Goal: Feedback & Contribution: Contribute content

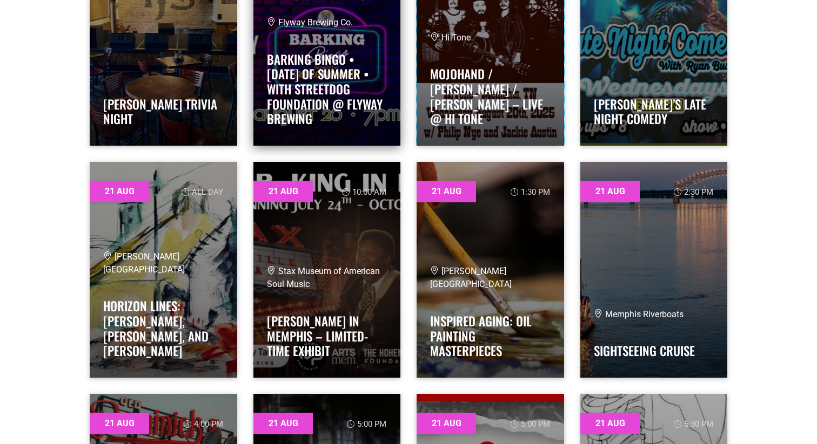
scroll to position [8618, 0]
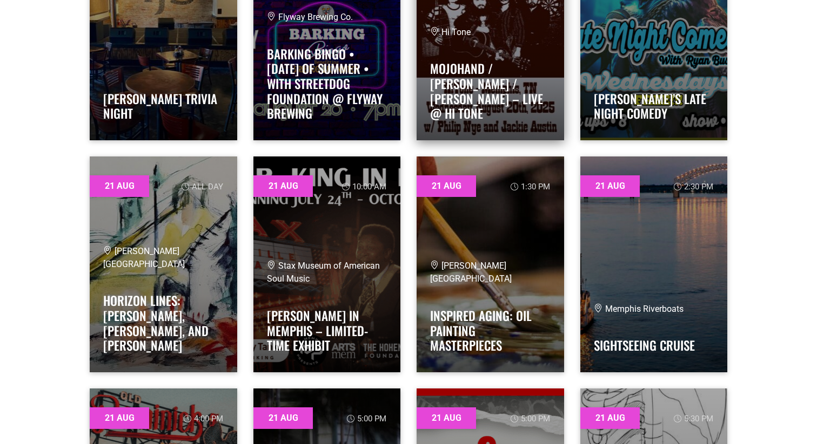
click at [469, 57] on div "Hi Tone Mojohand / Philip Nye / Jackie Austin – Live @ Hi Tone" at bounding box center [490, 76] width 120 height 101
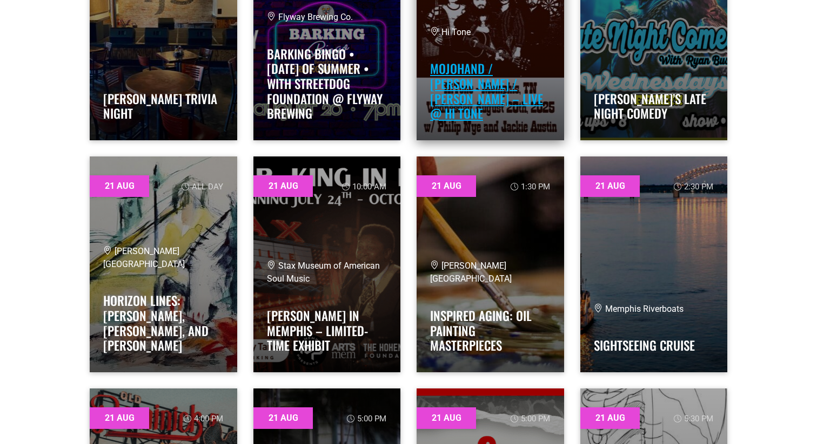
click at [472, 89] on link "Mojohand / Philip Nye / Jackie Austin – Live @ Hi Tone" at bounding box center [486, 90] width 113 height 63
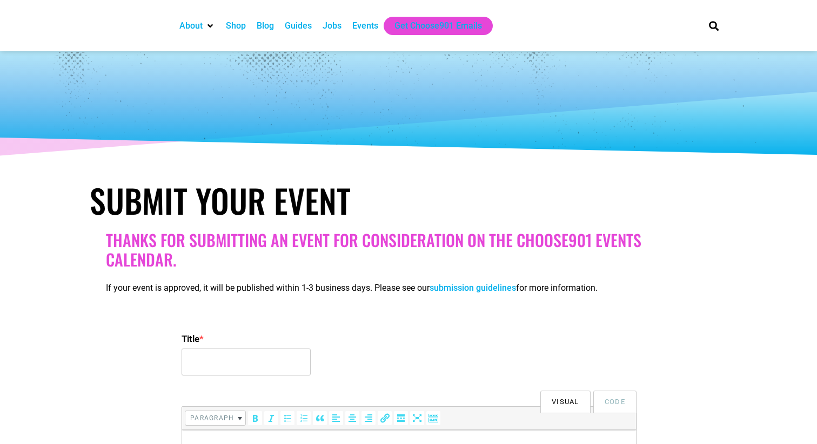
select select
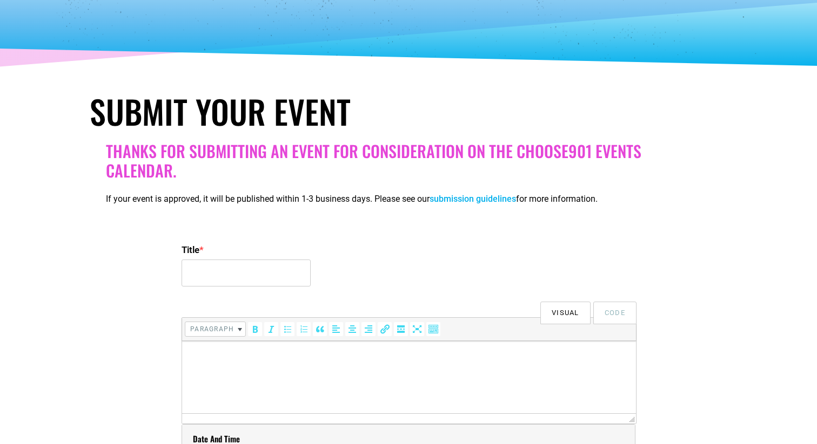
scroll to position [110, 0]
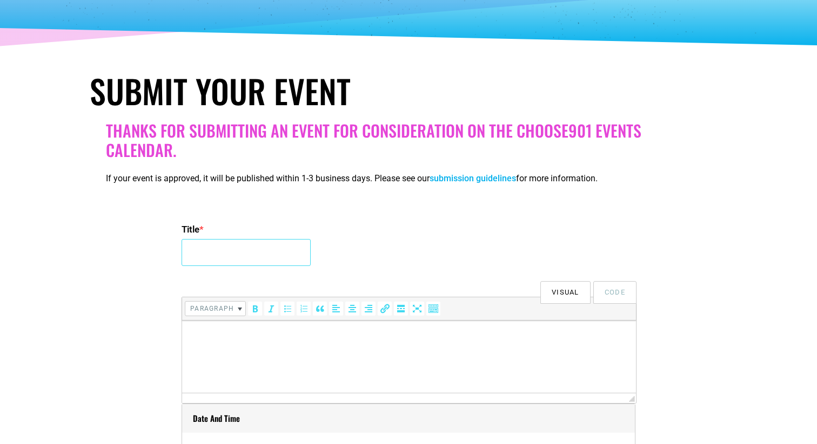
click at [271, 252] on input "Title *" at bounding box center [245, 252] width 129 height 27
drag, startPoint x: 283, startPoint y: 253, endPoint x: 421, endPoint y: 248, distance: 138.3
click at [421, 248] on div "Title * A Night of Comedy with Lee Syatt" at bounding box center [408, 246] width 454 height 52
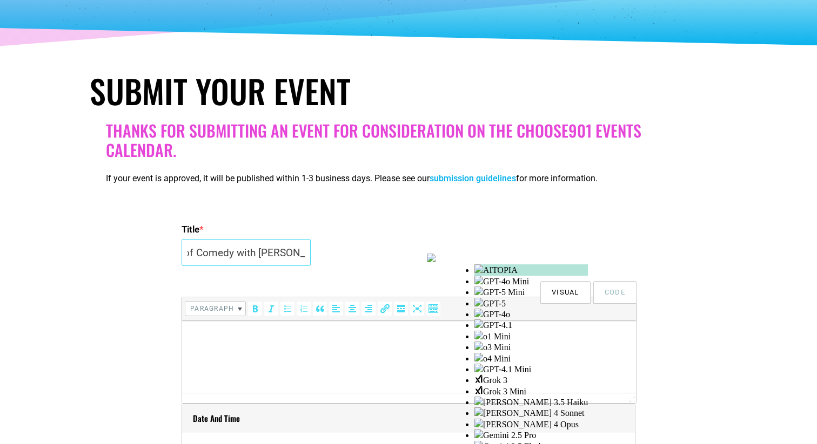
click at [301, 254] on input "A Night of Comedy with Lee Syatt" at bounding box center [245, 252] width 129 height 27
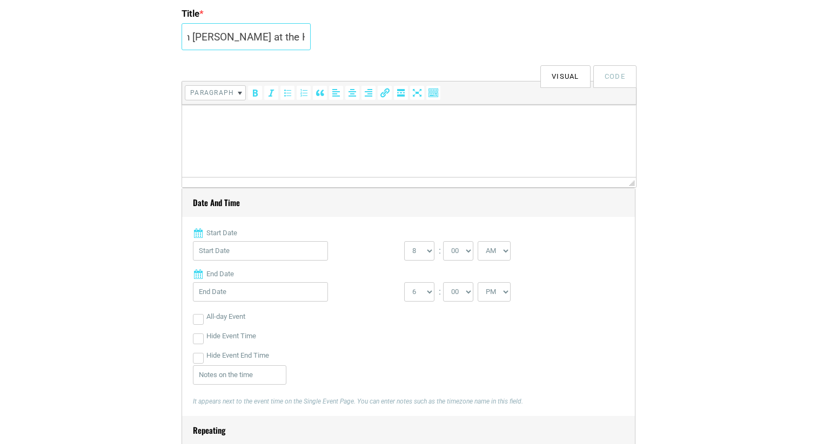
scroll to position [333, 0]
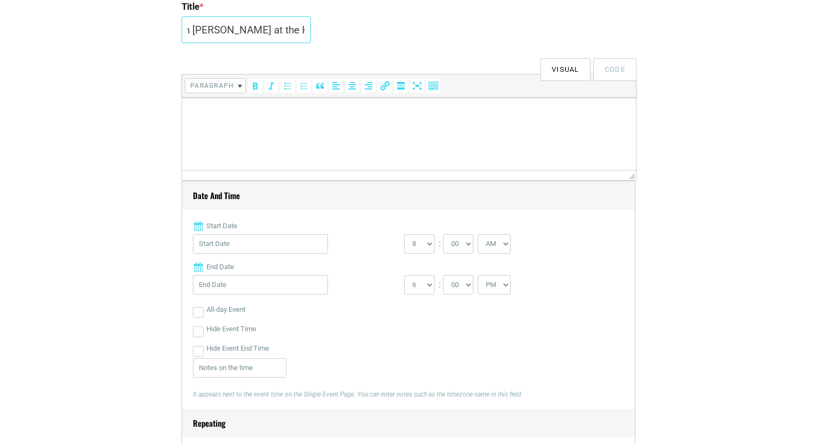
type input "A Night of Comedy with Lee Syatt at the Hi Tone"
click at [271, 247] on input "Start Date" at bounding box center [260, 243] width 135 height 19
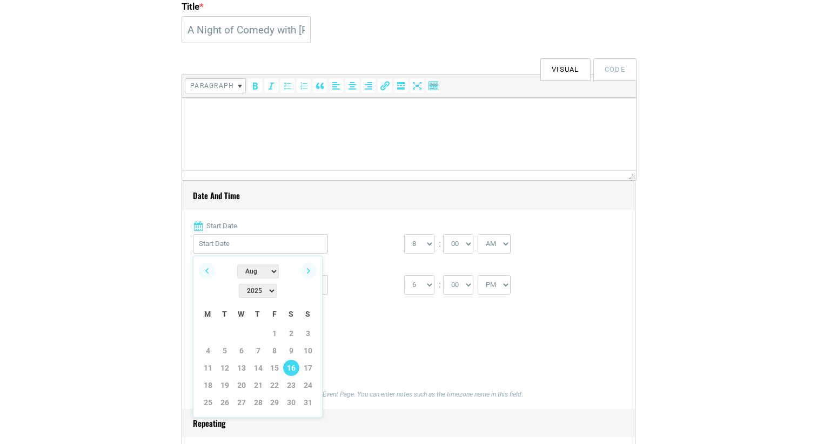
click at [295, 360] on link "16" at bounding box center [291, 368] width 16 height 16
type input "08/16/2025"
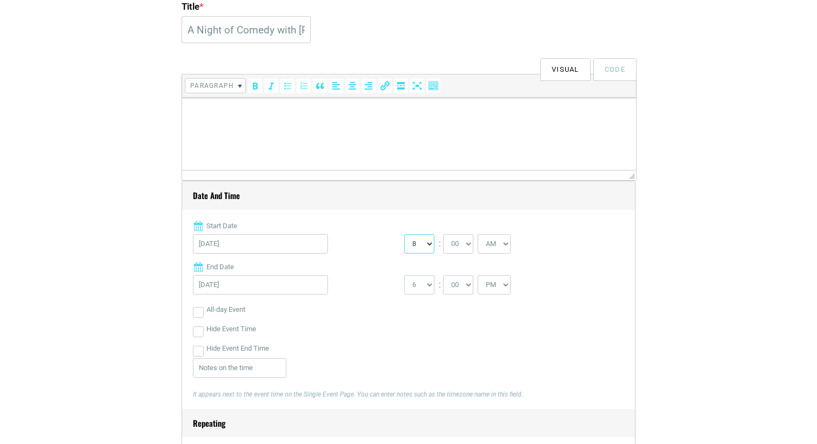
click at [425, 246] on select "0 1 2 3 4 5 6 7 8 9 10 11 12" at bounding box center [419, 243] width 30 height 19
click at [459, 253] on div "0 1 2 3 4 5 6 7 8 9 10 11 12 : 00 05 10 15 20 25 30 35 40 45 50 55 AM" at bounding box center [509, 246] width 211 height 25
click at [459, 250] on select "00 05 10 15 20 25 30 35 40 45 50 55" at bounding box center [458, 243] width 30 height 19
select select "30"
click at [489, 247] on select "AM PM" at bounding box center [493, 243] width 33 height 19
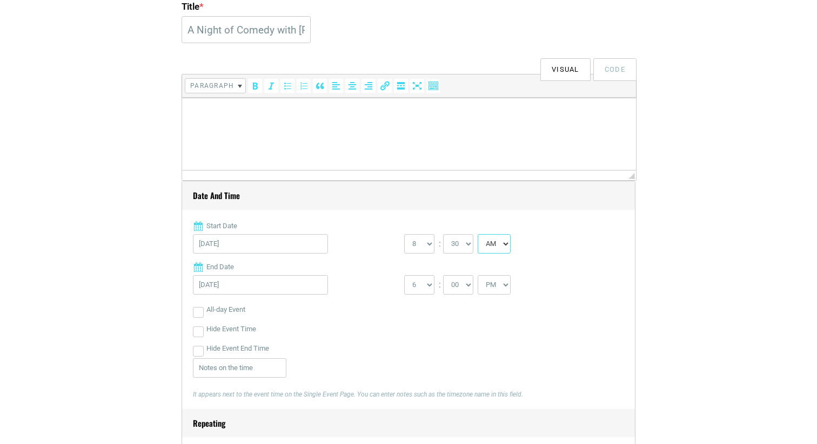
select select "PM"
click at [429, 284] on select "1 2 3 4 5 6 7 8 9 10 11 12" at bounding box center [419, 284] width 30 height 19
select select "11"
click at [197, 351] on input "Hide Event End Time" at bounding box center [198, 351] width 11 height 11
checkbox input "true"
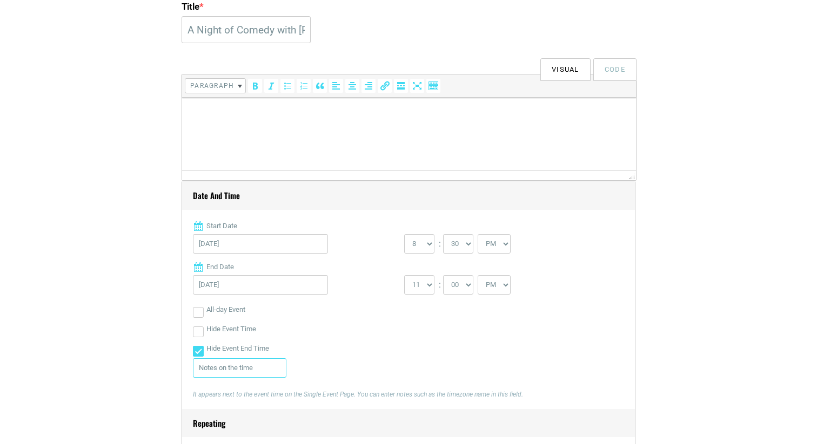
click at [207, 372] on input "text" at bounding box center [239, 368] width 93 height 19
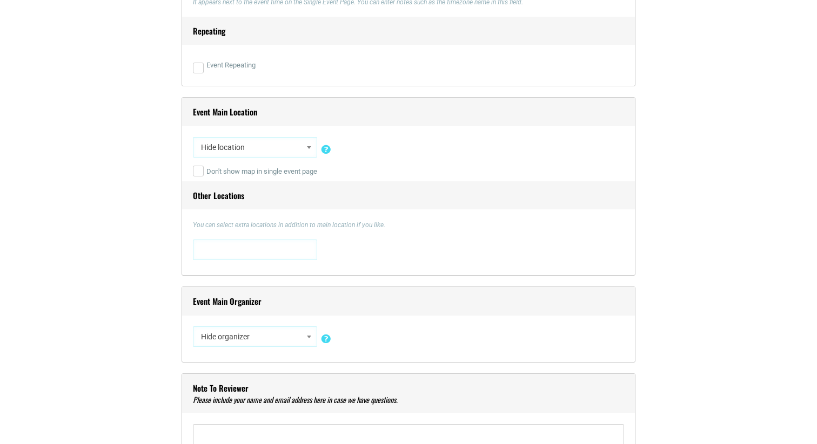
scroll to position [732, 0]
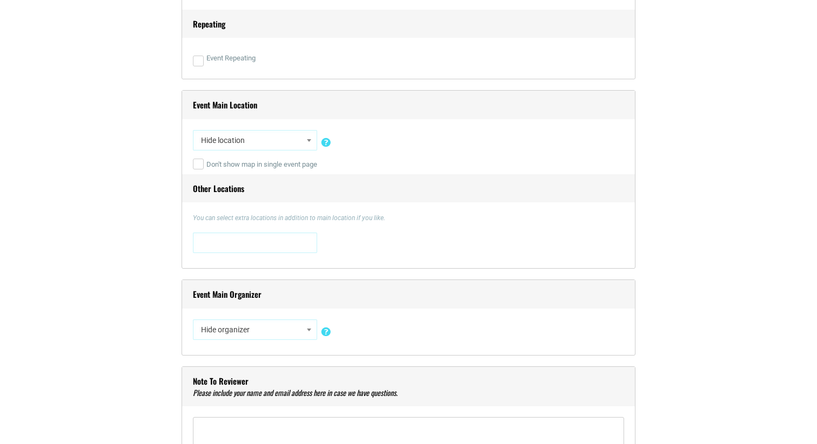
type input "Doors 8:30 / Show 9:30 PM"
click at [314, 133] on span at bounding box center [309, 140] width 11 height 14
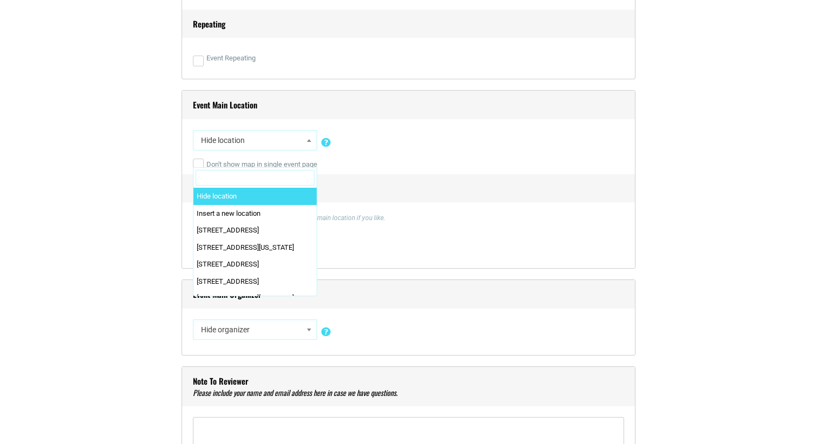
scroll to position [0, 0]
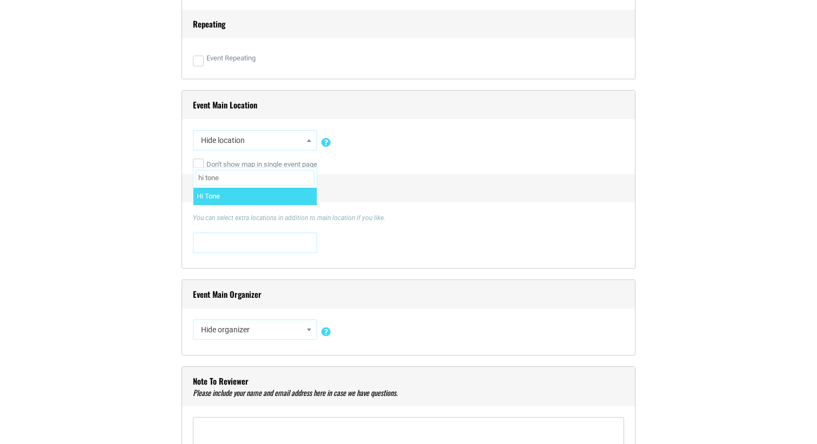
type input "hi tone"
select select "1564"
select select "5427"
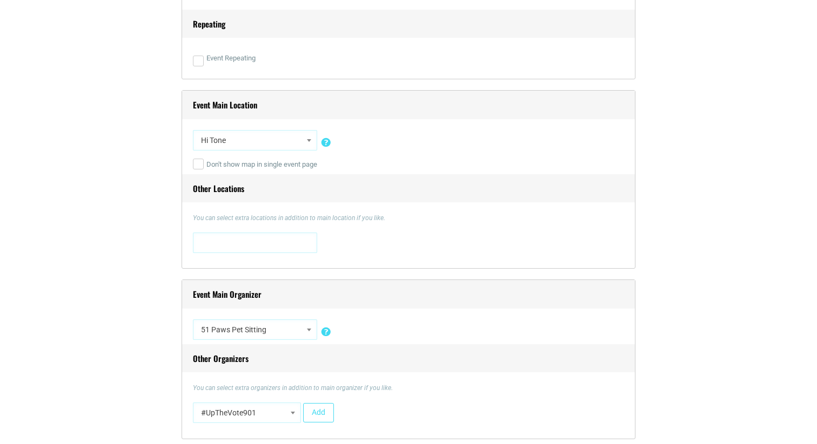
click at [314, 328] on span "51 Paws Pet Sitting" at bounding box center [255, 330] width 124 height 21
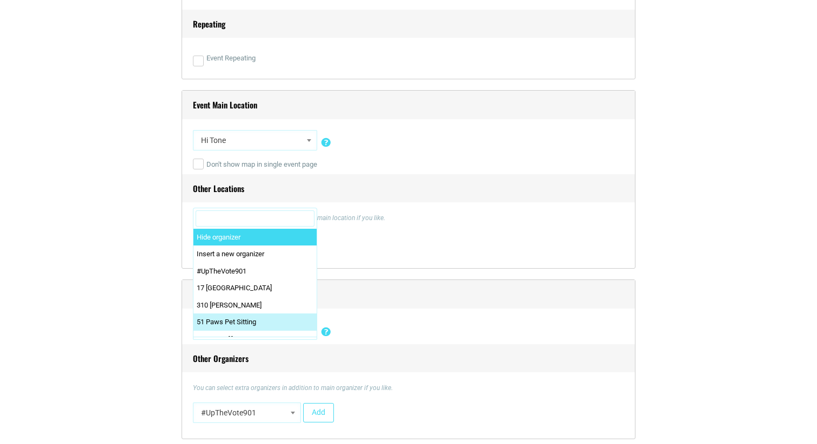
drag, startPoint x: 311, startPoint y: 328, endPoint x: 291, endPoint y: 220, distance: 109.8
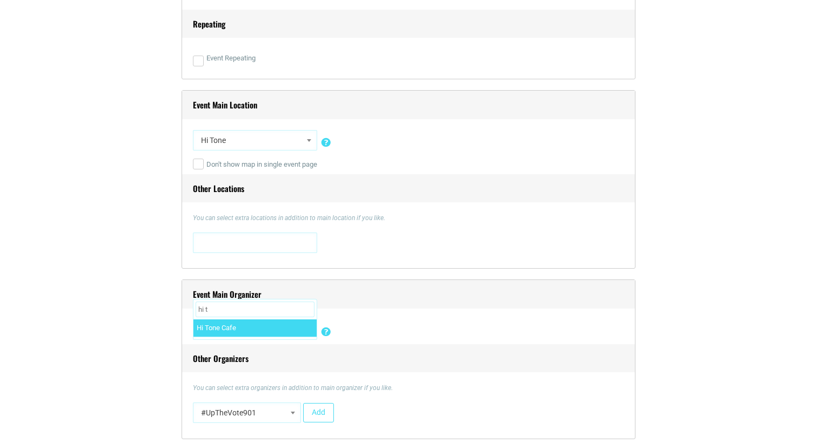
type input "hi t"
select select "5492"
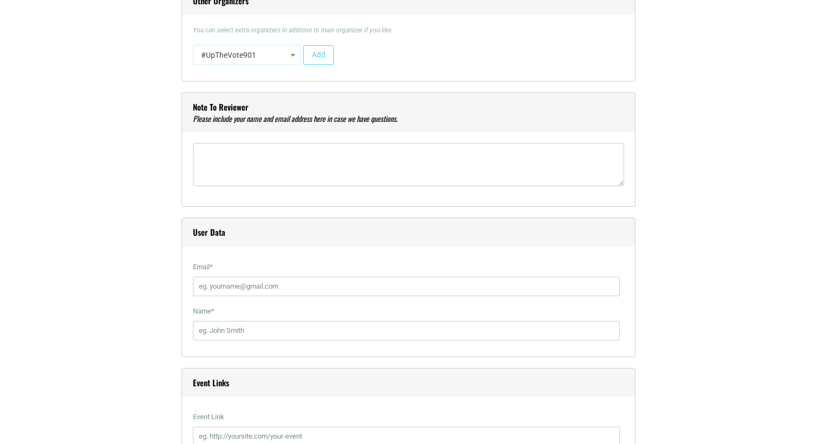
scroll to position [1129, 0]
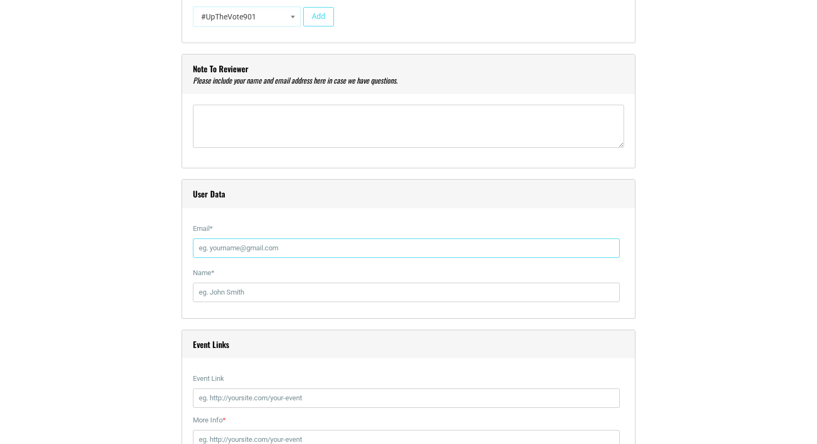
click at [301, 244] on input "Email *" at bounding box center [406, 248] width 427 height 19
type input "[EMAIL_ADDRESS][DOMAIN_NAME]"
click at [281, 278] on label "Name *" at bounding box center [406, 273] width 427 height 19
click at [281, 283] on input "Name *" at bounding box center [406, 292] width 427 height 19
click at [268, 295] on input "Name *" at bounding box center [406, 292] width 427 height 19
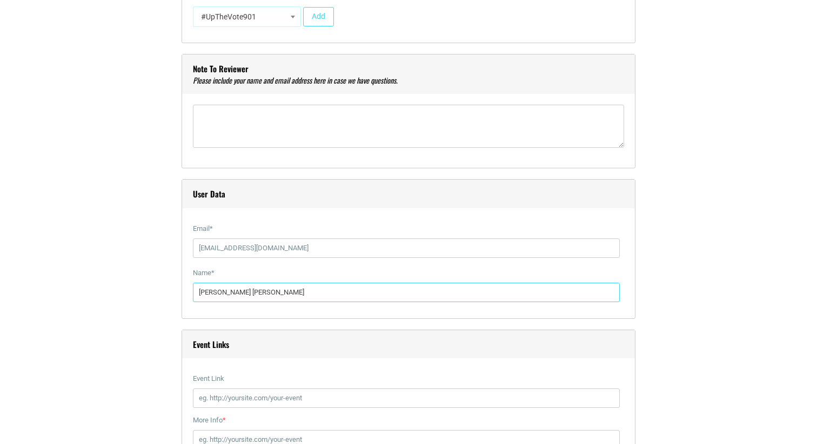
type input "[PERSON_NAME] [PERSON_NAME]"
click at [267, 393] on input "Event Link" at bounding box center [406, 398] width 427 height 19
click at [230, 395] on input "Event Link" at bounding box center [406, 398] width 427 height 19
paste input "https://hitonecafe.com/event/lee-syatt-katie-stewart-hunter-boros-forrest-bopp-…"
type input "https://hitonecafe.com/event/lee-syatt-katie-stewart-hunter-boros-forrest-bopp-…"
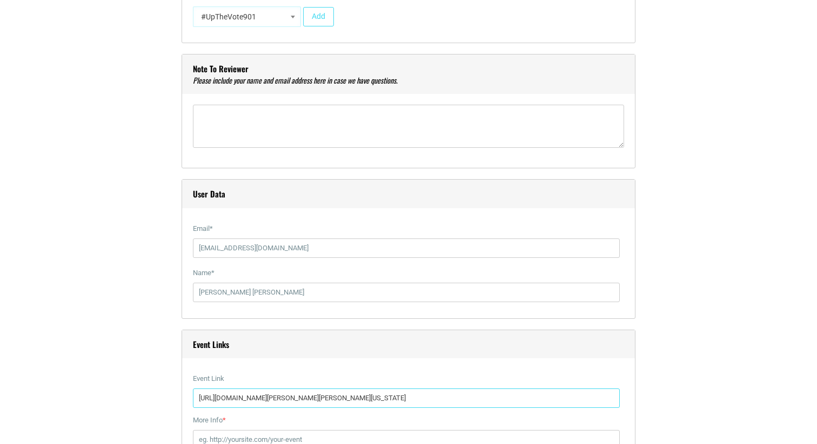
scroll to position [0, 545]
type textarea "Nj"
drag, startPoint x: 232, startPoint y: 402, endPoint x: 166, endPoint y: 401, distance: 65.9
click at [166, 401] on div "Title * A Night of Comedy with Lee Syatt at the Hi Tone Visual Code b i link b-…" at bounding box center [408, 221] width 637 height 2085
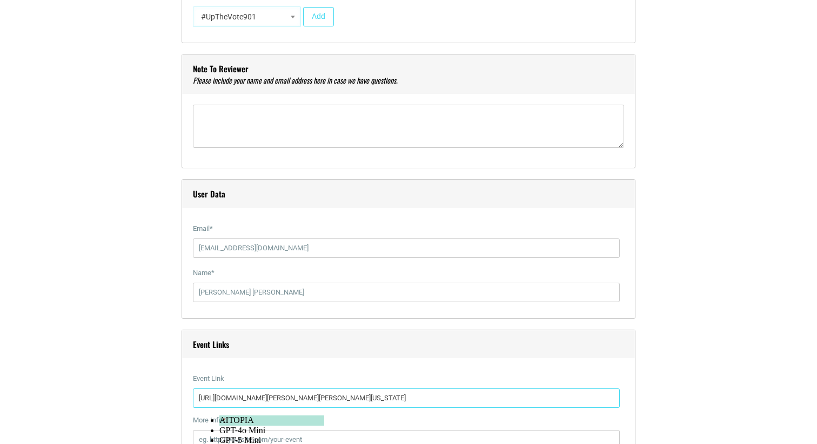
type input "https://hitonecafe.com/event/lee-syatt-katie-stewart-hunter-boros-forrest-bopp-…"
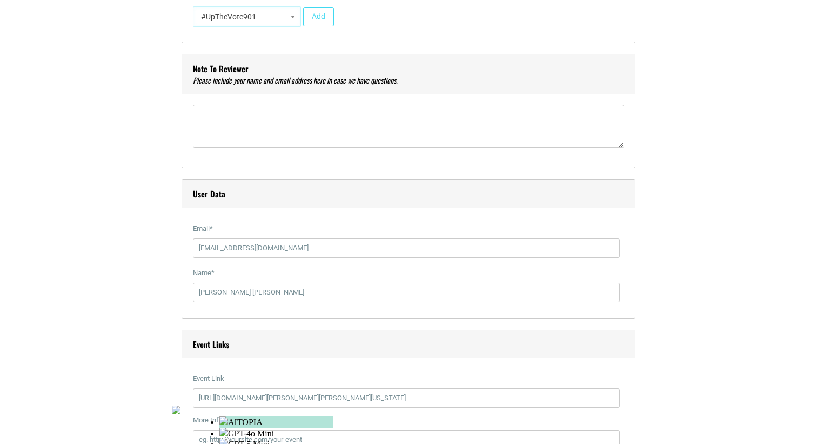
click at [346, 385] on label "Event Link" at bounding box center [406, 378] width 427 height 19
click at [346, 389] on input "https://hitonecafe.com/event/lee-syatt-katie-stewart-hunter-boros-forrest-bopp-…" at bounding box center [406, 398] width 427 height 19
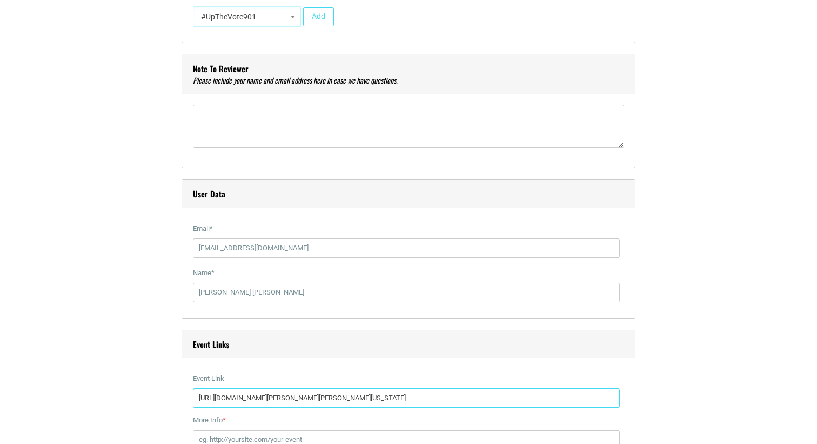
click at [370, 395] on input "https://hitonecafe.com/event/lee-syatt-katie-stewart-hunter-boros-forrest-bopp-…" at bounding box center [406, 398] width 427 height 19
drag, startPoint x: 582, startPoint y: 398, endPoint x: 618, endPoint y: 398, distance: 36.2
click at [618, 398] on input "https://hitonecafe.com/event/lee-syatt-katie-stewart-hunter-boros-forrest-bopp-…" at bounding box center [406, 398] width 427 height 19
click at [592, 399] on input "https://hitonecafe.com/event/lee-syatt-katie-stewart-hunter-boros-forrest-bopp-…" at bounding box center [406, 398] width 427 height 19
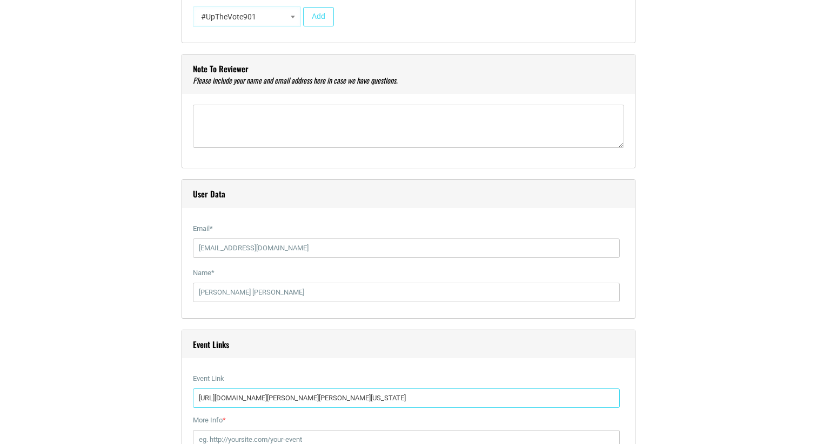
scroll to position [0, 545]
drag, startPoint x: 575, startPoint y: 398, endPoint x: 716, endPoint y: 414, distance: 141.4
click at [716, 414] on div "Title * A Night of Comedy with Lee Syatt at the Hi Tone Visual Code b i link b-…" at bounding box center [408, 221] width 637 height 2085
click at [594, 401] on input "https://hitonecafe.com/event/lee-syatt-katie-stewart-hunter-boros-forrest-bopp-…" at bounding box center [406, 398] width 427 height 19
click at [596, 401] on input "https://hitonecafe.com/event/lee-syatt-katie-stewart-hunter-boros-forrest-bopp-…" at bounding box center [406, 398] width 427 height 19
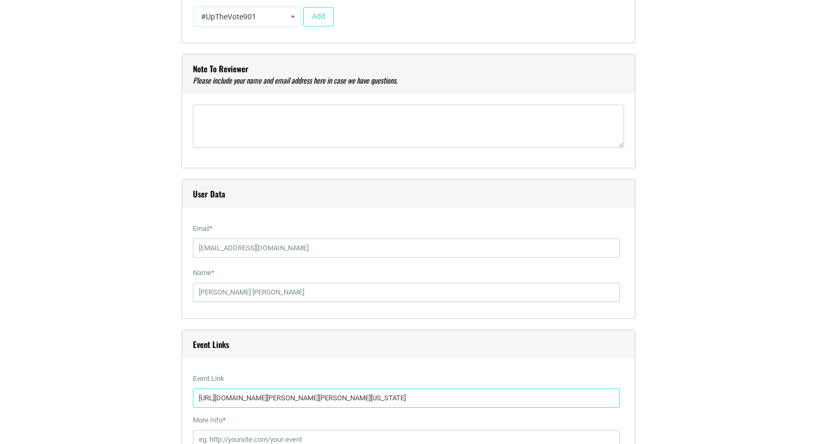
scroll to position [0, 356]
drag, startPoint x: 596, startPoint y: 399, endPoint x: 201, endPoint y: 398, distance: 394.8
click at [201, 398] on input "https://hitonecafe.com/event/lee-syatt-katie-stewart-hunter-boros-forrest-bopp-…" at bounding box center [406, 398] width 427 height 19
click at [372, 402] on input "https://hitonecafe.com/event/lee-syatt-katie-stewart-hunter-boros-forrest-bopp-…" at bounding box center [406, 398] width 427 height 19
click at [376, 399] on input "https://hitonecafe.com/event/lee-syatt-katie-stewart-hunter-boros-forrest-bopp-…" at bounding box center [406, 398] width 427 height 19
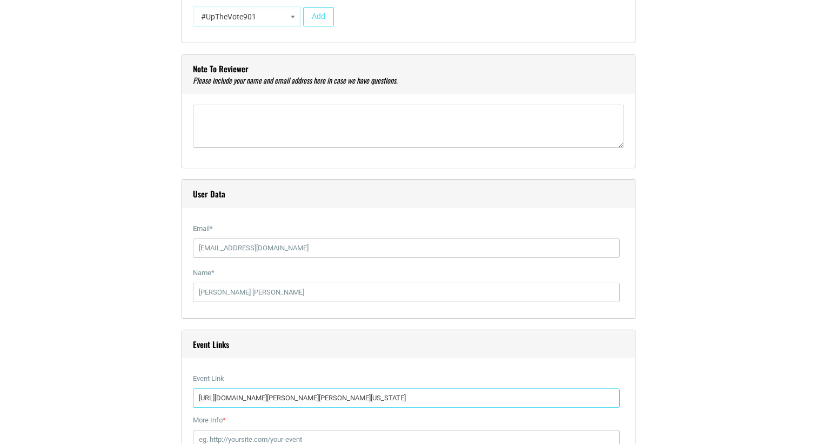
click at [376, 399] on input "https://hitonecafe.com/event/lee-syatt-katie-stewart-hunter-boros-forrest-bopp-…" at bounding box center [406, 398] width 427 height 19
click at [359, 399] on input "https://hitonecafe.com/event/lee-syatt-katie-stewart-hunter-boros-forrest-bopp-…" at bounding box center [406, 398] width 427 height 19
click at [297, 411] on label "More Info *" at bounding box center [406, 420] width 427 height 19
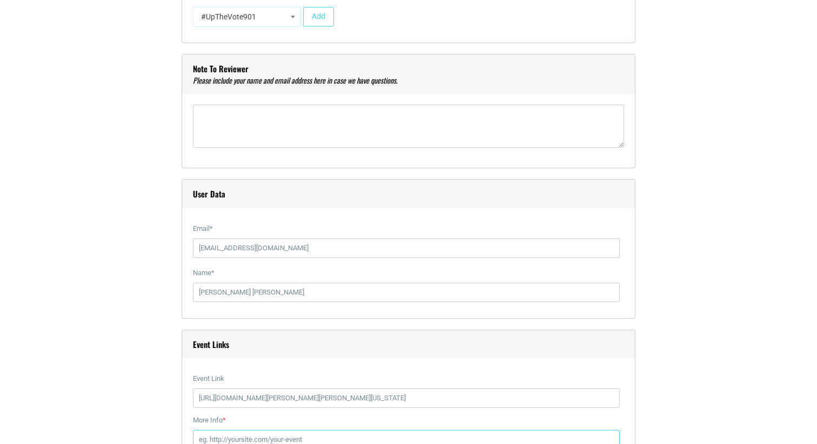
click at [297, 430] on input "More Info *" at bounding box center [406, 439] width 427 height 19
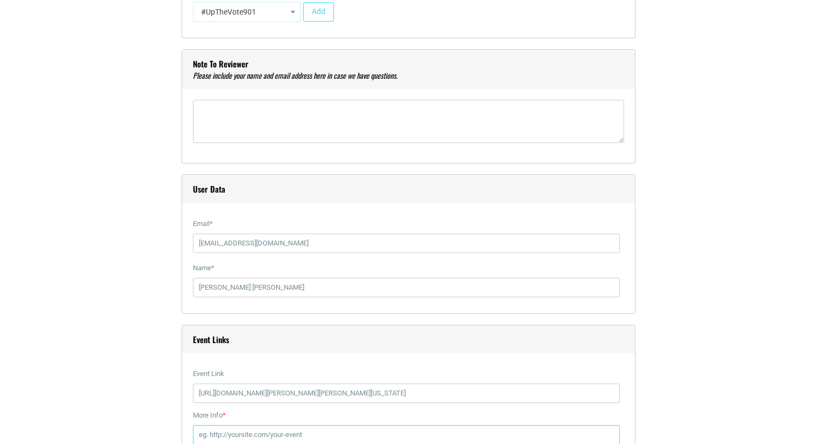
click at [268, 428] on input "More Info *" at bounding box center [406, 435] width 427 height 19
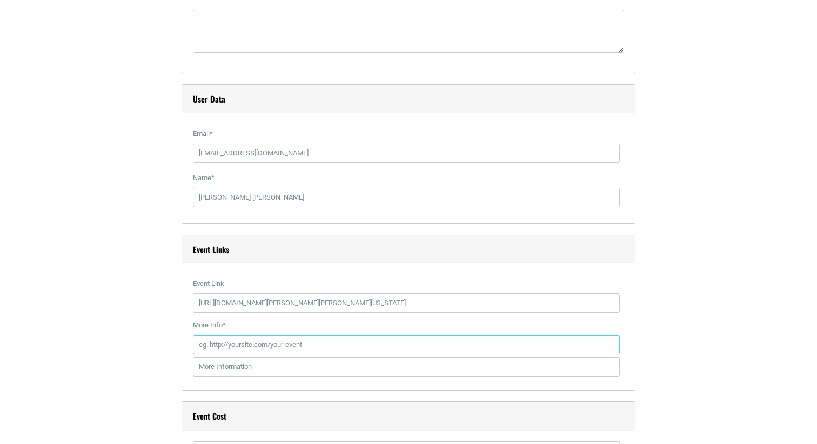
scroll to position [1248, 0]
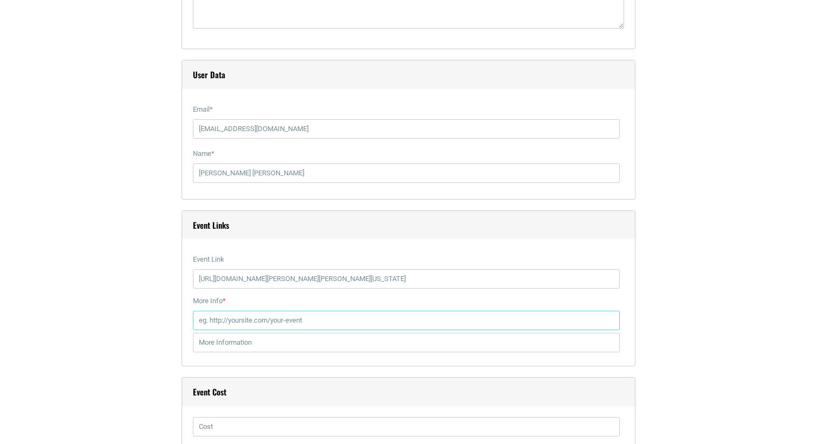
click at [259, 320] on input "More Info *" at bounding box center [406, 320] width 427 height 19
paste input "https://www.etix.com/ticket/p/37572749/lee-syatt-katie-stewart-hunter-boros-for…"
type input "https://www.etix.com/ticket/p/37572749/lee-syatt-katie-stewart-hunter-boros-for…"
click at [241, 348] on input "text" at bounding box center [406, 342] width 427 height 19
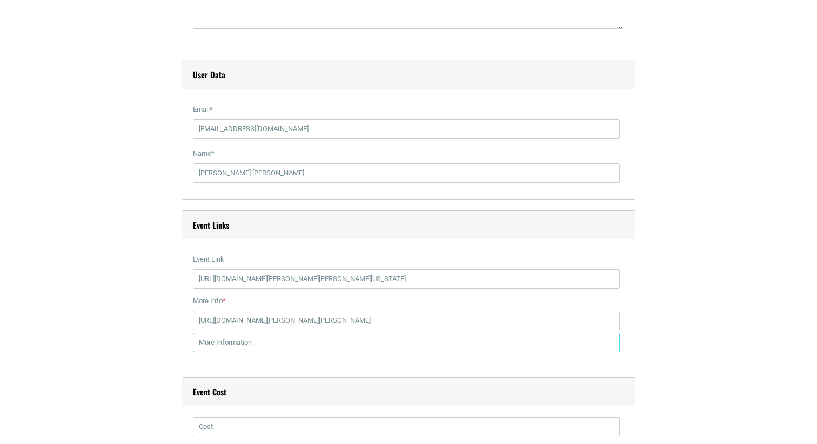
scroll to position [0, 0]
type input "Tickets"
click at [171, 351] on div "Title * A Night of Comedy with Lee Syatt at the Hi Tone Visual Code b i link b-…" at bounding box center [408, 102] width 637 height 2085
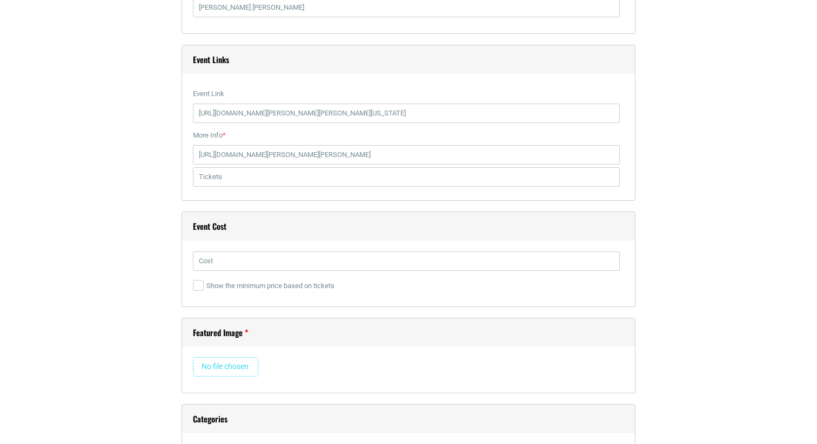
scroll to position [1424, 0]
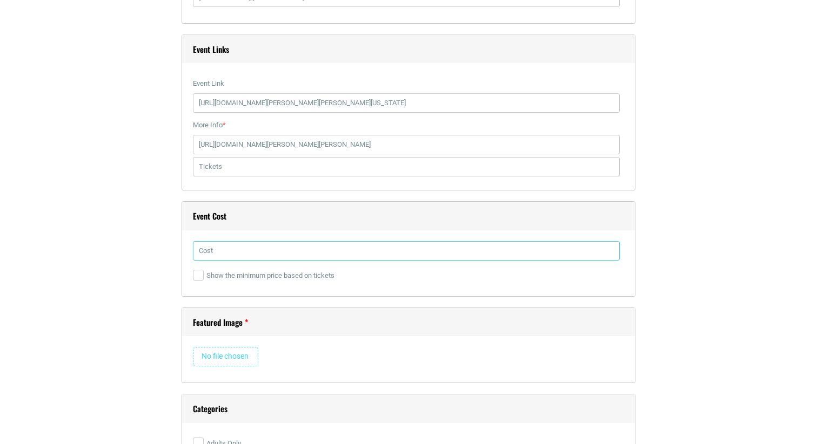
click at [228, 248] on input "text" at bounding box center [406, 250] width 427 height 19
click at [308, 242] on input "text" at bounding box center [406, 250] width 427 height 19
type input "13.50"
click at [241, 351] on input "file" at bounding box center [225, 356] width 65 height 19
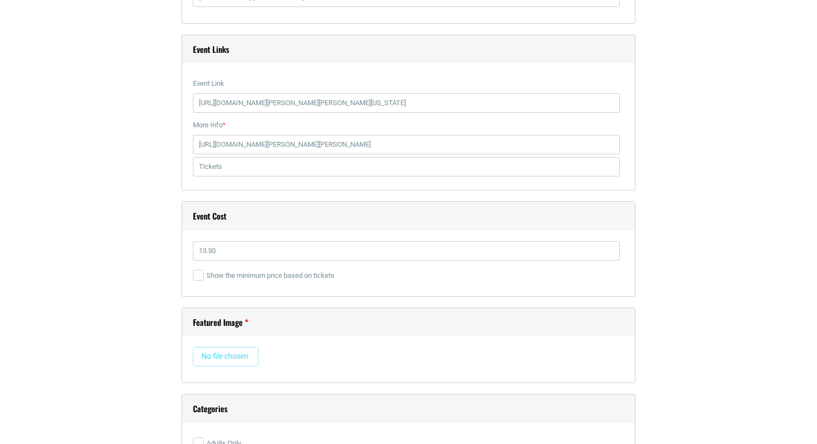
type input "C:\fakepath\etix-Lee_148111754587074 (1).jpg"
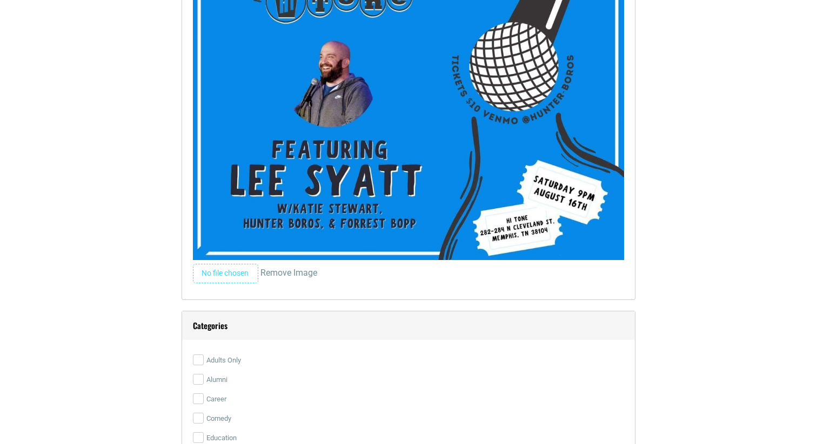
scroll to position [2119, 0]
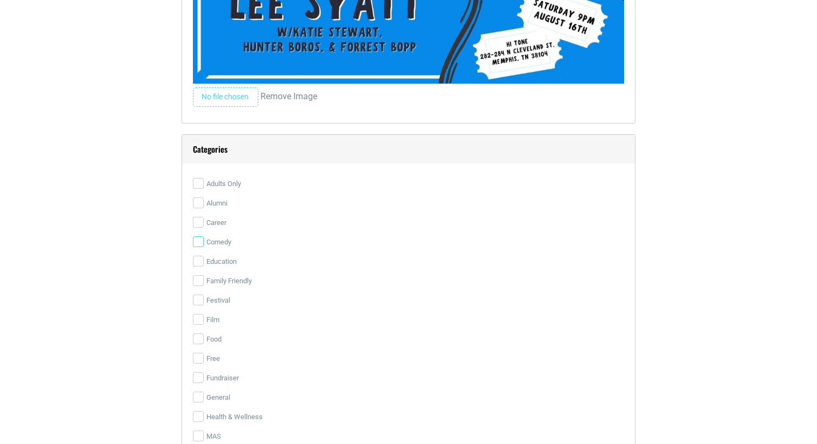
click at [200, 239] on input "Comedy" at bounding box center [198, 242] width 11 height 11
checkbox input "true"
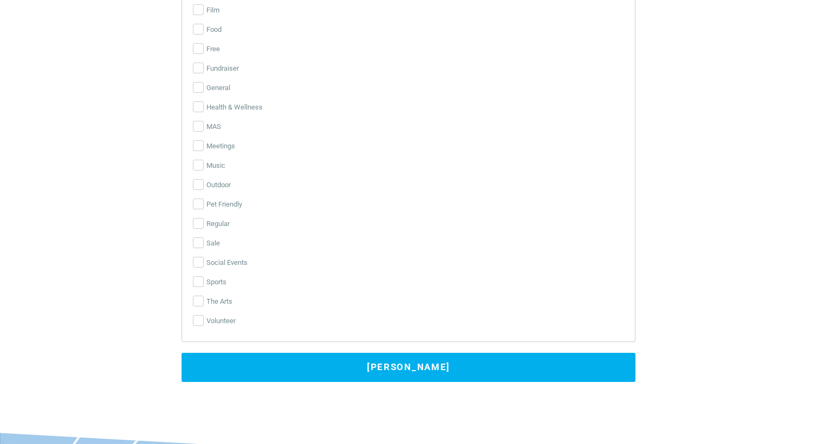
scroll to position [2450, 0]
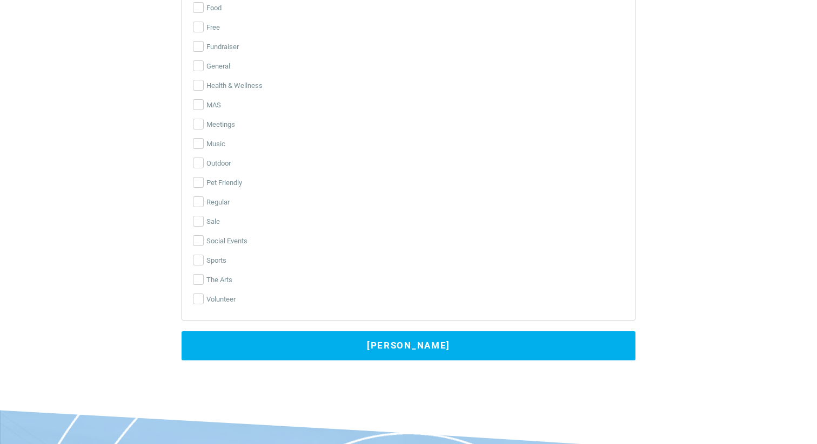
click at [296, 356] on button "[PERSON_NAME]" at bounding box center [408, 346] width 454 height 29
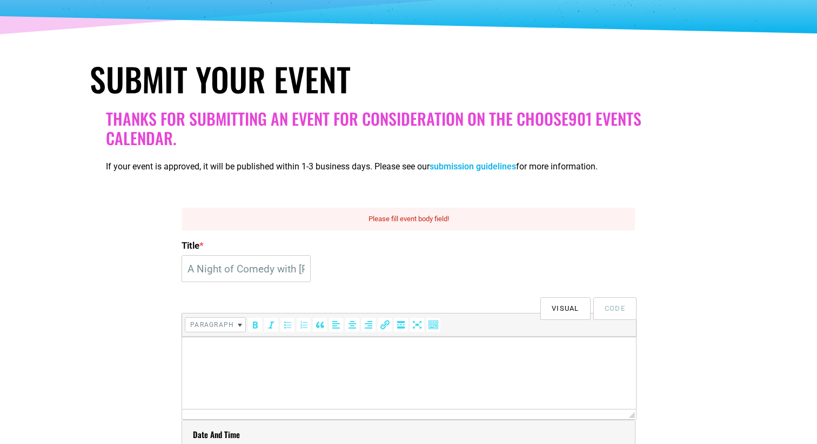
scroll to position [172, 0]
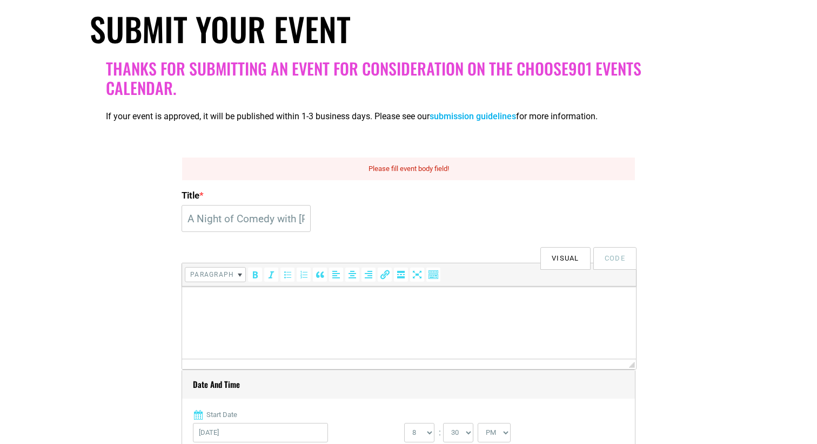
click at [262, 309] on html at bounding box center [409, 298] width 454 height 23
click at [225, 306] on p "Featuring performances by" at bounding box center [408, 301] width 443 height 13
click at [419, 307] on p "Featuring stand up comedy performances by" at bounding box center [408, 301] width 443 height 13
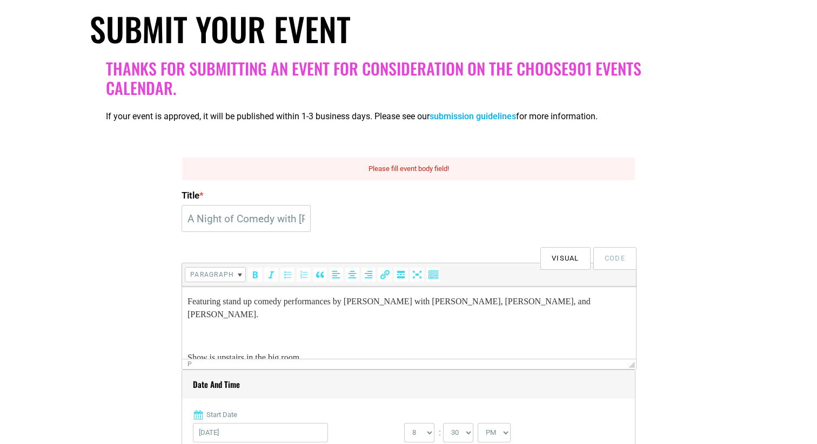
click at [392, 334] on body "Featuring stand up comedy performances by Lee Syatt with Katie Stewart, Hunter …" at bounding box center [408, 329] width 443 height 69
click at [394, 330] on p at bounding box center [408, 336] width 443 height 13
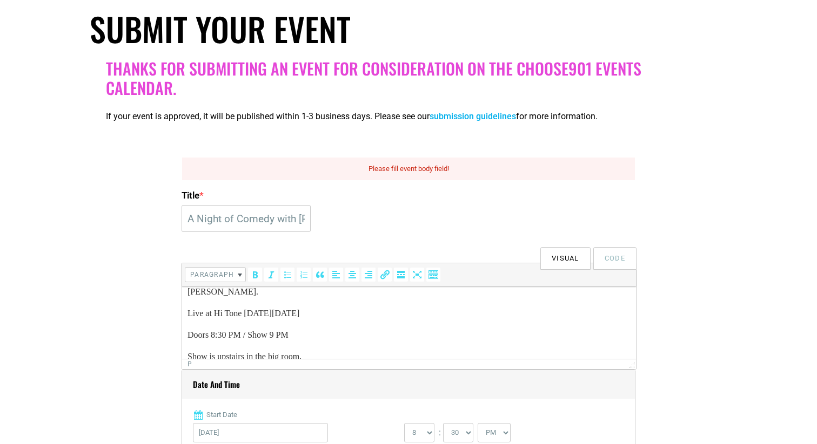
scroll to position [22, 0]
click at [381, 352] on p "Show is upstairs in the big room." at bounding box center [408, 358] width 443 height 13
click at [191, 352] on p "Show is upstairs in the big room." at bounding box center [408, 358] width 443 height 13
click at [342, 352] on p "Show is upstairs in the big room." at bounding box center [408, 358] width 443 height 13
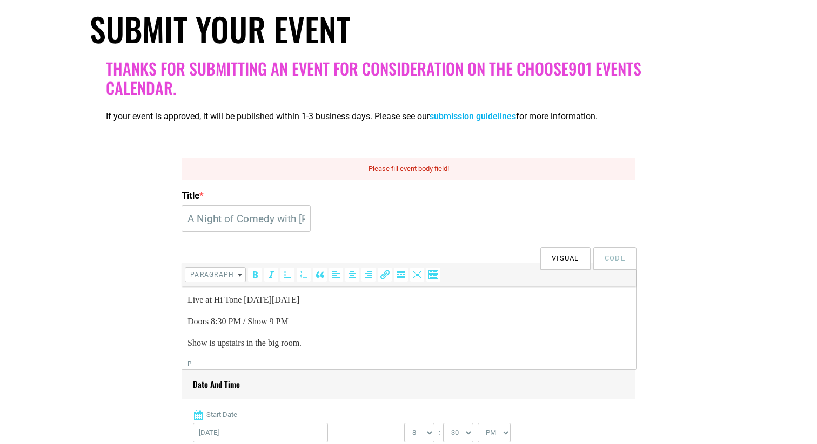
scroll to position [58, 0]
drag, startPoint x: 238, startPoint y: 350, endPoint x: 326, endPoint y: 346, distance: 88.1
click at [326, 359] on p "Get tickets at [DOMAIN_NAME]" at bounding box center [408, 365] width 443 height 13
click at [322, 359] on p "Get tickets at [DOMAIN_NAME]" at bounding box center [408, 365] width 443 height 13
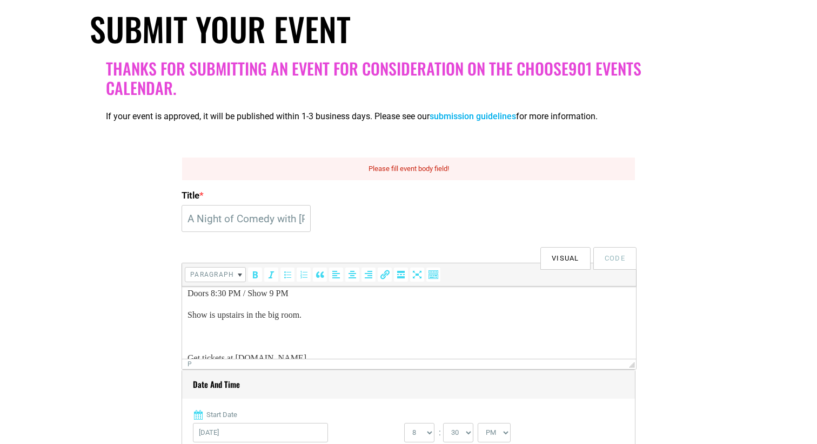
drag, startPoint x: 239, startPoint y: 351, endPoint x: 355, endPoint y: 355, distance: 116.8
click at [355, 355] on html "Featuring stand up comedy performances by Lee Syatt with Katie Stewart, Hunter …" at bounding box center [409, 298] width 454 height 151
click at [385, 280] on button "Insert/edit link (⌘K)" at bounding box center [385, 275] width 14 height 14
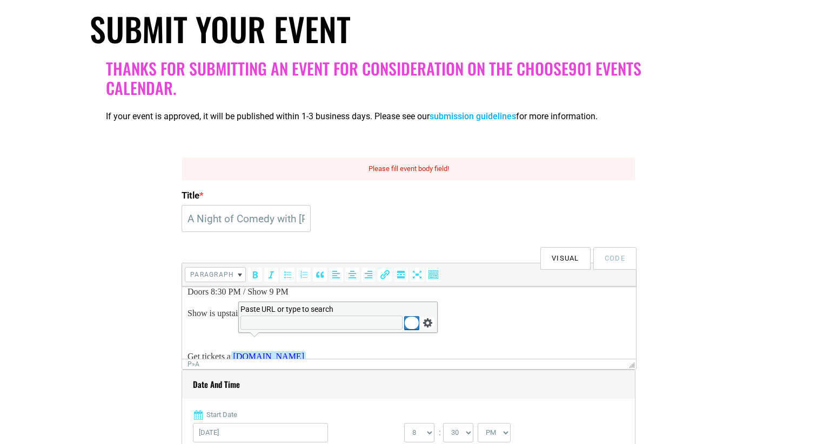
click at [334, 321] on input "Paste URL or type to search" at bounding box center [321, 323] width 162 height 14
type input "[DOMAIN_NAME]"
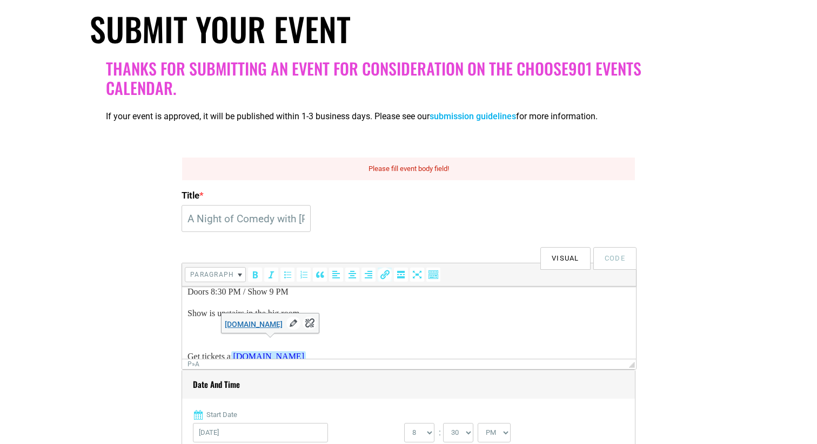
drag, startPoint x: 366, startPoint y: 334, endPoint x: 353, endPoint y: 334, distance: 13.0
click at [366, 334] on body "Featuring stand up comedy performances by Lee Syatt with Katie Stewart, Hunter …" at bounding box center [408, 297] width 443 height 134
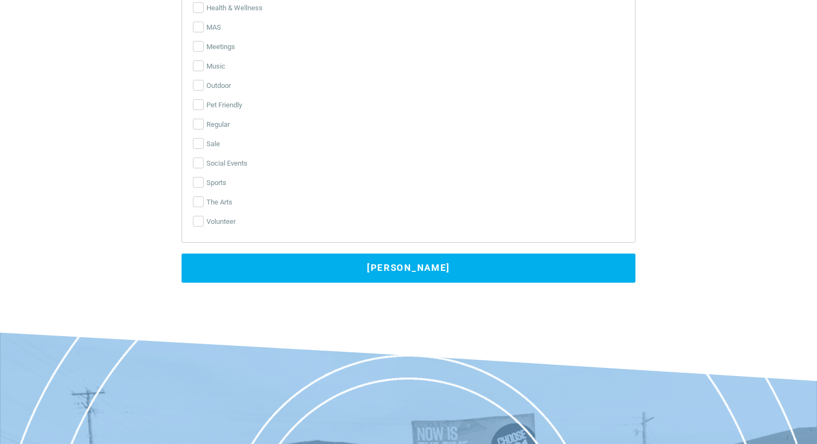
click at [389, 259] on button "[PERSON_NAME]" at bounding box center [408, 268] width 454 height 29
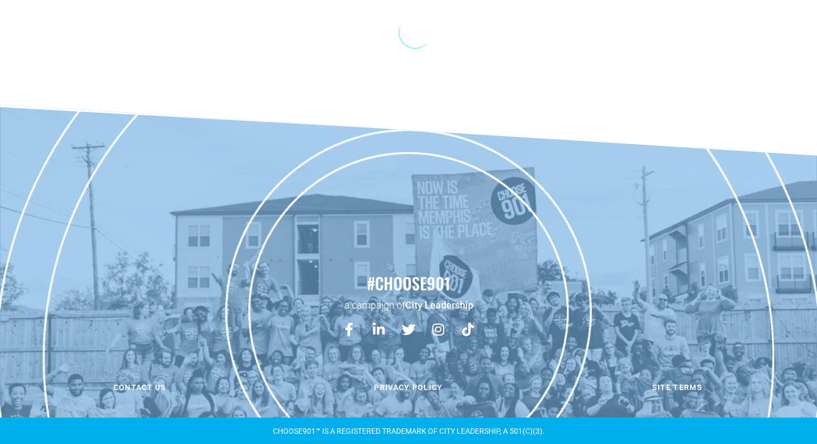
scroll to position [0, 0]
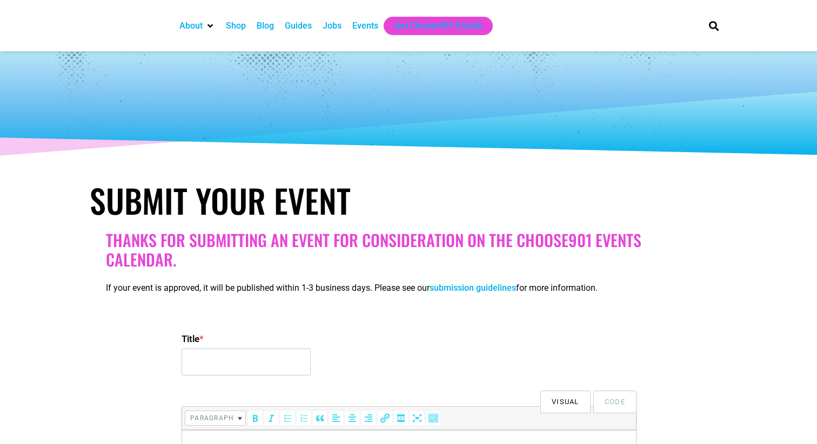
select select
click at [235, 371] on input "Title *" at bounding box center [245, 362] width 129 height 27
paste input "Purple Umbrella Joint Presents Camp Platonic: The Show, Live at Hi Tone"
type input "Purple Umbrella Joint Presents Camp Platonic: The Show, Live at Hi Tone"
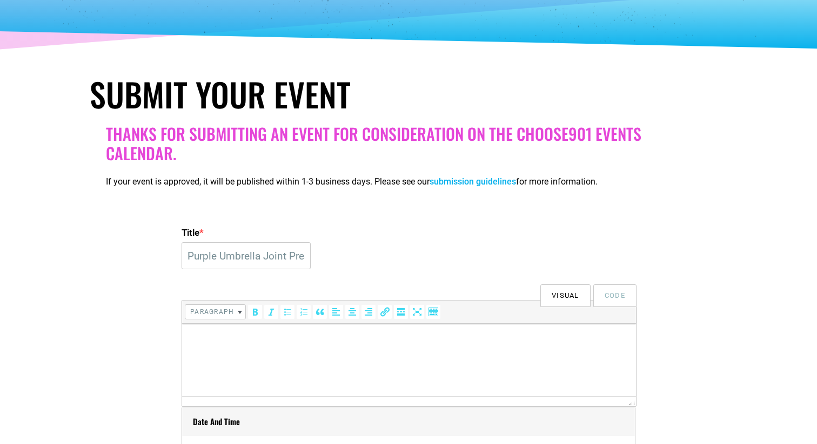
scroll to position [109, 0]
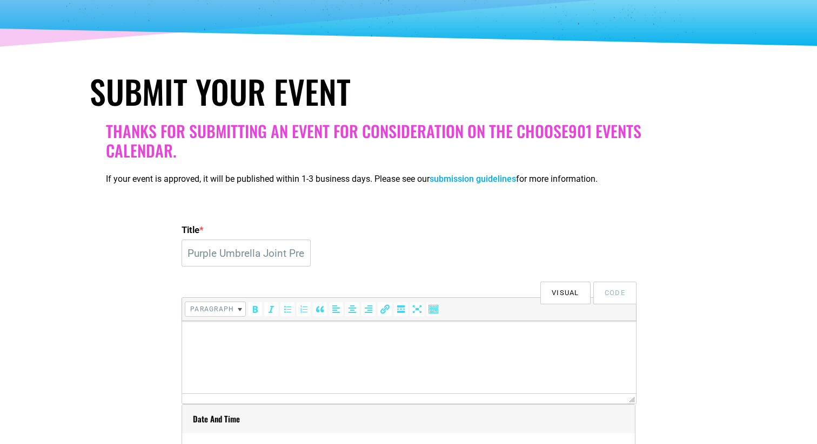
click at [223, 352] on html at bounding box center [409, 336] width 454 height 30
click at [208, 365] on body "Hosted by Polly Popjoy Guest Co-host: King Playtonic Sunday, August 17th Doors …" at bounding box center [408, 316] width 443 height 138
click at [207, 354] on p at bounding box center [408, 357] width 443 height 13
click at [208, 358] on p "Get tickets at [DOMAIN_NAME]" at bounding box center [408, 357] width 443 height 13
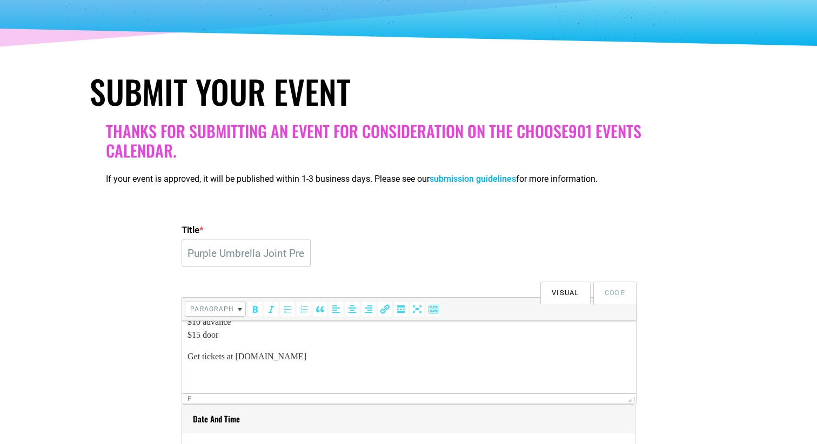
click at [242, 356] on p "Get tickets at hitonecafe.com" at bounding box center [408, 357] width 443 height 13
drag, startPoint x: 241, startPoint y: 356, endPoint x: 333, endPoint y: 358, distance: 92.4
click at [333, 358] on p "Get tickets at hitonecafe.com" at bounding box center [408, 357] width 443 height 13
click at [386, 311] on icon "Insert/edit link (⌘K)" at bounding box center [384, 309] width 11 height 11
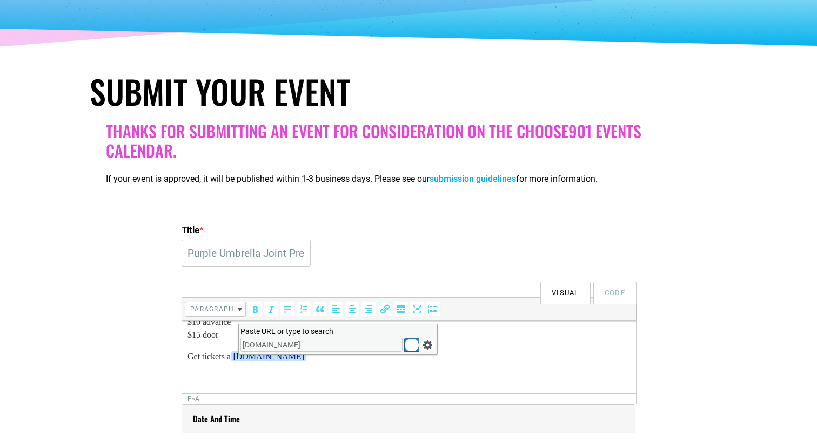
type input "[DOMAIN_NAME]"
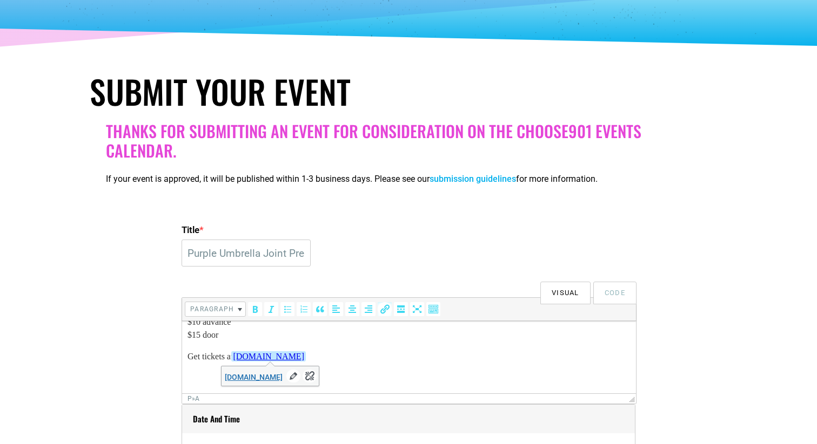
click at [416, 372] on body "Hosted by Polly Popjoy Guest Co-host: King Playtonic Sunday, August 17th Doors …" at bounding box center [408, 316] width 443 height 138
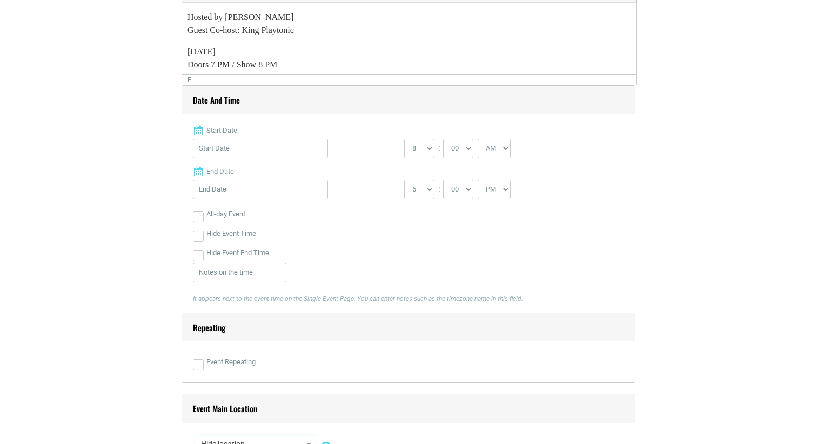
scroll to position [430, 0]
click at [260, 146] on input "Start Date" at bounding box center [260, 146] width 135 height 19
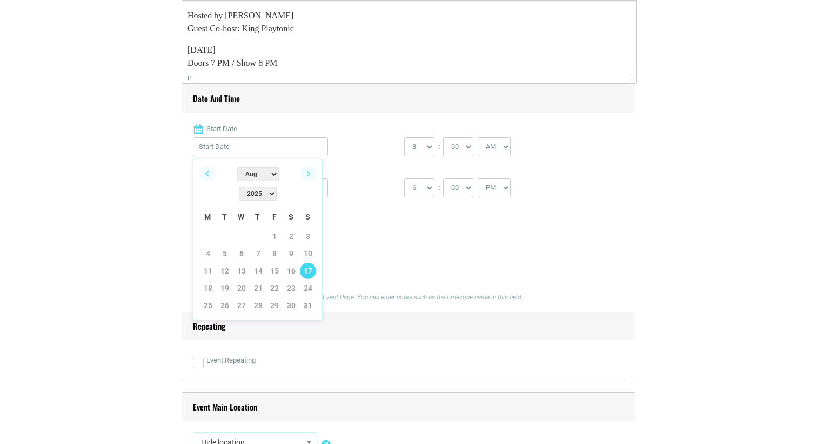
click at [309, 263] on link "17" at bounding box center [308, 271] width 16 height 16
type input "08/17/2025"
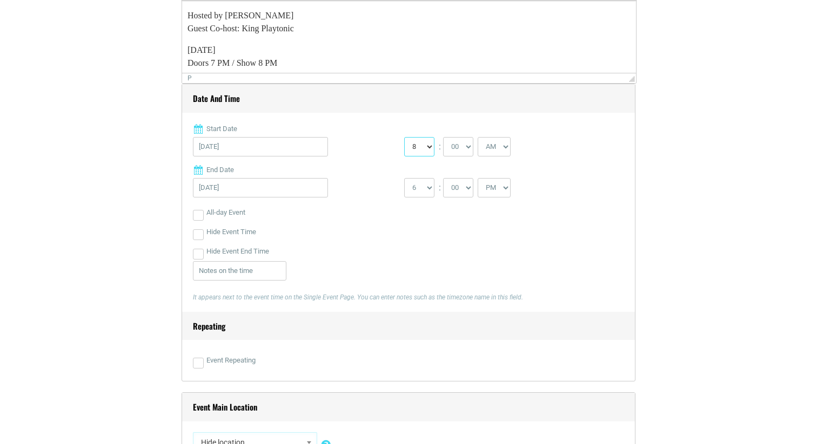
click at [426, 151] on select "0 1 2 3 4 5 6 7 8 9 10 11 12" at bounding box center [419, 146] width 30 height 19
select select "7"
click at [473, 146] on select "00 05 10 15 20 25 30 35 40 45 50 55" at bounding box center [458, 146] width 30 height 19
click at [509, 147] on select "AM PM" at bounding box center [493, 146] width 33 height 19
select select "PM"
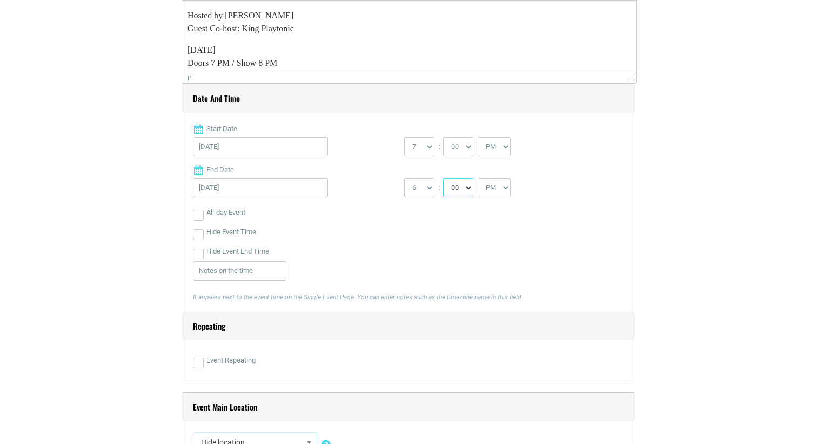
click at [447, 190] on select "00 05 10 15 20 25 30 35 40 45 50 55" at bounding box center [458, 187] width 30 height 19
click at [422, 186] on select "1 2 3 4 5 6 7 8 9 10 11 12" at bounding box center [419, 187] width 30 height 19
select select "11"
click at [199, 246] on div "Hide Event End Time" at bounding box center [408, 251] width 431 height 19
click at [199, 257] on input "Hide Event End Time" at bounding box center [198, 254] width 11 height 11
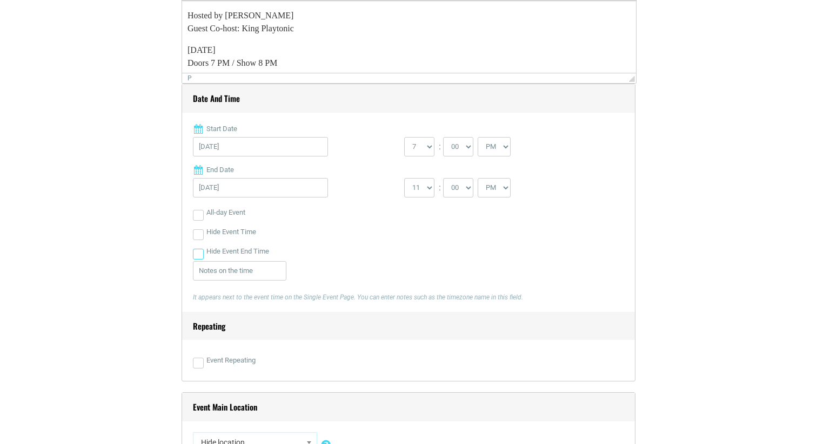
checkbox input "true"
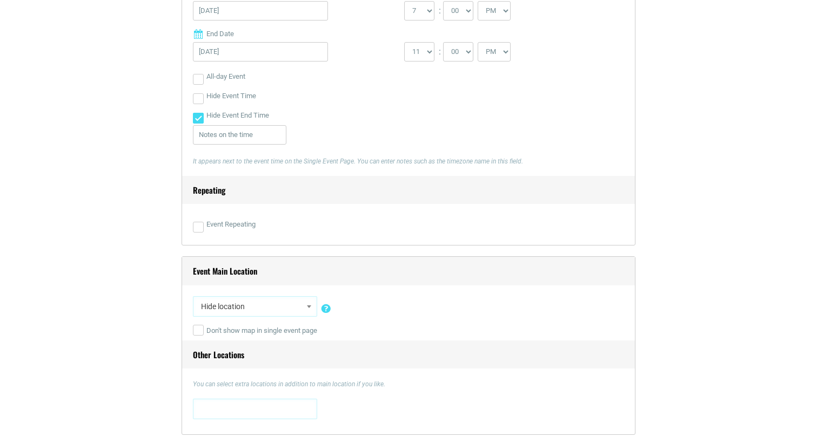
scroll to position [567, 0]
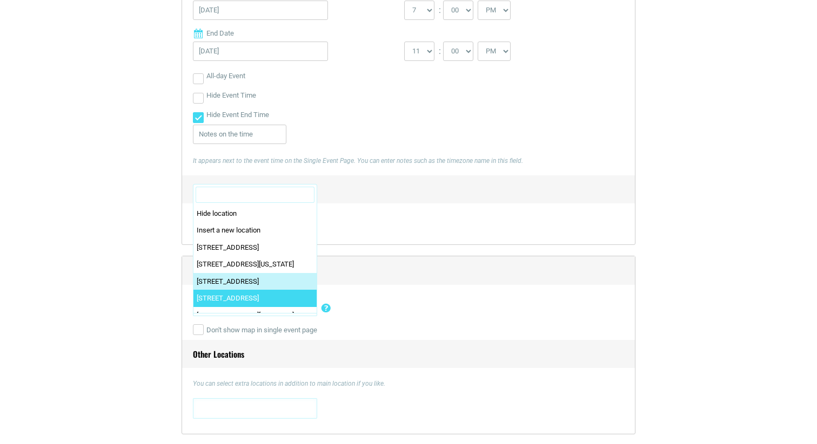
select select "5333"
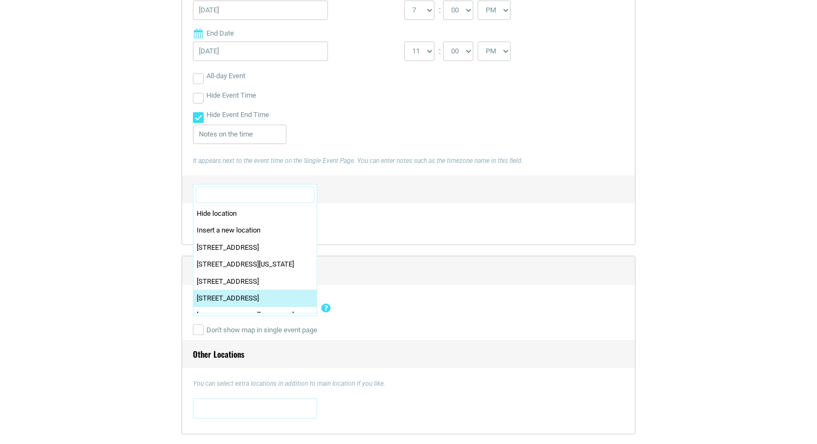
scroll to position [78, 0]
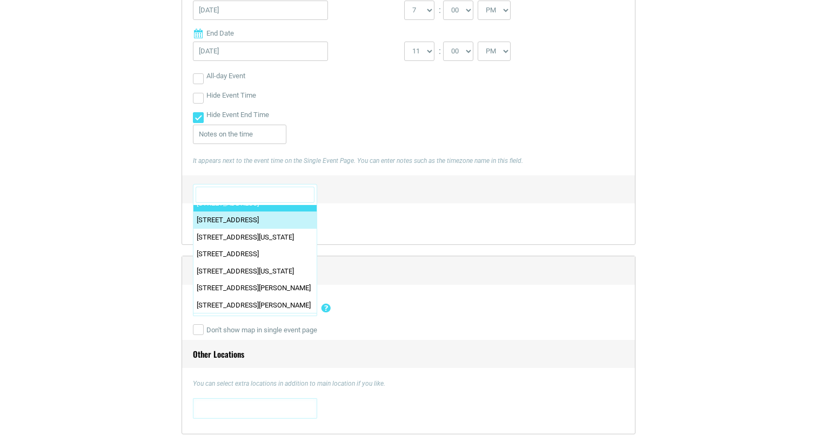
drag, startPoint x: 300, startPoint y: 297, endPoint x: 291, endPoint y: 191, distance: 105.7
click at [291, 192] on input "Search" at bounding box center [255, 195] width 119 height 16
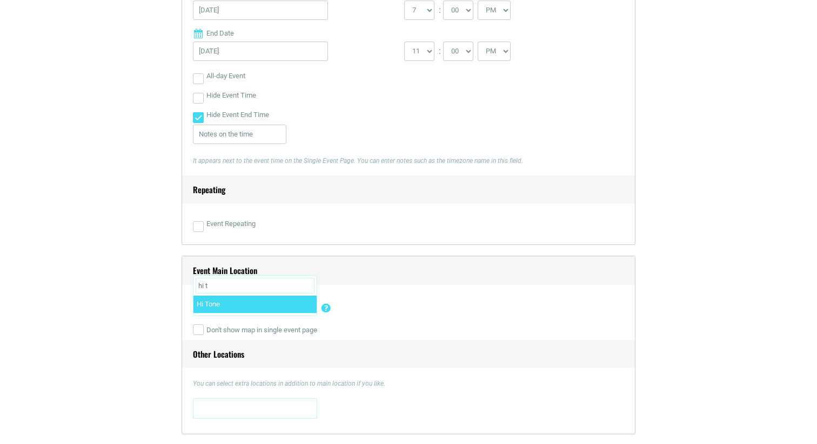
type input "hi t"
select select "1564"
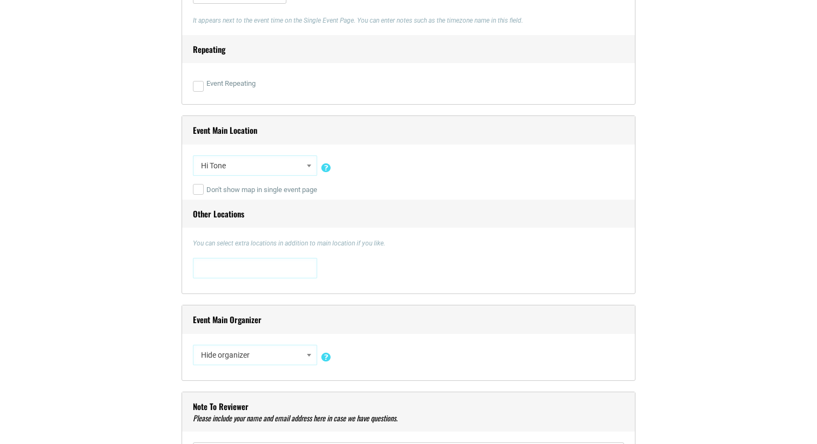
scroll to position [714, 0]
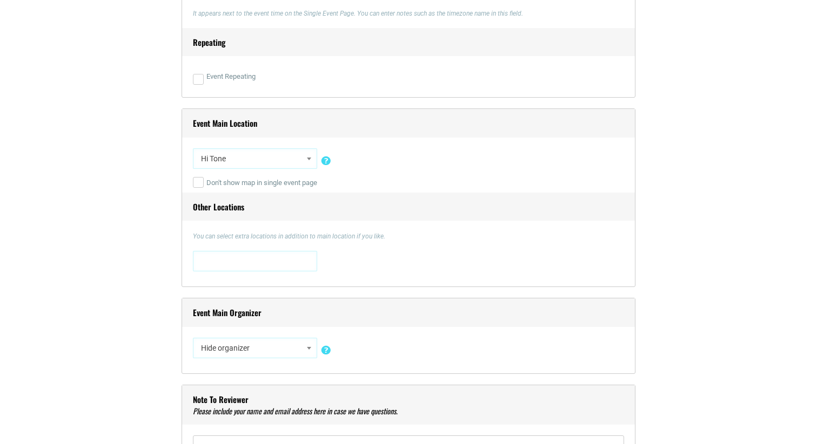
select select "3237"
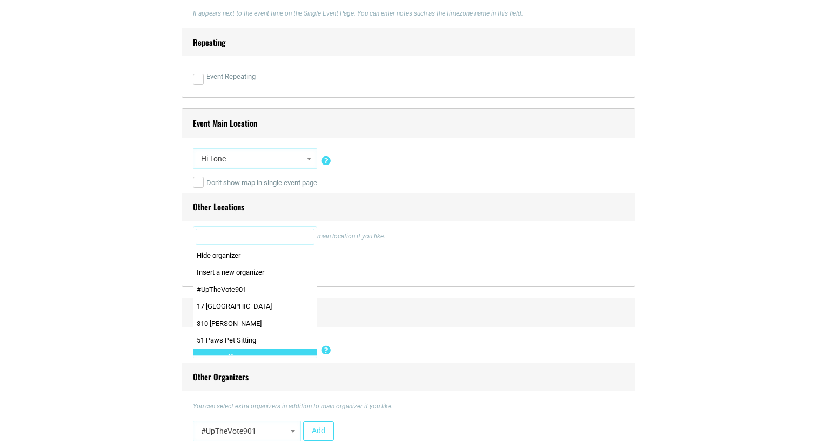
scroll to position [85, 0]
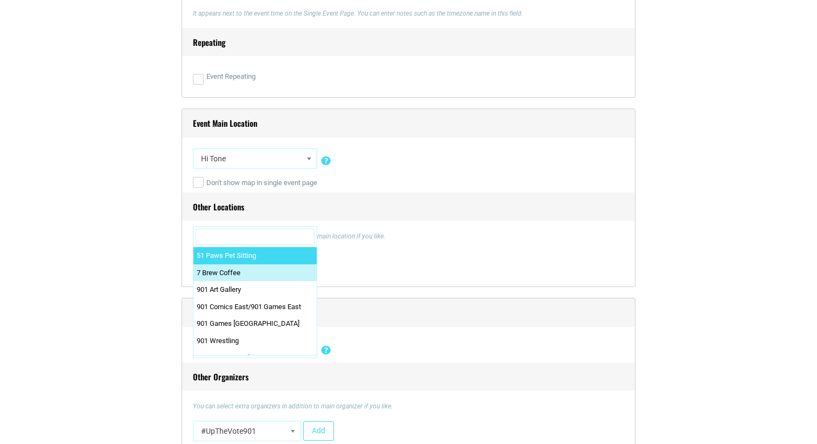
drag, startPoint x: 308, startPoint y: 346, endPoint x: 303, endPoint y: 231, distance: 114.6
click at [300, 237] on input "Search" at bounding box center [255, 237] width 119 height 16
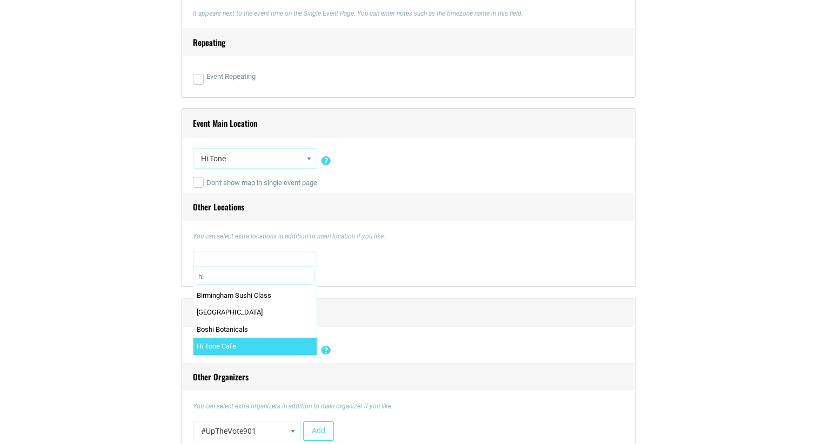
type input "hi"
select select "5492"
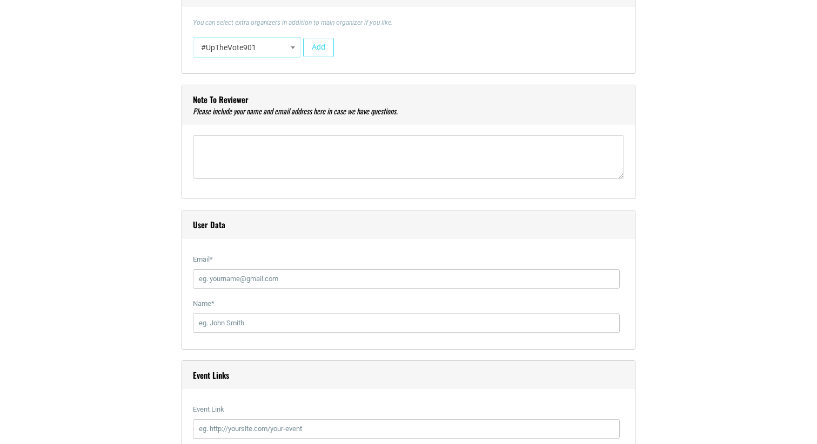
scroll to position [1105, 0]
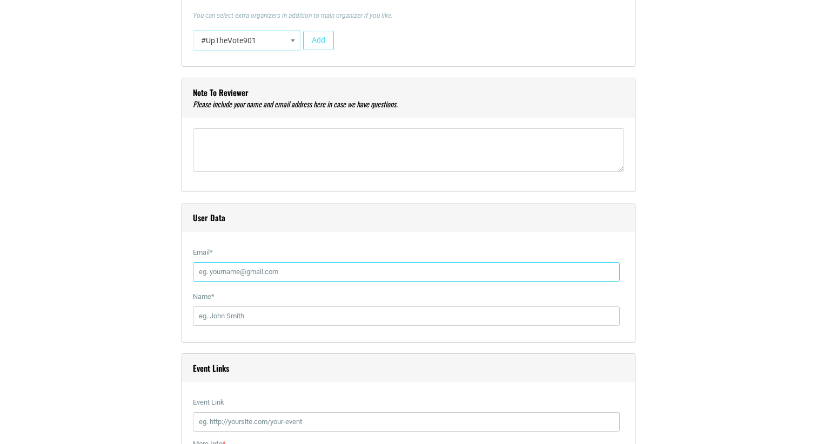
click at [259, 268] on input "Email *" at bounding box center [406, 271] width 427 height 19
type input "hitonecafemarketing@gmail.com"
click at [213, 311] on input "Name *" at bounding box center [406, 316] width 427 height 19
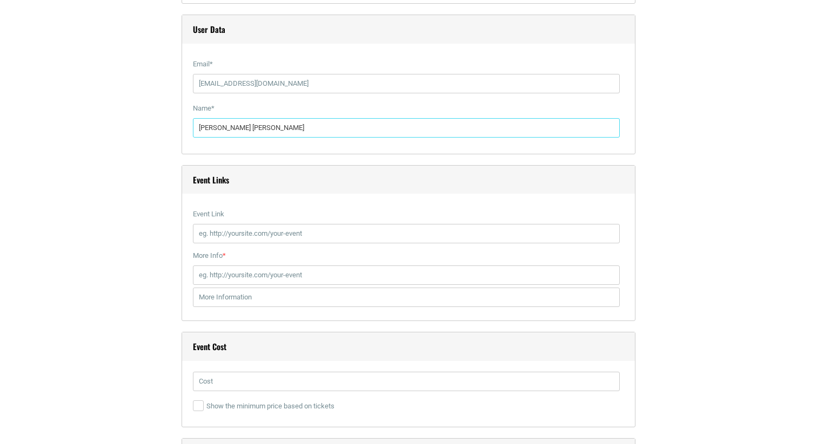
scroll to position [1296, 0]
type input "Christina Rick"
click at [272, 231] on input "Event Link" at bounding box center [406, 230] width 427 height 19
click at [301, 220] on label "Event Link" at bounding box center [406, 211] width 427 height 19
click at [301, 221] on input "Event Link" at bounding box center [406, 230] width 427 height 19
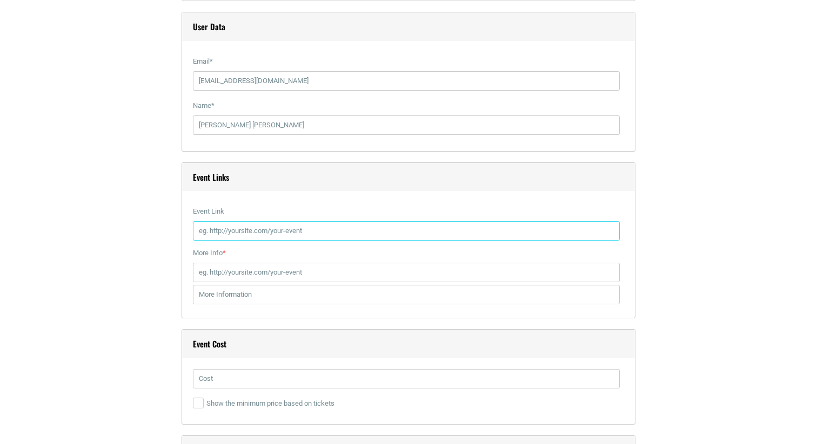
click at [278, 228] on input "Event Link" at bounding box center [406, 230] width 427 height 19
paste input "https://hitonecafe.com/event/camp-playtonic-the-show-big-room-upstairs/hi-tone-…"
type input "https://hitonecafe.com/event/camp-playtonic-the-show-big-room-upstairs/hi-tone-…"
click at [279, 266] on input "More Info *" at bounding box center [406, 272] width 427 height 19
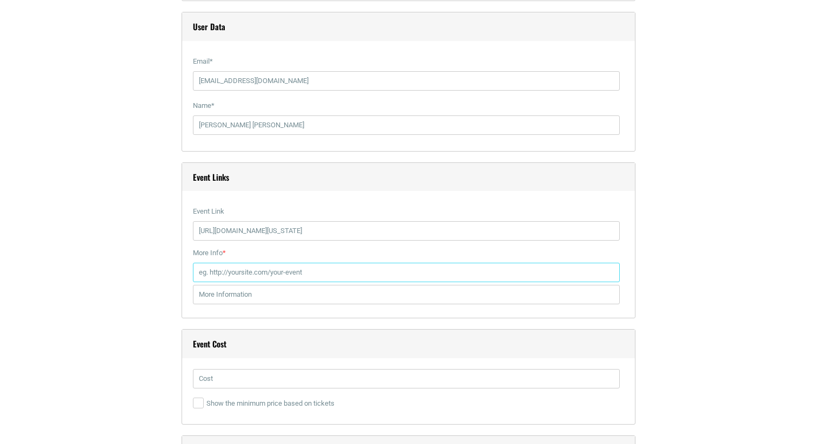
scroll to position [0, 0]
click at [241, 264] on input "More Info *" at bounding box center [406, 272] width 427 height 19
click at [240, 270] on input "More Info *" at bounding box center [406, 272] width 427 height 19
paste input "https://www.etix.com/ticket/p/47361305/camp-playtonic-the-show-big-roomupstairs…"
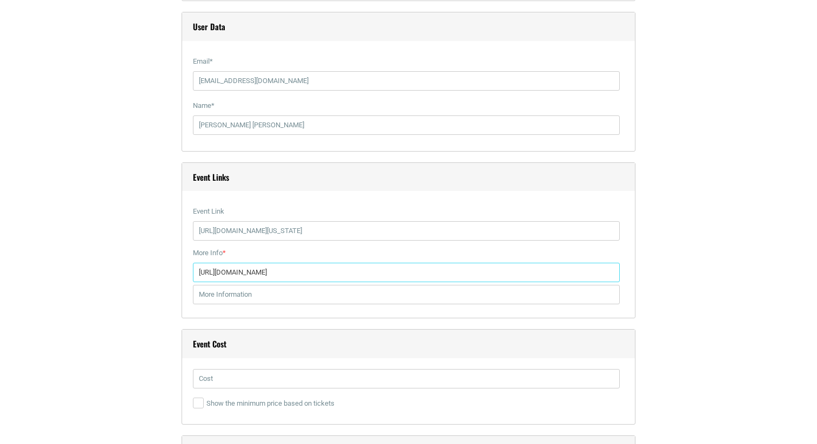
type input "https://www.etix.com/ticket/p/47361305/camp-playtonic-the-show-big-roomupstairs…"
click at [222, 296] on input "text" at bounding box center [406, 294] width 427 height 19
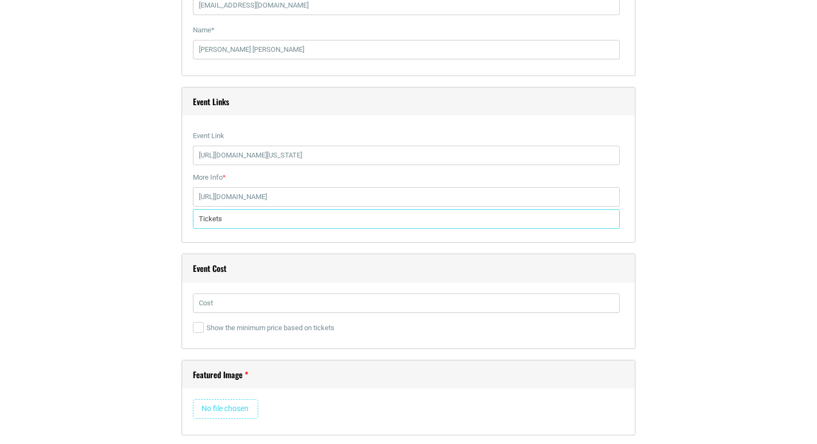
scroll to position [1372, 0]
type input "Tickets"
click at [221, 302] on input "text" at bounding box center [406, 302] width 427 height 19
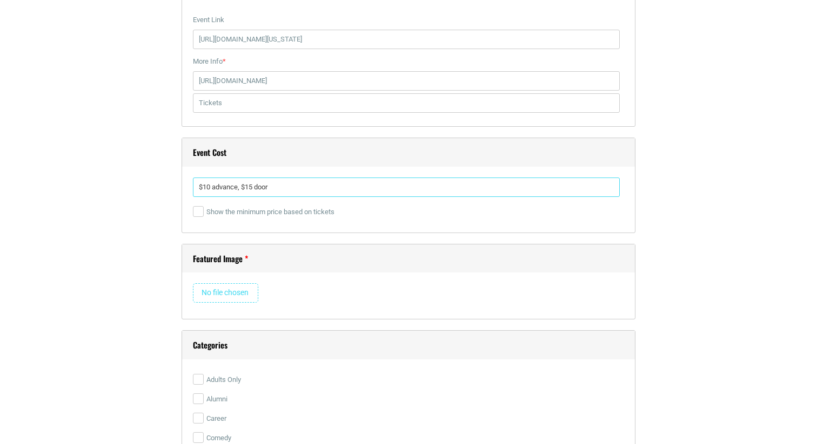
scroll to position [1491, 0]
type input "$10 advance, $15 door"
click at [230, 279] on div "Featured Image Remove Image" at bounding box center [408, 279] width 454 height 76
click at [225, 292] on input "file" at bounding box center [225, 289] width 65 height 19
type input "C:\fakepath\etix-Camp_148561754686731 (1).jpg"
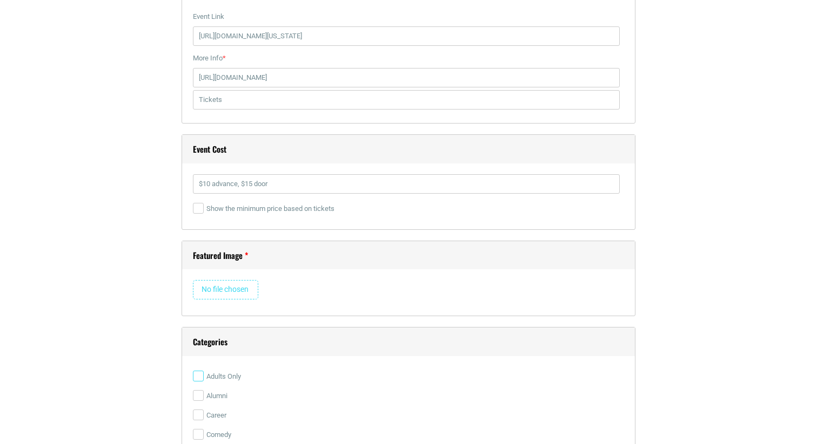
click at [198, 378] on input "Adults Only" at bounding box center [198, 376] width 11 height 11
checkbox input "true"
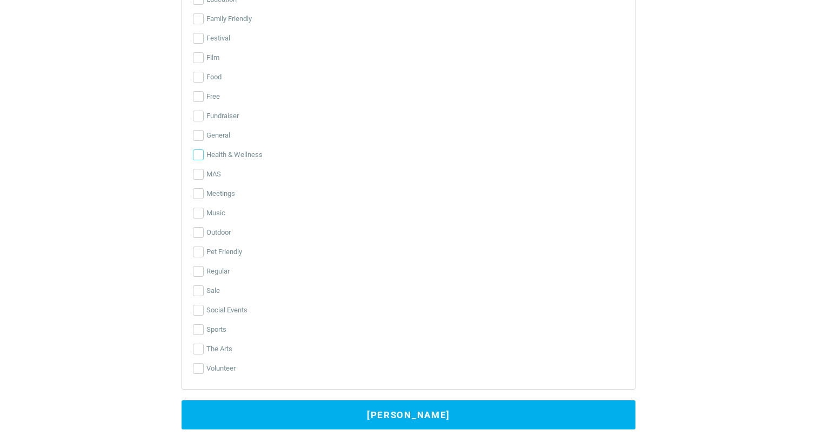
scroll to position [2487, 0]
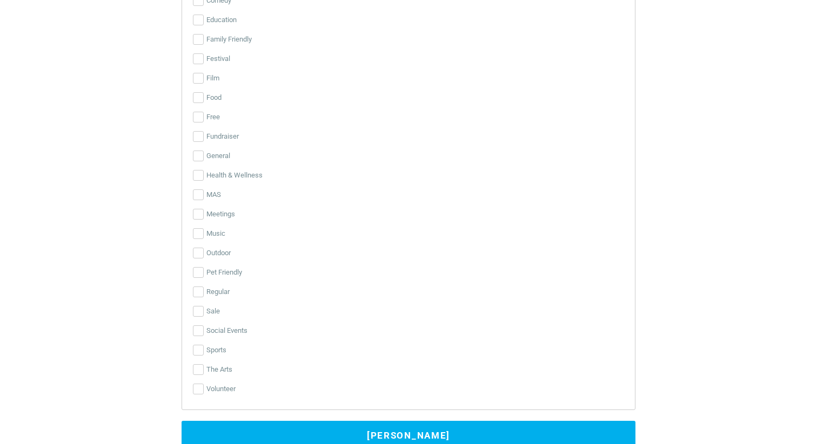
click at [199, 359] on label "Sports" at bounding box center [408, 350] width 431 height 19
click at [199, 356] on input "Sports" at bounding box center [198, 350] width 11 height 11
click at [200, 349] on input "Sports" at bounding box center [198, 350] width 11 height 11
checkbox input "false"
click at [199, 373] on input "The Arts" at bounding box center [198, 370] width 11 height 11
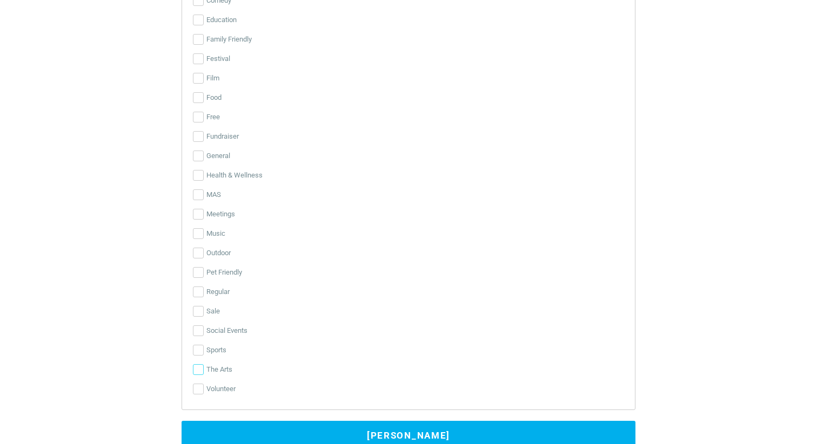
checkbox input "true"
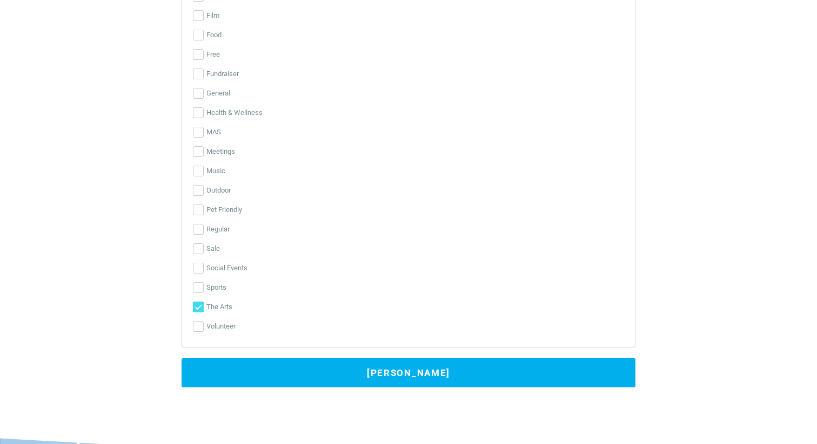
scroll to position [2556, 0]
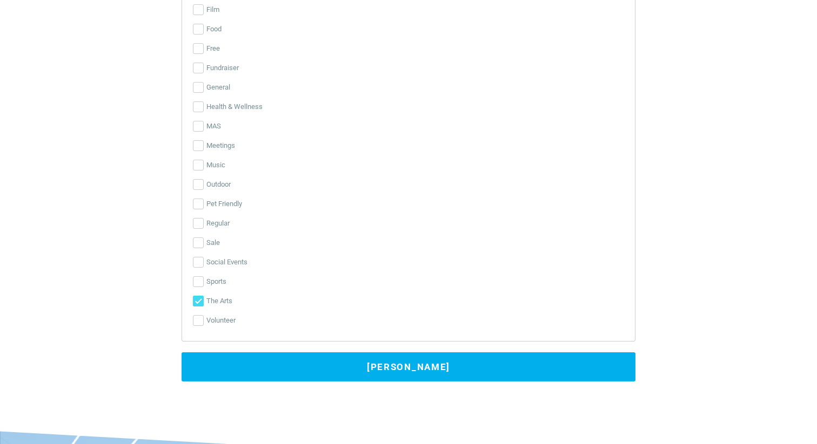
click at [184, 361] on button "Submit Event" at bounding box center [408, 367] width 454 height 29
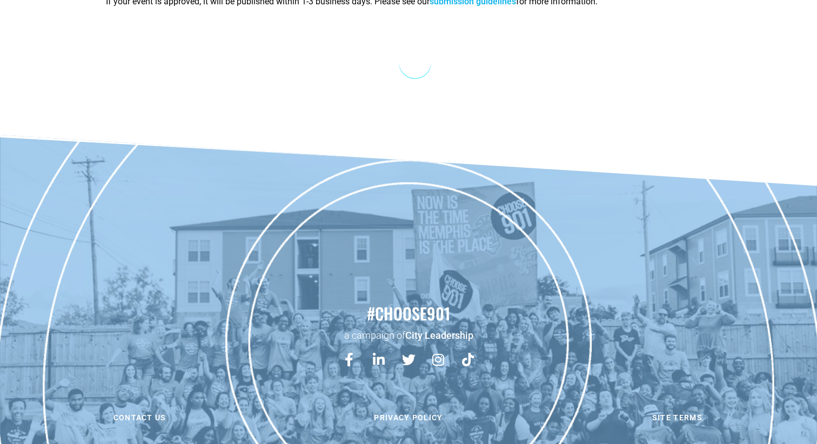
scroll to position [0, 0]
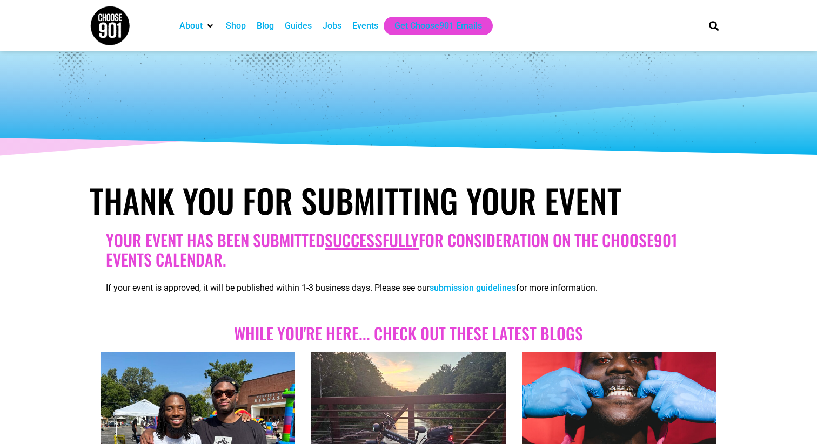
click at [374, 29] on div "Events" at bounding box center [365, 25] width 26 height 13
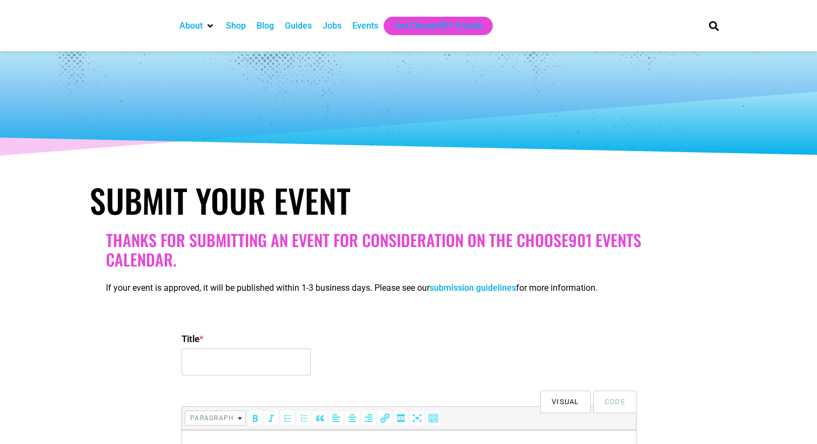
select select
click at [196, 371] on input "Title *" at bounding box center [245, 362] width 129 height 27
paste input "Lounging with Gillyum"
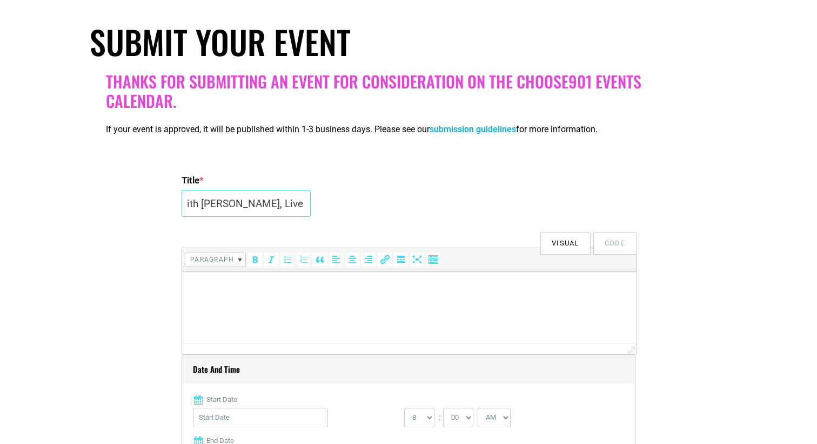
scroll to position [0, 59]
type input "Lounging with Gillyum, Live at Hi Tone"
click at [263, 277] on html at bounding box center [409, 287] width 454 height 30
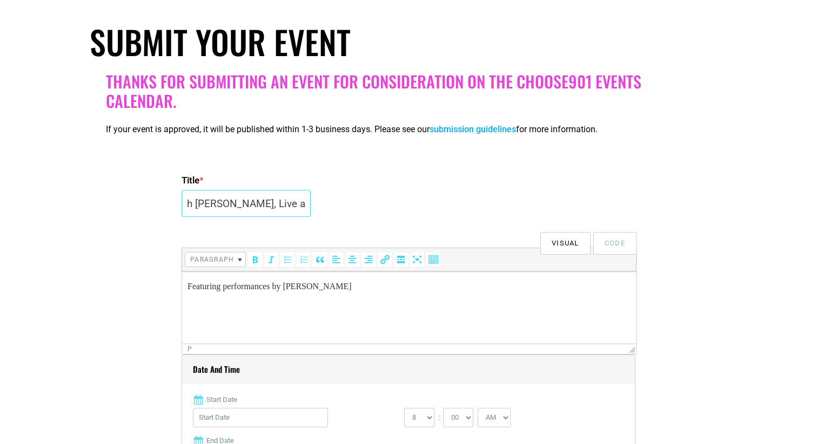
drag, startPoint x: 245, startPoint y: 200, endPoint x: 360, endPoint y: 204, distance: 115.6
click at [360, 204] on div "Title * Lounging with Gillyum, Live at Hi Tone" at bounding box center [408, 197] width 454 height 52
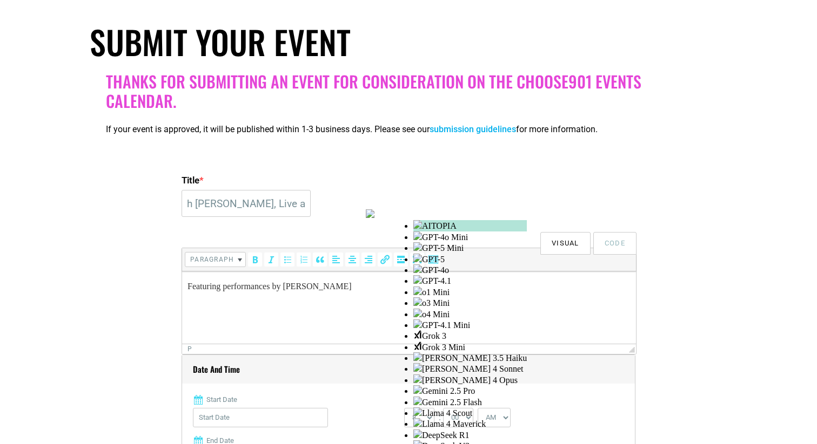
scroll to position [0, 0]
click at [231, 316] on html "Featuring performances by Gillyum" at bounding box center [409, 298] width 454 height 52
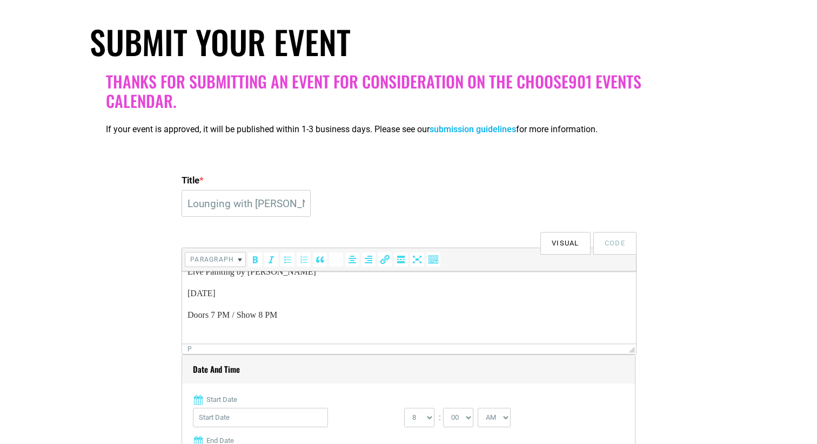
scroll to position [58, 0]
drag, startPoint x: 241, startPoint y: 335, endPoint x: 309, endPoint y: 336, distance: 68.1
click at [313, 337] on p "Get tickets at [DOMAIN_NAME]" at bounding box center [408, 337] width 443 height 13
click at [242, 338] on p "Get tickets at [DOMAIN_NAME]" at bounding box center [408, 337] width 443 height 13
drag, startPoint x: 240, startPoint y: 336, endPoint x: 327, endPoint y: 335, distance: 87.5
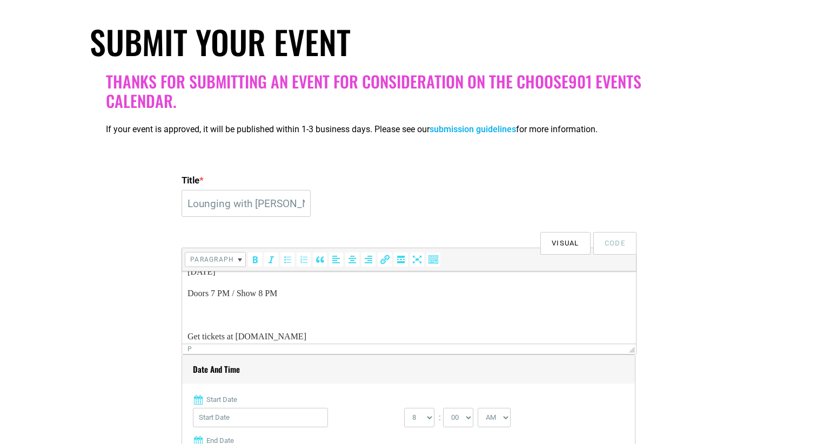
click at [327, 335] on p "Get tickets at [DOMAIN_NAME]" at bounding box center [408, 337] width 443 height 13
click at [386, 256] on icon "Insert/edit link (⌘K)" at bounding box center [384, 259] width 11 height 11
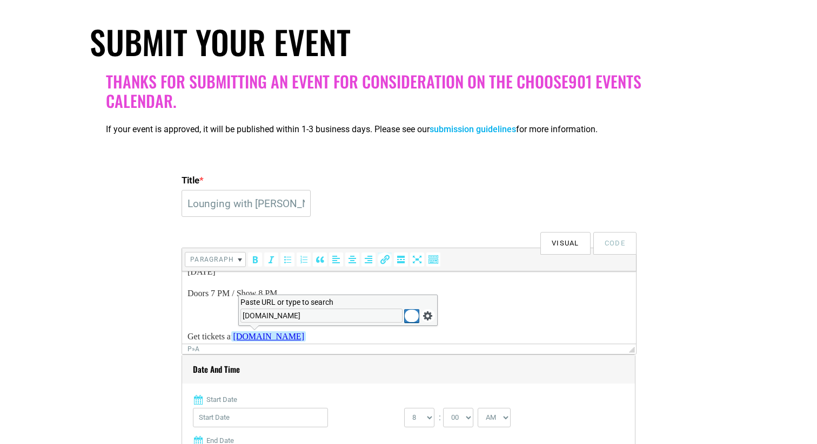
type input "[DOMAIN_NAME]"
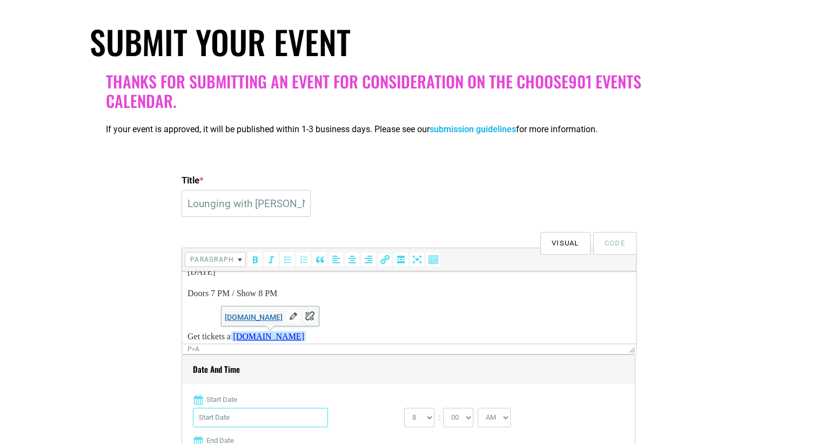
click at [307, 417] on input "Start Date" at bounding box center [260, 417] width 135 height 19
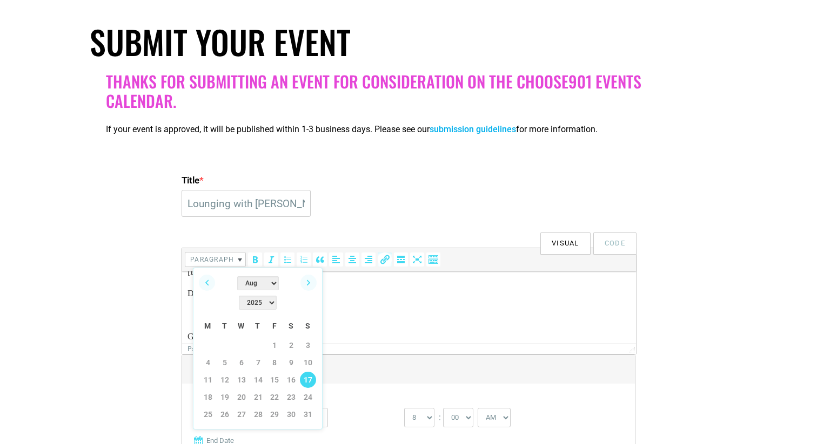
click at [312, 372] on link "17" at bounding box center [308, 380] width 16 height 16
type input "08/17/2025"
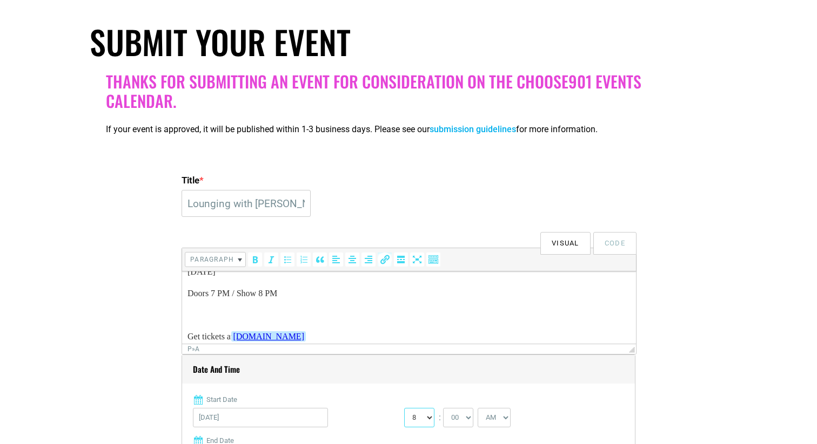
click at [419, 413] on select "0 1 2 3 4 5 6 7 8 9 10 11 12" at bounding box center [419, 417] width 30 height 19
select select "7"
click at [504, 413] on select "AM PM" at bounding box center [493, 417] width 33 height 19
select select "PM"
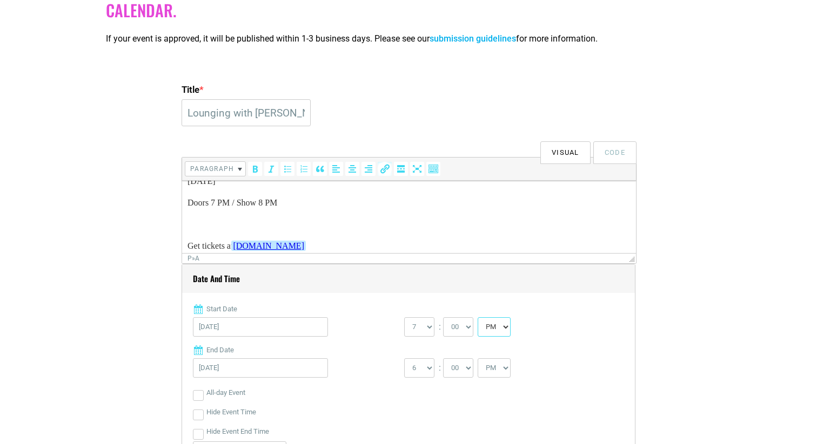
scroll to position [260, 0]
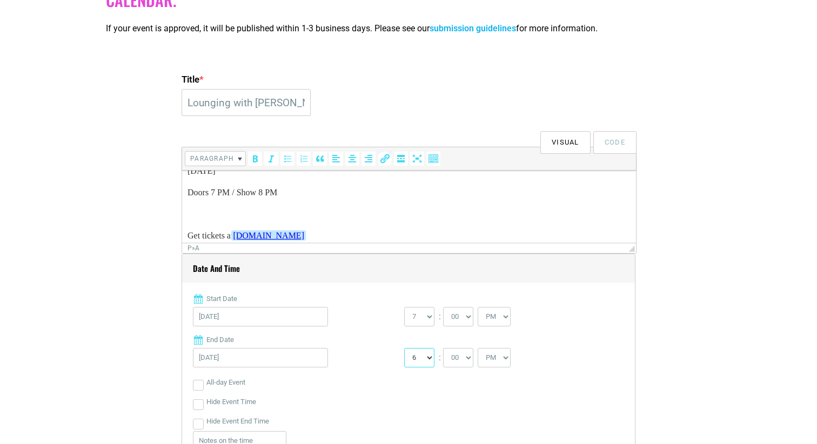
click at [430, 355] on select "1 2 3 4 5 6 7 8 9 10 11 12" at bounding box center [419, 357] width 30 height 19
select select "11"
click at [200, 421] on input "Hide Event End Time" at bounding box center [198, 424] width 11 height 11
checkbox input "true"
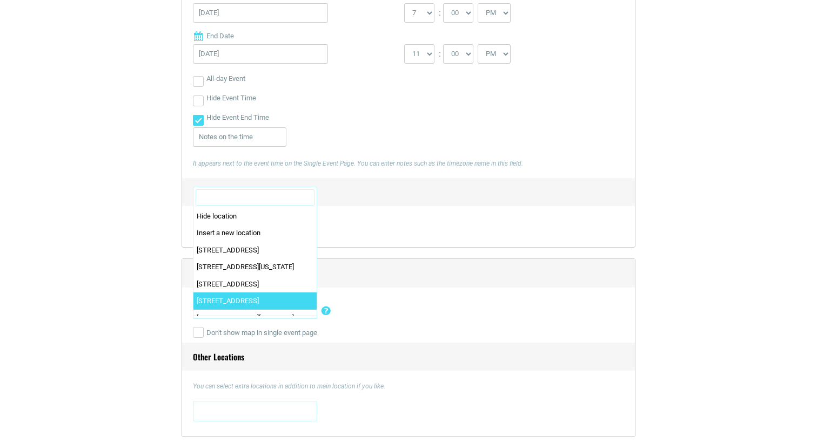
scroll to position [78, 0]
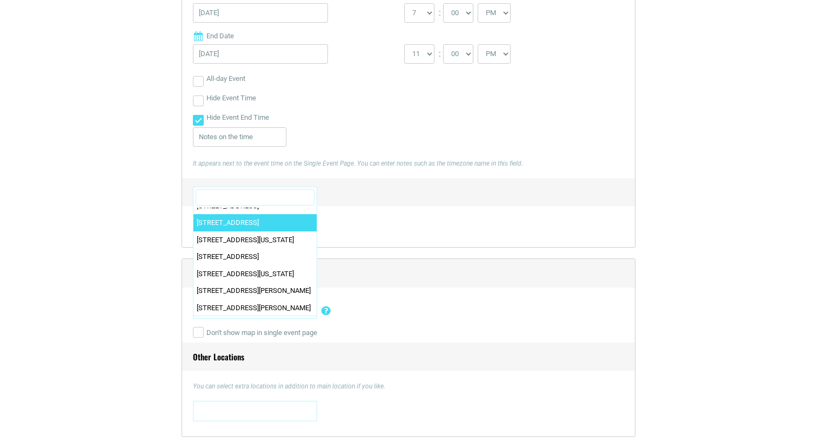
drag, startPoint x: 308, startPoint y: 305, endPoint x: 305, endPoint y: 218, distance: 87.0
select select "5310"
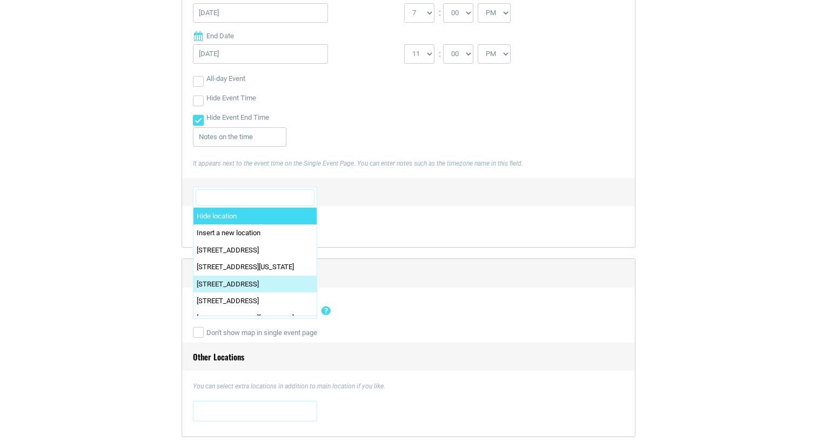
drag, startPoint x: 312, startPoint y: 311, endPoint x: 299, endPoint y: 193, distance: 117.9
click at [299, 193] on input "Search" at bounding box center [255, 198] width 119 height 16
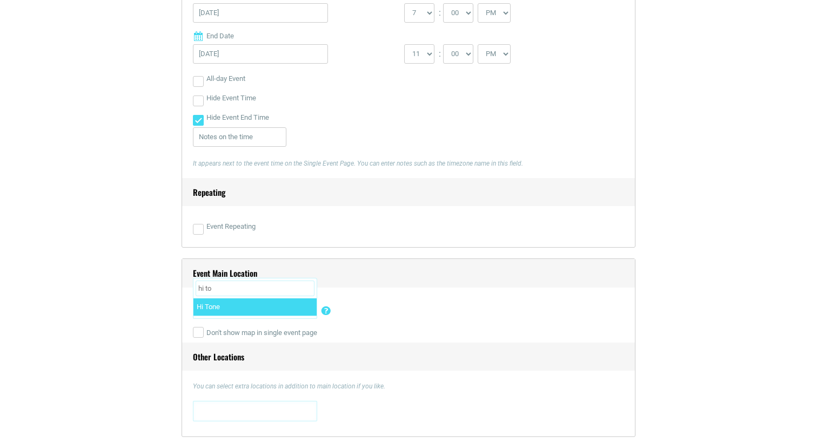
type input "hi to"
select select "1564"
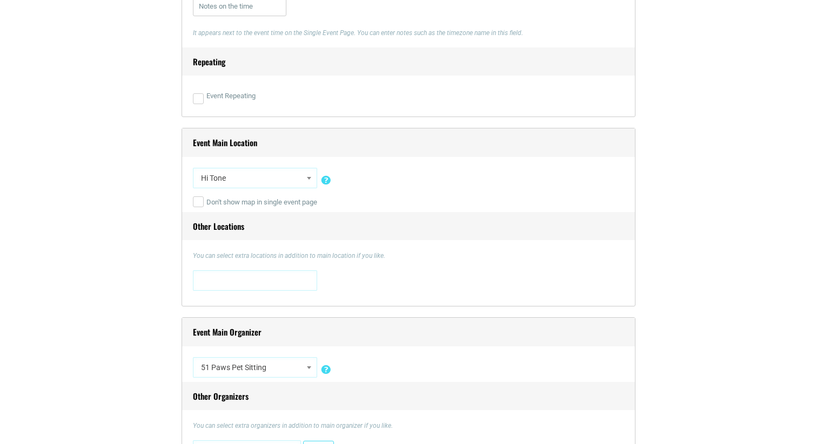
select select "5427"
click at [266, 271] on span at bounding box center [255, 279] width 117 height 17
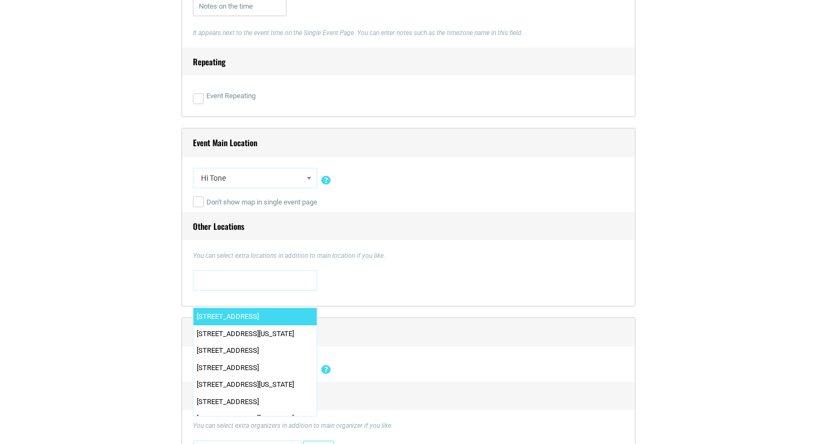
click at [265, 281] on span at bounding box center [255, 279] width 117 height 17
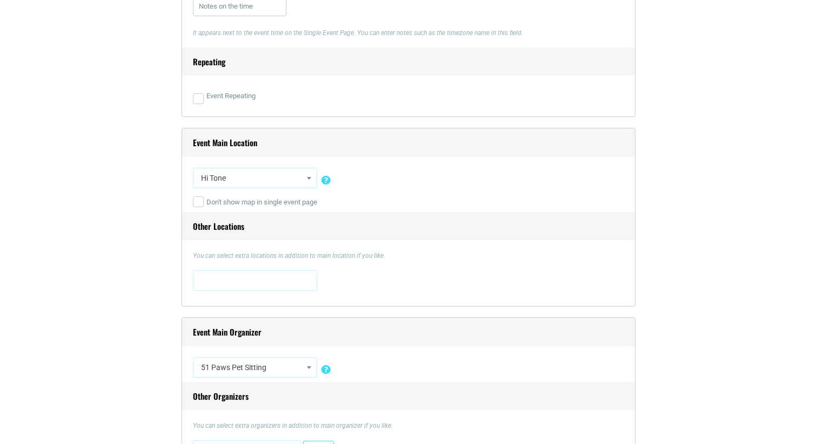
click at [299, 254] on p "You can select extra locations in addition to main location if you like." at bounding box center [408, 256] width 431 height 10
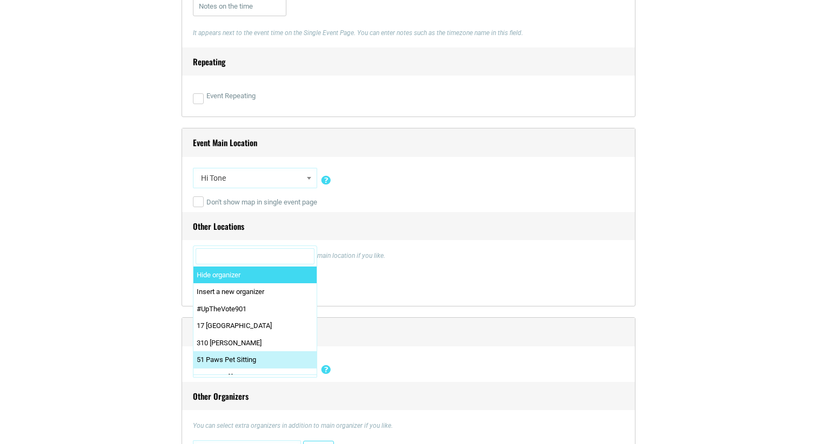
drag, startPoint x: 313, startPoint y: 366, endPoint x: 298, endPoint y: 254, distance: 112.7
click at [298, 254] on input "Search" at bounding box center [255, 256] width 119 height 16
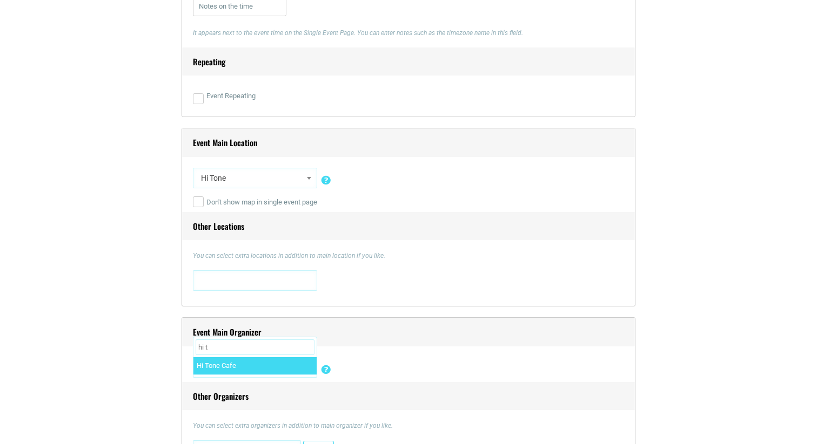
type input "hi t"
select select "5492"
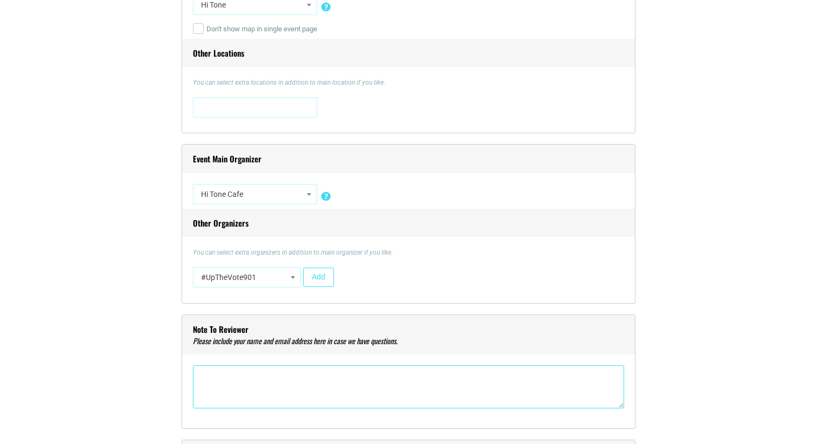
click at [251, 380] on textarea"] at bounding box center [408, 387] width 431 height 43
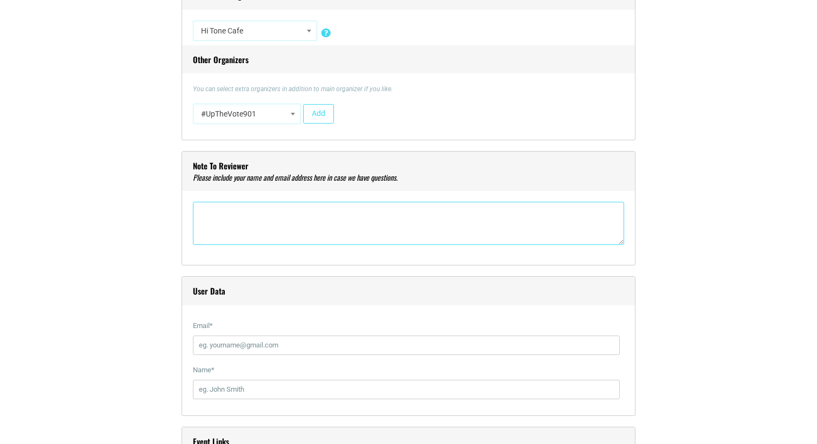
scroll to position [1035, 0]
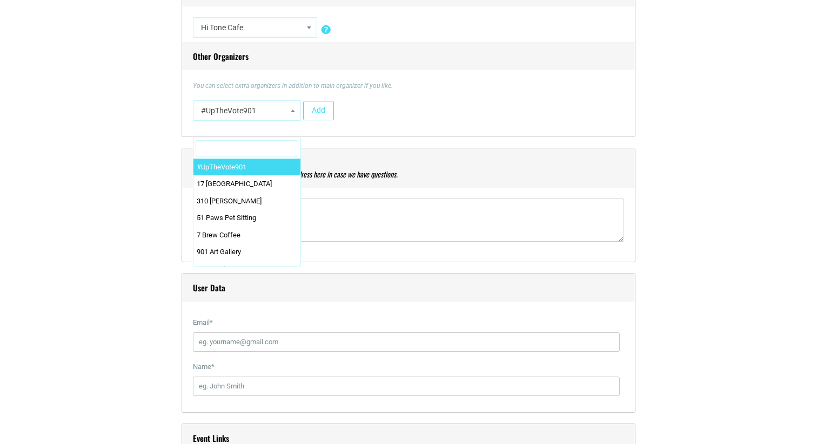
click at [294, 109] on span at bounding box center [292, 111] width 11 height 14
type input "p"
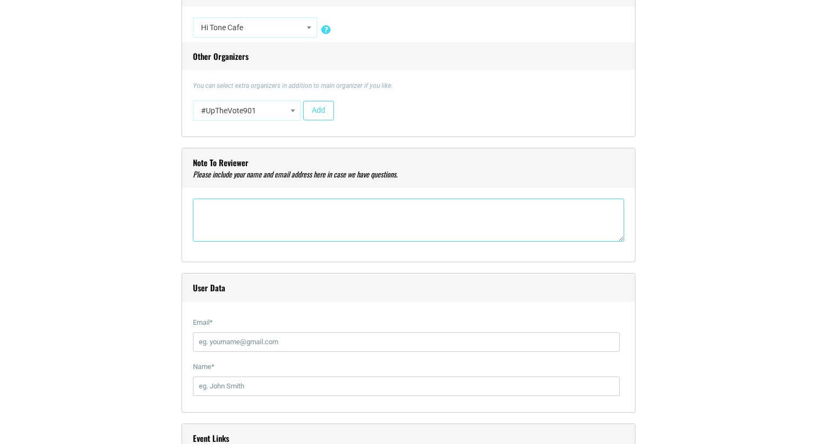
click at [365, 234] on textarea"] at bounding box center [408, 220] width 431 height 43
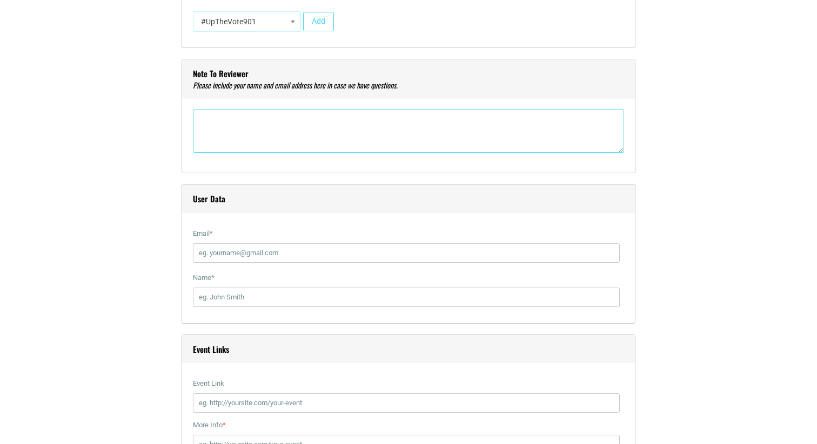
scroll to position [1131, 0]
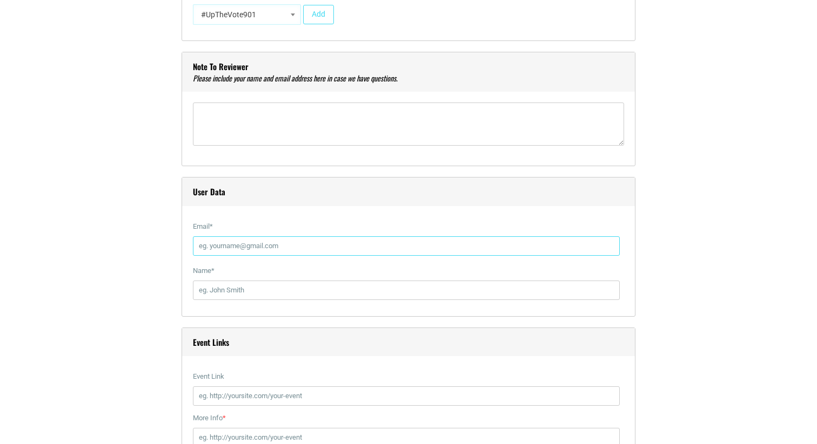
click at [242, 255] on div "Email *" at bounding box center [408, 239] width 431 height 44
click at [241, 251] on input "Email *" at bounding box center [406, 246] width 427 height 19
type input "[DOMAIN_NAME]"
click at [244, 244] on input "[DOMAIN_NAME]" at bounding box center [406, 246] width 427 height 19
type textarea "com"
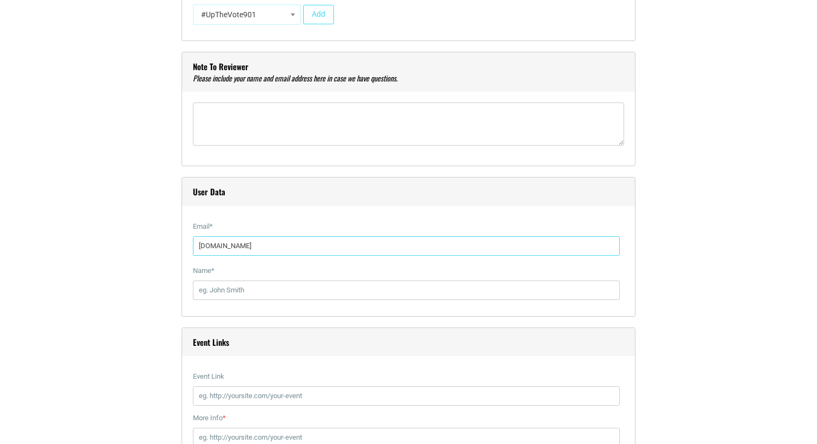
click at [244, 244] on input "[DOMAIN_NAME]" at bounding box center [406, 246] width 427 height 19
type input "[EMAIL_ADDRESS][DOMAIN_NAME]"
type input "[PERSON_NAME] [PERSON_NAME]"
click at [229, 402] on input "Event Link" at bounding box center [406, 396] width 427 height 19
click at [255, 395] on input "Event Link" at bounding box center [406, 396] width 427 height 19
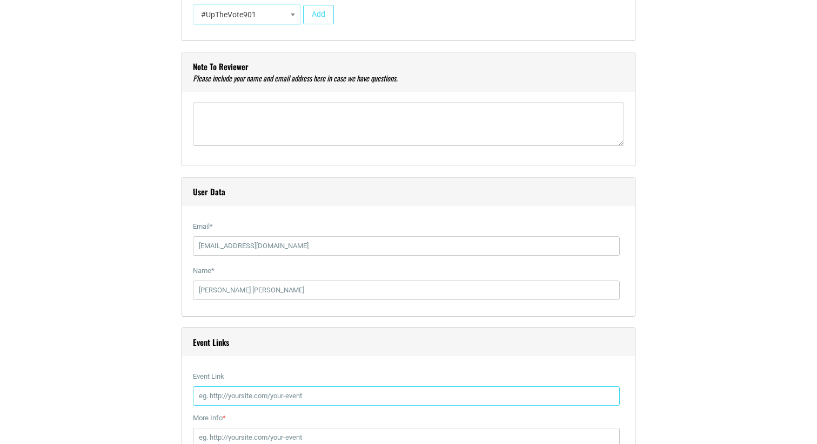
paste input "https://hitonecafe.com/event/lounging-with-gillyum-small-room-downstairs/hi-ton…"
type input "https://hitonecafe.com/event/lounging-with-gillyum-small-room-downstairs/hi-ton…"
click at [225, 435] on input "More Info *" at bounding box center [406, 437] width 427 height 19
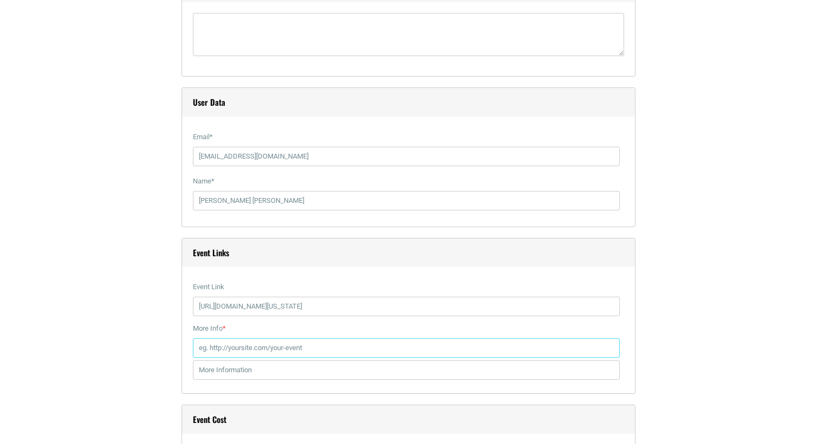
scroll to position [1262, 0]
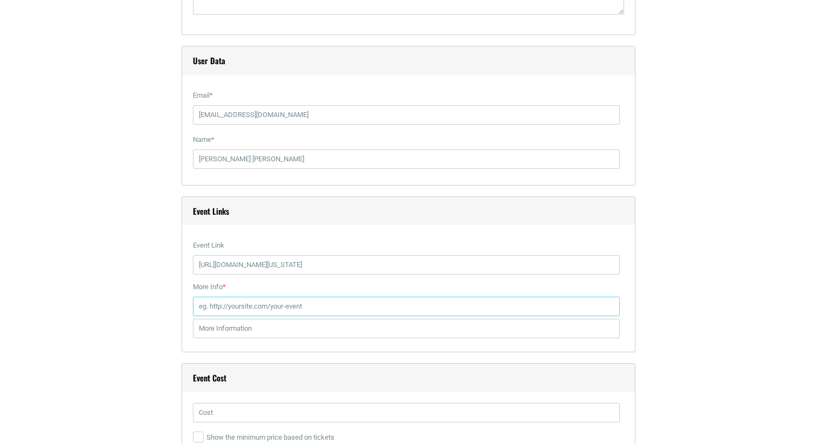
paste input "https://www.etix.com/ticket/p/43084519/lounging-with-gillyum-small-roomdownstai…"
type input "https://www.etix.com/ticket/p/43084519/lounging-with-gillyum-small-roomdownstai…"
click at [237, 325] on input "text" at bounding box center [406, 328] width 427 height 19
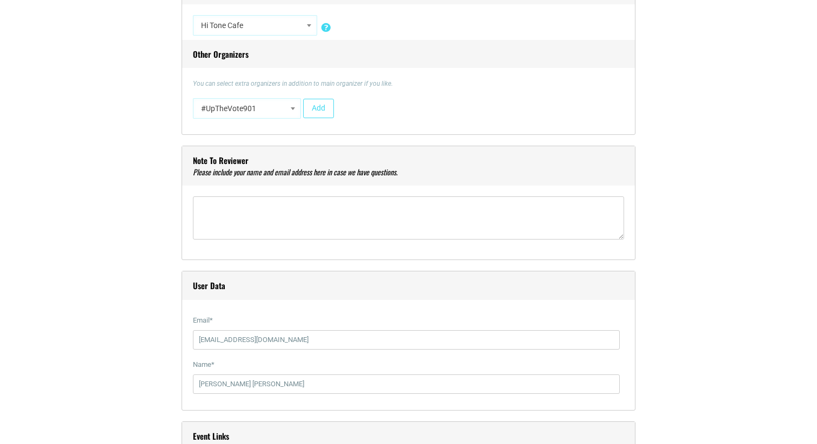
scroll to position [972, 0]
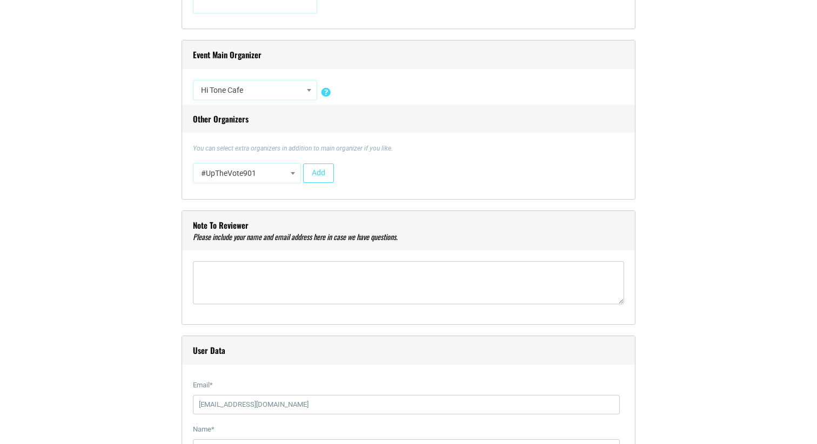
type input "Tickets"
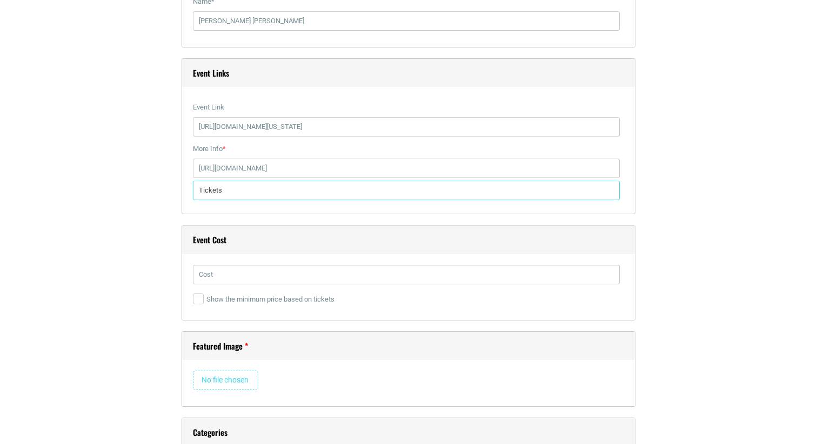
scroll to position [1403, 0]
click at [218, 375] on input "file" at bounding box center [225, 377] width 65 height 19
click at [219, 372] on input "file" at bounding box center [225, 377] width 65 height 19
type input "C:\fakepath\etix-Lounging_147541754564075.jpg"
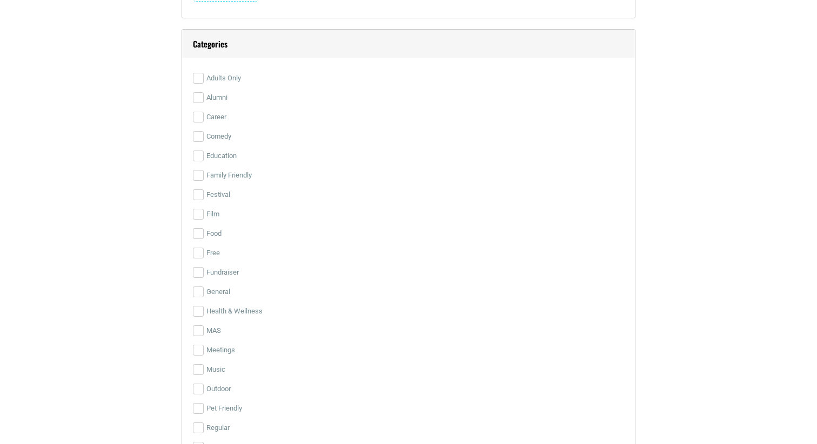
scroll to position [2353, 0]
click at [199, 367] on input "Music" at bounding box center [198, 368] width 11 height 11
checkbox input "true"
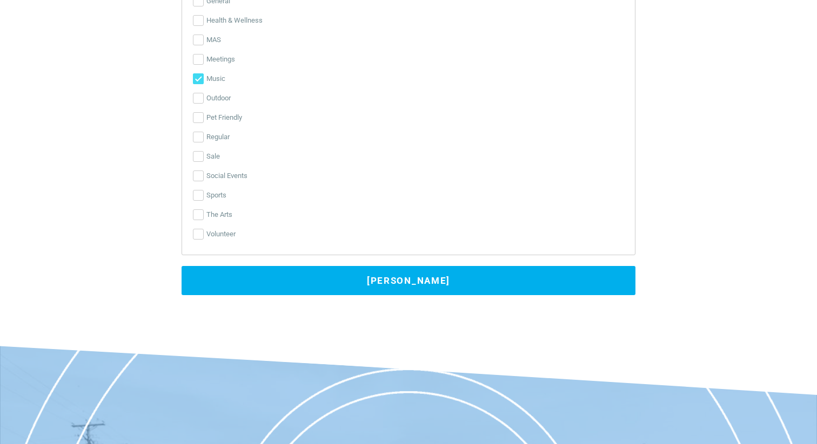
scroll to position [2743, 0]
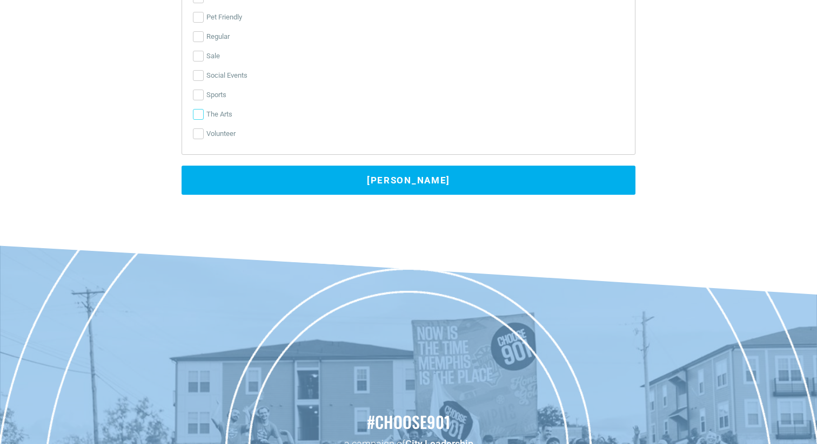
click at [199, 115] on input "The Arts" at bounding box center [198, 114] width 11 height 11
checkbox input "true"
click at [211, 183] on button "[PERSON_NAME]" at bounding box center [408, 180] width 454 height 29
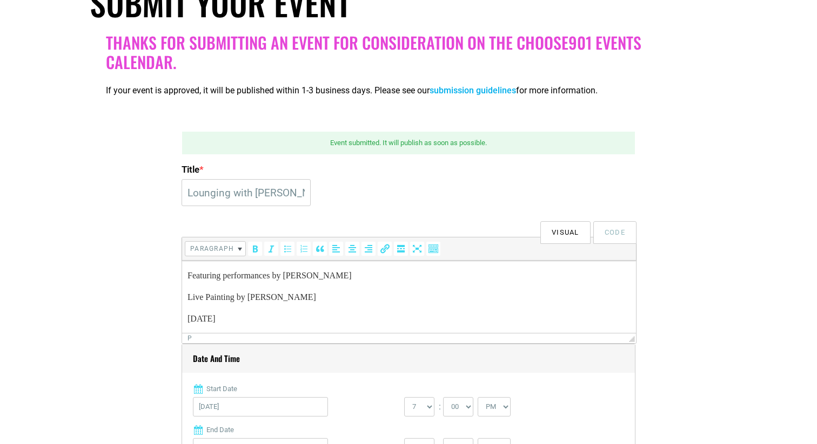
scroll to position [282, 0]
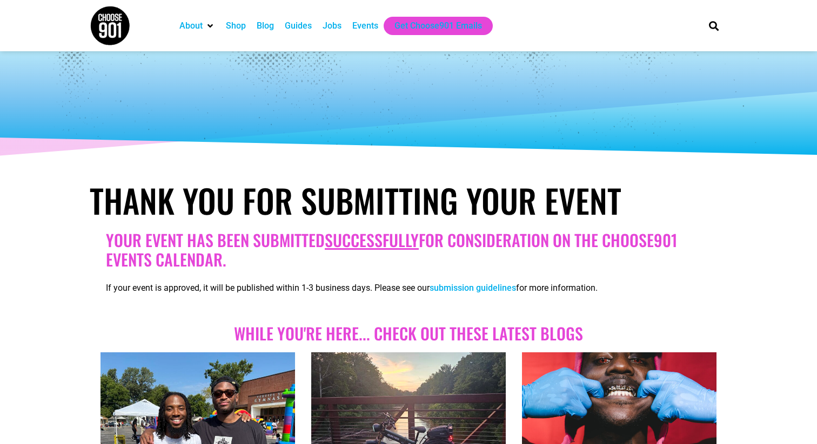
click at [373, 22] on div "Events" at bounding box center [365, 25] width 26 height 13
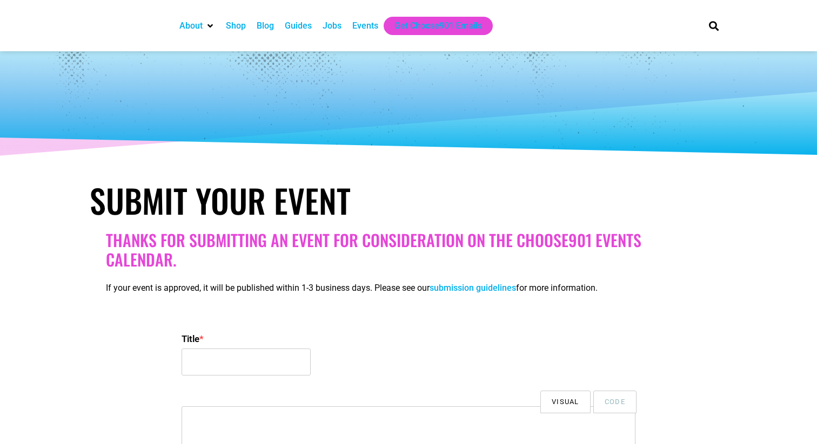
select select
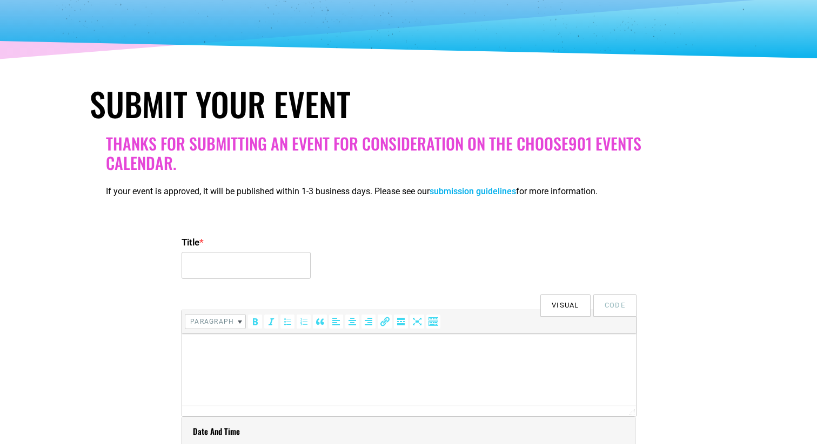
scroll to position [98, 0]
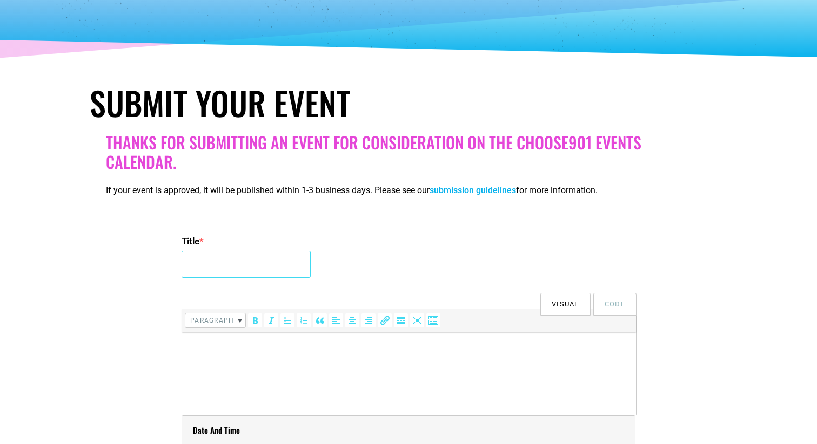
click at [227, 265] on input "Title *" at bounding box center [245, 264] width 129 height 27
type input "[PERSON_NAME] [PERSON_NAME] + [PERSON_NAME], Live at Hi Tone"
click at [231, 363] on html at bounding box center [409, 348] width 454 height 30
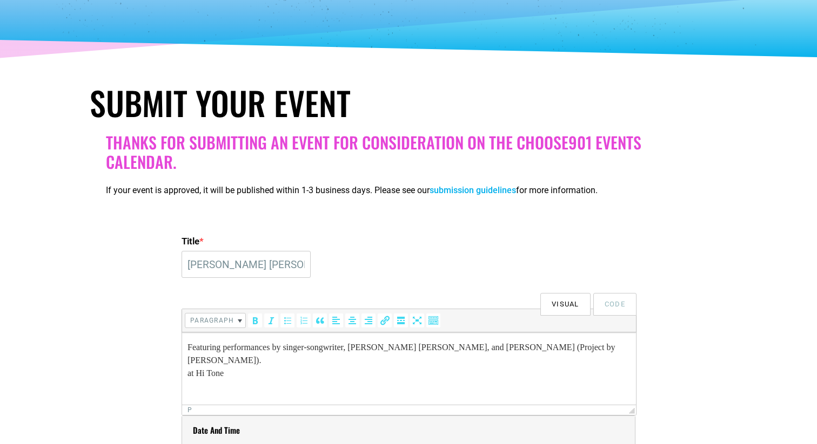
click at [188, 360] on p "Featuring performances by singer-songwriter, [PERSON_NAME] [PERSON_NAME], and […" at bounding box center [408, 360] width 443 height 39
click at [297, 361] on p "Featuring performances by singer-songwriter, [PERSON_NAME] [PERSON_NAME], and […" at bounding box center [408, 360] width 443 height 39
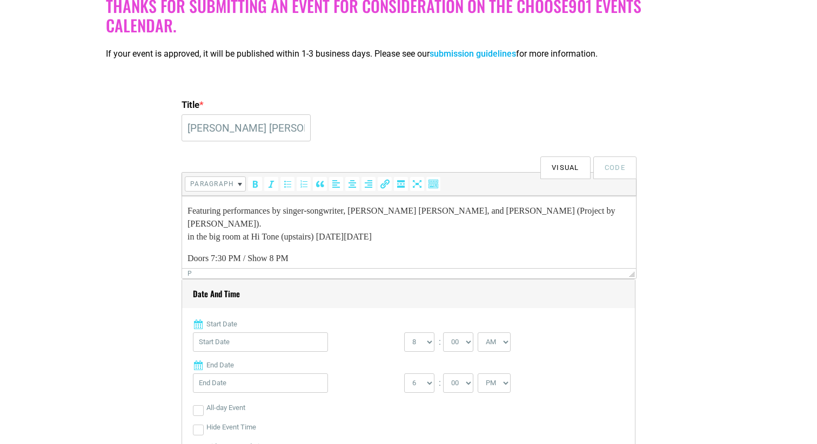
scroll to position [6, 0]
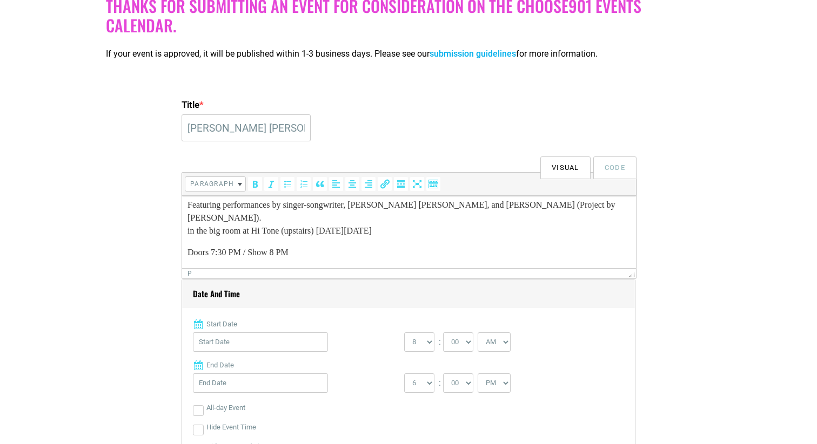
click at [244, 268] on p "Get tickets at [DOMAIN_NAME]" at bounding box center [408, 274] width 443 height 13
drag, startPoint x: 239, startPoint y: 258, endPoint x: 313, endPoint y: 255, distance: 73.5
click at [313, 268] on p "Get tickets at [DOMAIN_NAME]" at bounding box center [408, 274] width 443 height 13
click at [385, 179] on icon "Insert/edit link (⌘K)" at bounding box center [384, 184] width 11 height 11
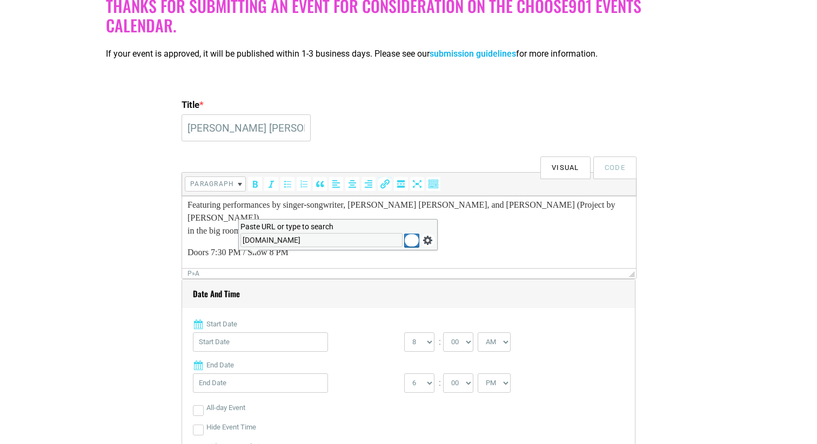
type input "[DOMAIN_NAME]"
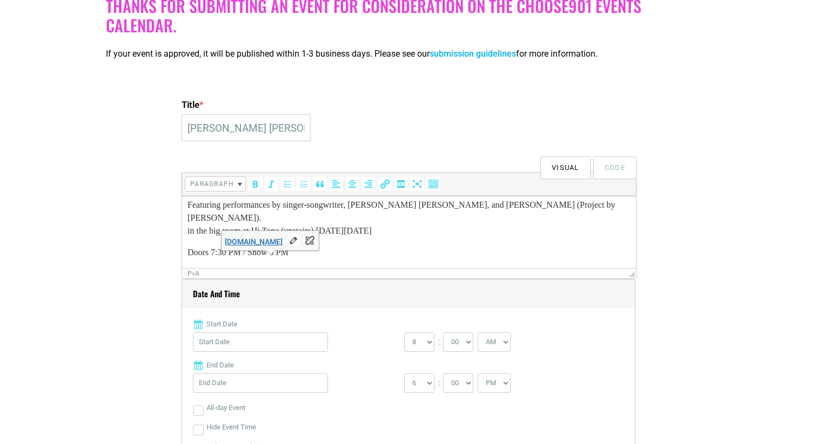
click at [395, 273] on div "p » a" at bounding box center [404, 274] width 445 height 10
click at [260, 349] on input "Start Date" at bounding box center [260, 342] width 135 height 19
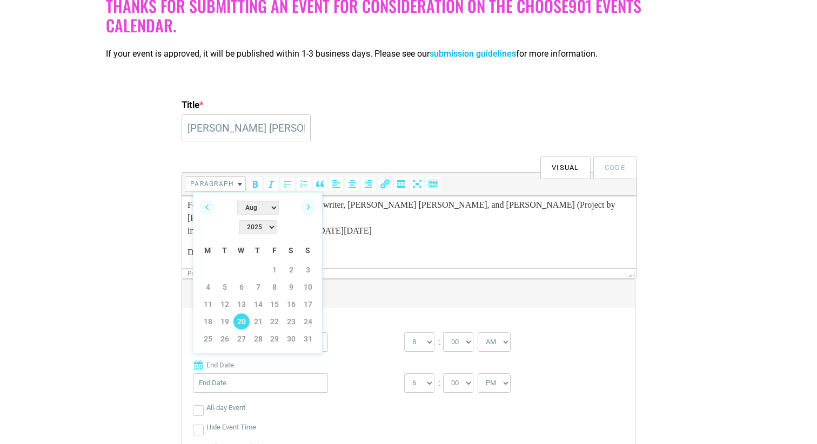
click at [241, 314] on link "20" at bounding box center [241, 322] width 16 height 16
type input "[DATE]"
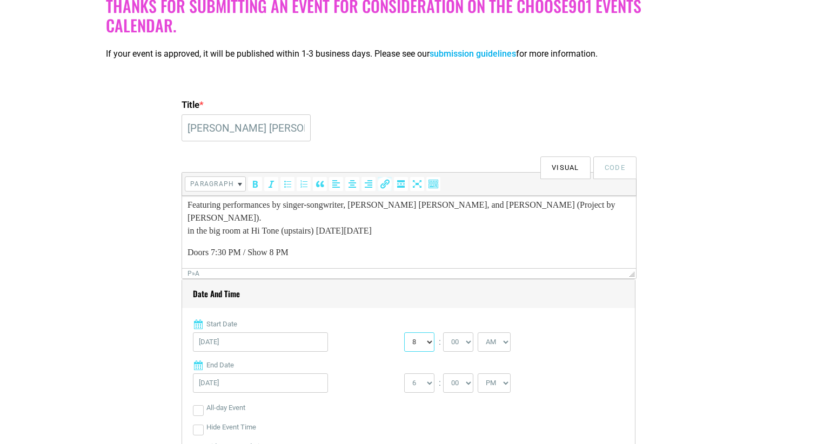
click at [414, 343] on select "0 1 2 3 4 5 6 7 8 9 10 11 12" at bounding box center [419, 342] width 30 height 19
select select "7"
click at [465, 334] on select "00 05 10 15 20 25 30 35 40 45 50 55" at bounding box center [458, 342] width 30 height 19
select select "30"
click at [492, 343] on select "AM PM" at bounding box center [493, 342] width 33 height 19
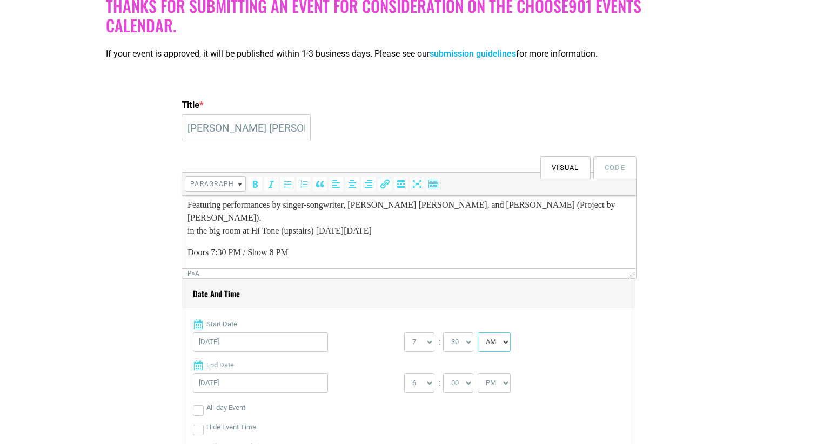
select select "PM"
click at [416, 388] on select "1 2 3 4 5 6 7 8 9 10 11 12" at bounding box center [419, 383] width 30 height 19
select select "10"
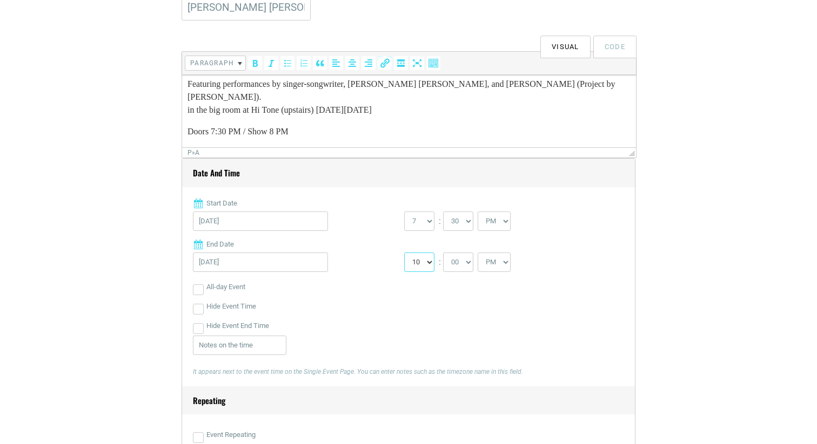
scroll to position [358, 0]
click at [198, 325] on input "Hide Event End Time" at bounding box center [198, 326] width 11 height 11
checkbox input "true"
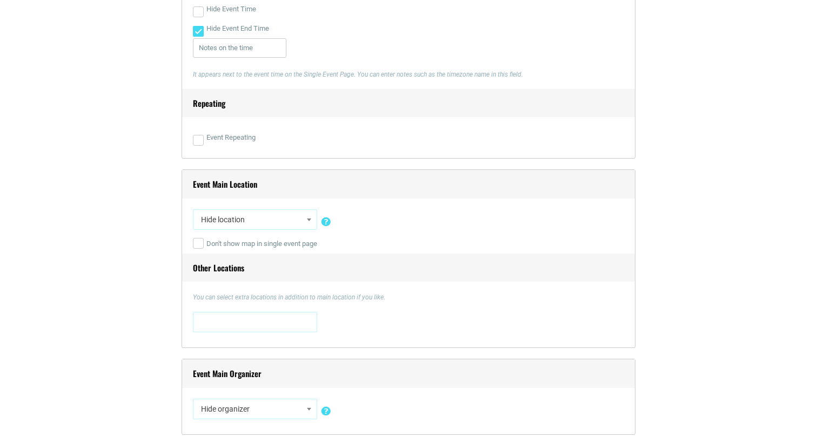
scroll to position [658, 0]
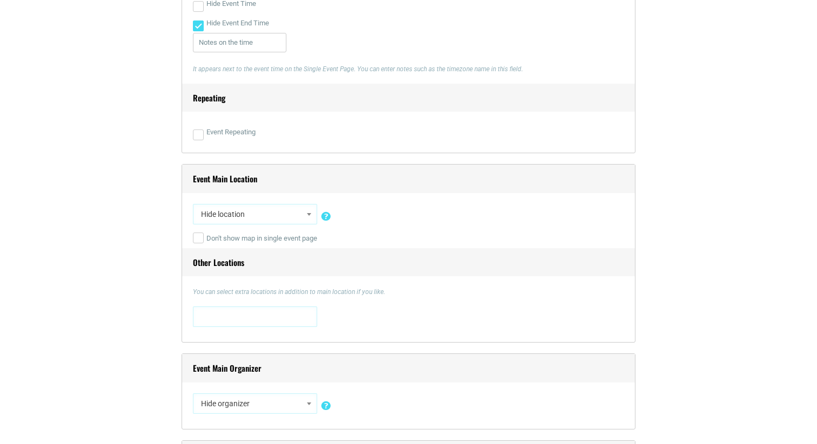
click at [315, 207] on span "Hide location" at bounding box center [255, 214] width 124 height 21
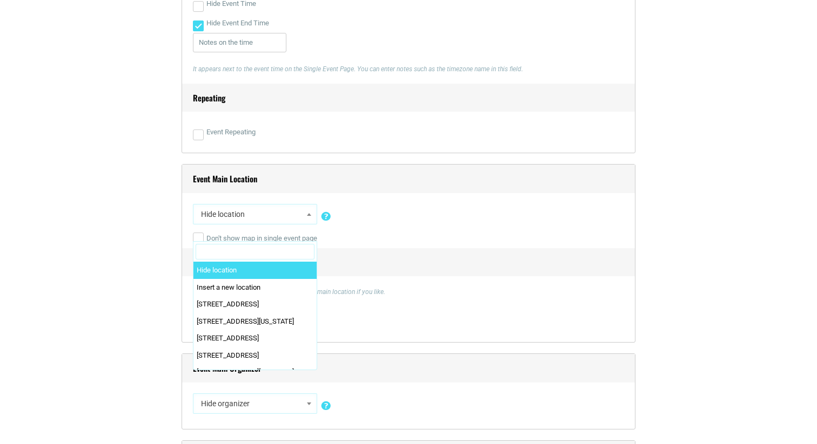
click at [308, 206] on span "Hide location" at bounding box center [255, 214] width 117 height 19
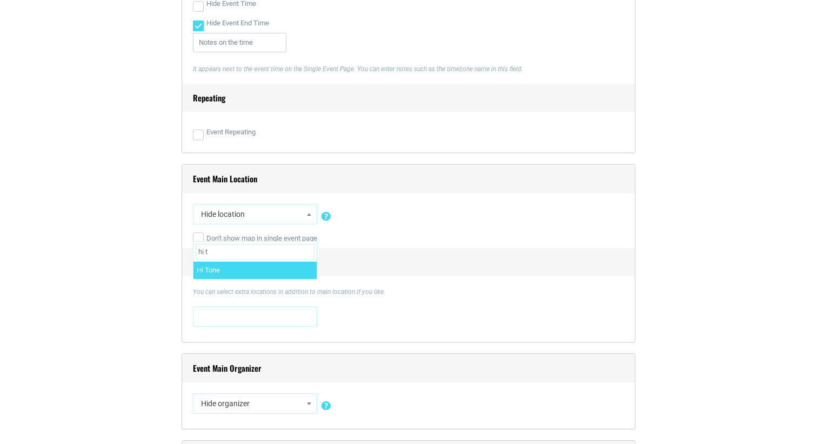
type input "hi t"
select select "1564"
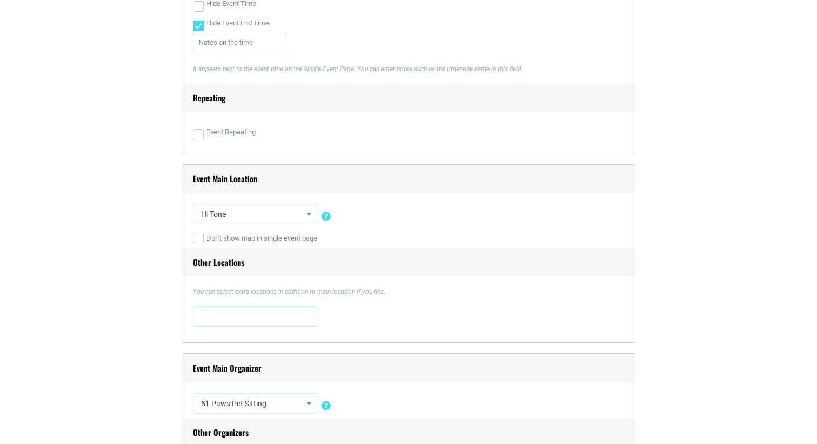
select select "5427"
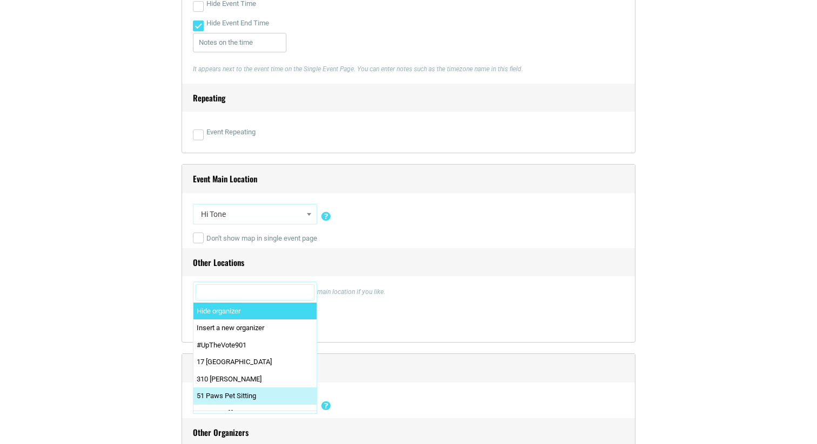
drag, startPoint x: 309, startPoint y: 400, endPoint x: 309, endPoint y: 278, distance: 121.5
click at [309, 278] on div "Title * [PERSON_NAME] [PERSON_NAME] + [PERSON_NAME], Live at Hi Tone Visual Cod…" at bounding box center [408, 155] width 454 height 968
click at [304, 296] on input "Search" at bounding box center [255, 293] width 119 height 16
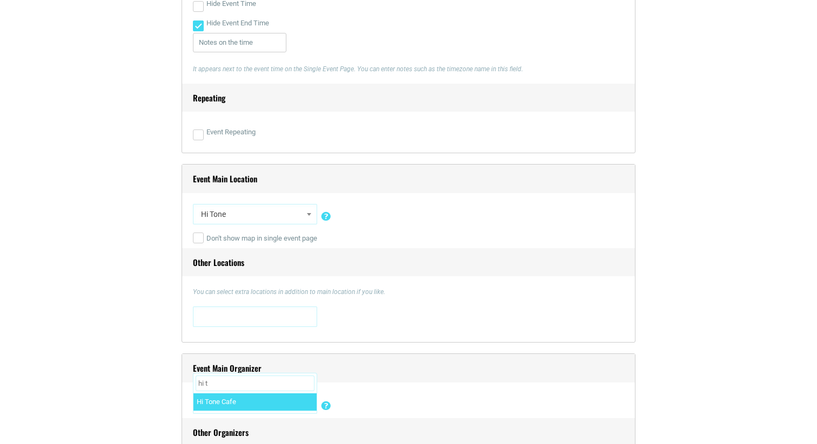
type input "hi t"
select select "5492"
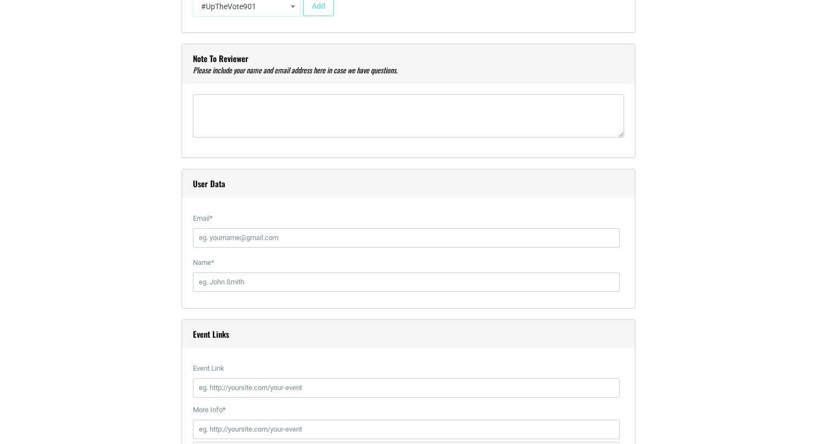
scroll to position [1161, 0]
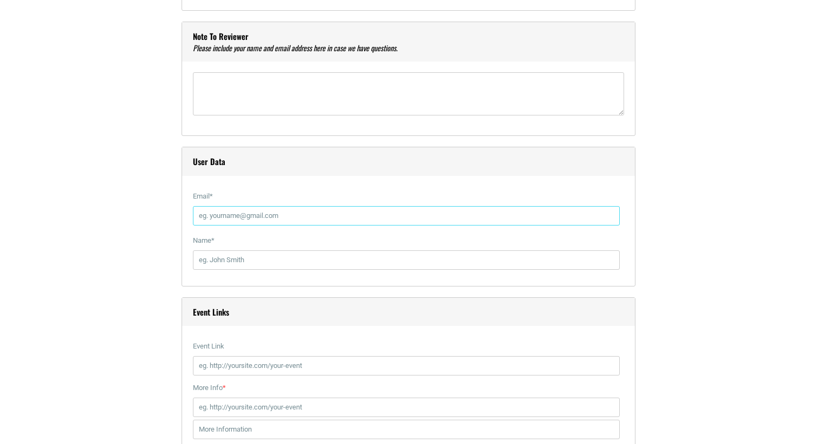
click at [284, 207] on input "Email *" at bounding box center [406, 215] width 427 height 19
type input "[EMAIL_ADDRESS][DOMAIN_NAME]"
type input "[PERSON_NAME] [PERSON_NAME]"
click at [238, 375] on input "Event Link" at bounding box center [406, 365] width 427 height 19
click at [234, 359] on input "Event Link" at bounding box center [406, 365] width 427 height 19
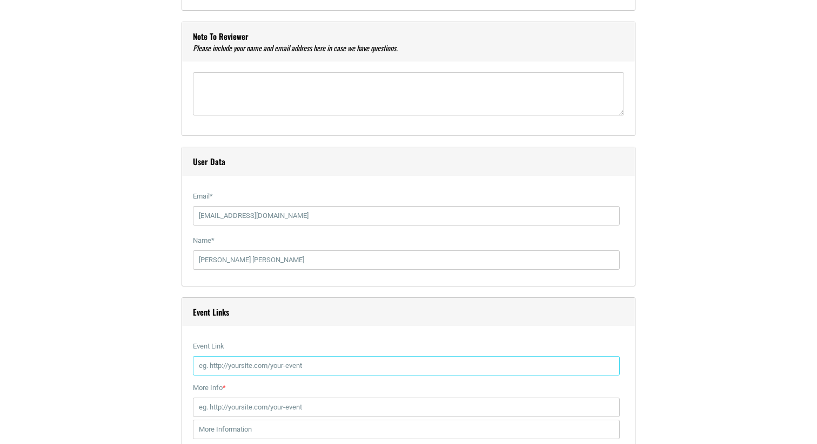
click at [226, 368] on input "Event Link" at bounding box center [406, 365] width 427 height 19
paste input "[URL][DOMAIN_NAME][PERSON_NAME][US_STATE]"
type input "[URL][DOMAIN_NAME][PERSON_NAME][US_STATE]"
click at [227, 407] on input "More Info *" at bounding box center [406, 407] width 427 height 19
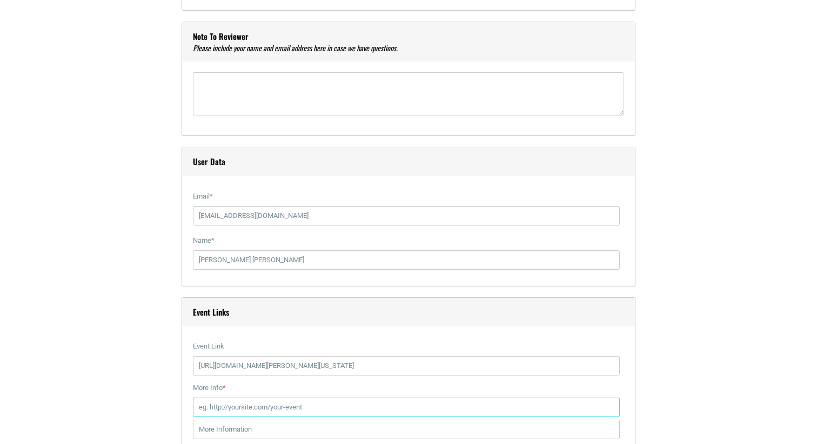
scroll to position [0, 0]
click at [233, 405] on input "More Info *" at bounding box center [406, 407] width 427 height 19
paste input "[URL][DOMAIN_NAME][PERSON_NAME]"
type input "[URL][DOMAIN_NAME][PERSON_NAME]"
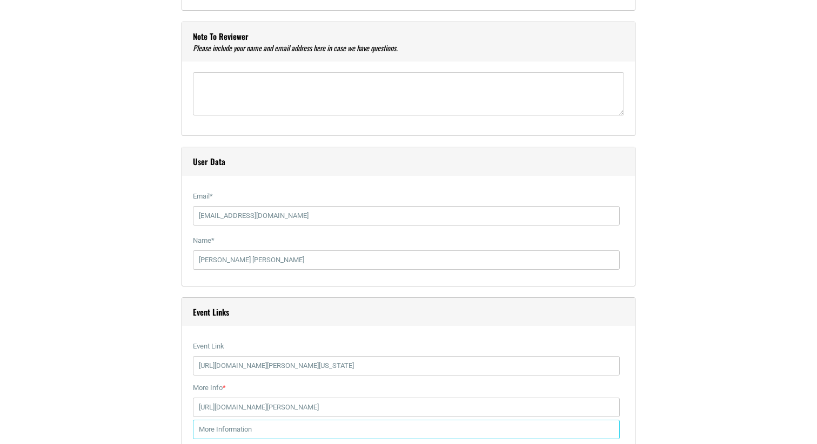
click at [220, 428] on input "text" at bounding box center [406, 429] width 427 height 19
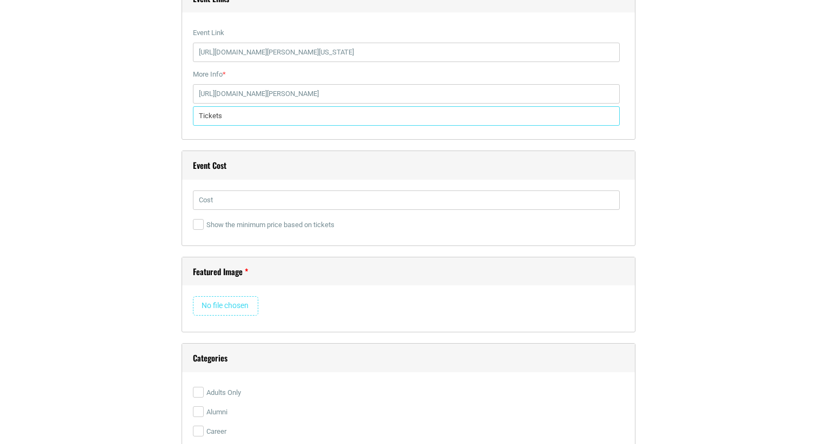
scroll to position [1476, 0]
type input "Tickets"
click at [409, 207] on input "text" at bounding box center [406, 199] width 427 height 19
click at [410, 199] on input "text" at bounding box center [406, 199] width 427 height 19
type input "@"
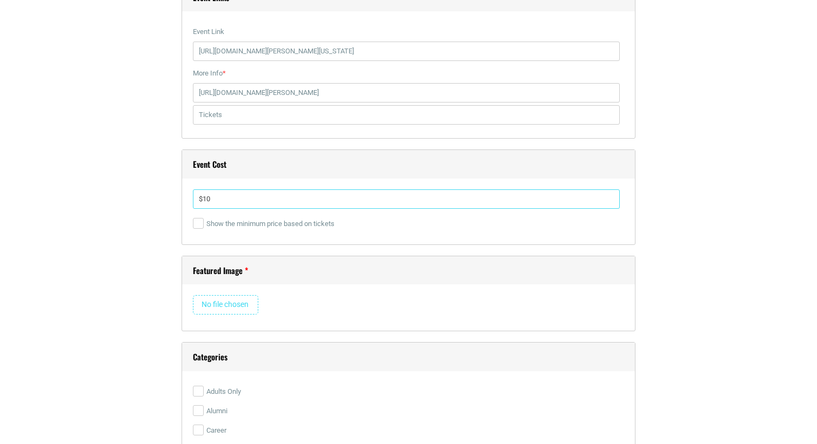
type input "$10"
click at [228, 302] on input "file" at bounding box center [225, 304] width 65 height 19
click at [226, 304] on input "file" at bounding box center [225, 304] width 65 height 19
type input "C:\fakepath\etix-Anna_148151754587083.jpg"
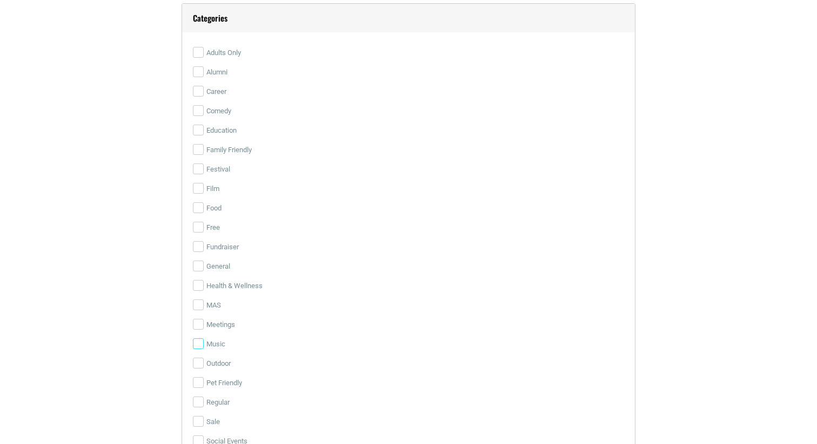
click at [194, 346] on input "Music" at bounding box center [198, 344] width 11 height 11
checkbox input "true"
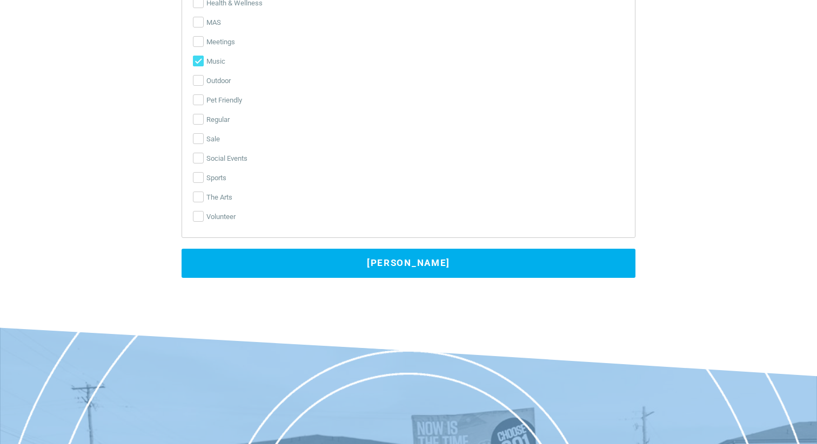
click at [246, 264] on button "Submit Event" at bounding box center [408, 263] width 454 height 29
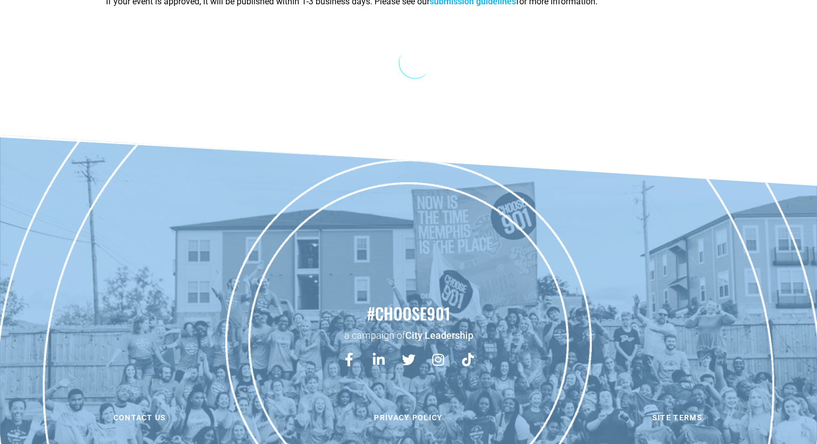
scroll to position [0, 0]
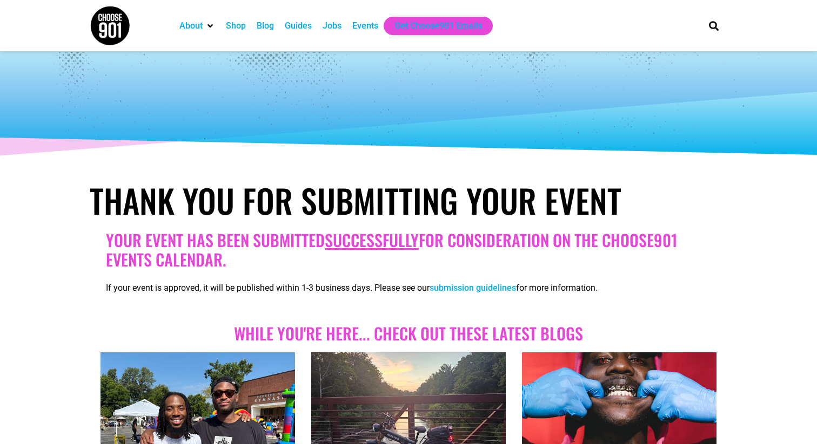
click at [482, 287] on link "submission guidelines" at bounding box center [472, 288] width 86 height 10
click at [415, 270] on div "Your Event has been submitted successfully for consideration on the Choose901 e…" at bounding box center [408, 269] width 616 height 88
click at [374, 18] on div "Events" at bounding box center [365, 26] width 37 height 18
click at [358, 30] on div "Events" at bounding box center [365, 25] width 26 height 13
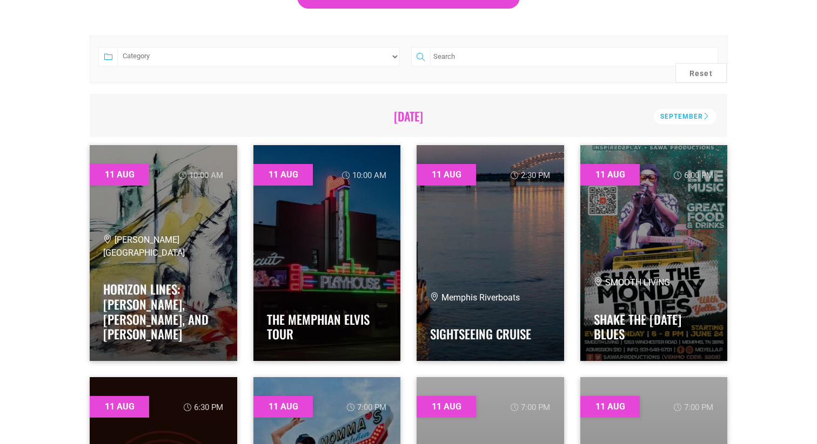
scroll to position [262, 0]
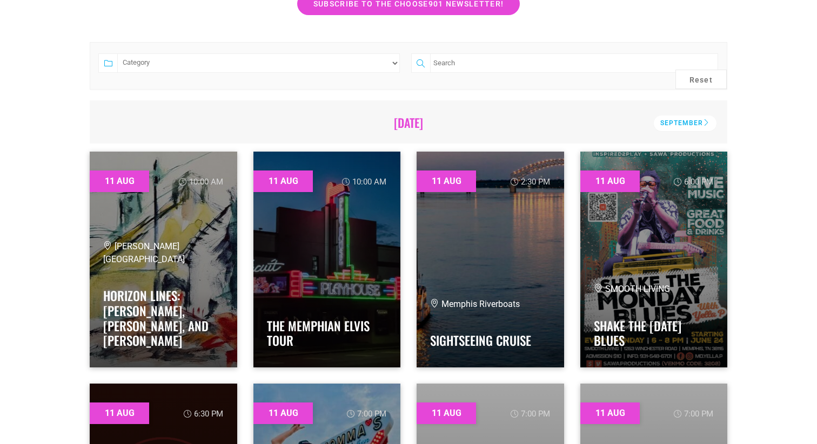
click at [511, 54] on input "search" at bounding box center [574, 62] width 288 height 19
type input "hi tone"
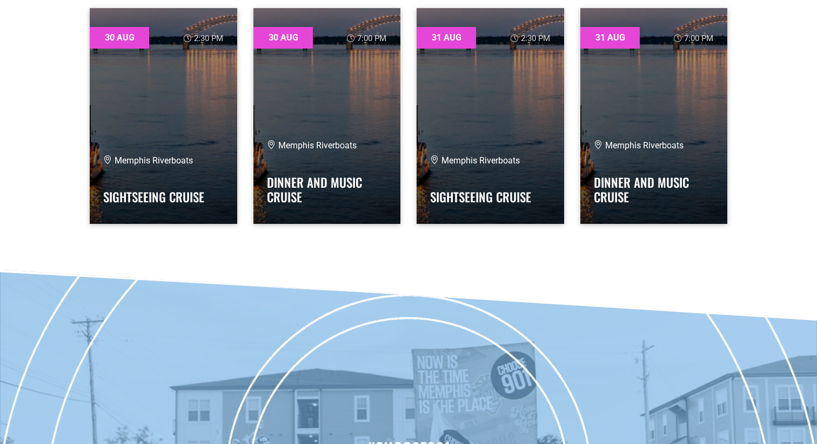
scroll to position [2972, 0]
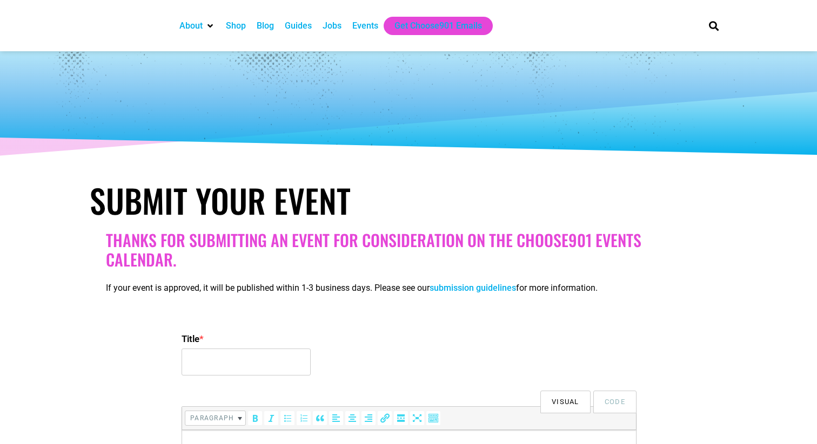
select select
click at [207, 370] on input "Title *" at bounding box center [245, 362] width 129 height 27
paste input "DOLLHAUS / Weak Daze / After The Rain / Blunt Force"
click at [207, 365] on input "DOLLHAUS / Weak Daze / After The Rain / Blunt Force, Live @ Hi Tone" at bounding box center [245, 362] width 129 height 27
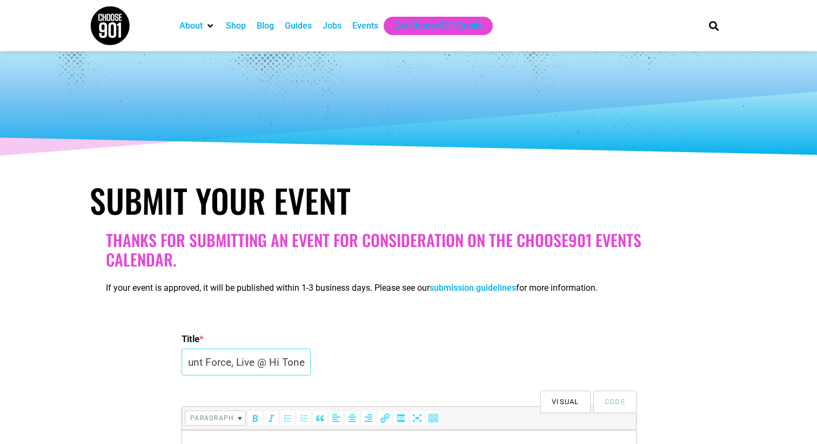
click at [207, 365] on input "DOLLHAUS / Weak Daze / After The Rain / Blunt Force, Live @ Hi Tone" at bounding box center [245, 362] width 129 height 27
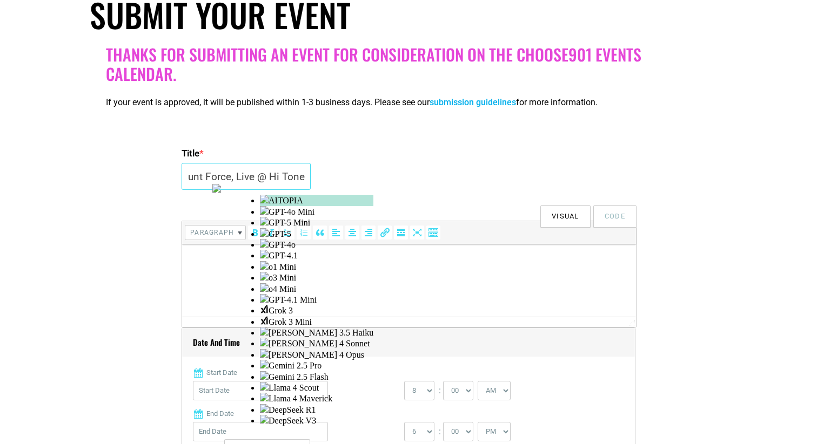
scroll to position [187, 0]
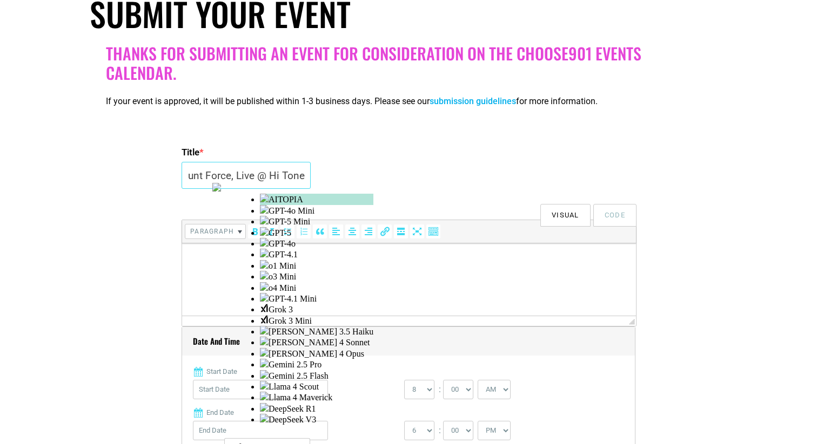
type input "DOLLHAUS / Weak Daze / After The Rain / Blunt Force, Live @ Hi Tone"
click at [268, 258] on p at bounding box center [408, 258] width 443 height 13
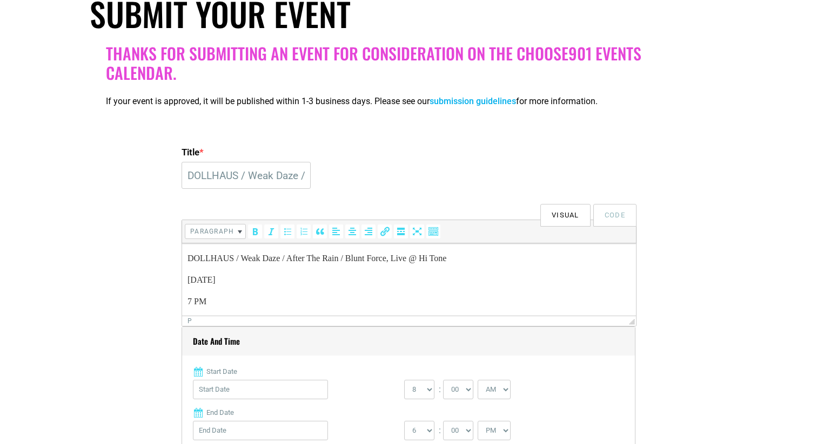
scroll to position [15, 0]
click at [187, 284] on p "7 PM" at bounding box center [408, 287] width 443 height 13
click at [324, 314] on html "DOLLHAUS / Weak Daze / After The Rain / Blunt Force, Live @ Hi Tone [DATE] 7 PM" at bounding box center [409, 278] width 454 height 73
click at [305, 392] on input "Start Date" at bounding box center [260, 389] width 135 height 19
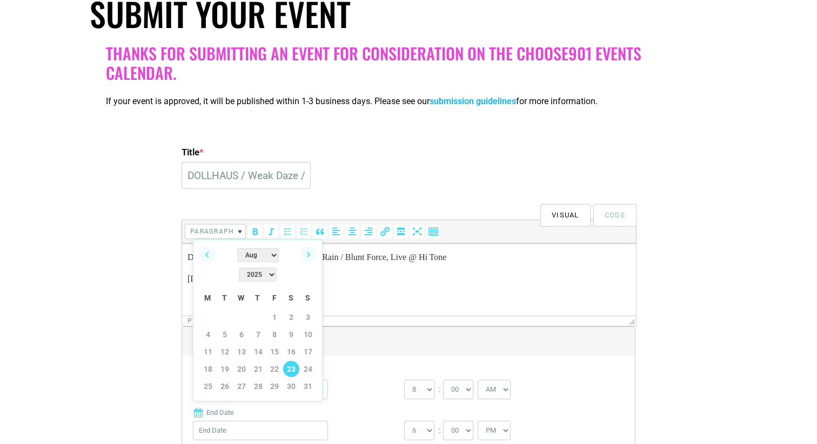
click at [284, 361] on link "23" at bounding box center [291, 369] width 16 height 16
type input "[DATE]"
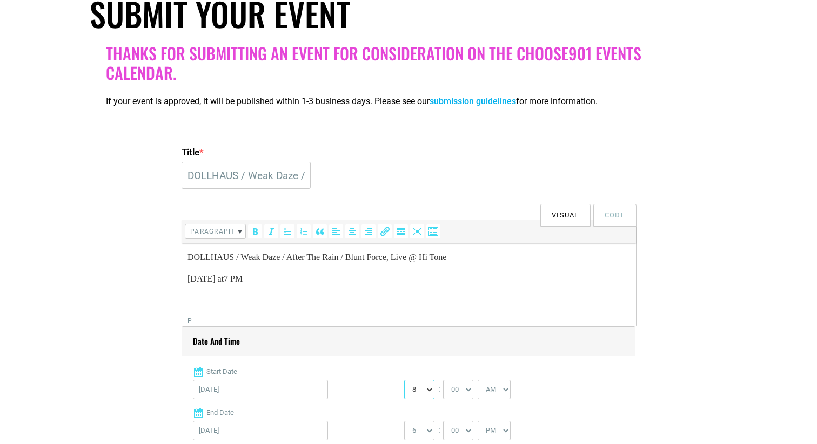
click at [414, 385] on select "0 1 2 3 4 5 6 7 8 9 10 11 12" at bounding box center [419, 389] width 30 height 19
select select "7"
click at [519, 388] on div "0 1 2 3 4 5 6 7 8 9 10 11 12 : 00 05 10 15 20 25 30 35 40 45 50 55 AM" at bounding box center [509, 392] width 211 height 25
click at [514, 388] on div "0 1 2 3 4 5 6 7 8 9 10 11 12 : 00 05 10 15 20 25 30 35 40 45 50 55 AM" at bounding box center [509, 392] width 211 height 25
click at [510, 388] on select "AM PM" at bounding box center [493, 389] width 33 height 19
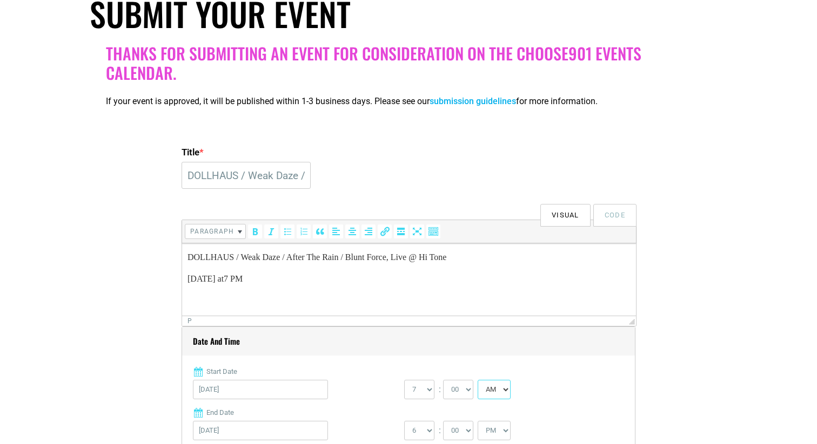
select select "PM"
click at [428, 424] on select "1 2 3 4 5 6 7 8 9 10 11 12" at bounding box center [419, 430] width 30 height 19
select select "11"
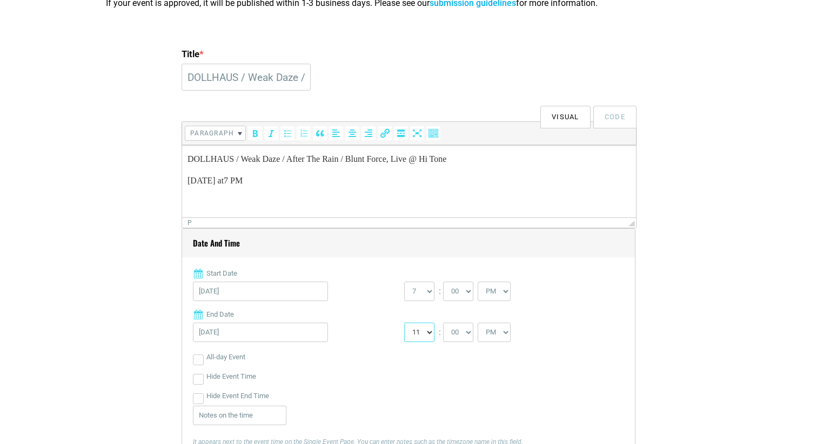
scroll to position [286, 0]
click at [194, 393] on input "Hide Event End Time" at bounding box center [198, 398] width 11 height 11
checkbox input "true"
click at [382, 193] on body "DOLLHAUS / Weak Daze / After The Rain / Blunt Force, Live @ Hi Tone Saturday, A…" at bounding box center [408, 180] width 443 height 56
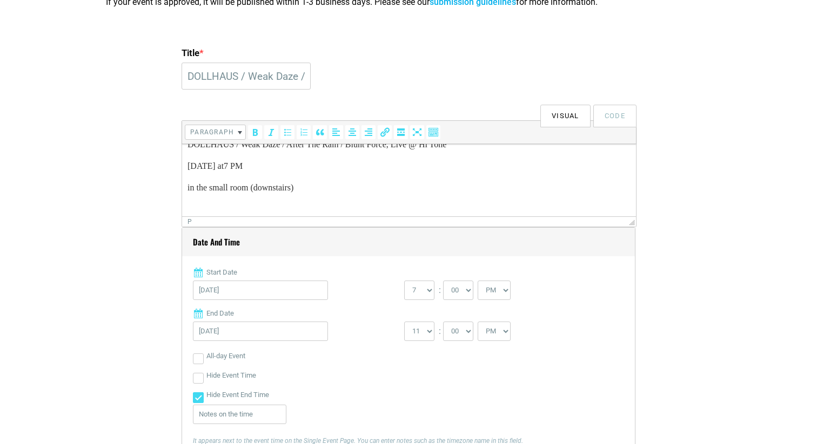
scroll to position [36, 0]
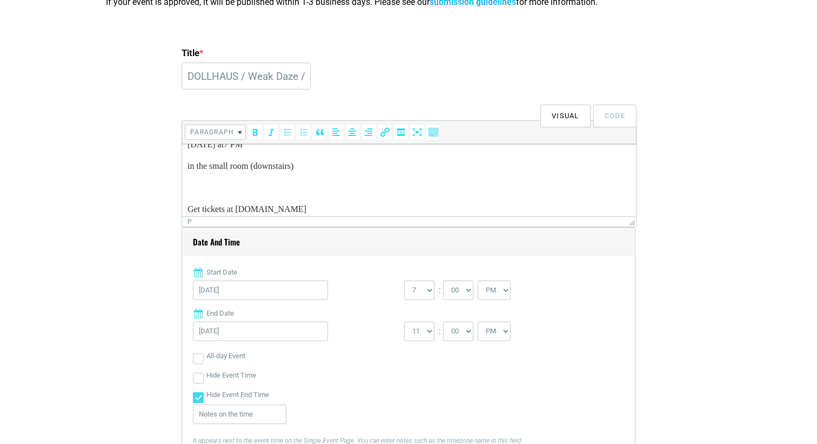
click at [242, 206] on p "Get tickets at [DOMAIN_NAME]" at bounding box center [408, 209] width 443 height 13
drag, startPoint x: 241, startPoint y: 206, endPoint x: 321, endPoint y: 214, distance: 80.9
click at [321, 214] on html "DOLLHAUS / Weak Daze / After The Rain / Blunt Force, Live @ Hi Tone Saturday, A…" at bounding box center [409, 158] width 454 height 117
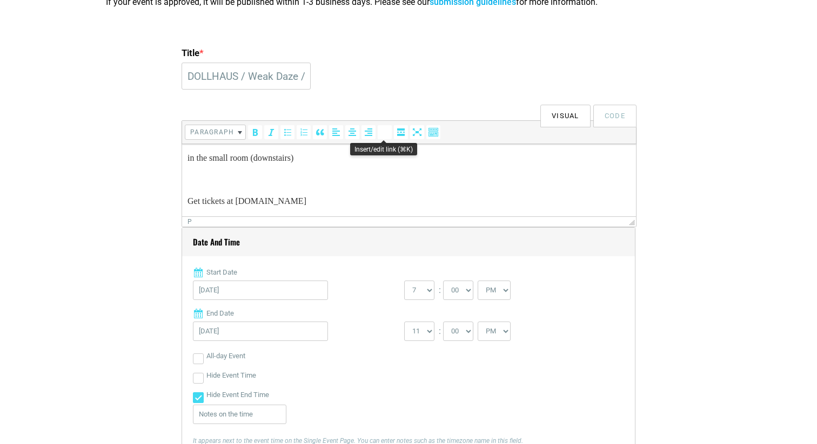
click at [383, 132] on icon "Insert/edit link (⌘K)" at bounding box center [384, 132] width 11 height 11
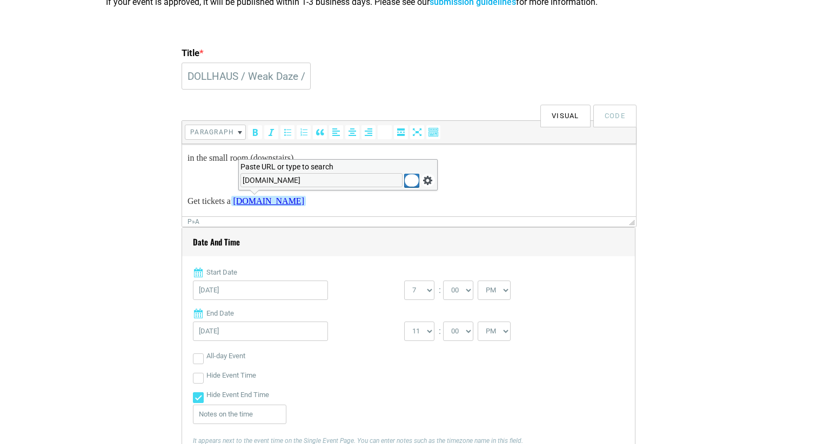
type input "[DOMAIN_NAME]"
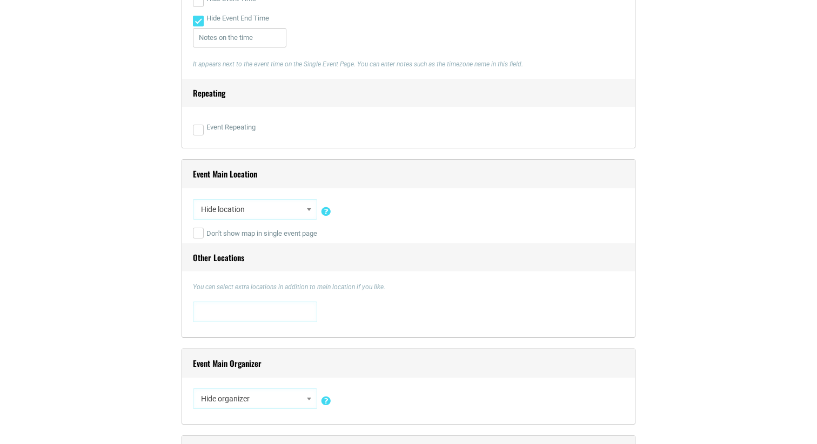
scroll to position [682, 0]
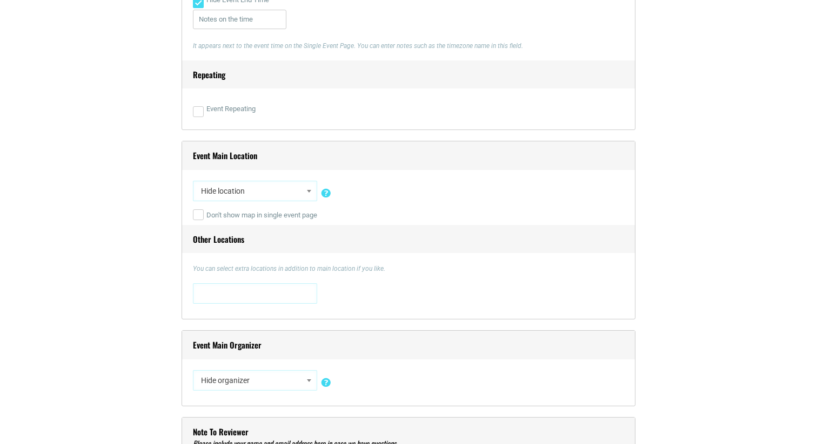
click at [310, 192] on b at bounding box center [309, 191] width 4 height 3
type input "hi tone"
select select "1564"
click at [299, 284] on span at bounding box center [255, 292] width 117 height 17
click at [395, 321] on div "Title * DOLLHAUS / Weak Daze / After The Rain / Blunt Force, Live @ Hi Tone Vis…" at bounding box center [408, 90] width 454 height 884
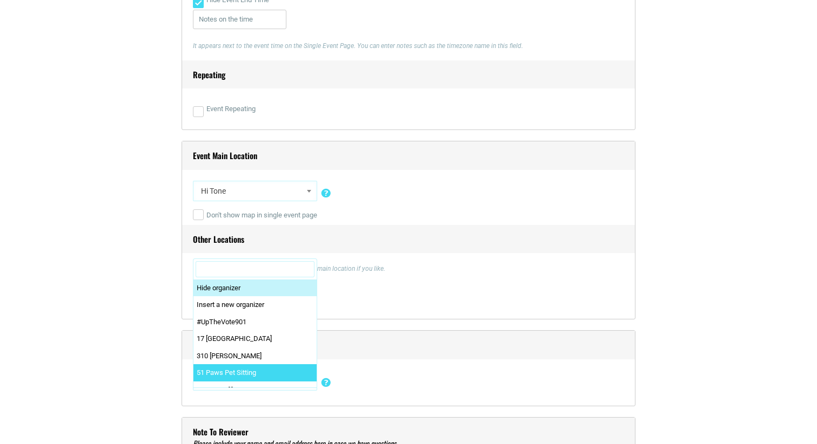
select select "5427"
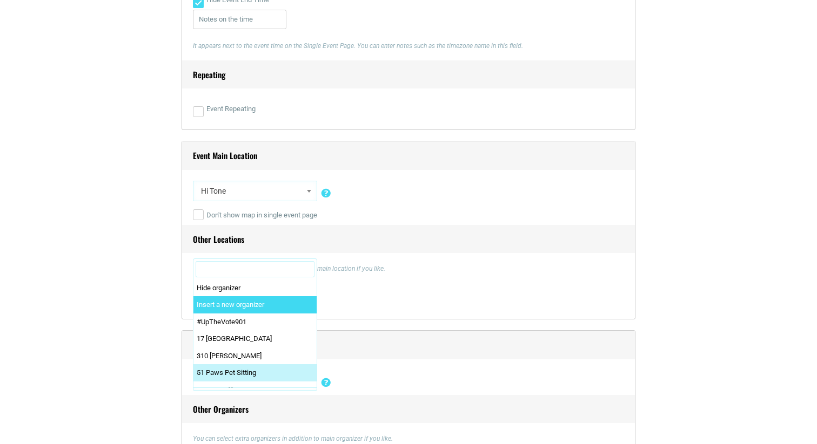
drag, startPoint x: 306, startPoint y: 375, endPoint x: 294, endPoint y: 272, distance: 103.3
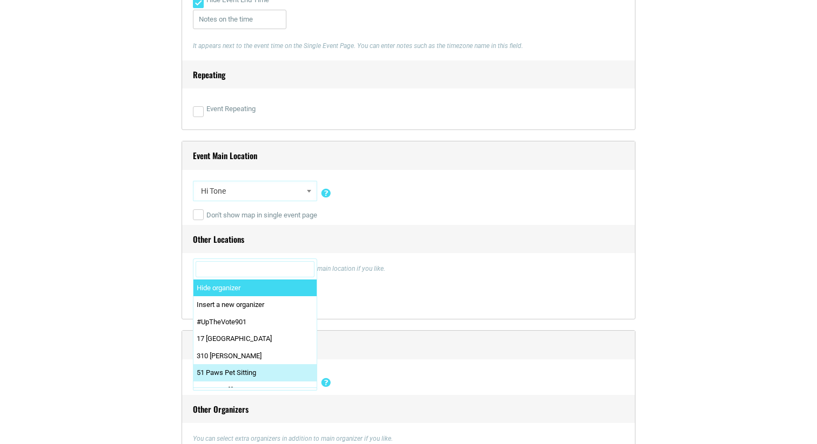
click at [294, 272] on input "Search" at bounding box center [255, 269] width 119 height 16
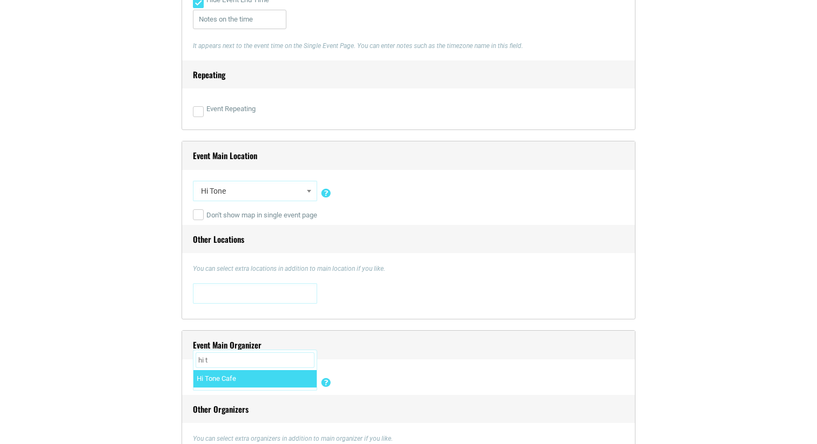
type input "hi t"
select select "5492"
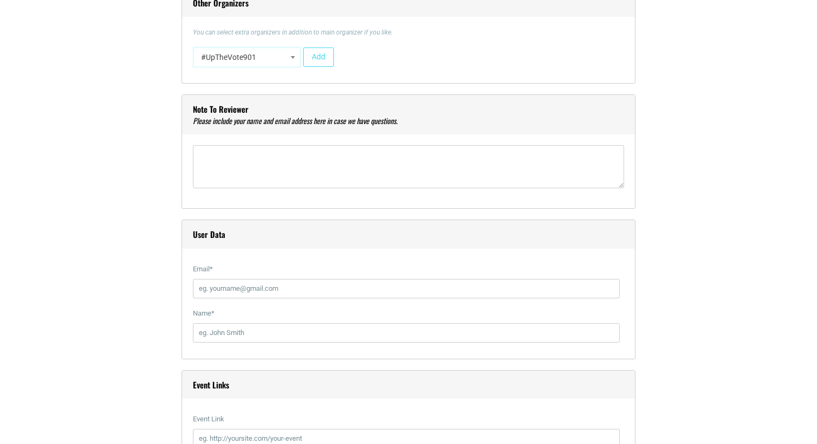
scroll to position [1092, 0]
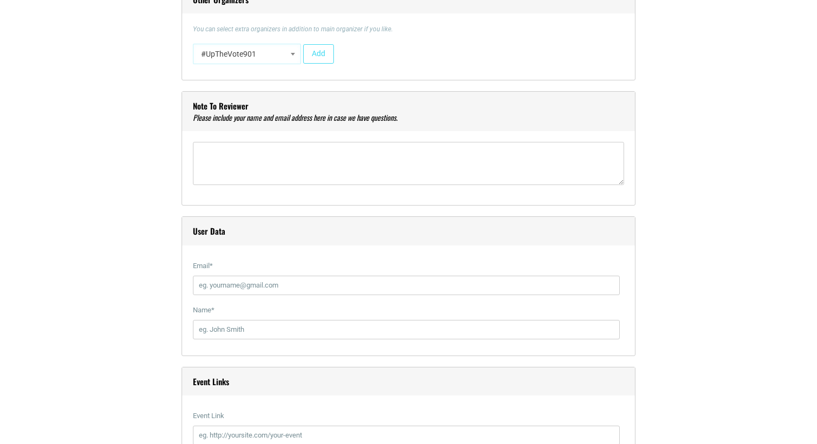
click at [299, 270] on label "Email *" at bounding box center [406, 266] width 427 height 19
click at [299, 276] on input "Email *" at bounding box center [406, 285] width 427 height 19
click at [285, 286] on input "Email *" at bounding box center [406, 285] width 427 height 19
type input "[EMAIL_ADDRESS][DOMAIN_NAME]"
click at [250, 323] on input "Name *" at bounding box center [406, 329] width 427 height 19
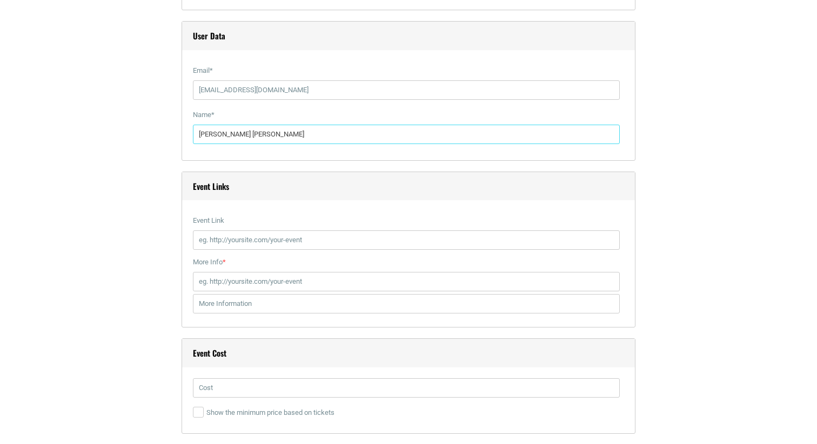
scroll to position [1291, 0]
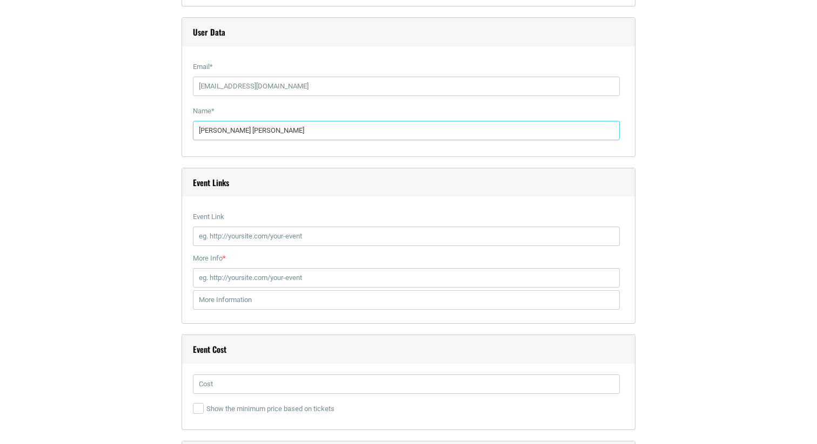
type input "[PERSON_NAME] [PERSON_NAME]"
click at [288, 239] on input "Event Link" at bounding box center [406, 236] width 427 height 19
click at [275, 234] on input "Event Link" at bounding box center [406, 236] width 427 height 19
paste input "https://hitonecafe.com/event/dollhaus-weak-daze-after-the-rain-blunt-force-smal…"
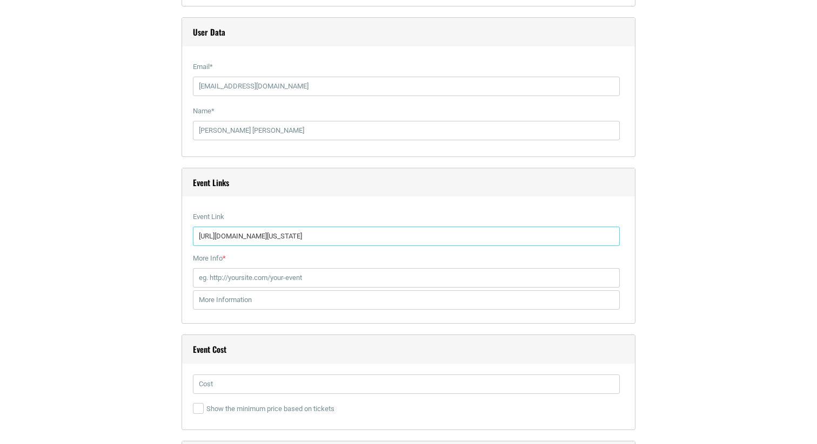
type input "https://hitonecafe.com/event/dollhaus-weak-daze-after-the-rain-blunt-force-smal…"
click at [248, 271] on input "More Info *" at bounding box center [406, 277] width 427 height 19
click at [251, 289] on div "More Info * This link will appear on the single event page. Insert full link in…" at bounding box center [408, 281] width 431 height 64
click at [251, 278] on input "More Info *" at bounding box center [406, 277] width 427 height 19
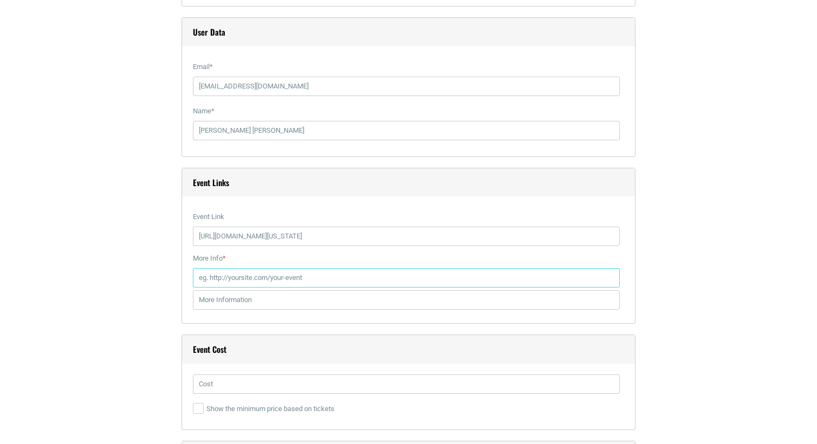
paste input "https://www.etix.com/ticket/p/84346720/dollhaus-weak-daze-after-the-rain-blunt-…"
type input "https://www.etix.com/ticket/p/84346720/dollhaus-weak-daze-after-the-rain-blunt-…"
click at [225, 301] on input "text" at bounding box center [406, 300] width 427 height 19
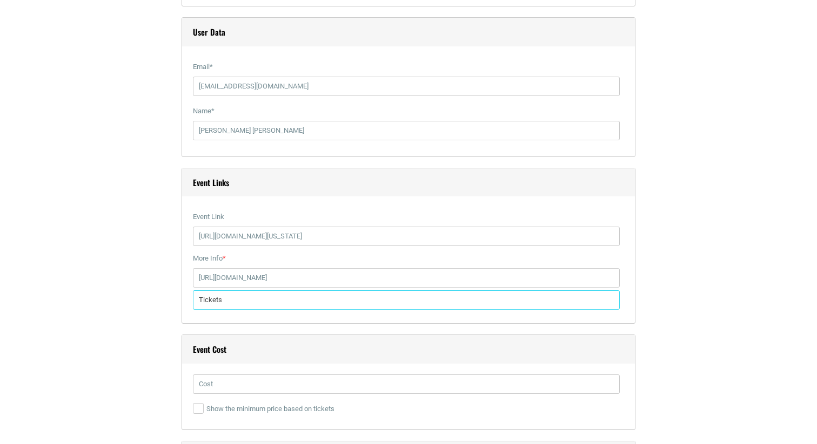
type input "Tickets"
click at [217, 385] on input "text" at bounding box center [406, 384] width 427 height 19
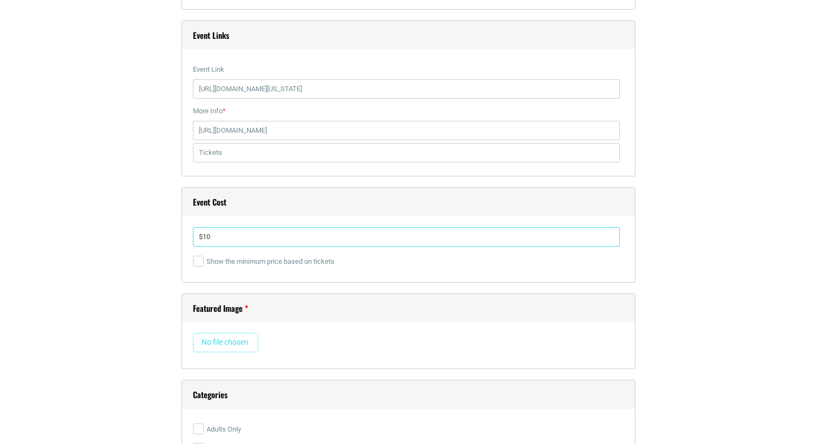
scroll to position [1450, 0]
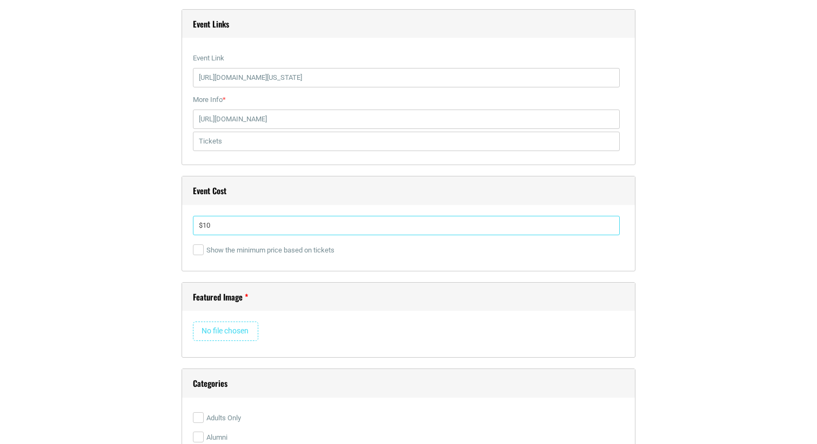
type input "$10"
click at [223, 329] on input "file" at bounding box center [225, 331] width 65 height 19
type input "C:\fakepath\etix-DOLLHAUS_146511754063624.jpg"
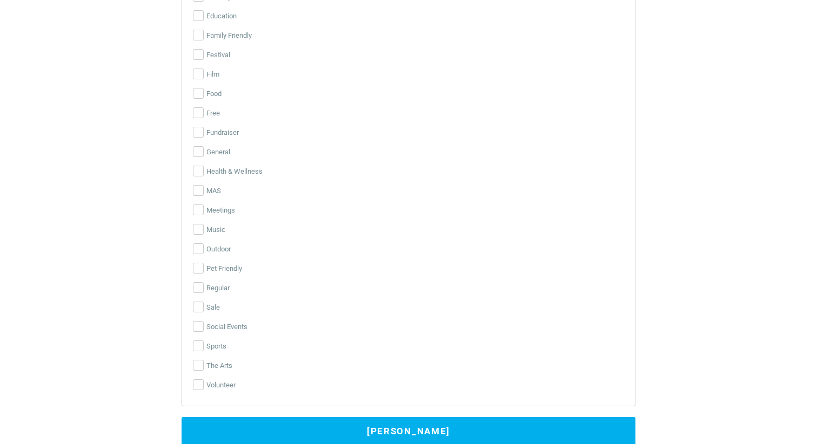
scroll to position [2359, 0]
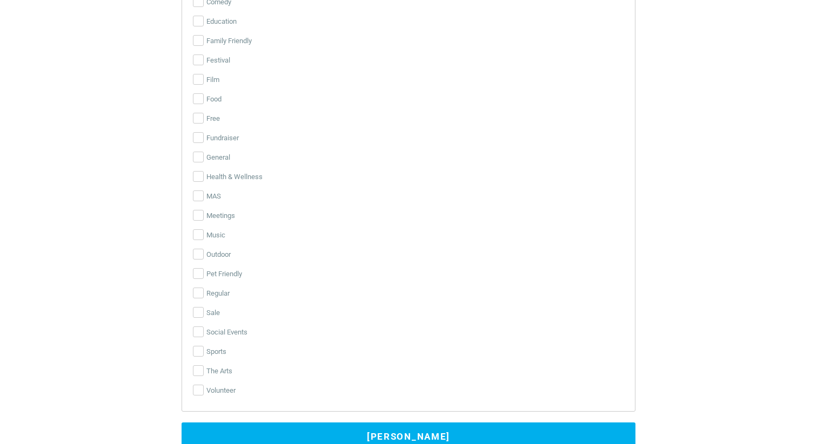
click at [196, 227] on label "Music" at bounding box center [408, 235] width 431 height 19
click at [196, 230] on input "Music" at bounding box center [198, 235] width 11 height 11
click at [196, 228] on label "Music" at bounding box center [408, 235] width 431 height 19
click at [196, 230] on input "Music" at bounding box center [198, 235] width 11 height 11
click at [196, 236] on input "Music" at bounding box center [198, 235] width 11 height 11
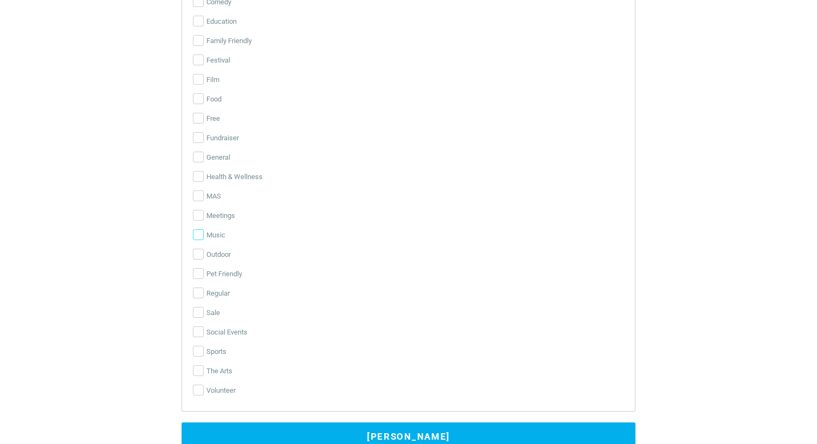
checkbox input "true"
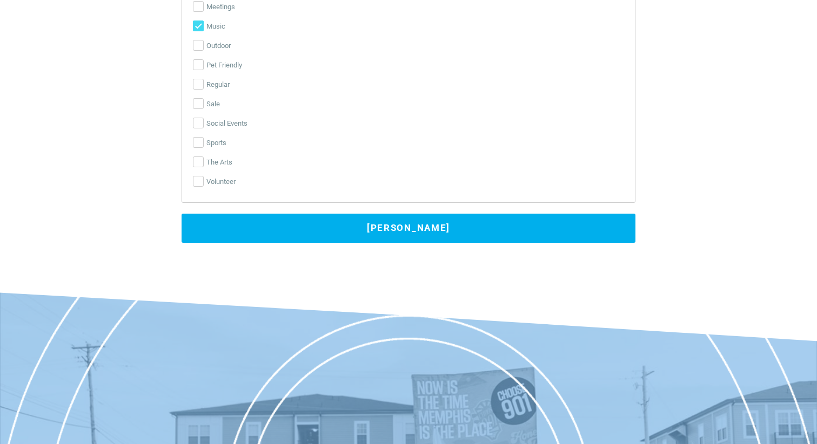
click at [257, 217] on button "Submit Event" at bounding box center [408, 228] width 454 height 29
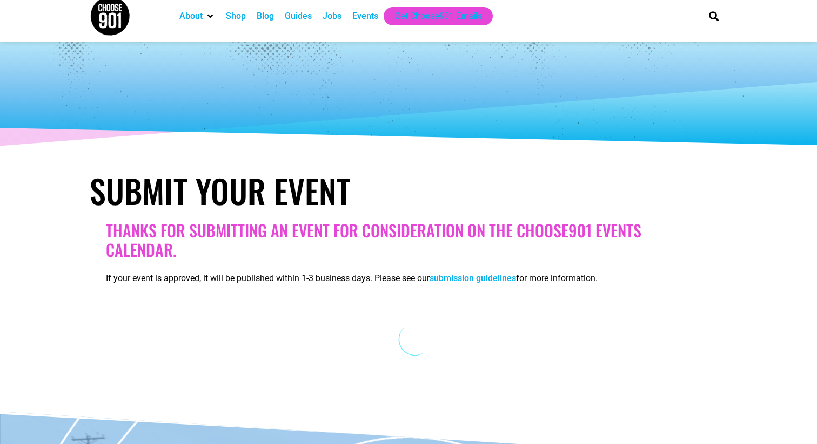
scroll to position [0, 0]
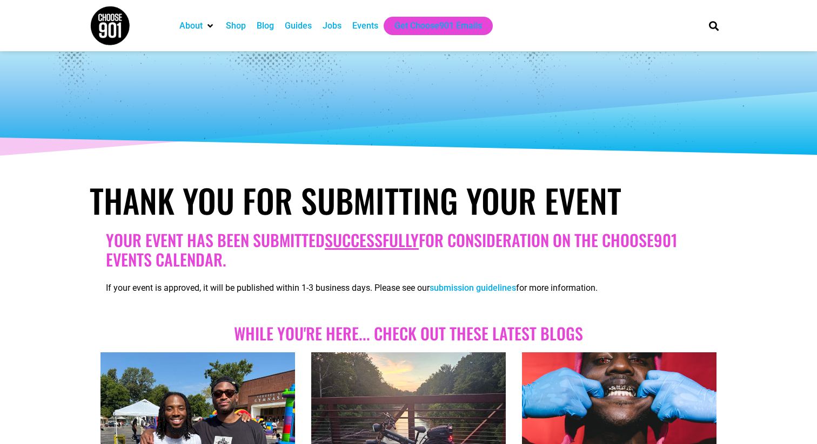
click at [366, 23] on div "Events" at bounding box center [365, 25] width 26 height 13
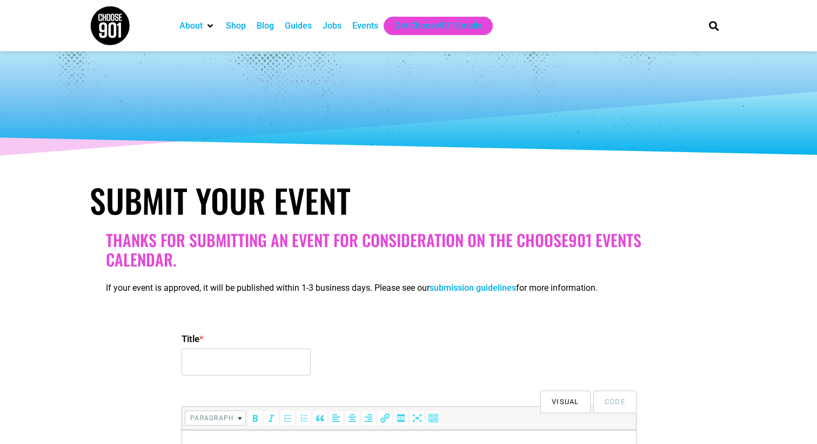
select select
drag, startPoint x: 0, startPoint y: 0, endPoint x: 237, endPoint y: 339, distance: 413.8
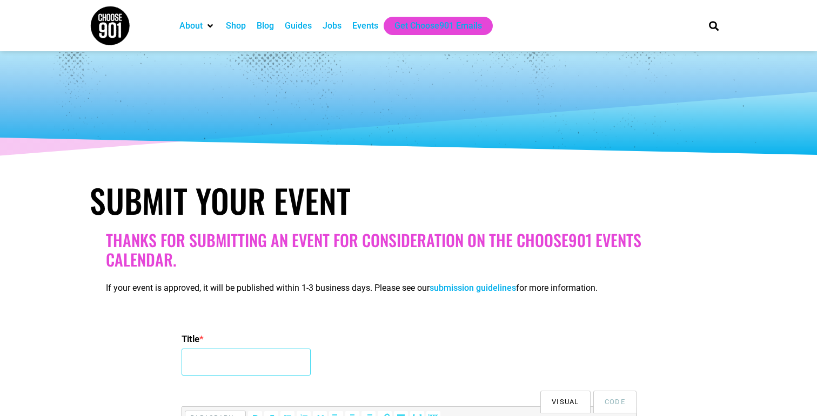
click at [228, 358] on input "Title *" at bounding box center [245, 362] width 129 height 27
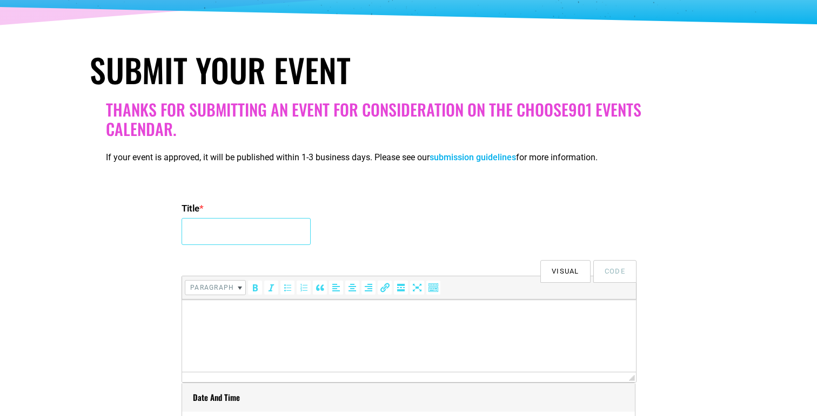
scroll to position [1, 0]
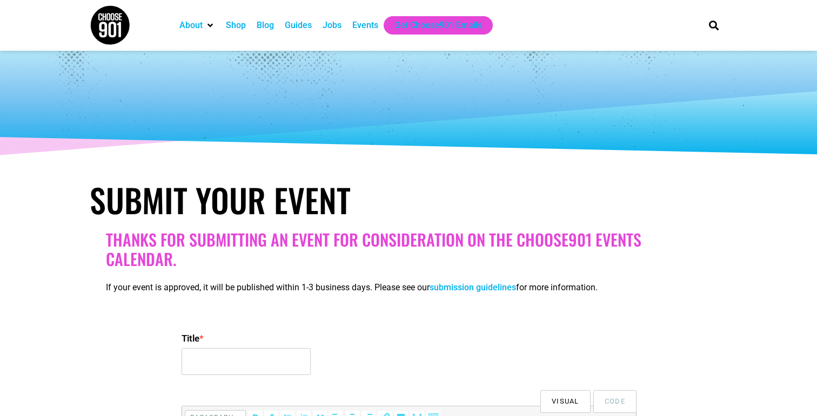
click at [252, 335] on label "Title *" at bounding box center [408, 338] width 454 height 19
click at [252, 348] on input "Title *" at bounding box center [245, 361] width 129 height 27
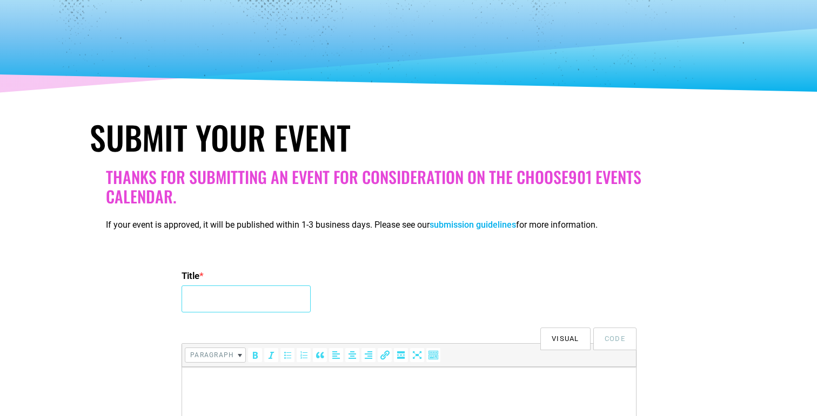
click at [260, 301] on input "Title *" at bounding box center [245, 299] width 129 height 27
type input "C"
paste input "Gasket / xgaargoylex / Sublet / Human Shield / xcorrectionx"
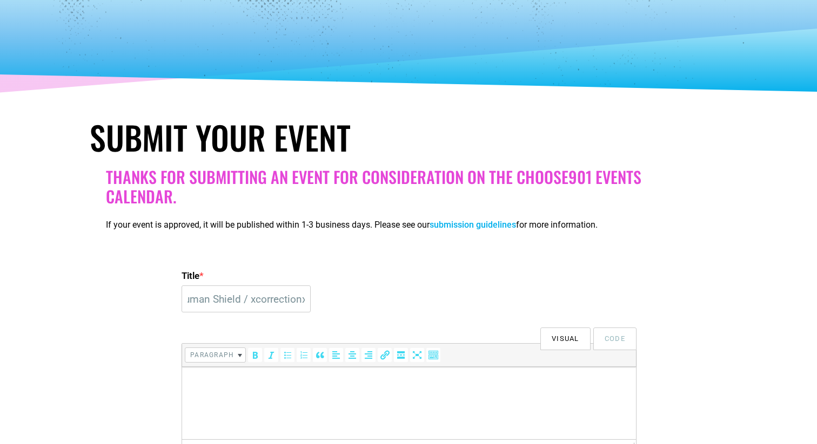
scroll to position [0, 0]
click at [283, 328] on div "Visual Code" at bounding box center [408, 330] width 454 height 25
click at [186, 298] on input "Gasket / xgaargoylex / Sublet / Human Shield / xcorrectionx" at bounding box center [245, 299] width 129 height 27
type input "DIY Memphis Presents Gasket / xgaargoylex / Sublet / Human Shield / xcorrectionx"
type textarea "s"
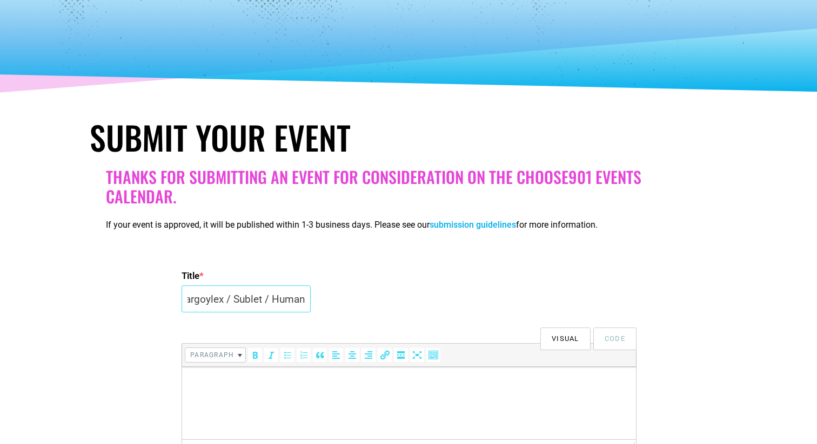
scroll to position [0, 261]
drag, startPoint x: 287, startPoint y: 303, endPoint x: 305, endPoint y: 302, distance: 17.9
click at [306, 302] on div "Title * DIY Memphis Presents Gasket / xgaargoylex / Sublet / Human Shield / xco…" at bounding box center [408, 292] width 454 height 52
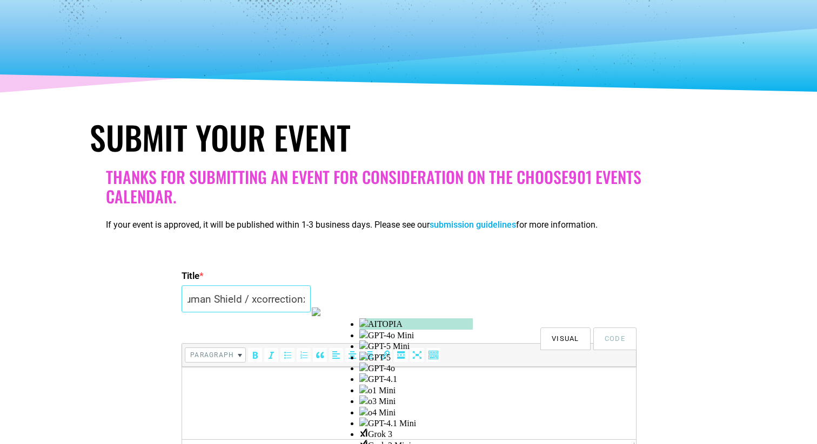
click at [223, 303] on input "DIY Memphis Presents Gasket / xgaargoylex / Sublet / Human Shield / xcorrectionx" at bounding box center [245, 299] width 129 height 27
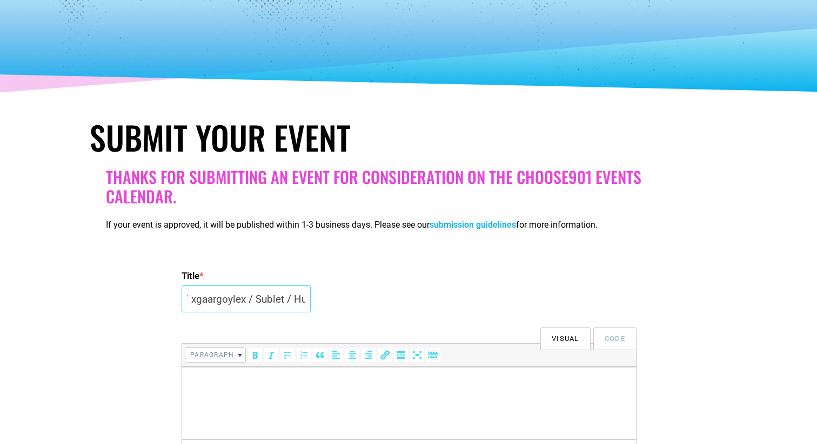
scroll to position [0, 0]
drag, startPoint x: 201, startPoint y: 303, endPoint x: 146, endPoint y: 303, distance: 54.5
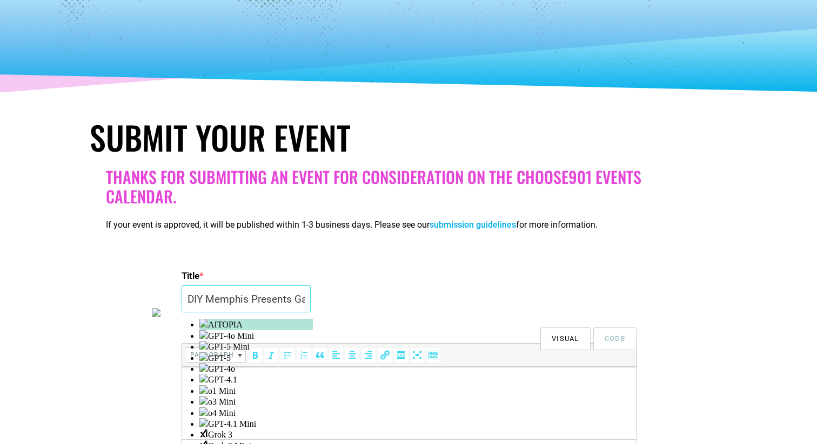
click at [264, 295] on input "DIY Memphis Presents Gasket / xgaargoylex / Sublet / Human Shield / xcorrectionx" at bounding box center [245, 299] width 129 height 27
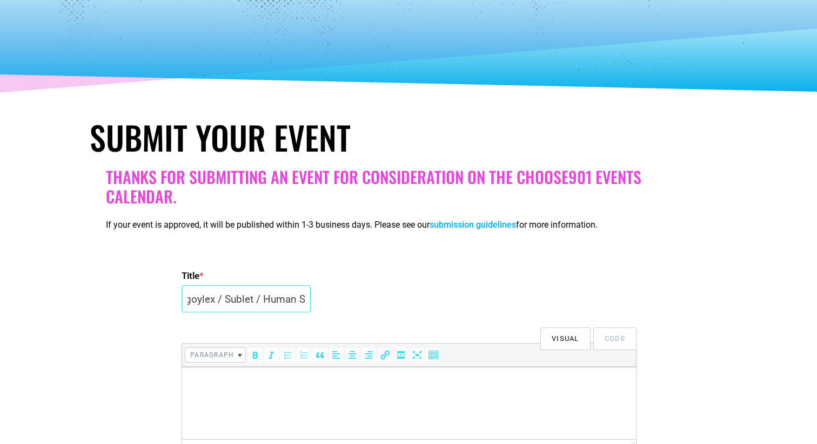
scroll to position [0, 261]
drag, startPoint x: 286, startPoint y: 304, endPoint x: 356, endPoint y: 302, distance: 70.8
click at [356, 302] on div "Title * DIY Memphis Presents Gasket / xgaargoylex / Sublet / Human Shield / xco…" at bounding box center [408, 292] width 454 height 52
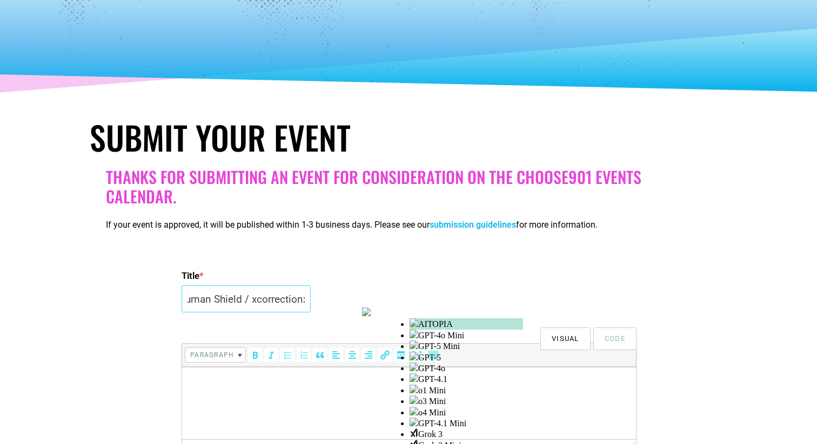
click at [298, 299] on input "DIY Memphis Presents Gasket / xgaargoylex / Sublet / Human Shield / xcorrectionx" at bounding box center [245, 299] width 129 height 27
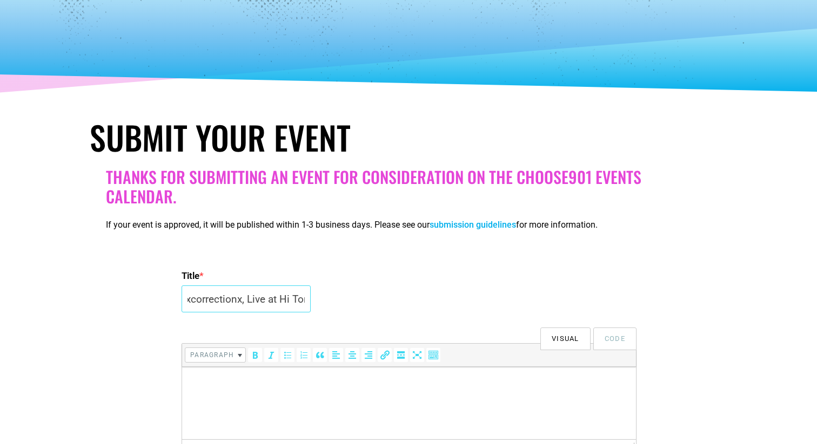
scroll to position [0, 333]
click at [259, 299] on input "DIY Memphis Presents Gasket / xgaargoylex / Sublet / Human Shield / xcorrection…" at bounding box center [245, 299] width 129 height 27
click at [243, 297] on input "DIY Memphis Presents Gasket / xgaargoylex / Sublet / Human Shield / xcorrection…" at bounding box center [245, 299] width 129 height 27
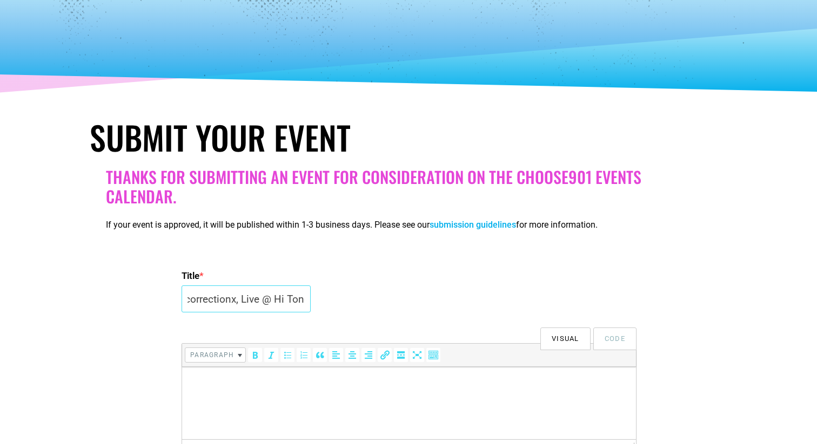
click at [243, 297] on input "DIY Memphis Presents Gasket / xgaargoylex / Sublet / Human Shield / xcorrection…" at bounding box center [245, 299] width 129 height 27
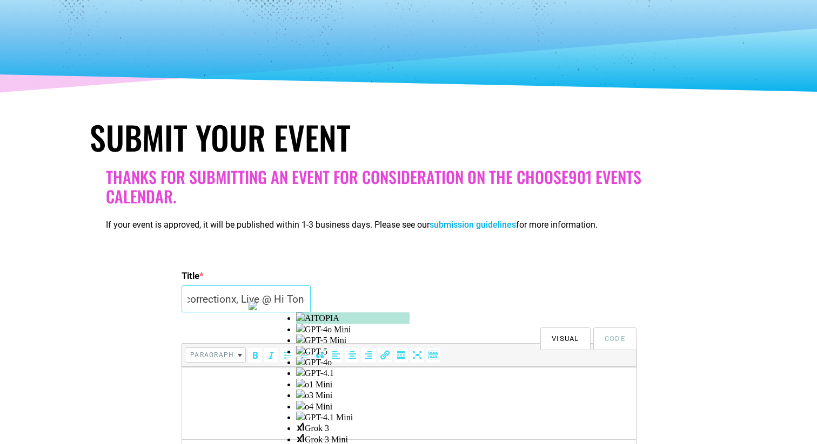
type input "DIY Memphis Presents Gasket / xgaargoylex / Sublet / Human Shield / xcorrection…"
click at [226, 393] on html at bounding box center [409, 382] width 454 height 30
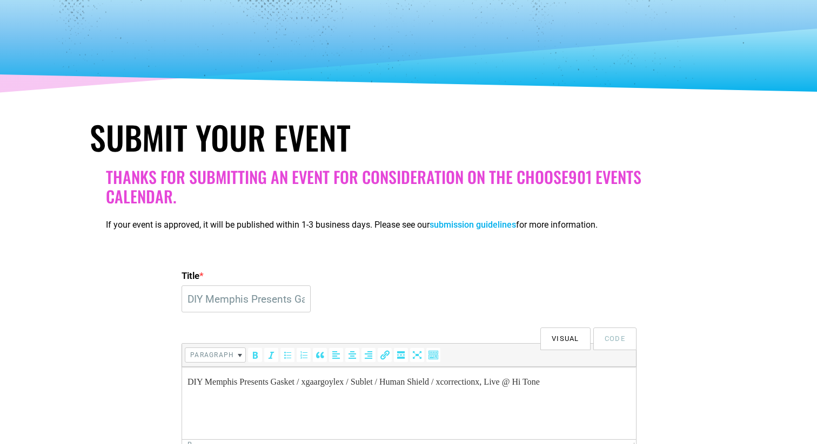
click at [511, 377] on p "DIY Memphis Presents Gasket / xgaargoylex / Sublet / Human Shield / xcorrection…" at bounding box center [408, 382] width 443 height 13
click at [587, 380] on p "DIY Memphis Presents Gasket / xgaargoylex / Sublet / Human Shield / xcorrection…" at bounding box center [408, 382] width 443 height 13
click at [538, 380] on p "DIY Memphis Presents Gasket / xgaargoylex / Sublet / Human Shield / xcorrection…" at bounding box center [408, 382] width 443 height 13
click at [600, 382] on p "DIY Memphis Presents Gasket / xgaargoylex / Sublet / Human Shield / xcorrection…" at bounding box center [408, 382] width 443 height 13
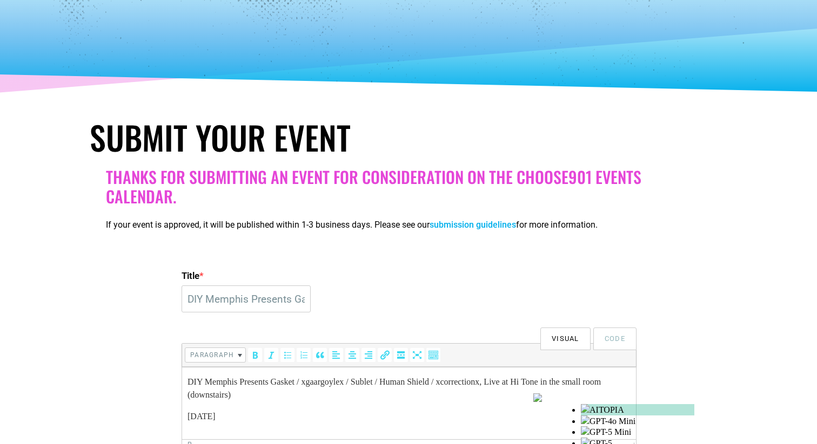
click at [426, 416] on p "Sunday" at bounding box center [408, 416] width 443 height 13
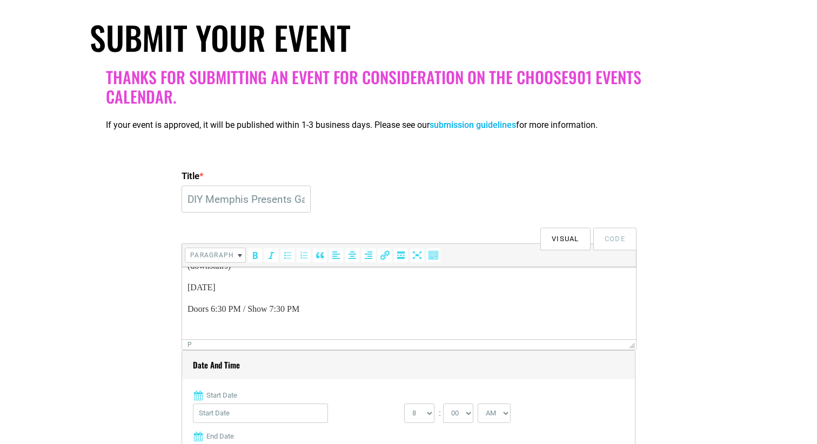
scroll to position [49, 0]
drag, startPoint x: 240, startPoint y: 332, endPoint x: 369, endPoint y: 331, distance: 129.1
click at [369, 331] on p "Get tickets at hitonecafe.com" at bounding box center [408, 332] width 443 height 13
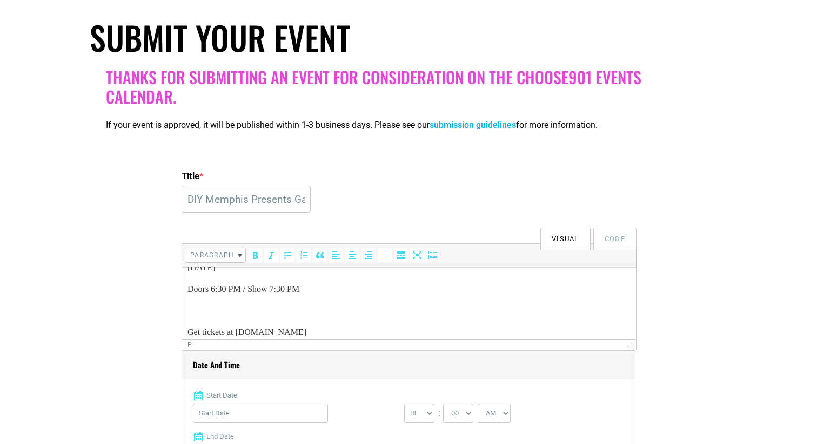
click at [386, 253] on icon "Insert/edit link (⌘K)" at bounding box center [384, 255] width 11 height 11
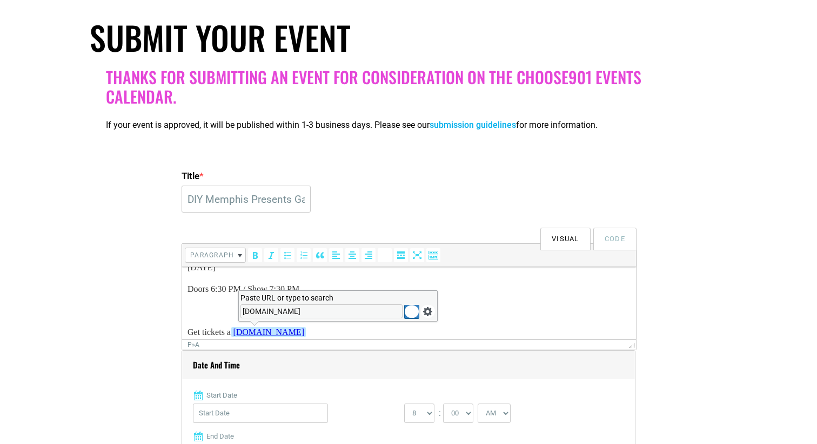
type input "[DOMAIN_NAME]"
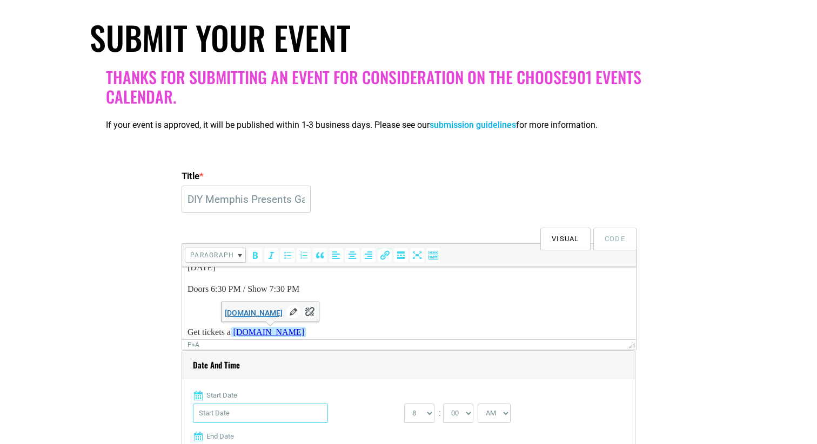
click at [262, 418] on input "Start Date" at bounding box center [260, 413] width 135 height 19
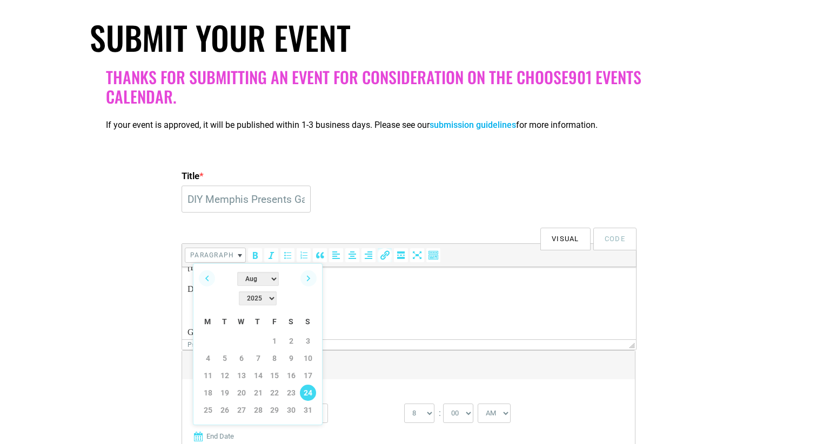
click at [310, 385] on link "24" at bounding box center [308, 393] width 16 height 16
type input "08/24/2025"
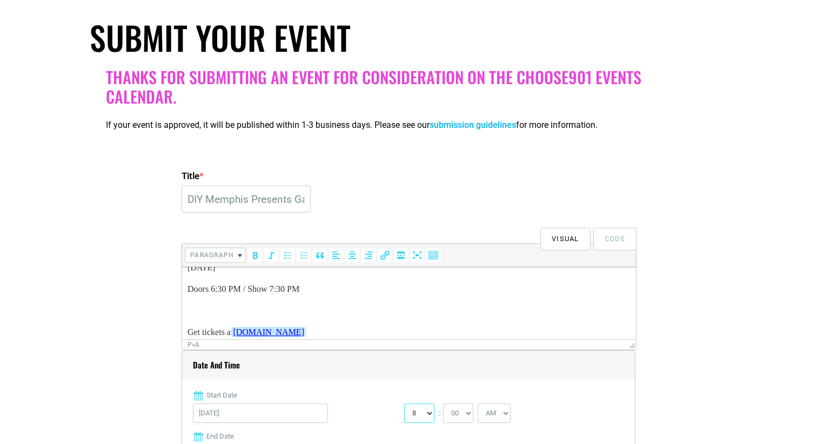
click at [415, 411] on select "0 1 2 3 4 5 6 7 8 9 10 11 12" at bounding box center [419, 413] width 30 height 19
select select "6"
click at [460, 419] on select "00 05 10 15 20 25 30 35 40 45 50 55" at bounding box center [458, 413] width 30 height 19
select select "30"
click at [501, 416] on select "AM PM" at bounding box center [493, 413] width 33 height 19
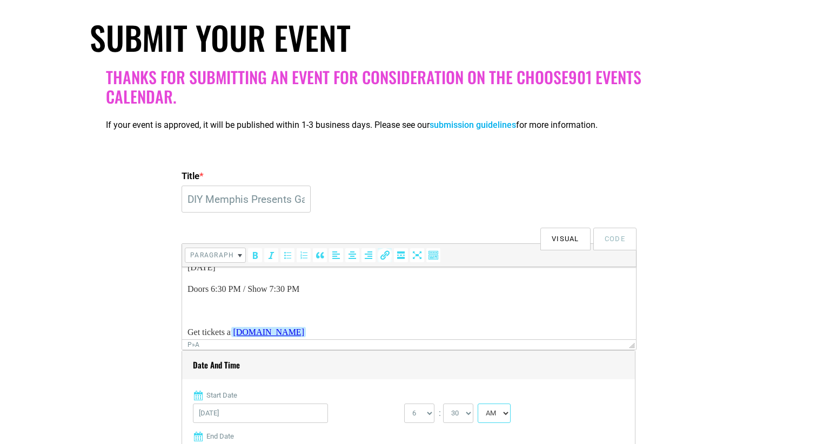
select select "PM"
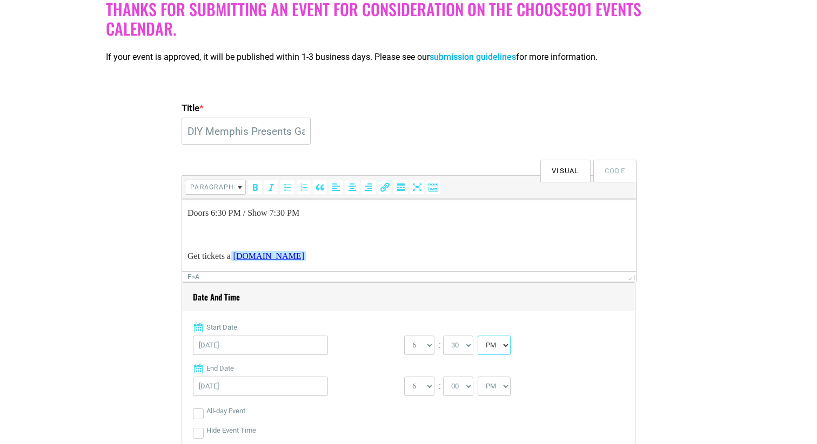
scroll to position [281, 0]
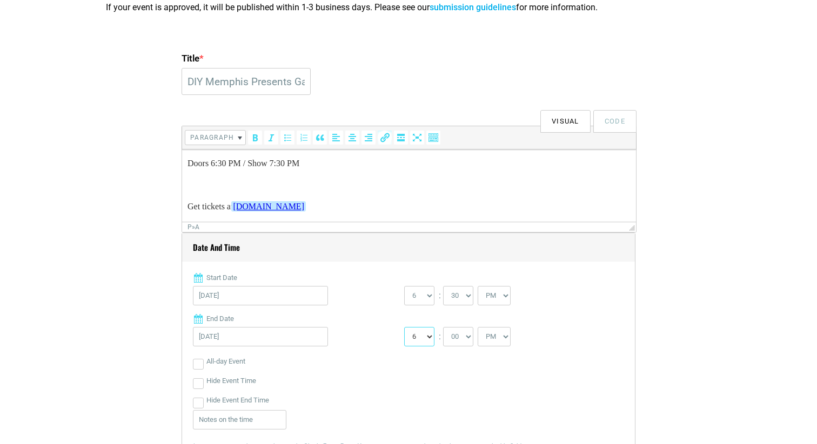
click at [410, 339] on select "1 2 3 4 5 6 7 8 9 10 11 12" at bounding box center [419, 336] width 30 height 19
select select "11"
click at [194, 399] on input "Hide Event End Time" at bounding box center [198, 403] width 11 height 11
checkbox input "true"
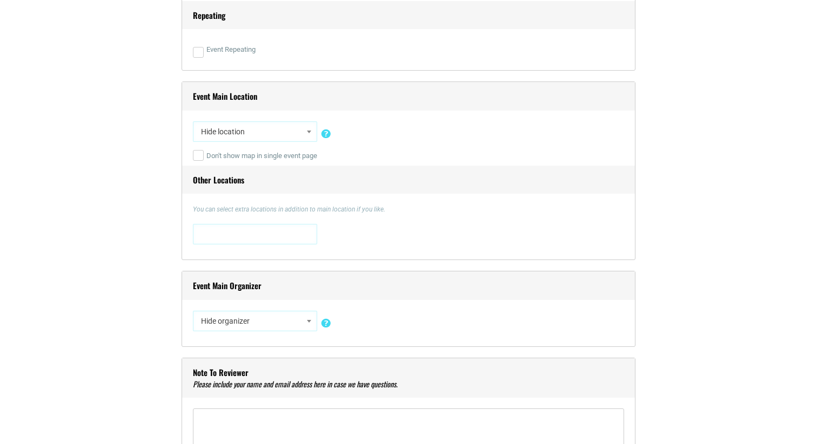
scroll to position [743, 0]
click at [317, 124] on div "Hide location Insert a new location 0 N. Main Street 0 N. Main Street , Memphis…" at bounding box center [408, 132] width 431 height 25
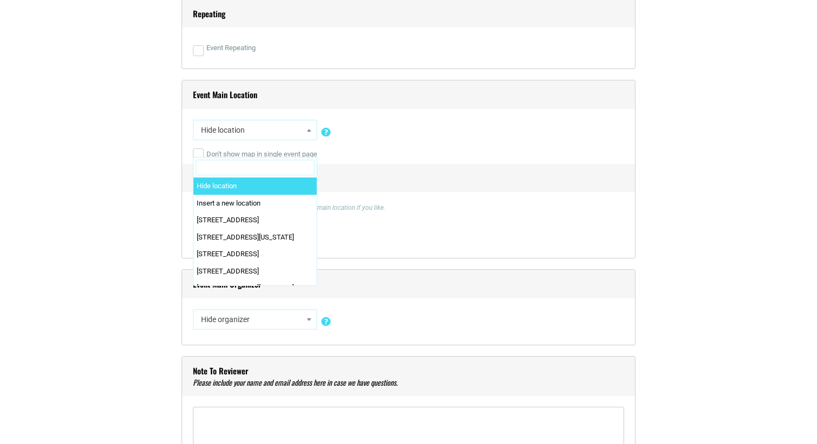
click at [313, 125] on span at bounding box center [309, 130] width 11 height 14
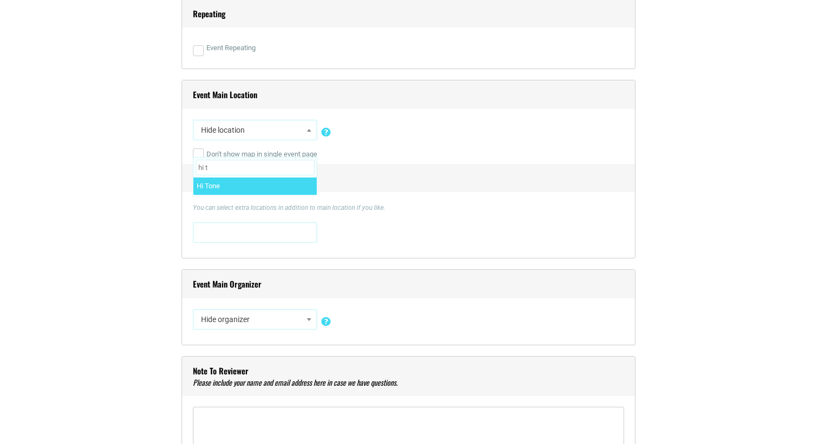
type input "hi t"
select select "1564"
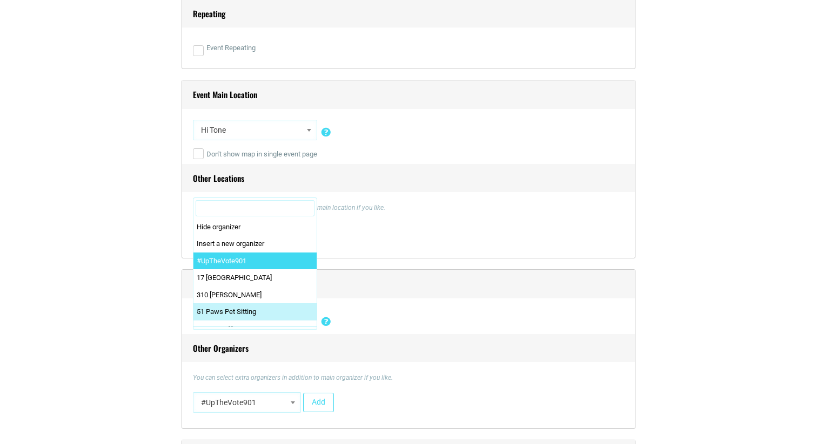
drag, startPoint x: 312, startPoint y: 319, endPoint x: 303, endPoint y: 221, distance: 97.6
select select "1"
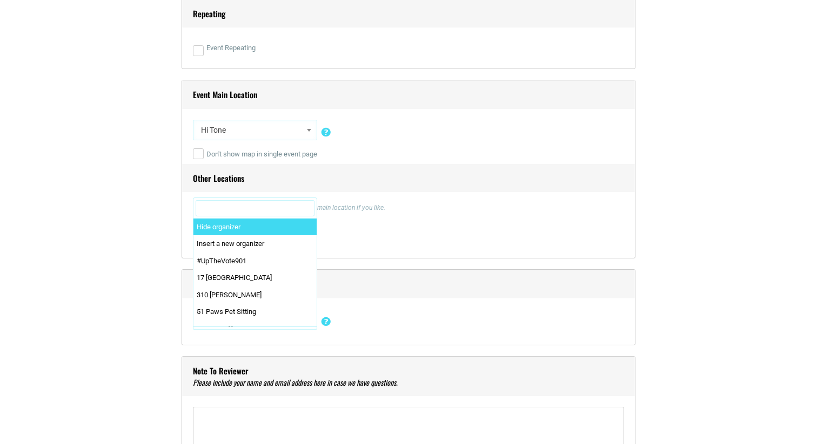
drag, startPoint x: 308, startPoint y: 320, endPoint x: 299, endPoint y: 198, distance: 122.4
click at [297, 204] on input "Search" at bounding box center [255, 208] width 119 height 16
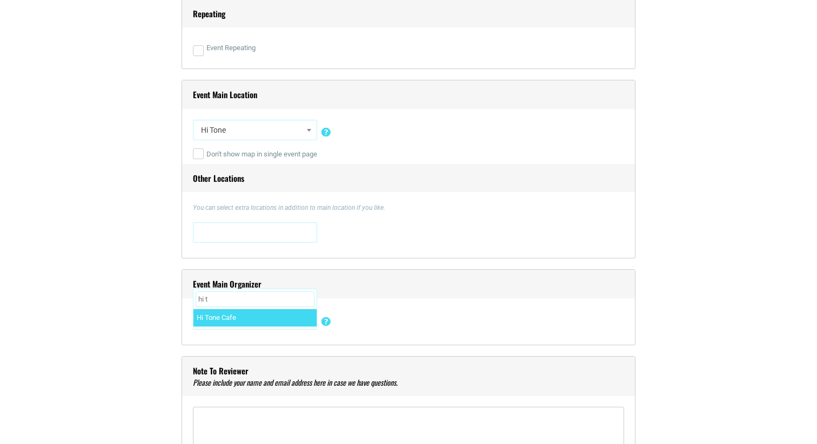
type input "hi t"
select select "5492"
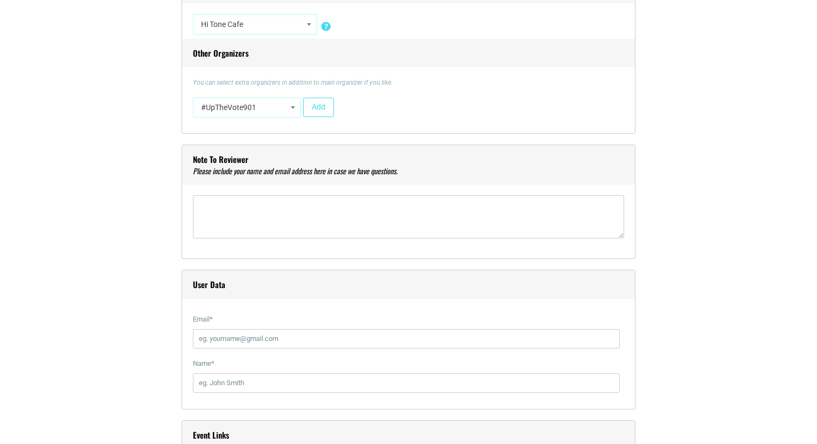
scroll to position [1040, 0]
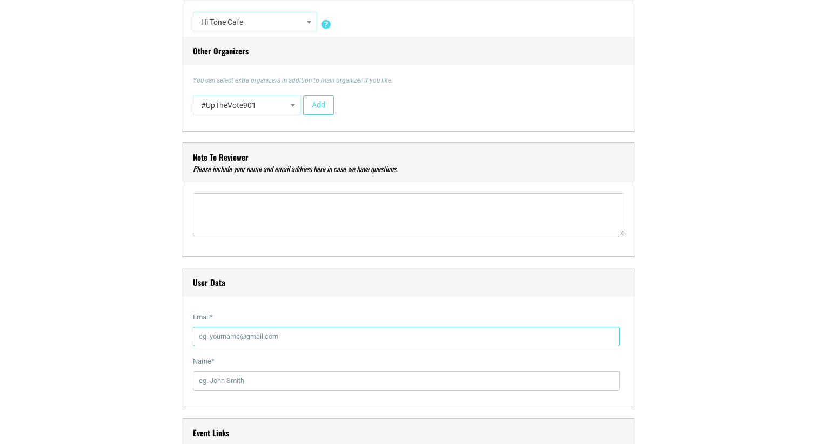
click at [276, 345] on input "Email *" at bounding box center [406, 336] width 427 height 19
type input "[EMAIL_ADDRESS][DOMAIN_NAME]"
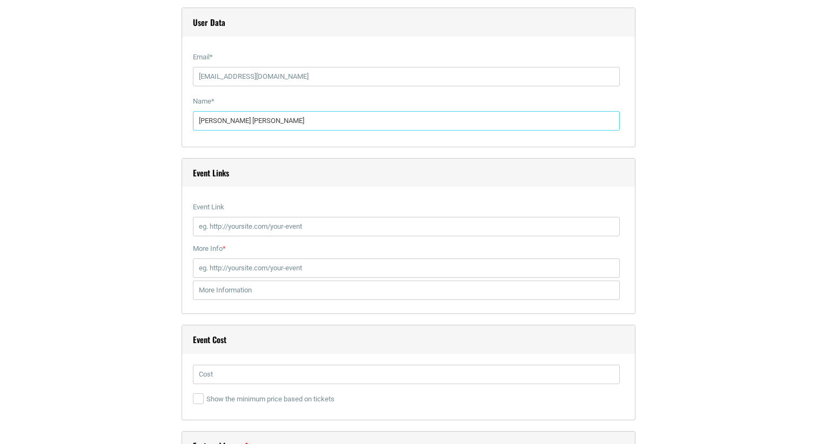
scroll to position [1305, 0]
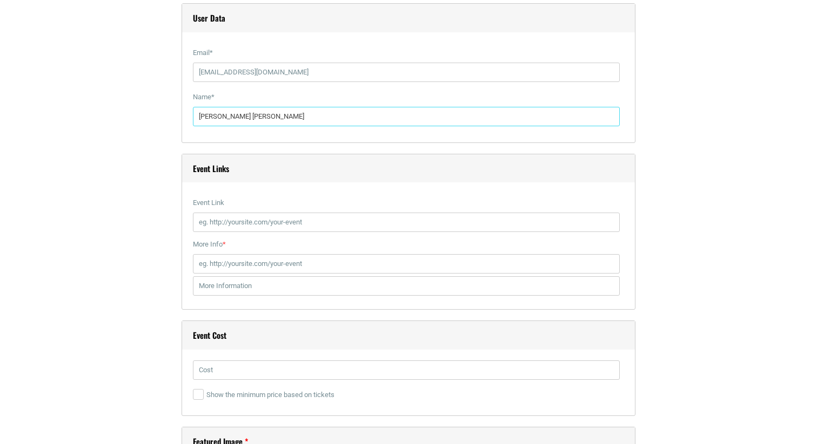
type input "[PERSON_NAME] [PERSON_NAME]"
click at [247, 218] on input "Event Link" at bounding box center [406, 222] width 427 height 19
paste input "https://hitonecafe.com/event/gasket-xgaargoylex-sublet-human-shield-xcorrection…"
type input "https://hitonecafe.com/event/gasket-xgaargoylex-sublet-human-shield-xcorrection…"
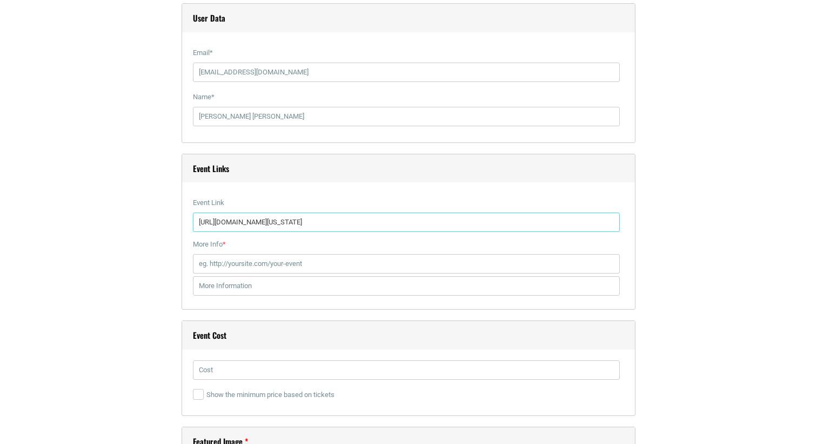
scroll to position [0, 0]
click at [225, 254] on input "More Info *" at bounding box center [406, 263] width 427 height 19
click at [218, 262] on input "More Info *" at bounding box center [406, 263] width 427 height 19
paste input "https://www.etix.com/ticket/p/69148158/gasket-xgaargoylex-sublet-human-shield-x…"
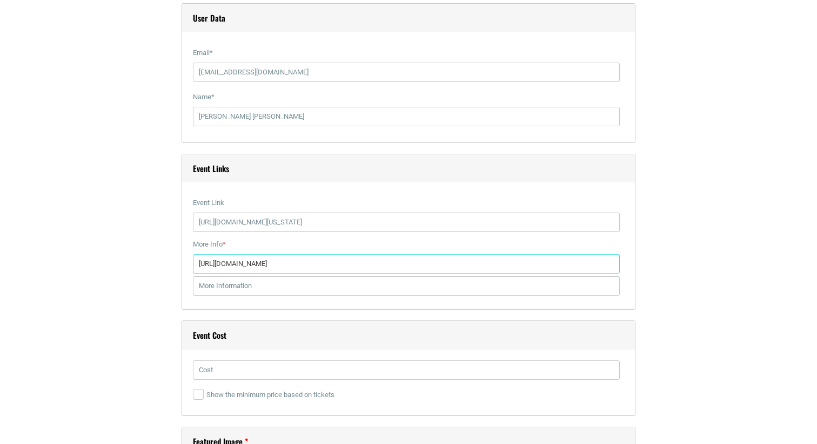
type input "https://www.etix.com/ticket/p/69148158/gasket-xgaargoylex-sublet-human-shield-x…"
click at [210, 294] on input "text" at bounding box center [406, 286] width 427 height 19
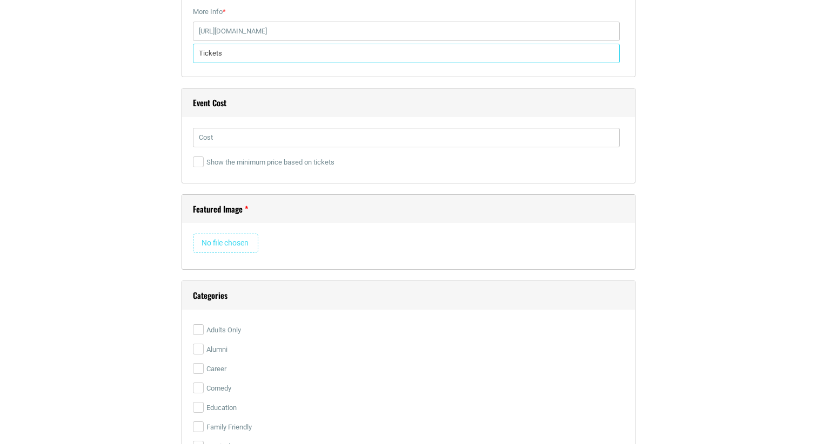
scroll to position [1554, 0]
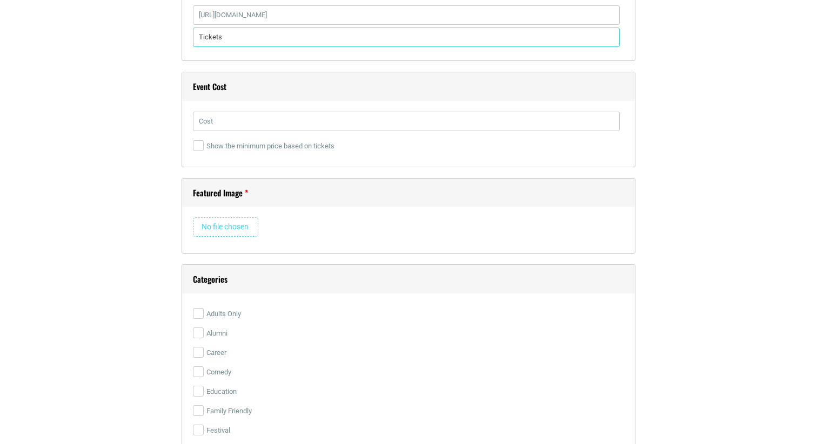
type input "Tickets"
click at [226, 233] on input "file" at bounding box center [225, 227] width 65 height 19
type input "C:\fakepath\etix-Gasket_140971754006201.jpg"
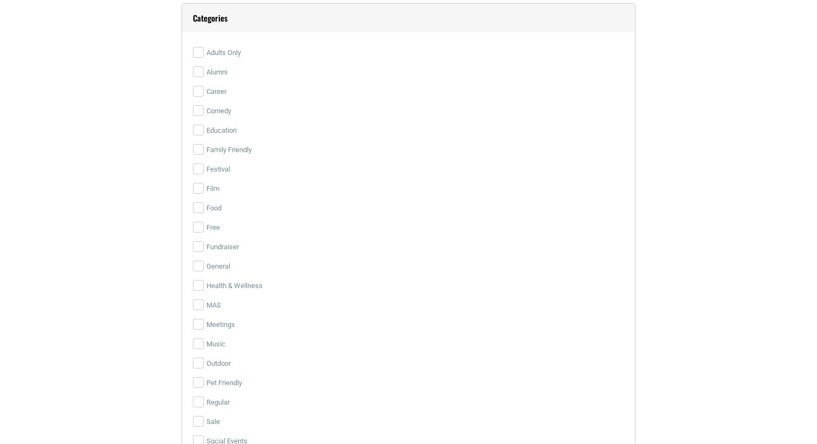
scroll to position [1843, 0]
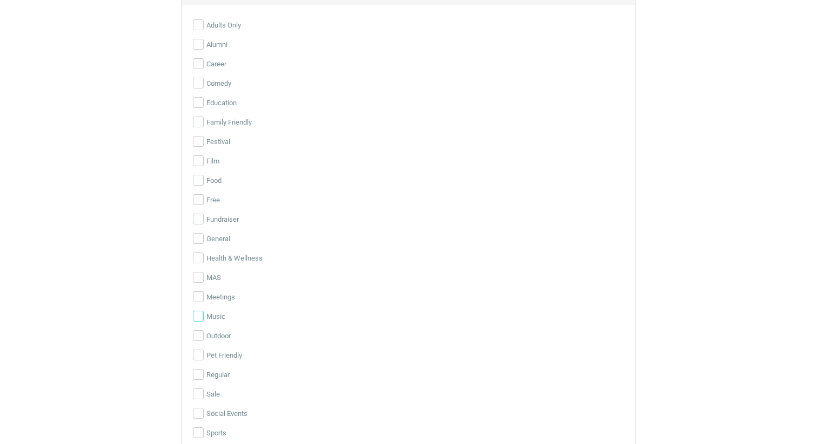
click at [195, 316] on input "Music" at bounding box center [198, 316] width 11 height 11
checkbox input "true"
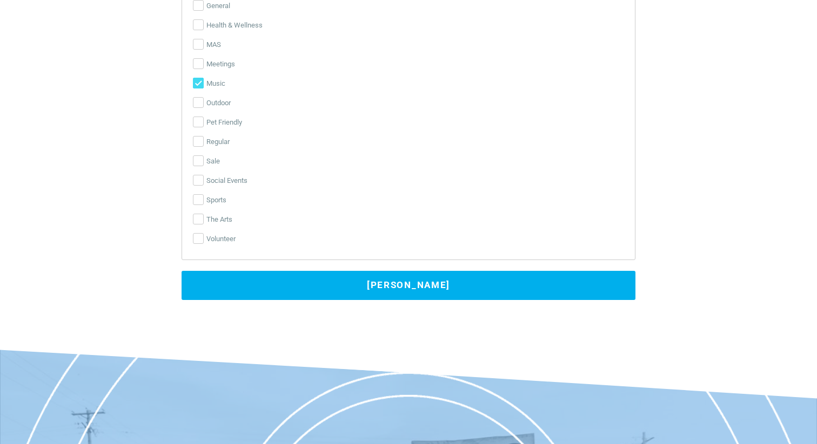
drag, startPoint x: 238, startPoint y: 287, endPoint x: 219, endPoint y: 299, distance: 22.2
click at [238, 287] on button "[PERSON_NAME]" at bounding box center [408, 285] width 454 height 29
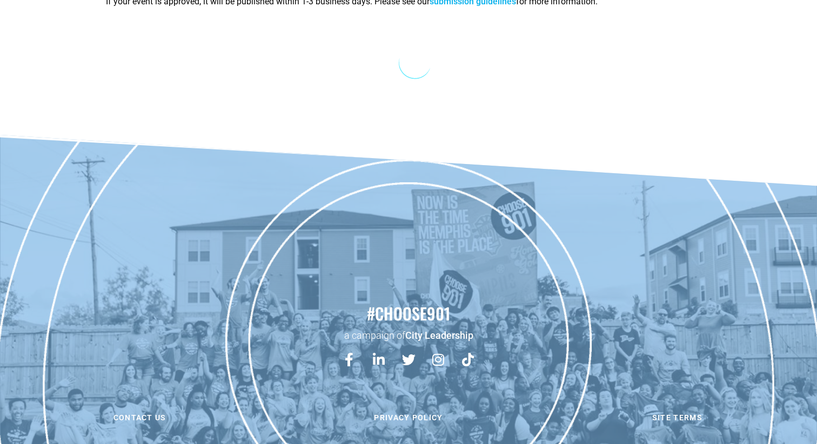
scroll to position [0, 0]
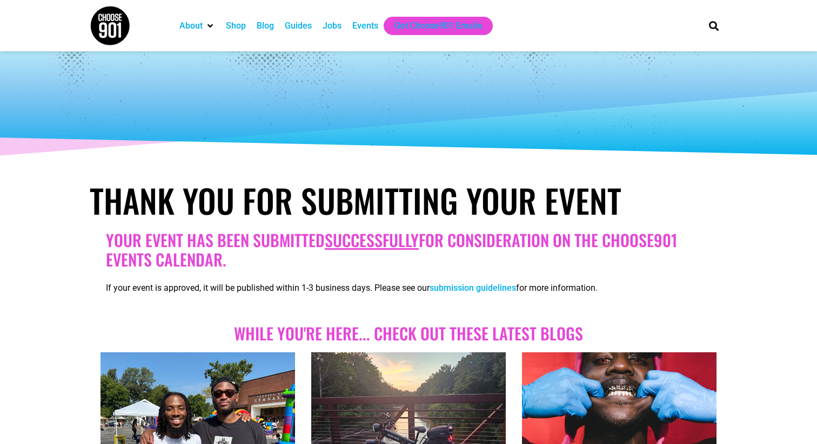
click at [373, 25] on div "Events" at bounding box center [365, 25] width 26 height 13
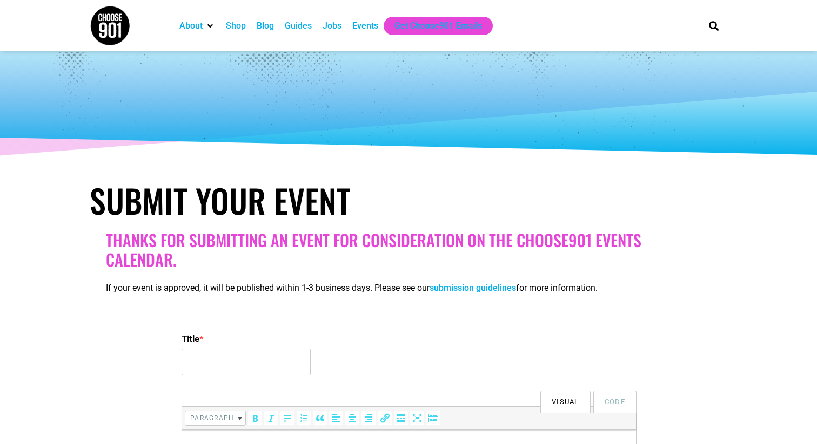
select select
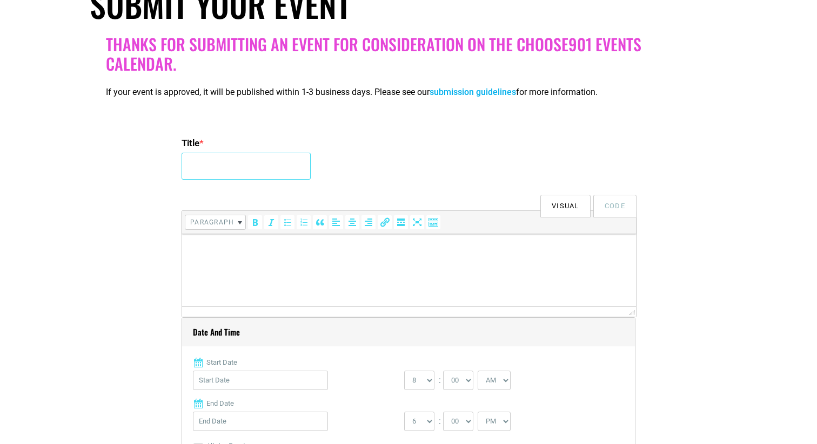
click at [247, 170] on input "Title *" at bounding box center [245, 166] width 129 height 27
type input "Gus Baldwin and the Sketch w/ Spoonful, Live at Hi Tone"
click at [275, 265] on html at bounding box center [409, 249] width 454 height 30
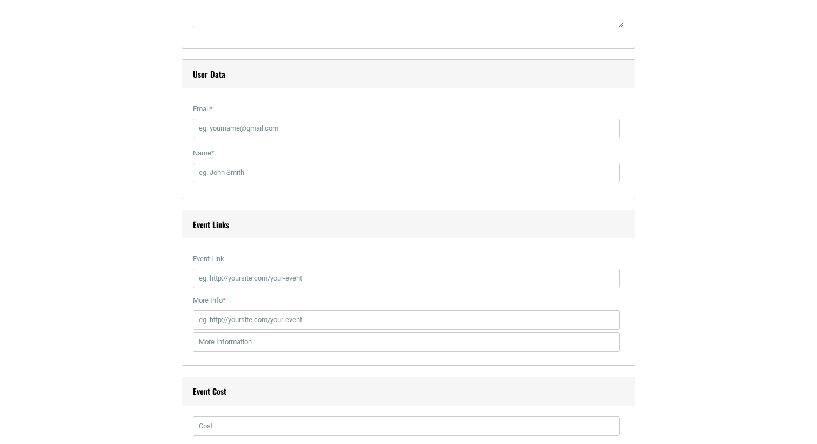
scroll to position [1169, 0]
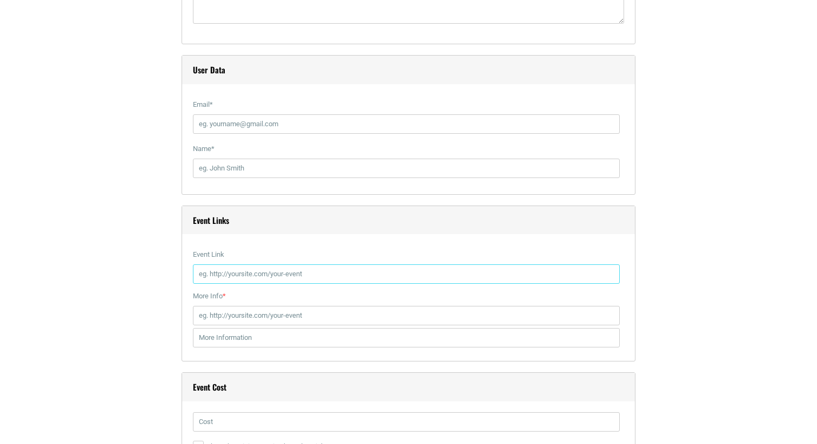
click at [262, 276] on input "Event Link" at bounding box center [406, 274] width 427 height 19
type input "https://hitonecafe.com/event/gus-baldwin-and-the-sketch-spoonful-small-room-dow…"
click at [245, 322] on input "More Info *" at bounding box center [406, 315] width 427 height 19
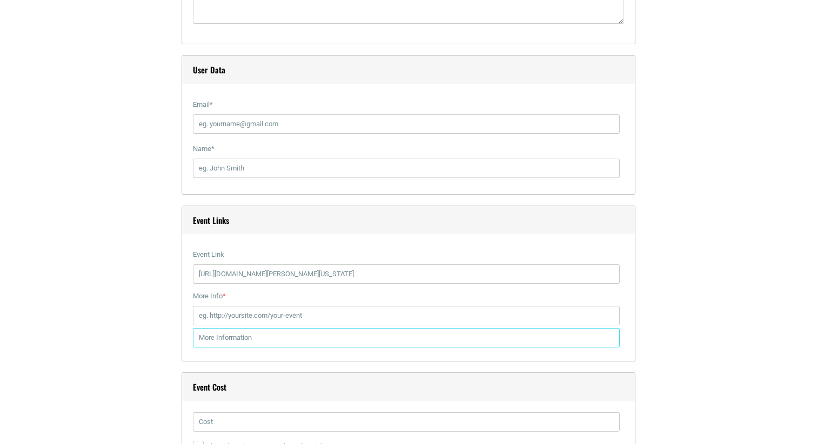
click at [223, 353] on div "Event Links Event Link https://hitonecafe.com/event/gus-baldwin-and-the-sketch-…" at bounding box center [408, 284] width 454 height 157
type input "Tickets"
click at [302, 331] on input "Tickets" at bounding box center [406, 337] width 427 height 19
click at [317, 322] on input "More Info *" at bounding box center [406, 315] width 427 height 19
paste input "https://www.etix.com/ticket/p/38211481/gus-baldwin-and-the-sketch-spoonful-smal…"
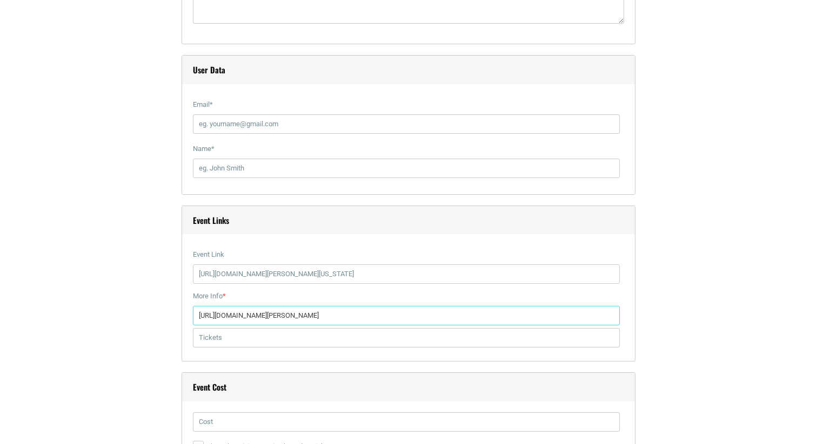
scroll to position [0, 300]
type input "https://www.etix.com/ticket/p/38211481/gus-baldwin-and-the-sketch-spoonful-smal…"
click at [316, 336] on input "Tickets" at bounding box center [406, 337] width 427 height 19
click at [240, 399] on h4 "Event Cost" at bounding box center [408, 387] width 453 height 29
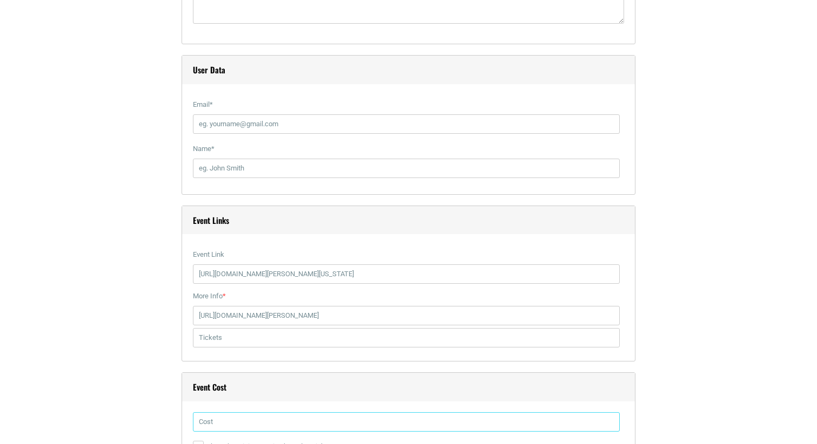
click at [225, 417] on input "text" at bounding box center [406, 422] width 427 height 19
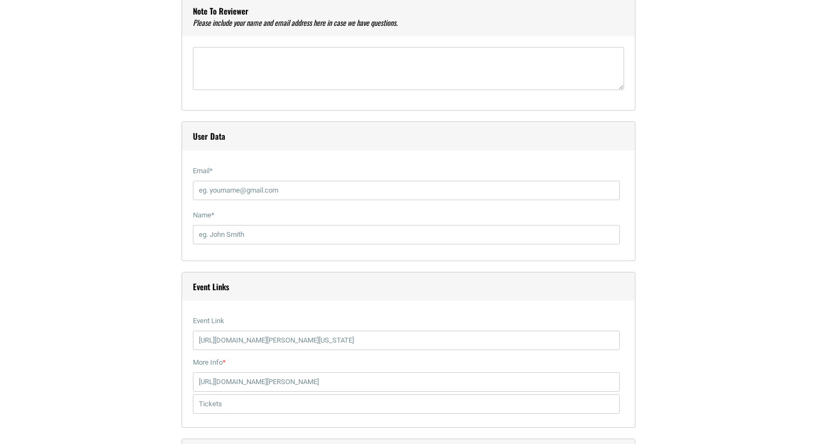
scroll to position [1111, 0]
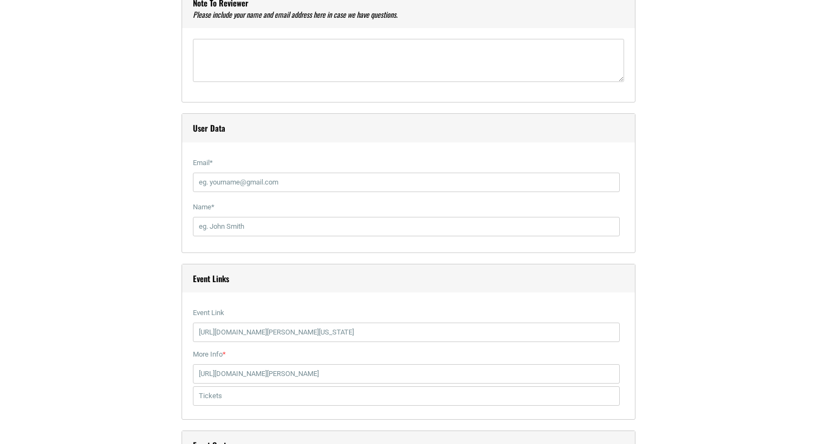
type input "$10"
click at [259, 192] on div "Email *" at bounding box center [408, 175] width 431 height 44
click at [260, 183] on input "Email *" at bounding box center [406, 182] width 427 height 19
type input "hitonecafemarketing@gmail.com"
click at [221, 249] on div "User Data Email * hitonecafemarketing@gmail.com Name *" at bounding box center [408, 183] width 454 height 140
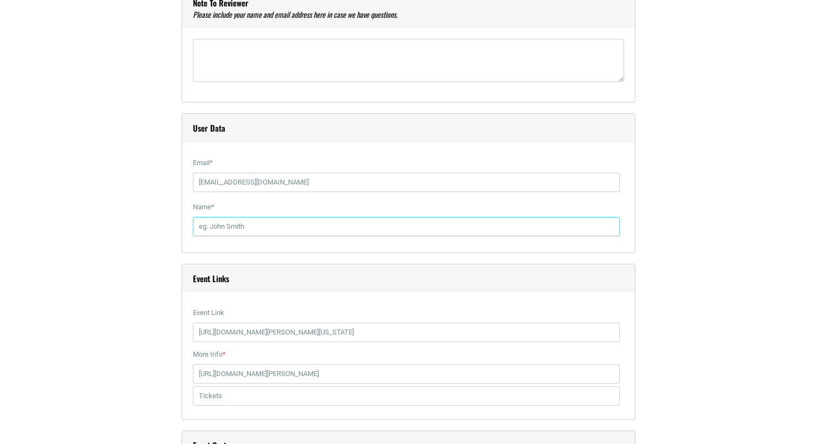
click at [224, 228] on input "Name *" at bounding box center [406, 226] width 427 height 19
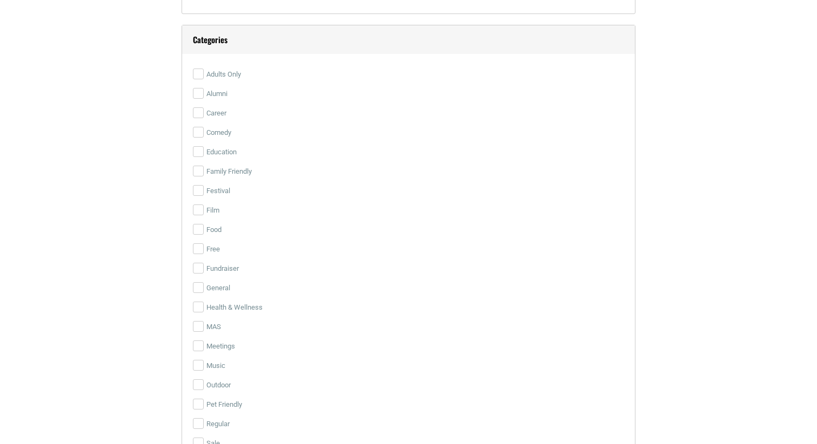
scroll to position [1714, 0]
type input "[PERSON_NAME] [PERSON_NAME]"
click at [196, 359] on input "Music" at bounding box center [198, 361] width 11 height 11
checkbox input "true"
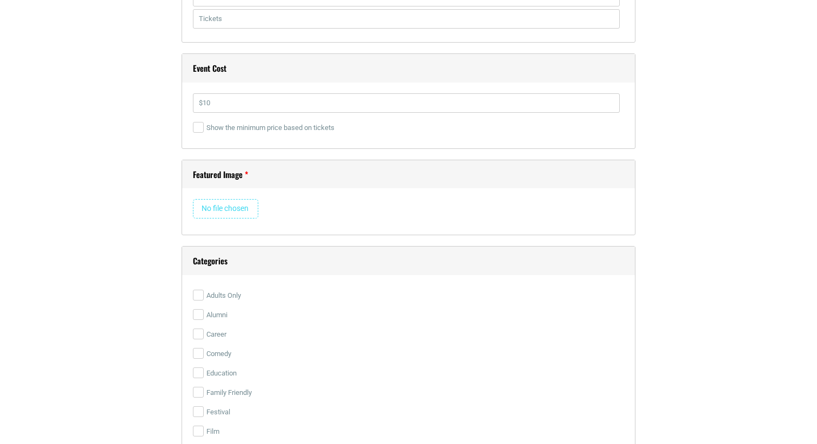
scroll to position [1473, 0]
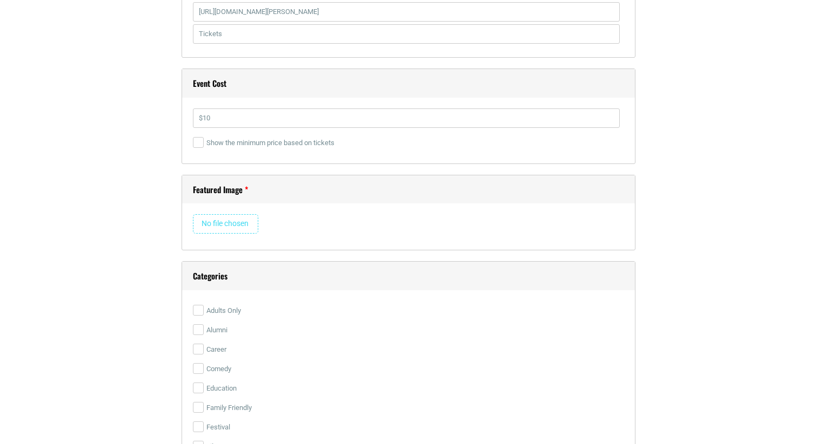
click at [227, 221] on input "file" at bounding box center [225, 223] width 65 height 19
type input "C:\fakepath\etix-Gus_137541749626836.jpg"
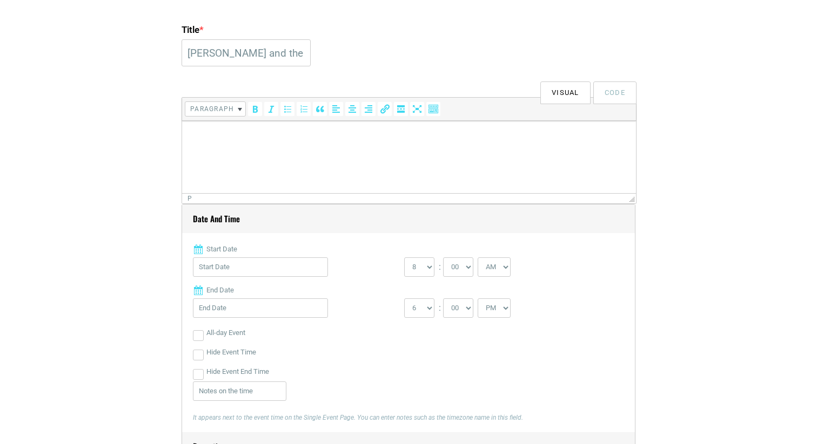
scroll to position [313, 0]
click at [211, 142] on html at bounding box center [409, 133] width 454 height 30
click at [319, 138] on p at bounding box center [408, 132] width 443 height 13
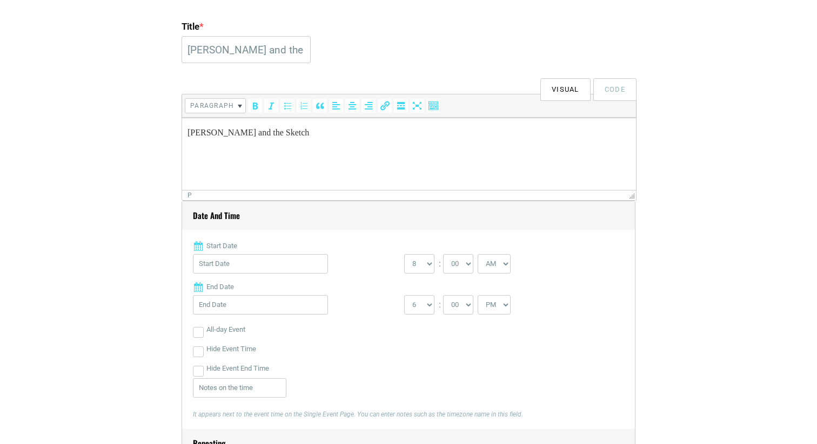
click at [251, 133] on p "Gus Baldwin and the Sketch" at bounding box center [408, 132] width 443 height 13
click at [386, 104] on icon "Insert/edit link (⌘K)" at bounding box center [384, 105] width 11 height 11
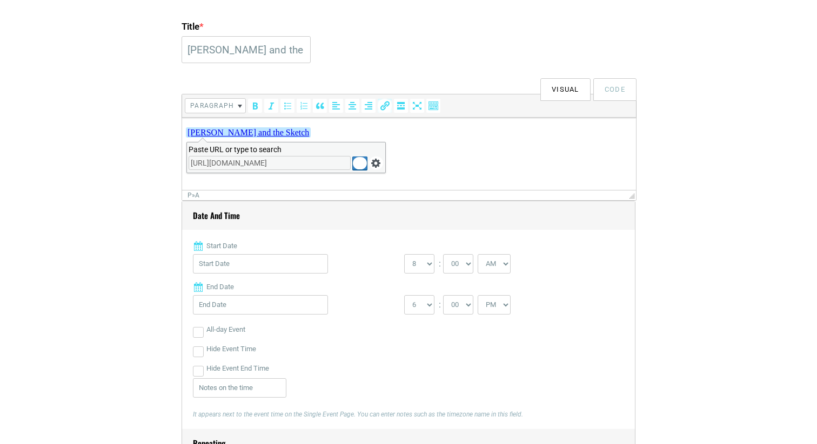
click at [186, 133] on html "Gus Baldwin and the Sketch" at bounding box center [409, 133] width 454 height 30
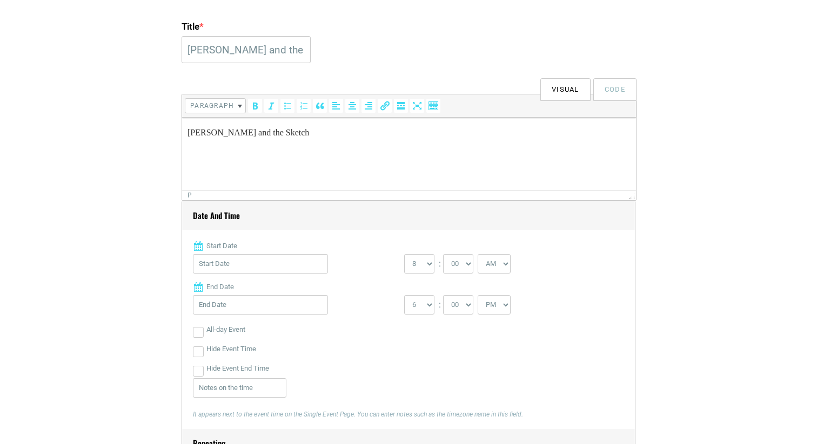
click at [217, 132] on p "﻿ Gus Baldwin and the Sketch" at bounding box center [408, 132] width 443 height 13
click at [187, 130] on p "Gus Baldwin and the Sketch" at bounding box center [408, 132] width 443 height 13
drag, startPoint x: 292, startPoint y: 131, endPoint x: 432, endPoint y: 134, distance: 139.9
click at [432, 134] on p "Featuring performances by Gus Baldwin and the Sketch" at bounding box center [408, 132] width 443 height 13
click at [379, 99] on div "Insert/edit link (⌘K)" at bounding box center [385, 106] width 14 height 14
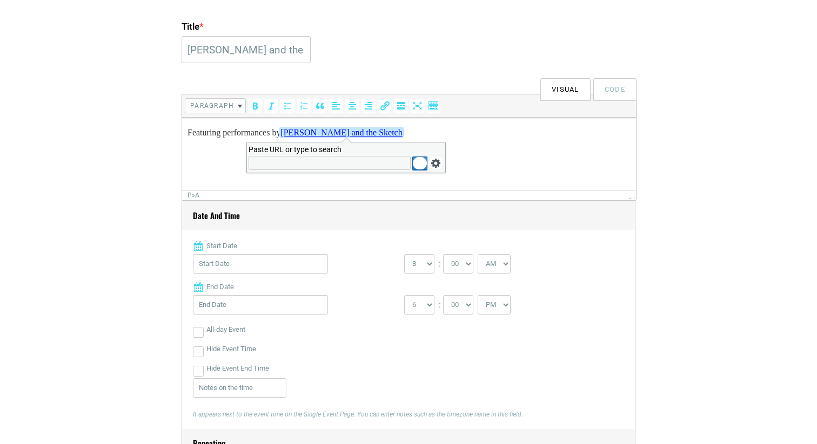
type input "https://gusbaldwin.bandcamp.com/"
click at [447, 144] on html "Featuring performances by Gus Baldwin and the Sketch" at bounding box center [409, 133] width 454 height 30
click at [464, 144] on html "Featuring performances by Gus Baldwin and the Sketch﻿" at bounding box center [409, 133] width 454 height 30
click at [497, 147] on html "Featuring performances by Gus Baldwin and the Sketch﻿" at bounding box center [409, 133] width 454 height 30
click at [497, 148] on html "Featuring performances by Gus Baldwin and the Sketch﻿" at bounding box center [409, 133] width 454 height 30
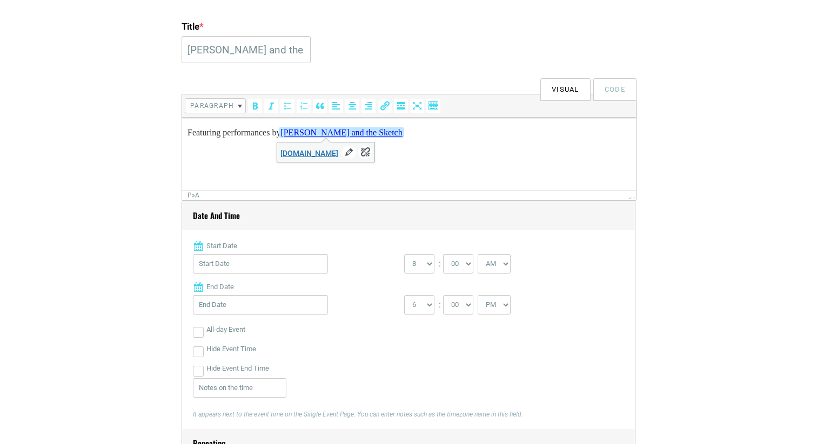
click at [507, 148] on html "Featuring performances by Gus Baldwin and the Sketch﻿" at bounding box center [409, 133] width 454 height 30
click at [493, 203] on h4 "Date and Time" at bounding box center [408, 215] width 453 height 29
click at [497, 148] on html "Featuring performances by Gus Baldwin and the Sketch﻿" at bounding box center [409, 133] width 454 height 30
click at [482, 146] on html "Featuring performances by Gus Baldwin and the Sketch﻿" at bounding box center [409, 133] width 454 height 30
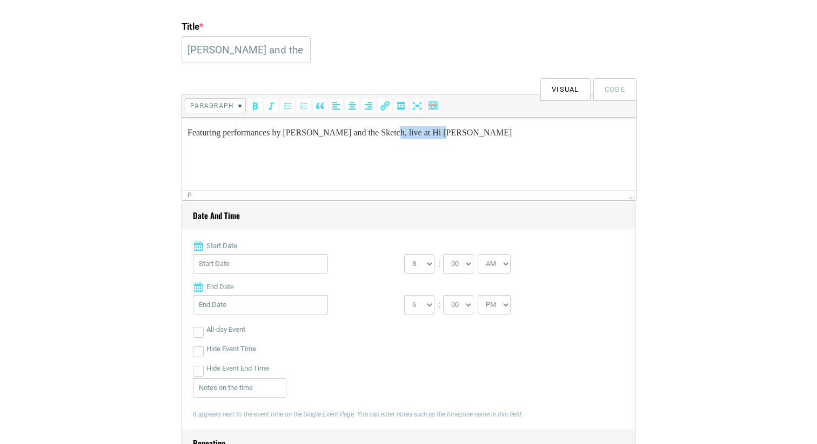
drag, startPoint x: 402, startPoint y: 131, endPoint x: 458, endPoint y: 130, distance: 55.6
click at [458, 130] on p "Featuring performances by Gus Baldwin and the Sketch, live at Hi Tone" at bounding box center [408, 132] width 443 height 13
click at [382, 155] on body "Featuring performances by Gus Baldwin and the Sketch, Singer/songwriter/ex-hipp…" at bounding box center [408, 150] width 443 height 48
click at [380, 149] on p "Featuring performances by Gus Baldwin and the Sketch, Singer/songwriter/ex-hipp…" at bounding box center [408, 139] width 443 height 26
click at [380, 158] on body "Featuring performances by Gus Baldwin and the Sketch, Singer/songwriter/ex-hipp…" at bounding box center [408, 150] width 443 height 48
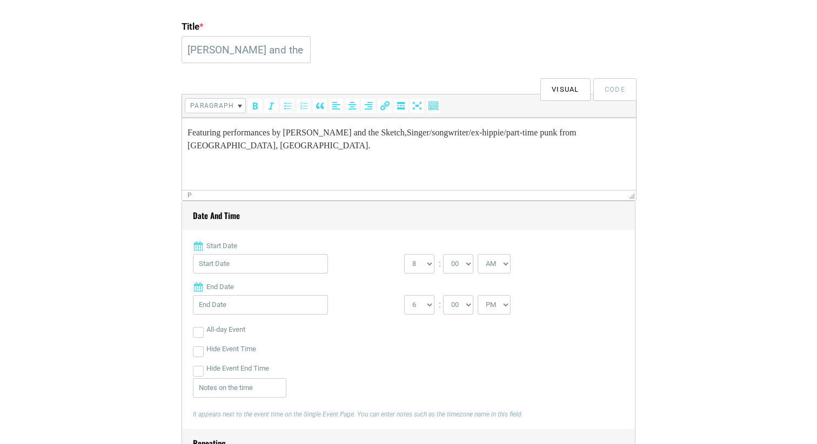
click at [364, 161] on html "Featuring performances by Gus Baldwin and the Sketch, Singer/songwriter/ex-hipp…" at bounding box center [409, 139] width 454 height 43
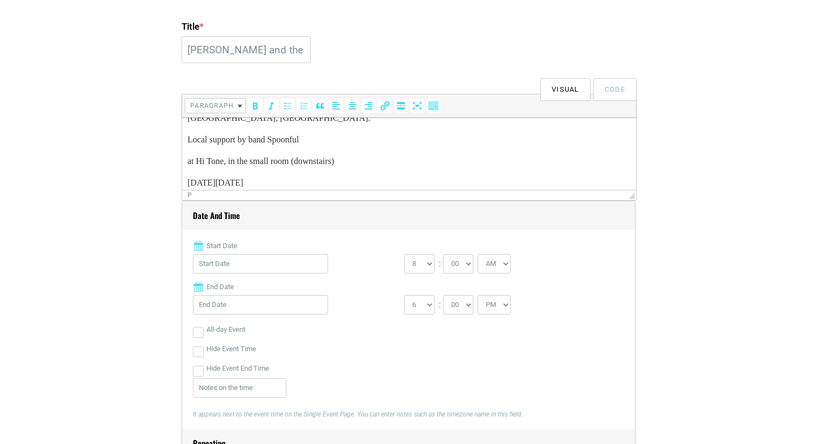
scroll to position [49, 0]
click at [298, 265] on input "Start Date" at bounding box center [260, 263] width 135 height 19
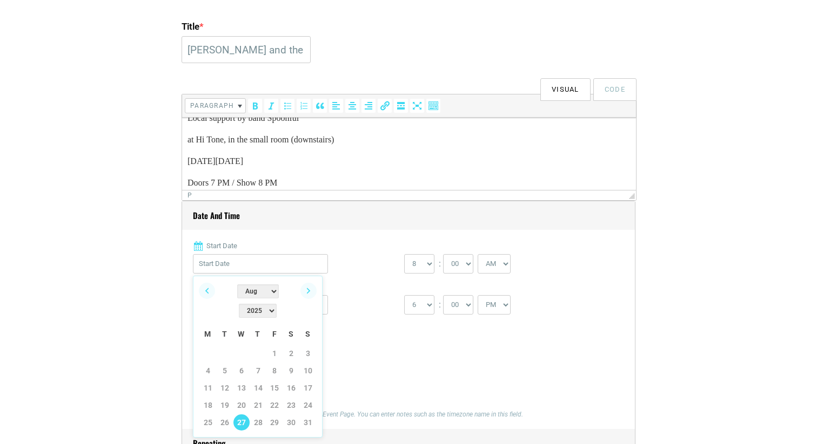
click at [241, 415] on link "27" at bounding box center [241, 423] width 16 height 16
type input "08/27/2025"
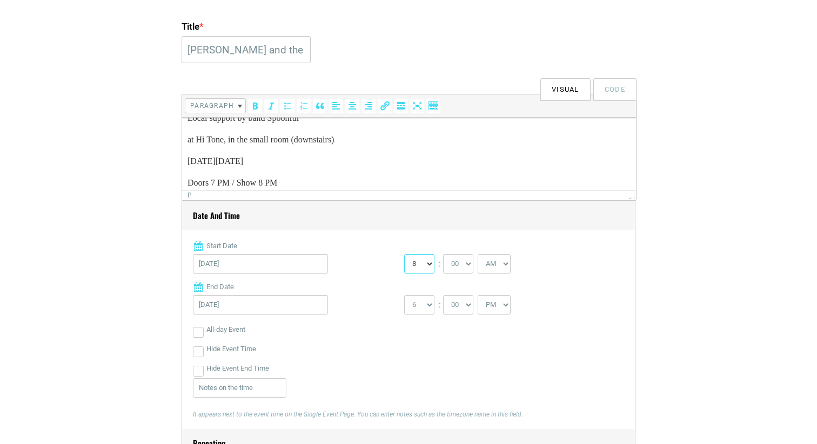
click at [415, 260] on select "0 1 2 3 4 5 6 7 8 9 10 11 12" at bounding box center [419, 263] width 30 height 19
select select "7"
click at [500, 260] on select "AM PM" at bounding box center [493, 263] width 33 height 19
select select "PM"
click at [419, 300] on select "1 2 3 4 5 6 7 8 9 10 11 12" at bounding box center [419, 304] width 30 height 19
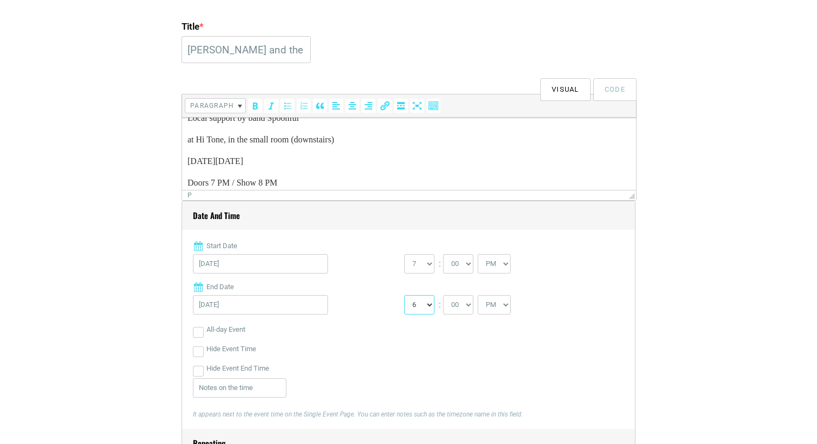
select select "11"
click at [195, 368] on input "Hide Event End Time" at bounding box center [198, 371] width 11 height 11
checkbox input "true"
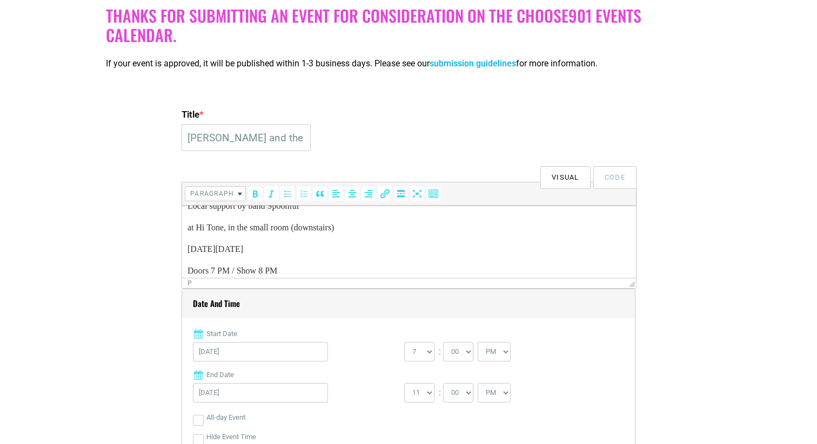
scroll to position [0, 0]
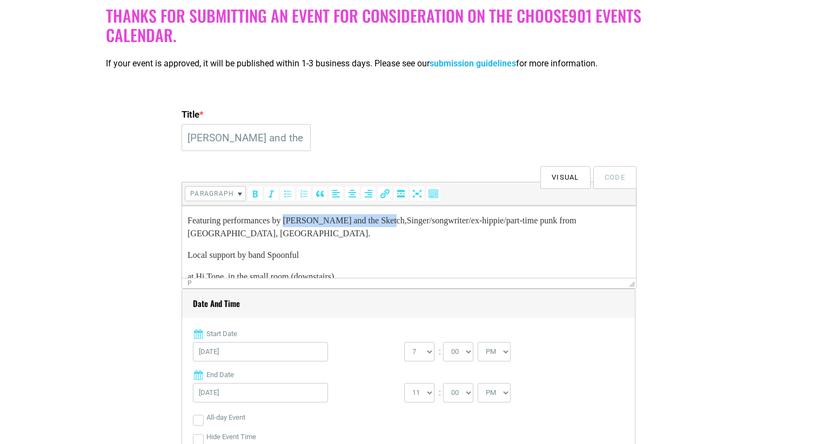
drag, startPoint x: 293, startPoint y: 220, endPoint x: 399, endPoint y: 220, distance: 106.4
click at [399, 219] on p "Featuring performances by Gus Baldwin and the Sketch, Singer/songwriter/ex-hipp…" at bounding box center [408, 227] width 443 height 26
click at [391, 194] on button "Insert/edit link (⌘K)" at bounding box center [385, 194] width 14 height 14
click at [491, 238] on p "Featuring performances by Gus Baldwin and the Sketch , Singer/songwriter/ex-hip…" at bounding box center [408, 227] width 443 height 26
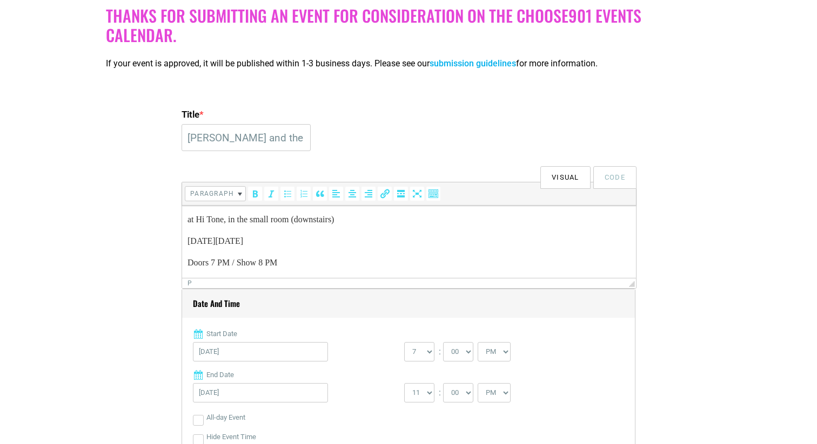
click at [424, 258] on p "Doors 7 PM / Show 8 PM" at bounding box center [408, 263] width 443 height 13
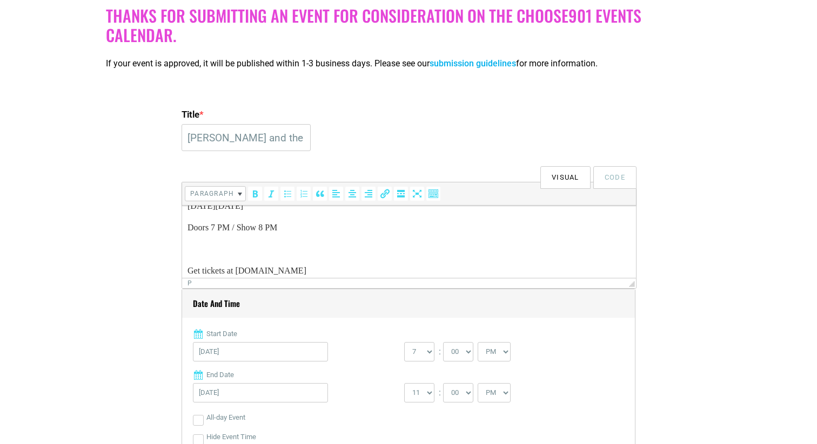
scroll to position [100, 0]
drag, startPoint x: 305, startPoint y: 270, endPoint x: 180, endPoint y: 264, distance: 124.9
click at [182, 264] on html "Featuring performances by Gus Baldwin and the Sketch , Singer/songwriter/ex-hip…" at bounding box center [409, 191] width 454 height 173
click at [384, 199] on icon "Insert/edit link (⌘K)" at bounding box center [384, 193] width 11 height 11
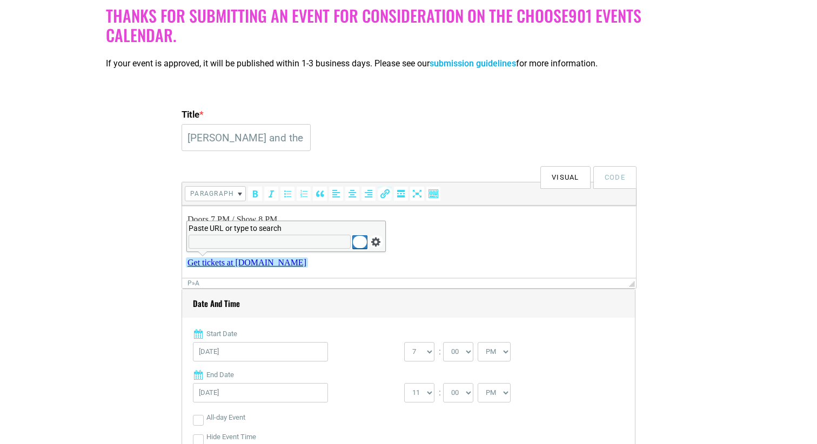
click at [285, 244] on input "Paste URL or type to search" at bounding box center [269, 242] width 162 height 14
type input "hitonecafe.com"
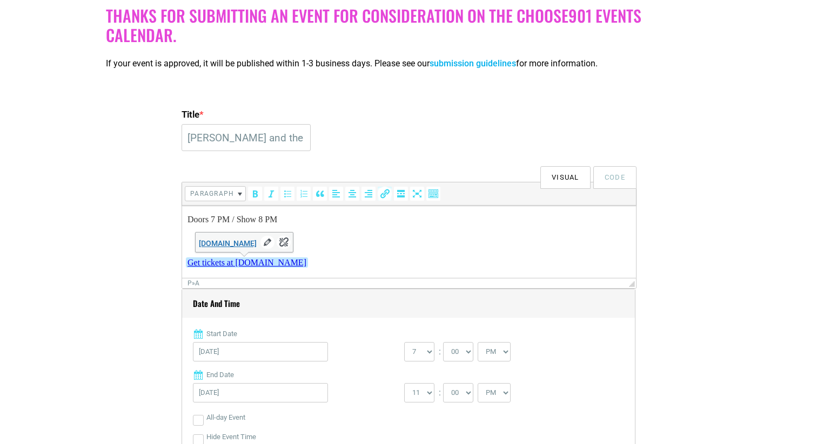
click at [394, 248] on body "Featuring performances by Gus Baldwin and the Sketch , Singer/songwriter/ex-hip…" at bounding box center [408, 192] width 443 height 156
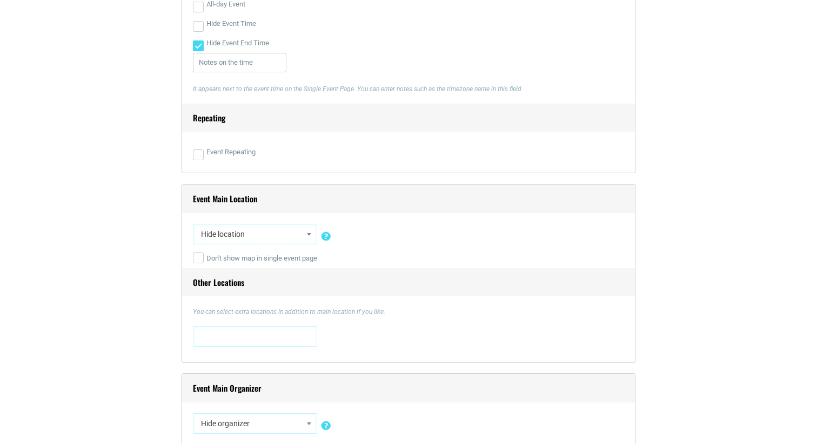
scroll to position [637, 0]
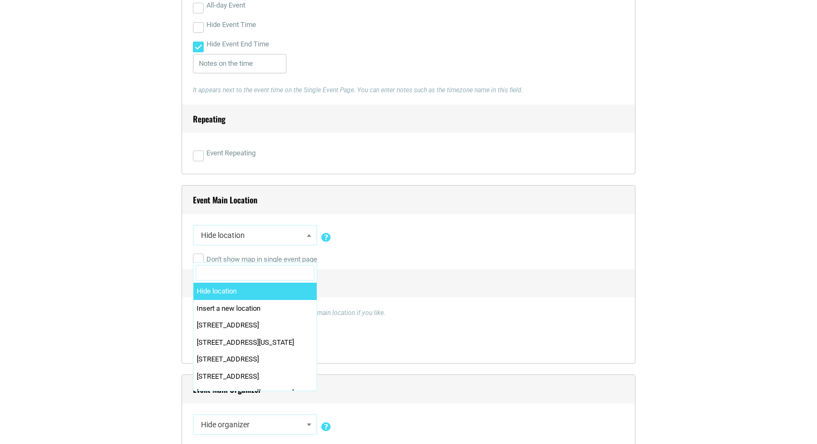
click at [309, 237] on b at bounding box center [309, 235] width 4 height 3
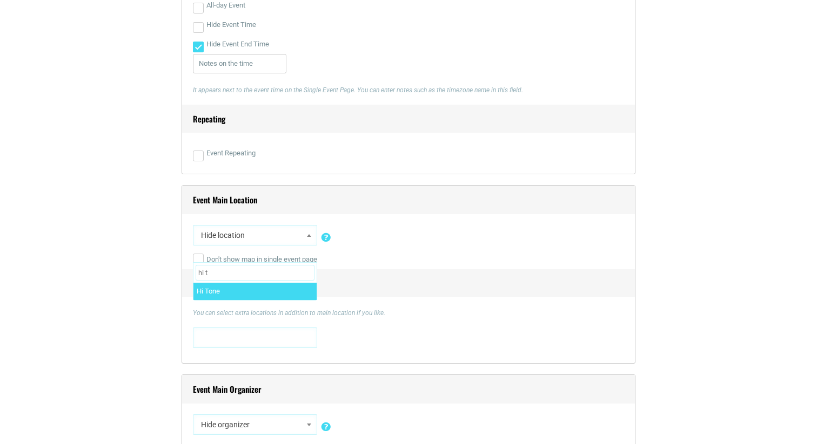
type input "hi t"
select select "1564"
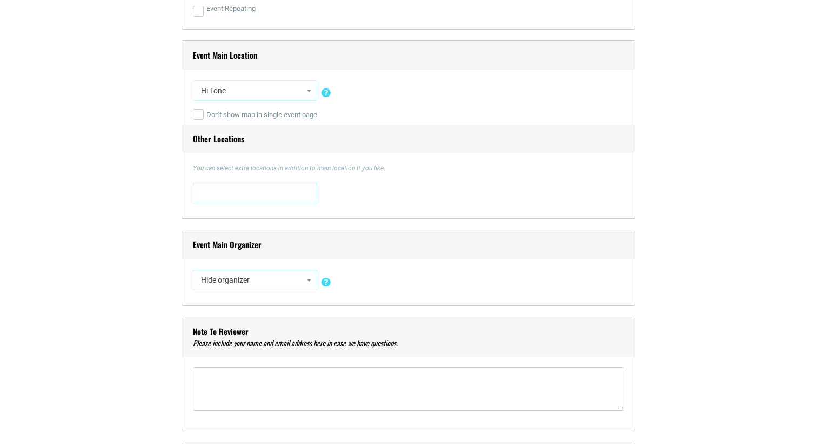
scroll to position [789, 0]
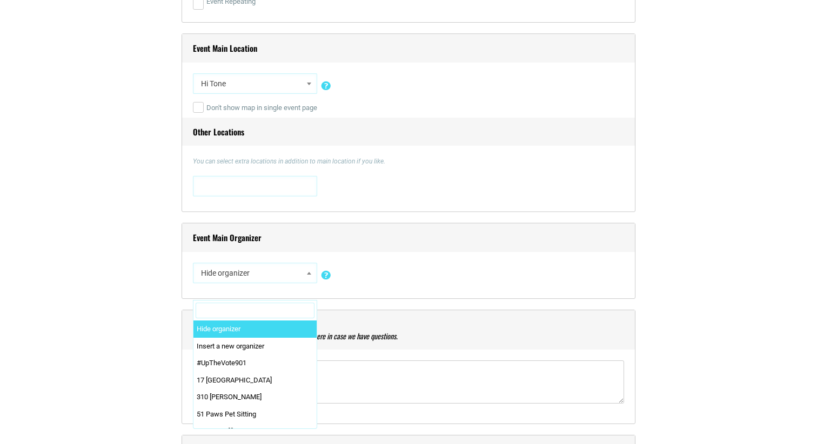
click at [308, 270] on span at bounding box center [309, 273] width 11 height 14
type input "hi t"
select select "5492"
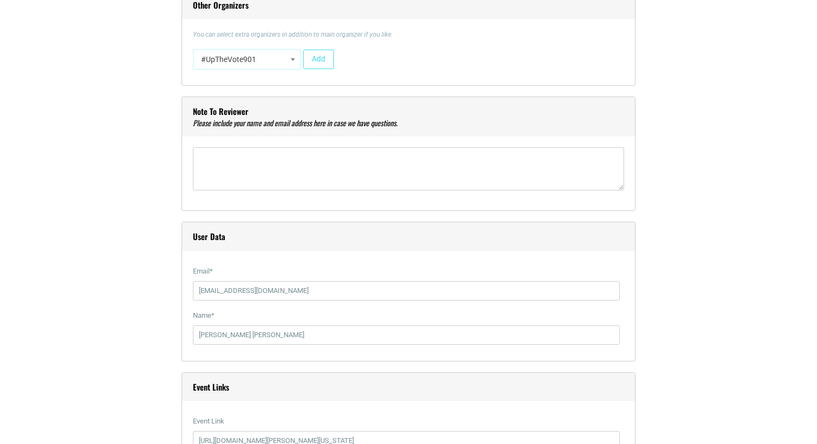
scroll to position [1143, 0]
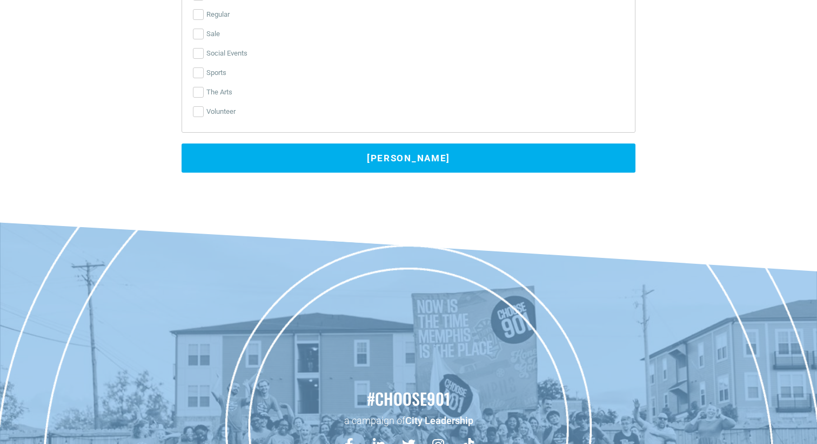
click at [305, 158] on button "Submit Event" at bounding box center [408, 158] width 454 height 29
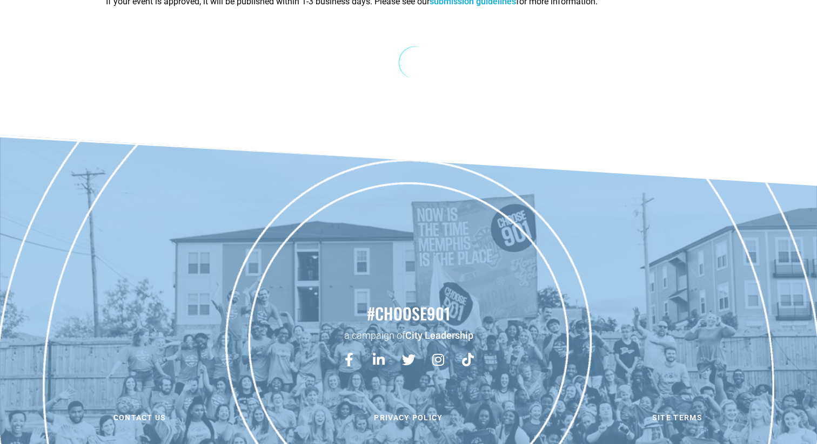
scroll to position [0, 0]
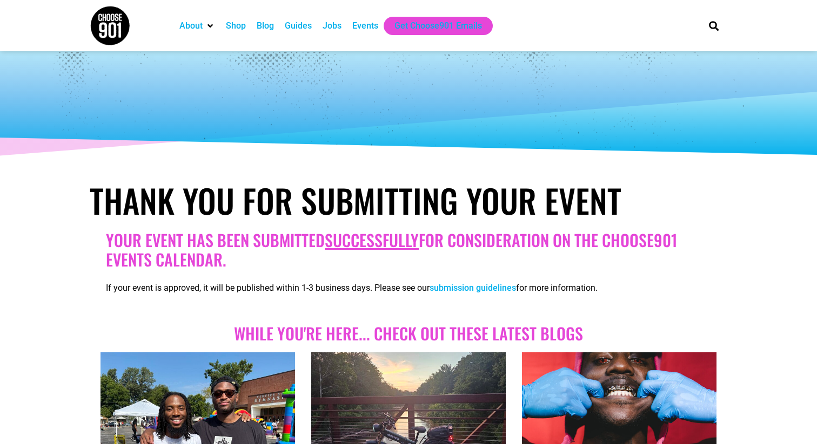
click at [368, 25] on div "Events" at bounding box center [365, 25] width 26 height 13
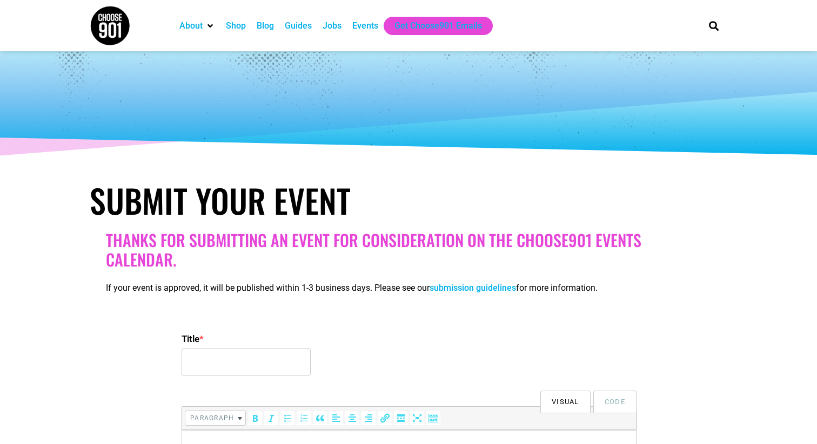
select select
click at [215, 355] on input "Title *" at bounding box center [245, 362] width 129 height 27
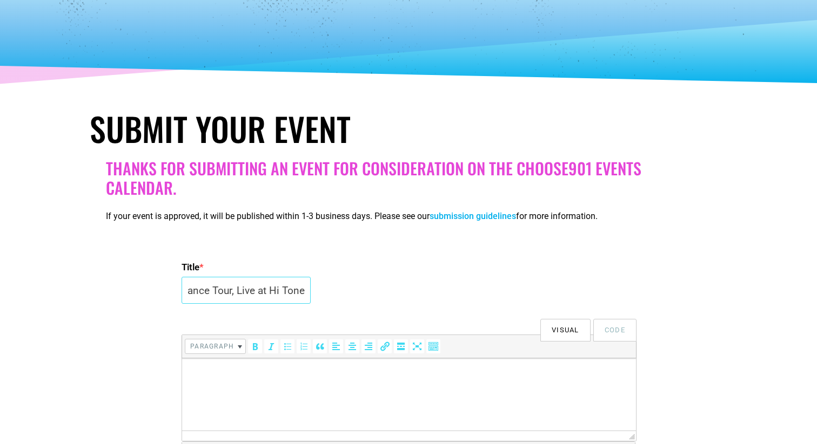
scroll to position [75, 0]
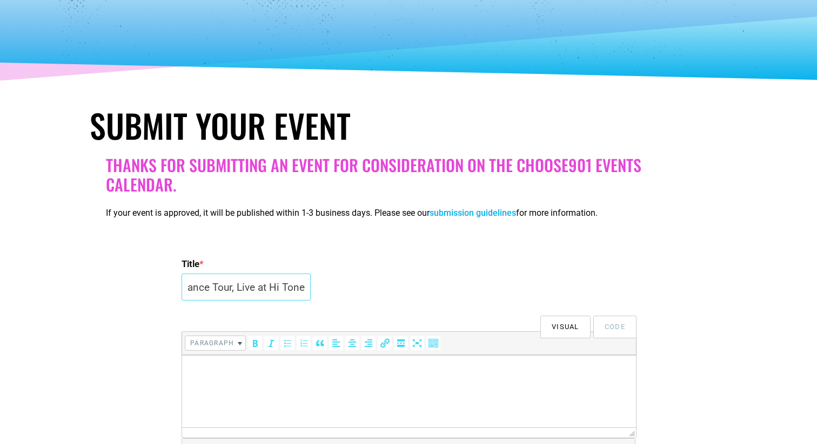
click at [259, 286] on input "CHKLZ: Going the Distance Tour, Live at Hi Tone" at bounding box center [245, 287] width 129 height 27
click at [259, 286] on input "CHKLZ: Going the Distance Tour, Live @ Hi Tone" at bounding box center [245, 287] width 129 height 27
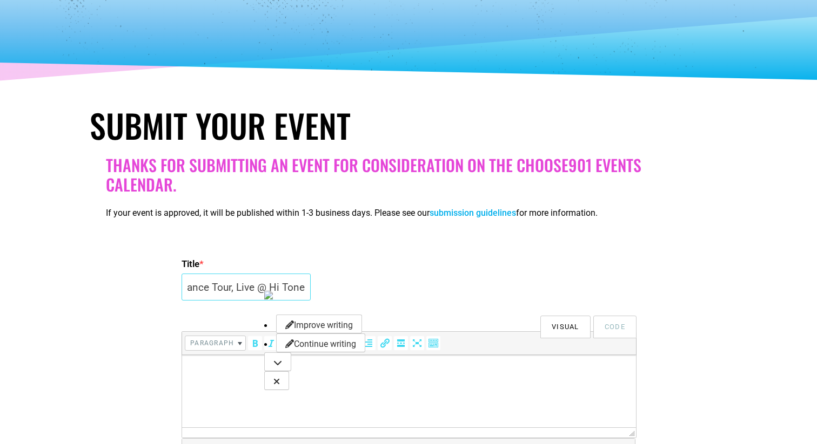
type input "CHKLZ: Going the Distance Tour, Live @ Hi Tone"
click at [254, 386] on html at bounding box center [409, 370] width 454 height 30
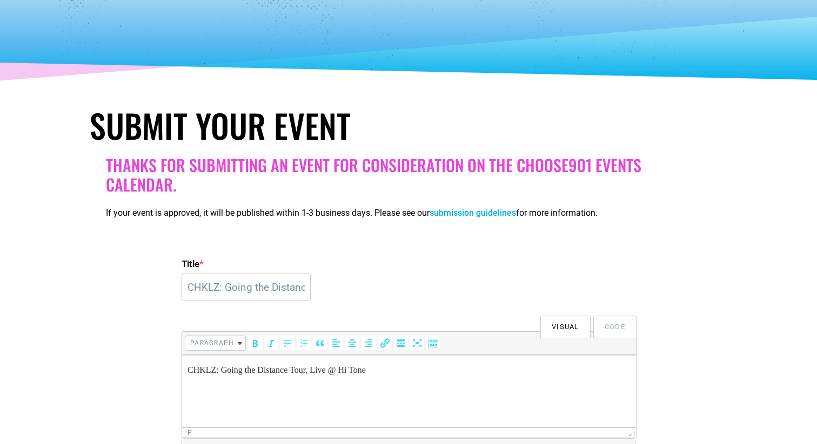
click at [190, 369] on p "CHKLZ: Going the Distance Tour, Live @ Hi Tone" at bounding box center [408, 370] width 443 height 13
click at [343, 369] on p "CHKLZ: Going the Distance Tour, Live @ Hi Tone" at bounding box center [408, 370] width 443 height 13
click at [381, 383] on html "CHKLZ: Going the Distance Tour, Live at Hi Tone" at bounding box center [409, 370] width 454 height 30
drag, startPoint x: 240, startPoint y: 417, endPoint x: 338, endPoint y: 417, distance: 97.2
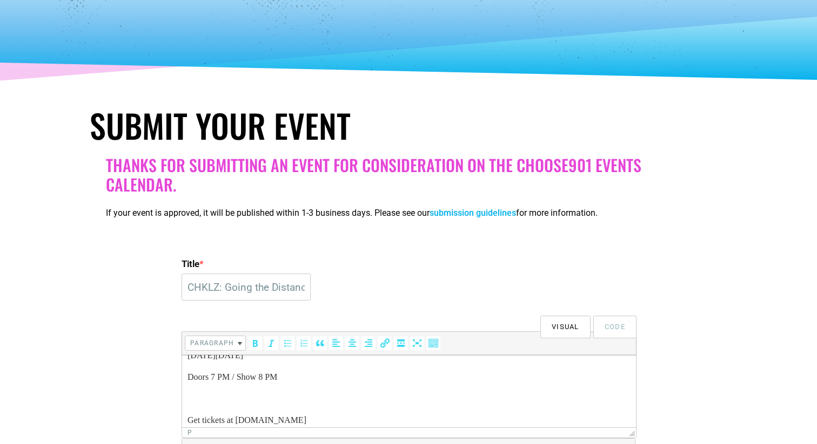
click at [338, 417] on p "Get tickets at [DOMAIN_NAME]" at bounding box center [408, 420] width 443 height 13
click at [385, 341] on icon "Insert/edit link (⌘K)" at bounding box center [384, 343] width 11 height 11
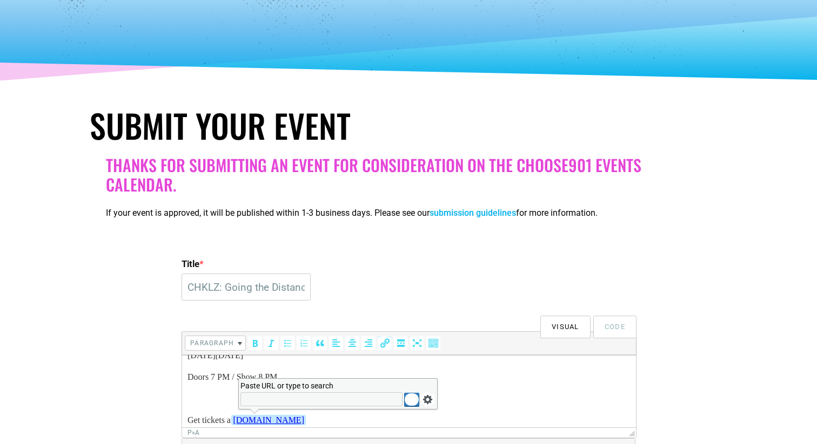
click at [329, 400] on input "Paste URL or type to search" at bounding box center [321, 400] width 162 height 14
type input "[DOMAIN_NAME]"
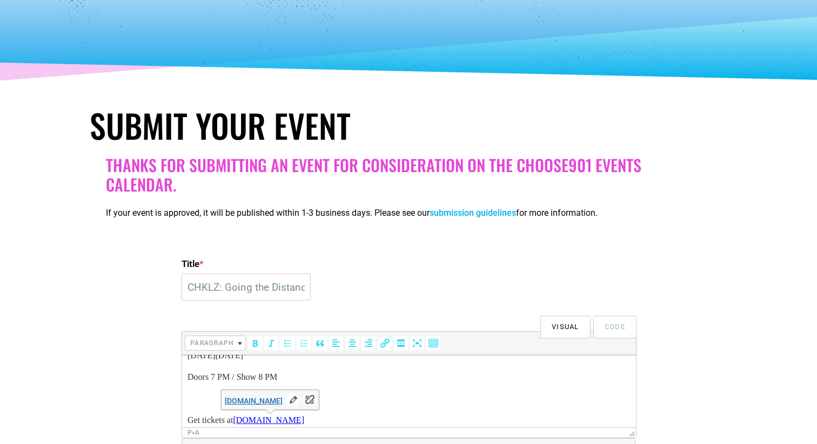
click at [390, 412] on body "CHKLZ: Going the Distance Tour, Live at Hi Tone in the small room (downstairs) …" at bounding box center [408, 366] width 443 height 121
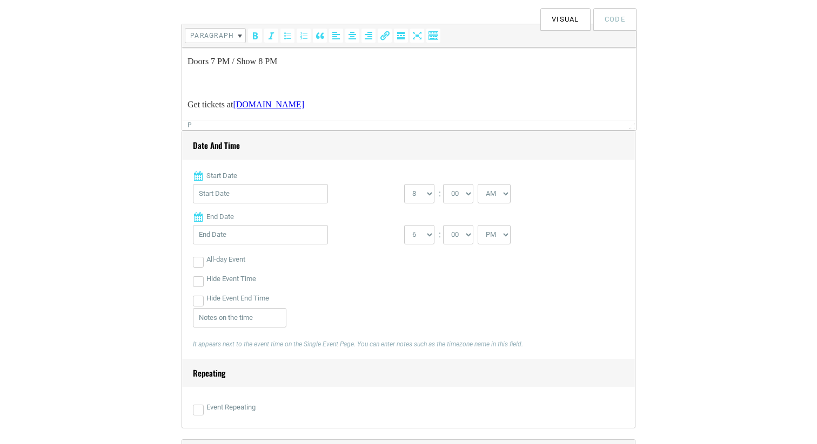
scroll to position [385, 0]
click at [250, 190] on input "Start Date" at bounding box center [260, 192] width 135 height 19
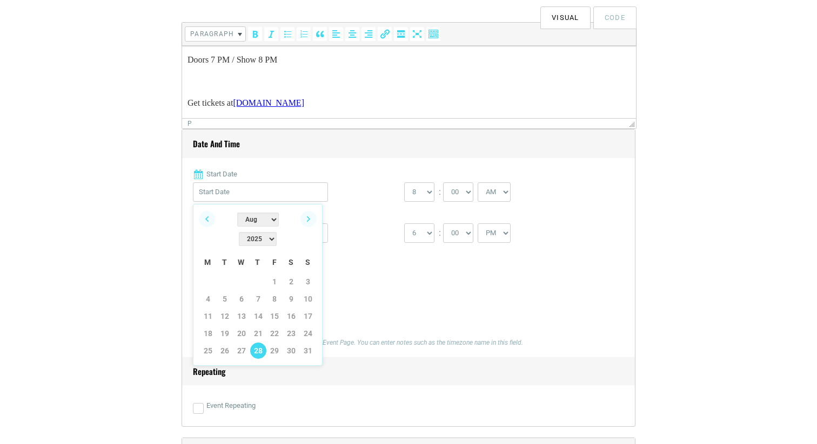
click at [260, 343] on link "28" at bounding box center [258, 351] width 16 height 16
type input "[DATE]"
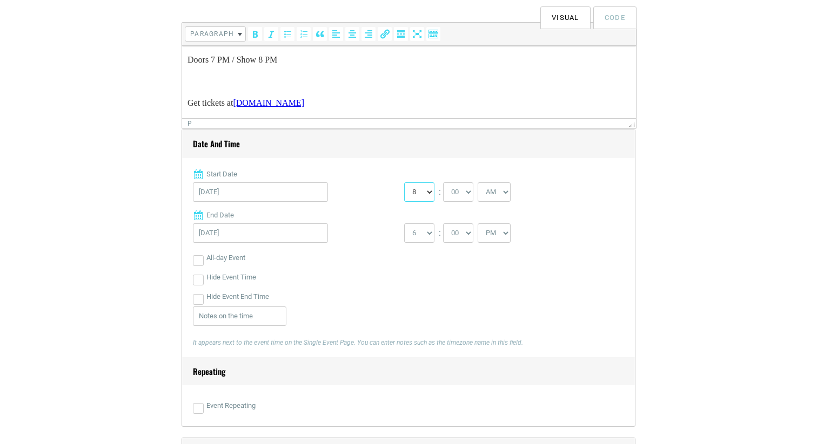
click at [421, 188] on select "0 1 2 3 4 5 6 7 8 9 10 11 12" at bounding box center [419, 192] width 30 height 19
select select "7"
click at [483, 195] on select "AM PM" at bounding box center [493, 192] width 33 height 19
select select "PM"
click at [430, 229] on select "1 2 3 4 5 6 7 8 9 10 11 12" at bounding box center [419, 233] width 30 height 19
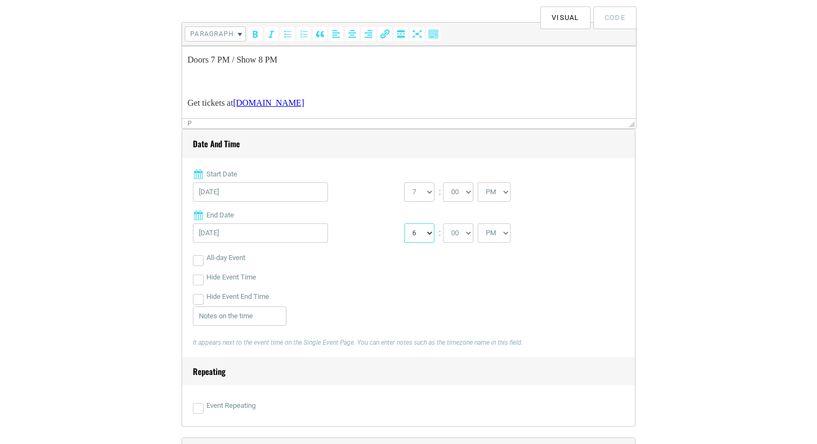
select select "11"
click at [188, 301] on div "Date and Time Start Date [DATE] 0 1 2 3 4 5 6 7 8 9 10 11 12 : 00 05 10 15 20 1" at bounding box center [408, 278] width 454 height 298
click at [198, 301] on input "Hide Event End Time" at bounding box center [198, 299] width 11 height 11
checkbox input "true"
click at [226, 318] on input "text" at bounding box center [239, 316] width 93 height 19
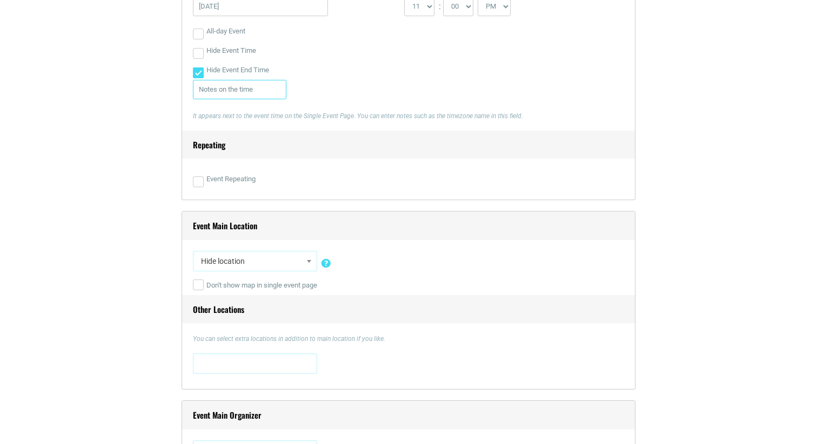
scroll to position [624, 0]
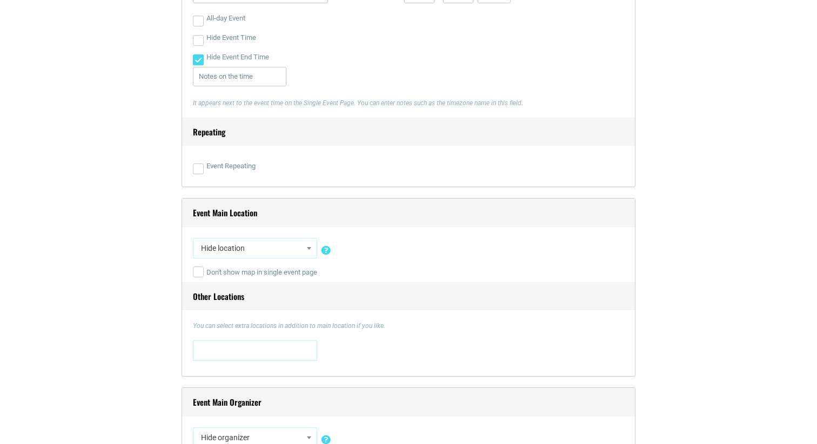
click at [313, 239] on span "Hide location" at bounding box center [255, 248] width 117 height 19
type input "hi t"
select select "1564"
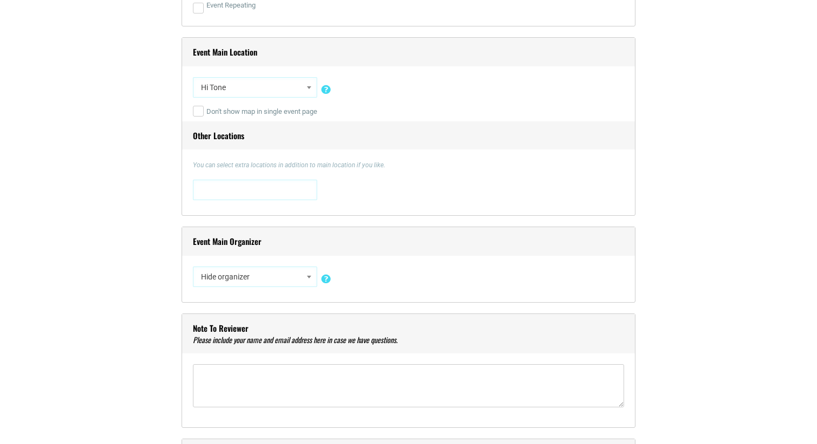
scroll to position [797, 0]
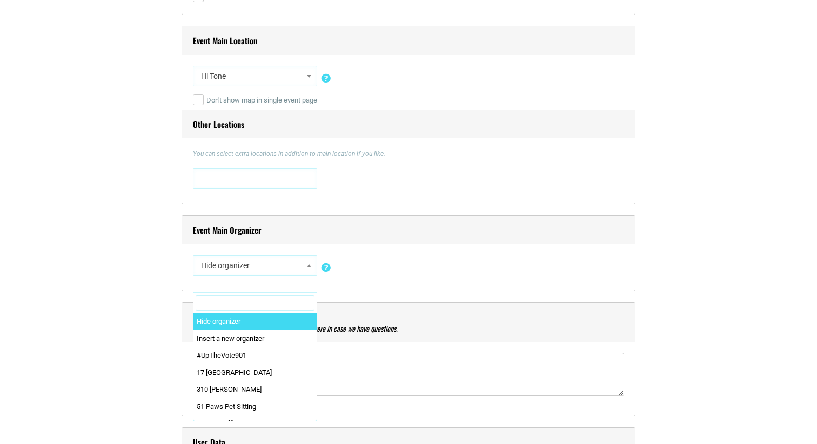
click at [309, 271] on span at bounding box center [309, 266] width 11 height 14
type input "hi t"
select select "5492"
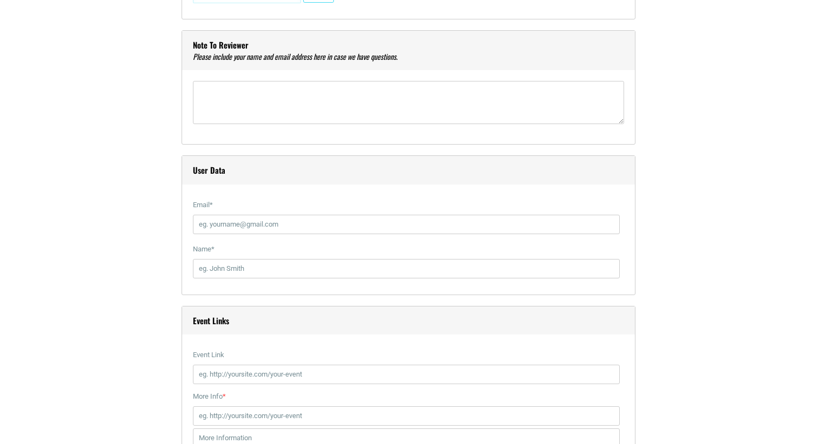
scroll to position [1152, 0]
click at [324, 209] on label "Email *" at bounding box center [406, 205] width 427 height 19
click at [324, 215] on input "Email *" at bounding box center [406, 224] width 427 height 19
click at [306, 230] on input "Email *" at bounding box center [406, 224] width 427 height 19
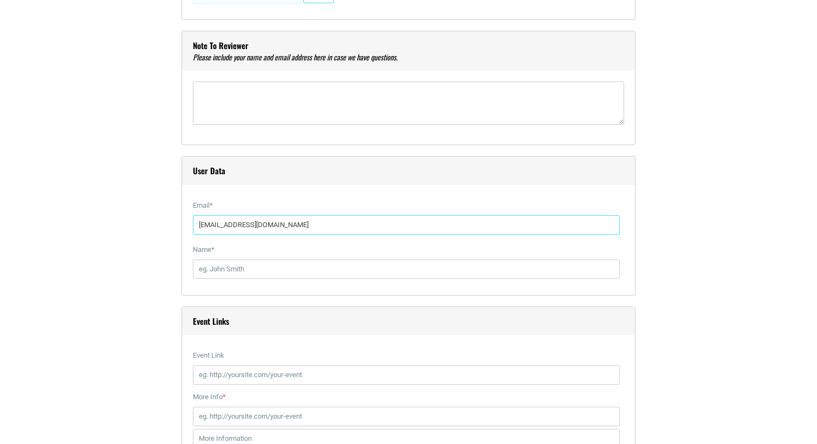
type input "hitonecafemarketing@gmail.com"
click at [262, 280] on div "Name *" at bounding box center [408, 262] width 431 height 44
click at [262, 269] on input "Name *" at bounding box center [406, 269] width 427 height 19
type input "Christina Rick"
click at [249, 367] on input "Event Link" at bounding box center [406, 375] width 427 height 19
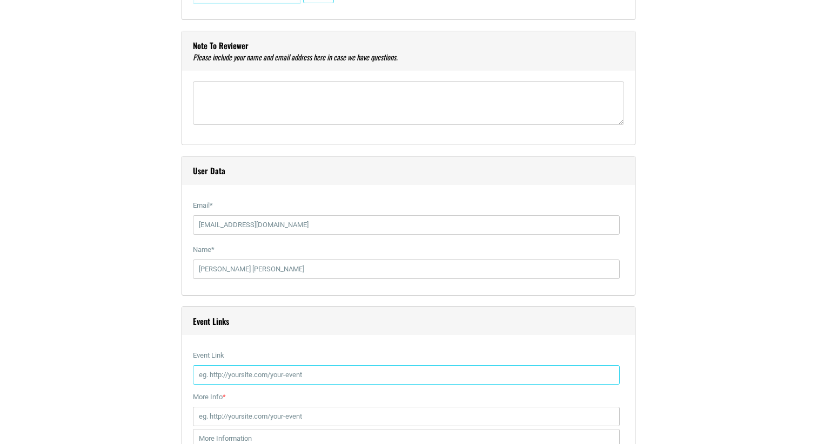
click at [206, 371] on input "Event Link" at bounding box center [406, 375] width 427 height 19
paste input "https://hitonecafe.com/event/chklz-zach-musics-small-room-downstairs/hi-tone-ca…"
type input "https://hitonecafe.com/event/chklz-zach-musics-small-room-downstairs/hi-tone-ca…"
click at [217, 414] on input "More Info *" at bounding box center [406, 416] width 427 height 19
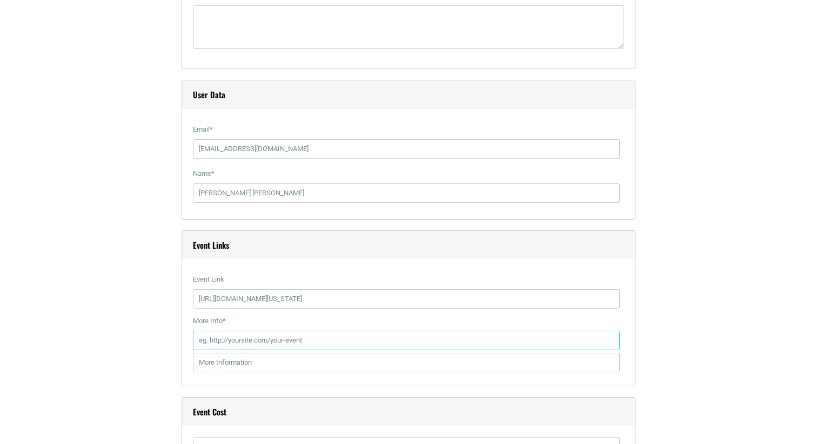
scroll to position [1248, 0]
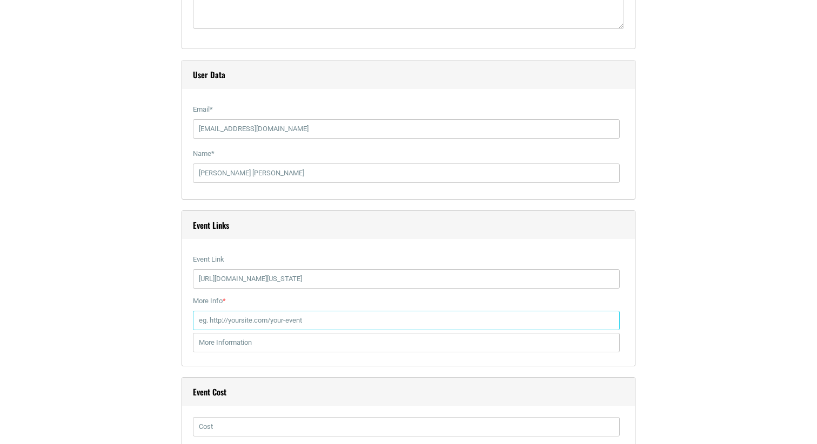
click at [244, 323] on input "More Info *" at bounding box center [406, 320] width 427 height 19
paste input "https://www.etix.com/ticket/p/76286366/chklz-zach-musics-small-roomdownstairs-m…"
type input "https://www.etix.com/ticket/p/76286366/chklz-zach-musics-small-roomdownstairs-m…"
click at [228, 344] on input "text" at bounding box center [406, 342] width 427 height 19
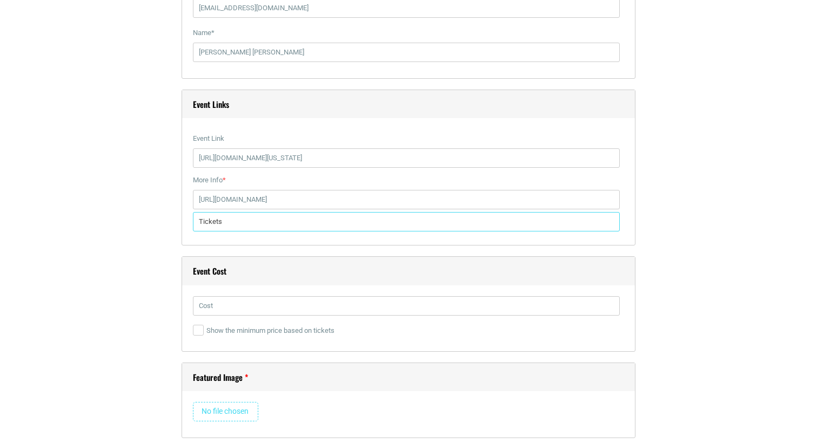
scroll to position [1365, 0]
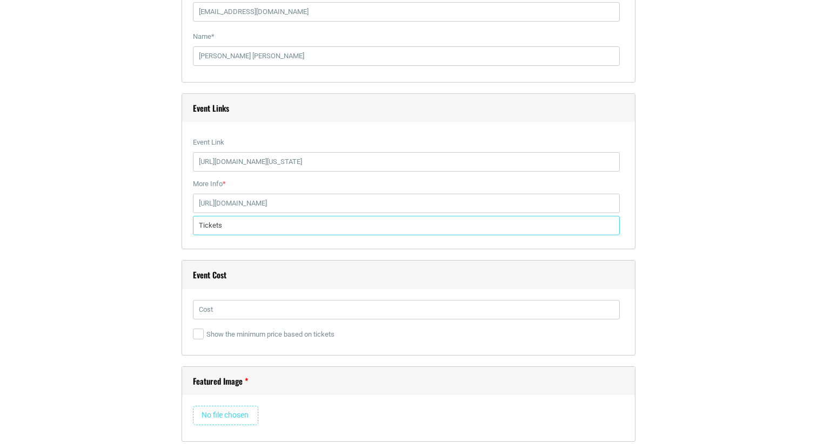
type input "Tickets"
click at [266, 310] on input "text" at bounding box center [406, 309] width 427 height 19
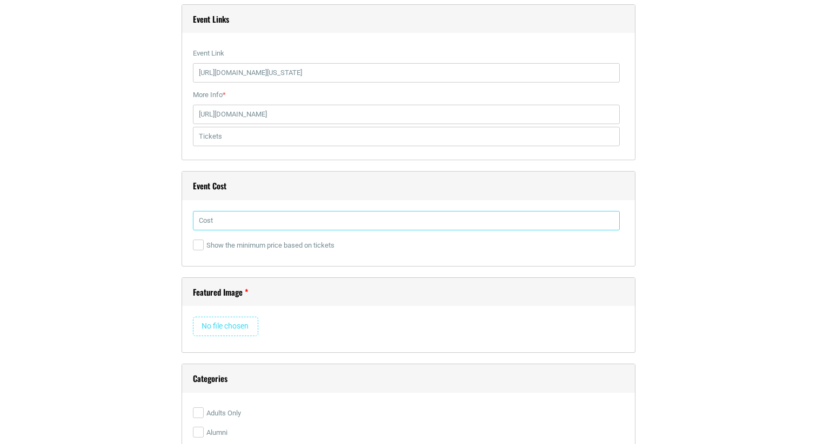
scroll to position [1456, 0]
click at [206, 226] on input "text" at bounding box center [406, 219] width 427 height 19
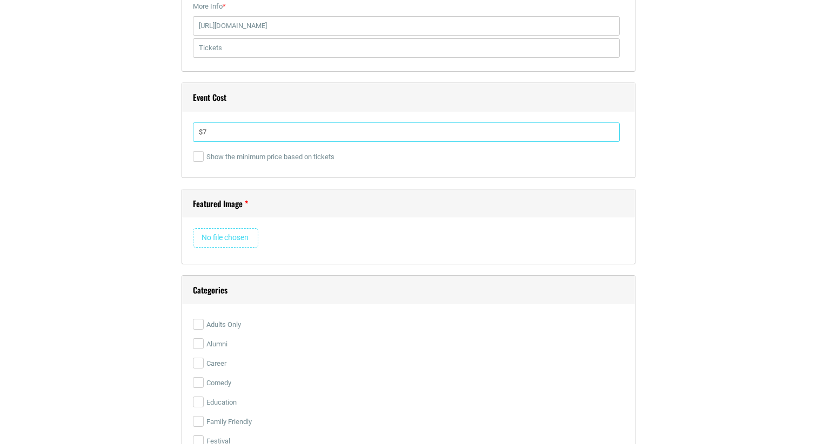
scroll to position [1565, 0]
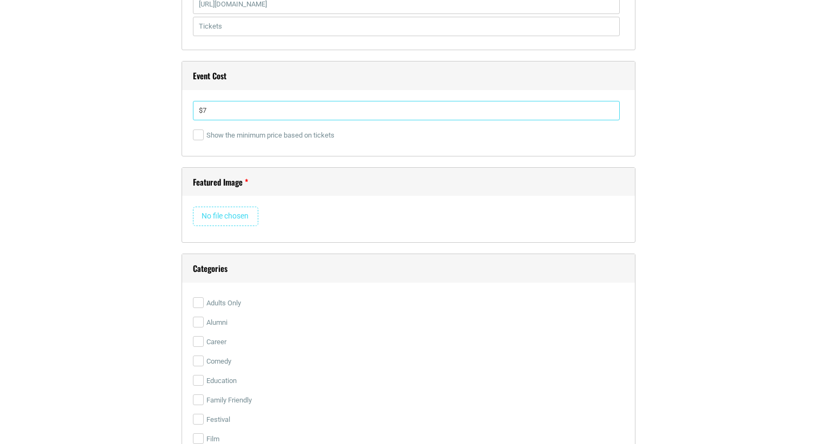
type input "$7"
click at [245, 213] on input "file" at bounding box center [225, 216] width 65 height 19
type input "C:\fakepath\etix-CHKLZ_139051751753171.jpg"
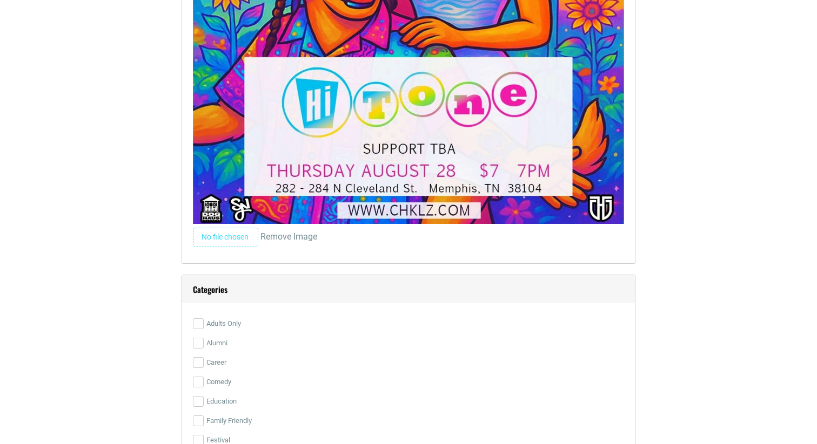
scroll to position [2628, 0]
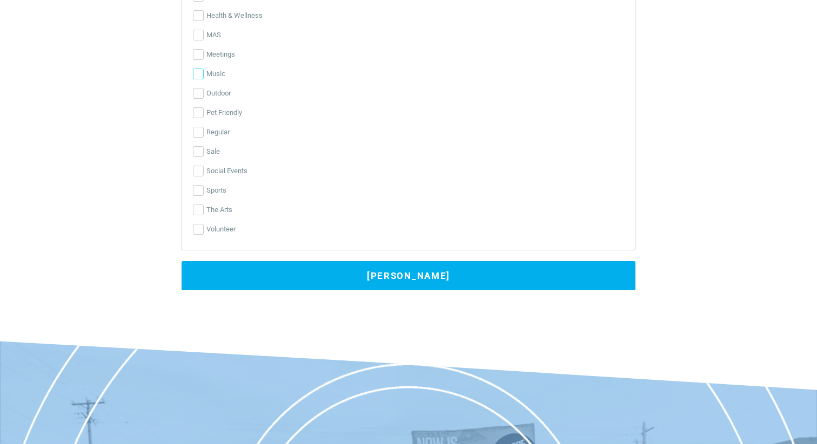
click at [197, 76] on input "Music" at bounding box center [198, 74] width 11 height 11
checkbox input "true"
click at [267, 282] on button "[PERSON_NAME]" at bounding box center [408, 275] width 454 height 29
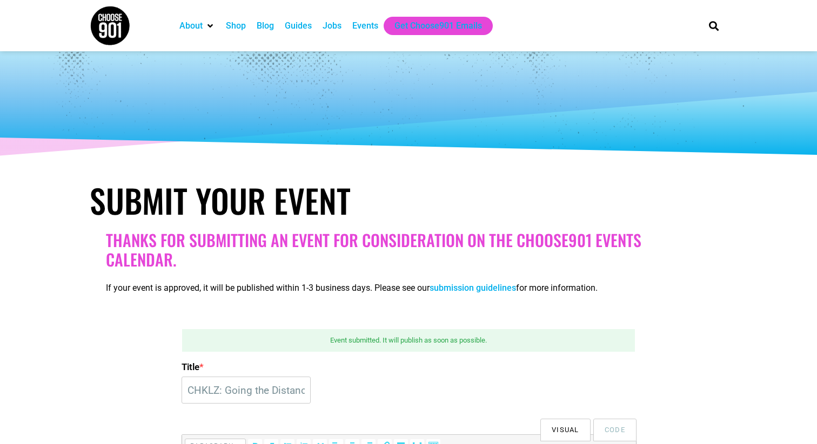
scroll to position [62, 0]
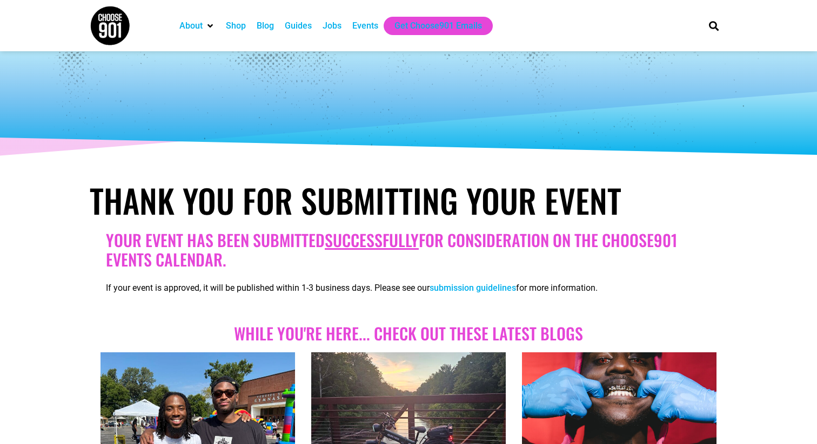
click at [370, 17] on div "Events" at bounding box center [365, 26] width 37 height 18
click at [377, 23] on div "Events" at bounding box center [365, 25] width 26 height 13
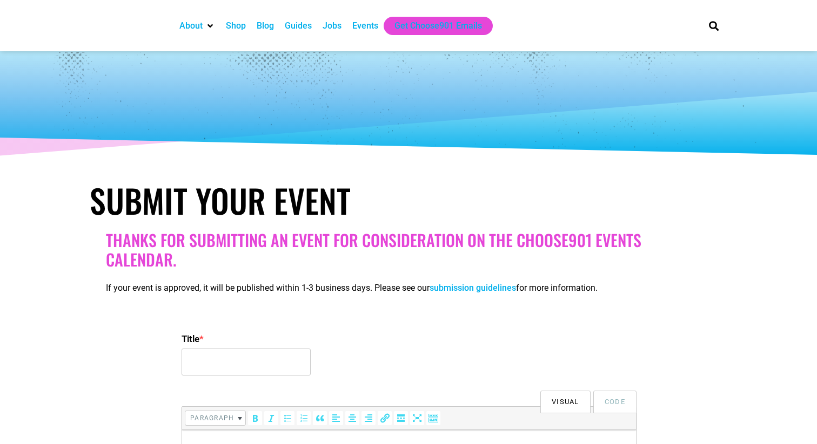
select select
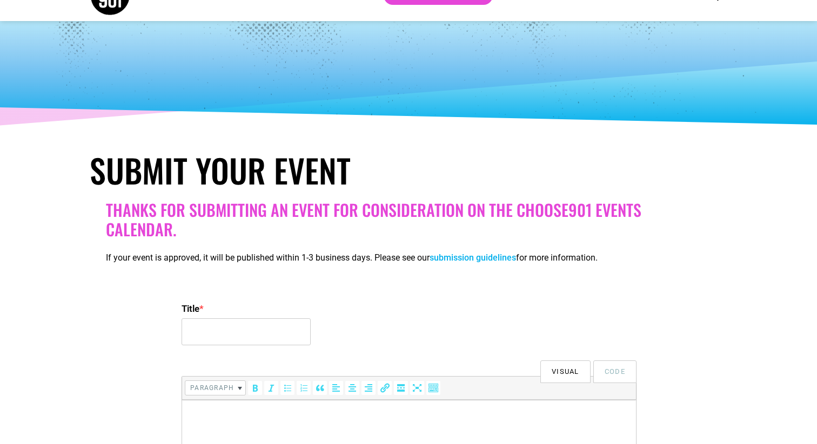
scroll to position [35, 0]
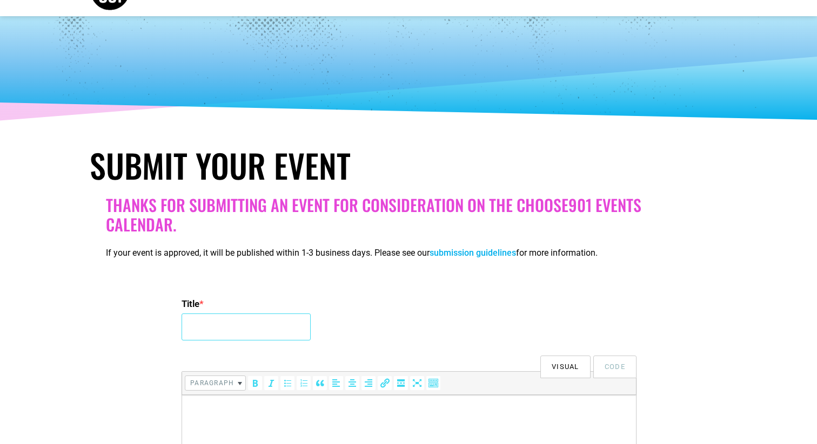
click at [205, 331] on input "Title *" at bounding box center [245, 327] width 129 height 27
paste input "Boof / Three vs The Turpike / The Stupid Reasons / Missed Dunks at Summer League"
click at [208, 328] on input "Boof / Three vs The Turpike / The Stupid Reasons / Missed Dunks at Summer Leagu…" at bounding box center [245, 327] width 129 height 27
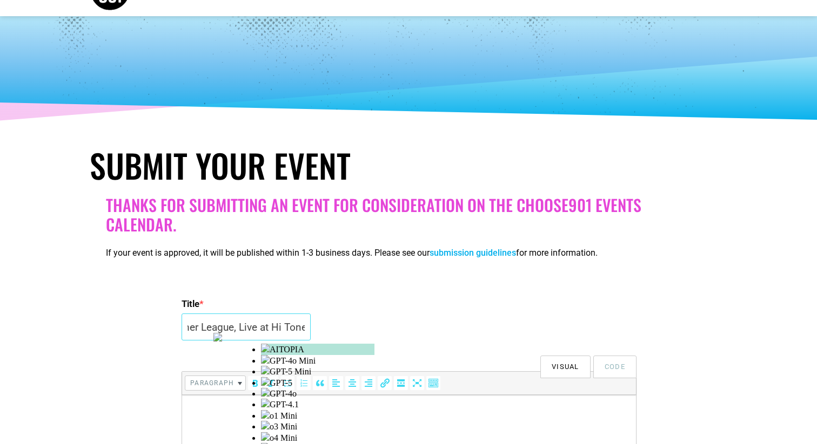
click at [208, 328] on input "Boof / Three vs The Turpike / The Stupid Reasons / Missed Dunks at Summer Leagu…" at bounding box center [245, 327] width 129 height 27
type input "Boof / Three vs The Turpike / The Stupid Reasons / Missed Dunks at Summer Leagu…"
click at [211, 403] on html at bounding box center [409, 410] width 454 height 30
paste body
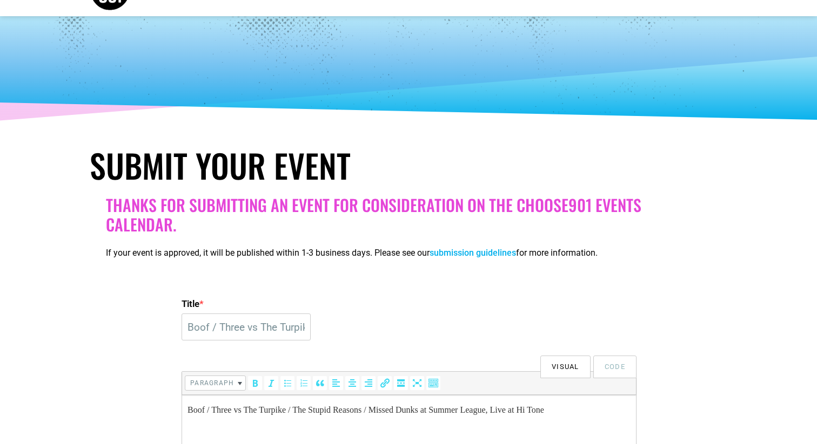
click at [190, 409] on p "Boof / Three vs The Turpike / The Stupid Reasons / Missed Dunks at Summer Leagu…" at bounding box center [408, 410] width 443 height 13
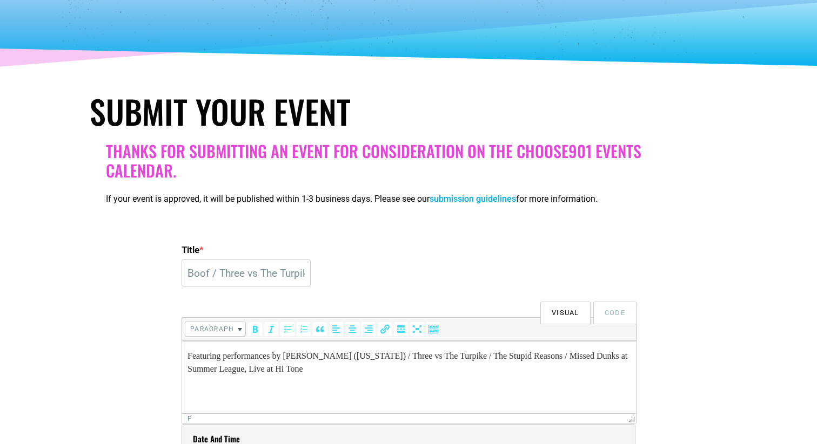
scroll to position [96, 0]
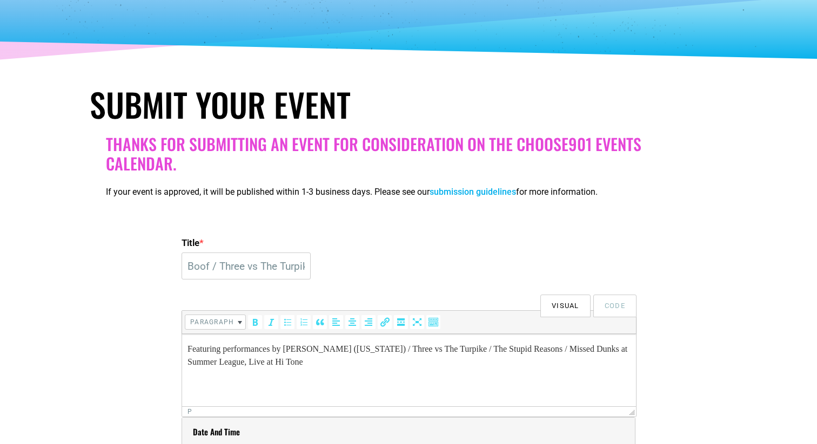
click at [313, 378] on html "Featuring performances by Boof (Texas) / Three vs The Turpike / The Stupid Reas…" at bounding box center [409, 355] width 454 height 43
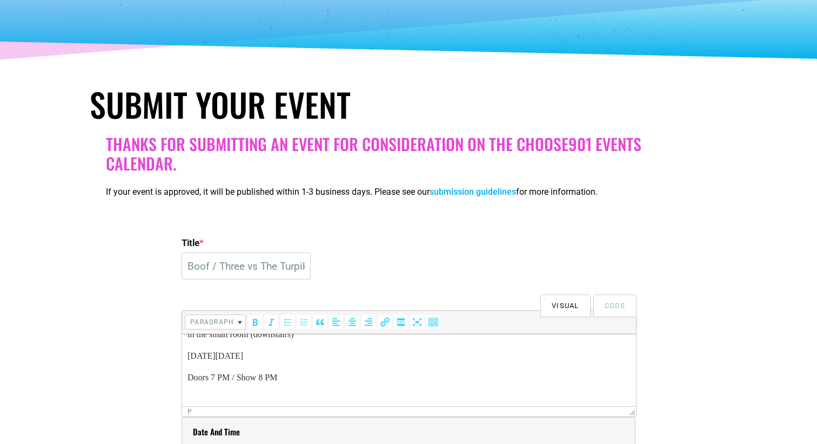
scroll to position [71, 0]
drag, startPoint x: 240, startPoint y: 398, endPoint x: 356, endPoint y: 398, distance: 115.6
click at [356, 398] on p "Get tickets at hitonecafe.com" at bounding box center [408, 399] width 443 height 13
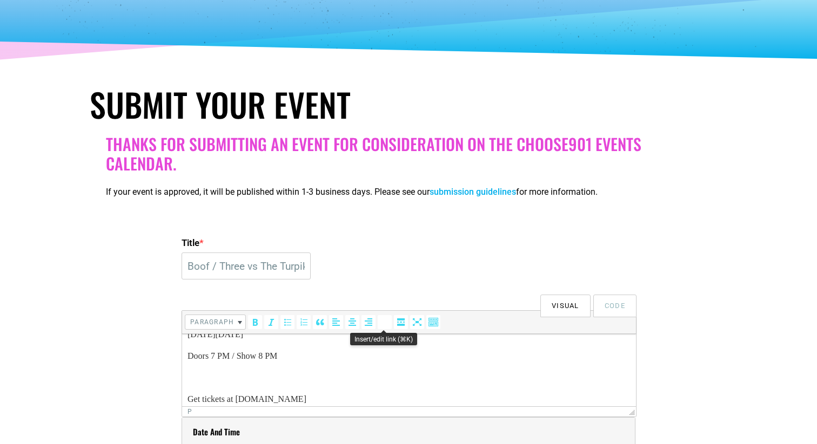
click at [385, 327] on icon "Insert/edit link (⌘K)" at bounding box center [384, 322] width 11 height 11
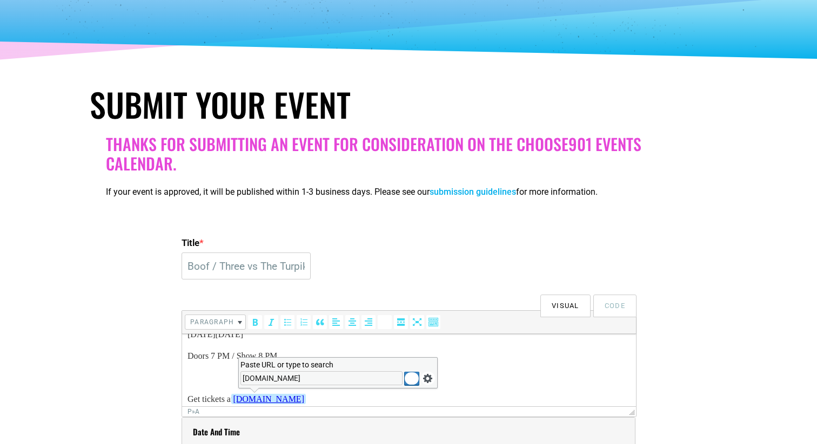
type input "hitonecafe.com"
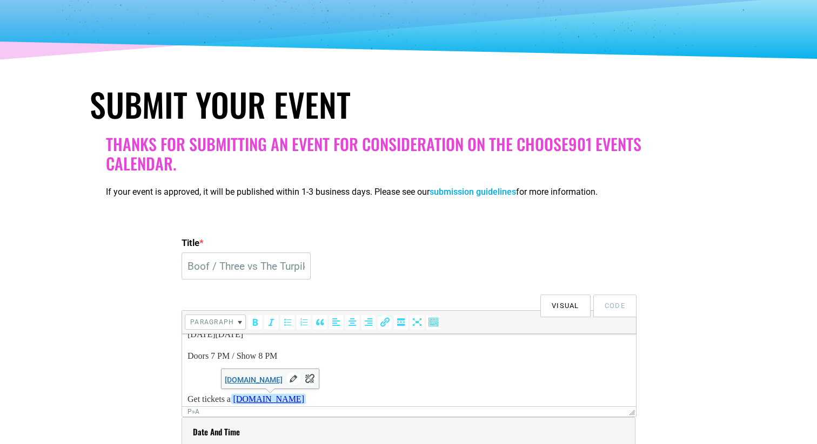
click at [384, 369] on body "Featuring performances by Boof (Texas) / Three vs The Turpike / The Stupid Reas…" at bounding box center [408, 339] width 443 height 134
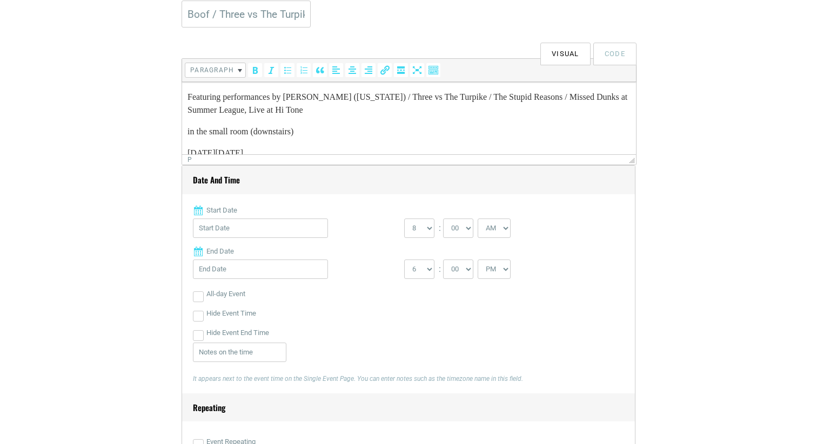
scroll to position [16, 0]
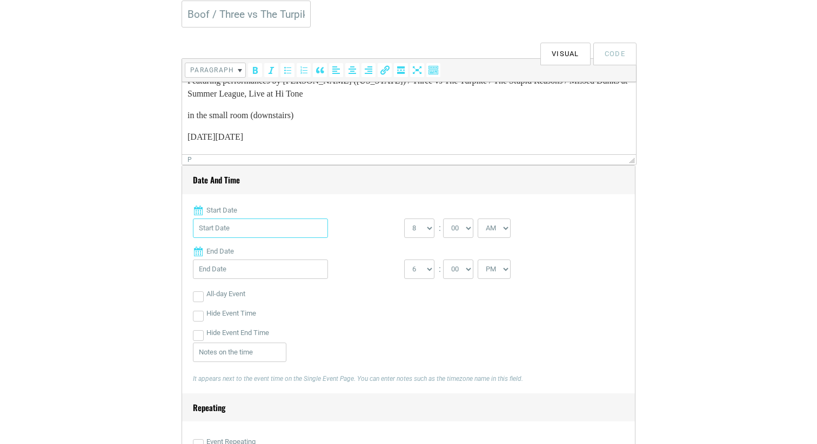
click at [288, 225] on input "Start Date" at bounding box center [260, 228] width 135 height 19
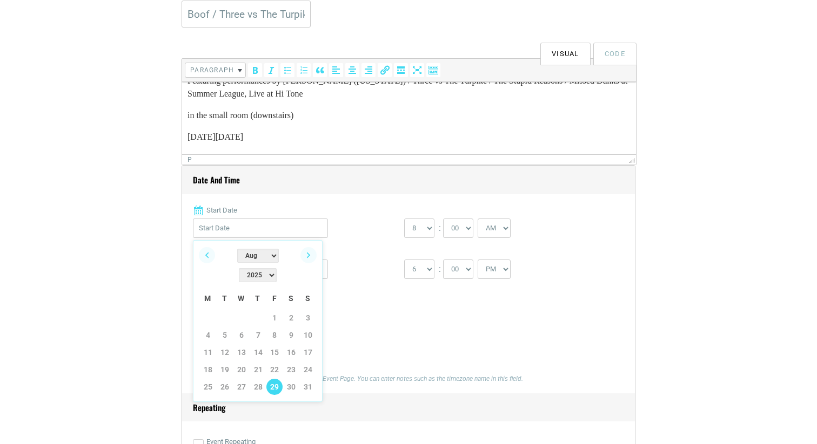
click at [270, 379] on link "29" at bounding box center [274, 387] width 16 height 16
type input "08/29/2025"
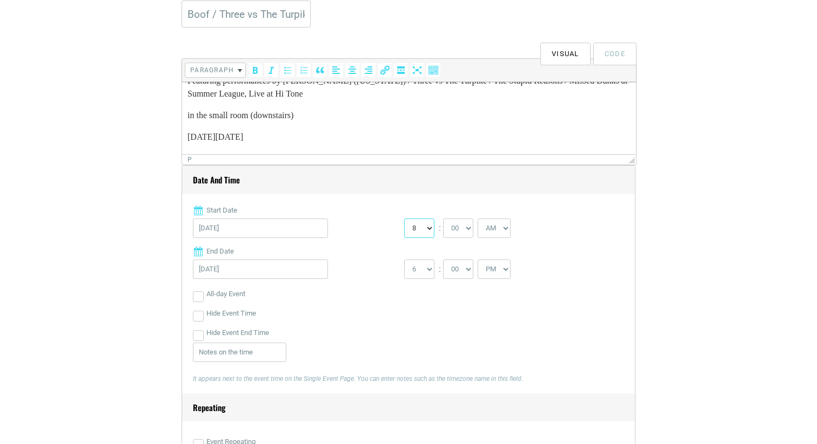
click at [419, 229] on select "0 1 2 3 4 5 6 7 8 9 10 11 12" at bounding box center [419, 228] width 30 height 19
select select "7"
click at [484, 225] on select "AM PM" at bounding box center [493, 228] width 33 height 19
select select "PM"
click at [430, 265] on select "1 2 3 4 5 6 7 8 9 10 11 12" at bounding box center [419, 269] width 30 height 19
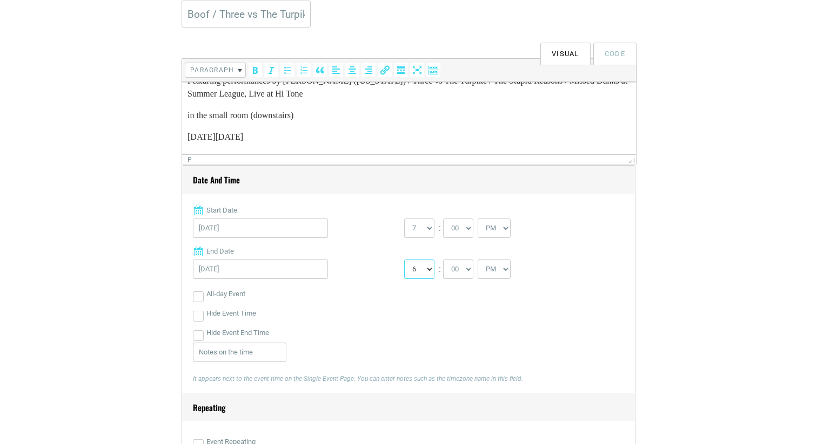
select select "11"
click at [192, 338] on div "Date and Time Start Date 08/29/2025 0 1 2 3 4 5 6 7 8 9 10 11 12 : 00 05 10 15 …" at bounding box center [408, 314] width 454 height 298
click at [199, 336] on input "Hide Event End Time" at bounding box center [198, 336] width 11 height 11
checkbox input "true"
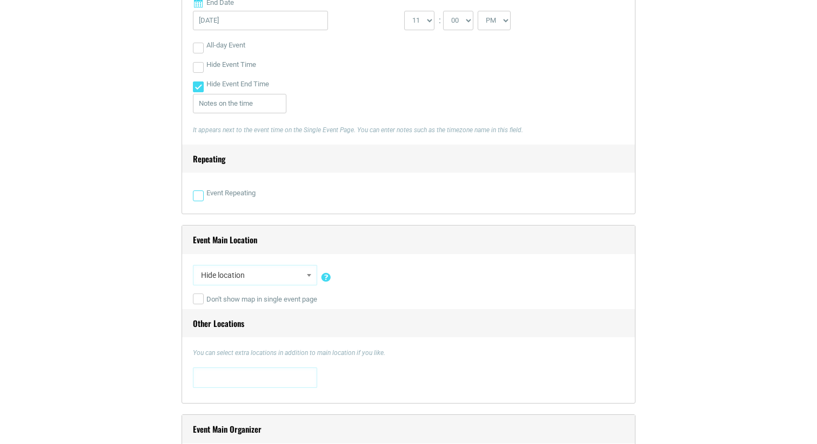
scroll to position [599, 0]
click at [309, 267] on span at bounding box center [309, 274] width 11 height 14
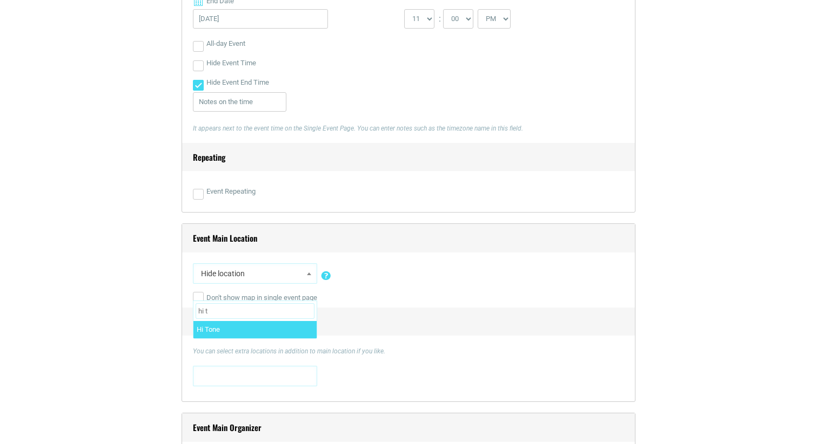
type input "hi t"
select select "1564"
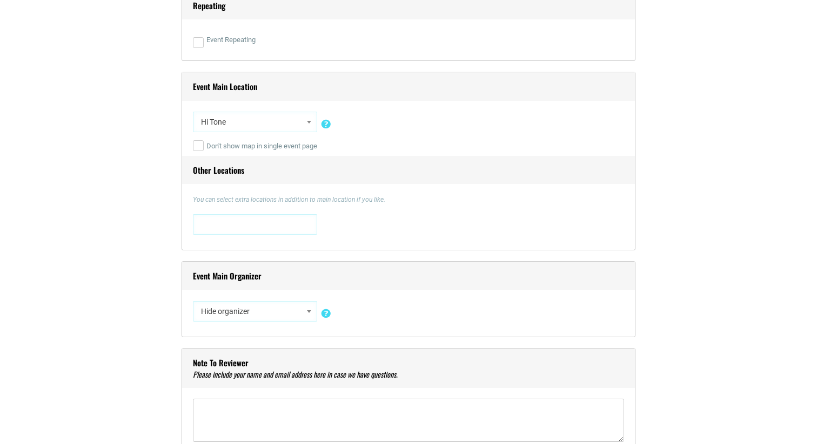
scroll to position [758, 0]
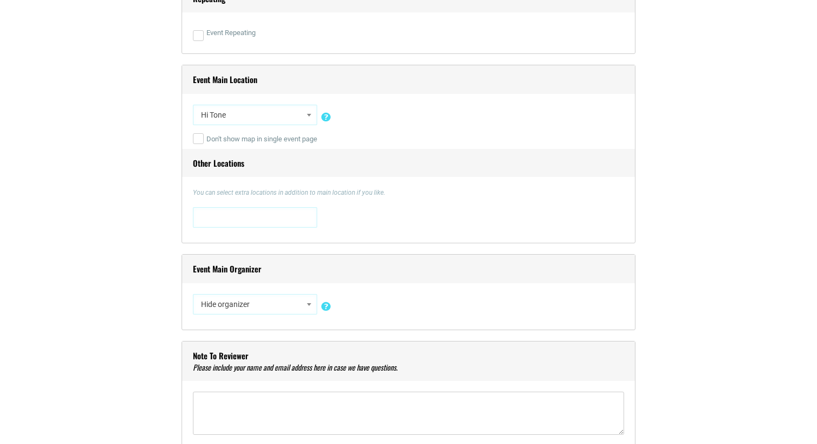
click at [310, 300] on span at bounding box center [309, 305] width 11 height 14
type input "hi t"
select select "5492"
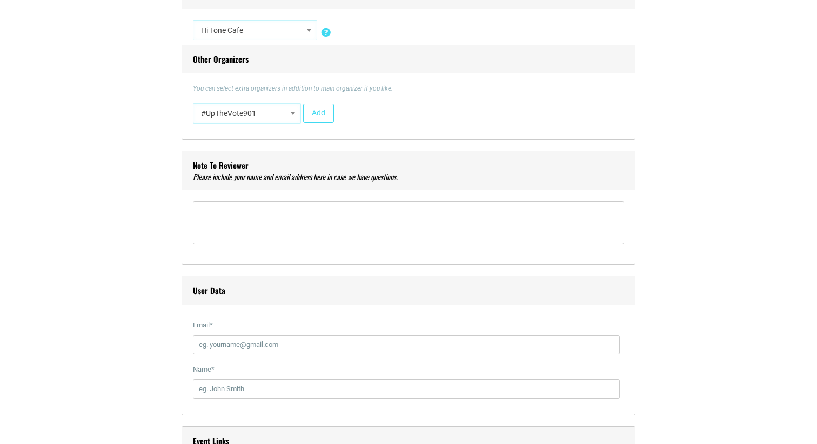
scroll to position [1039, 0]
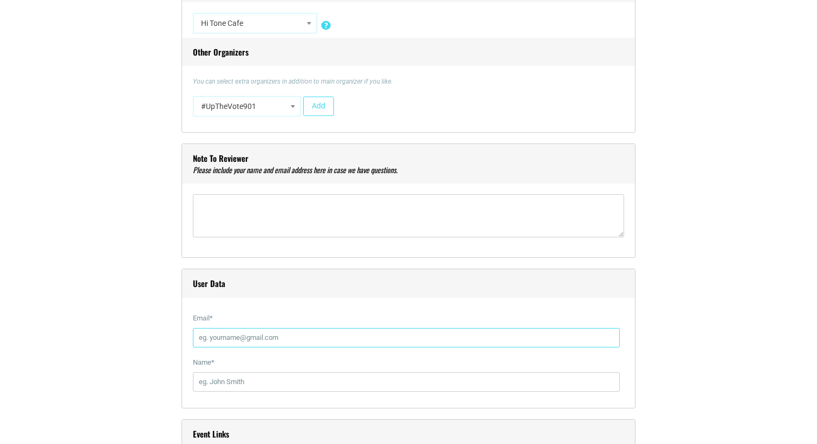
click at [290, 333] on input "Email *" at bounding box center [406, 337] width 427 height 19
type input "[EMAIL_ADDRESS][DOMAIN_NAME]"
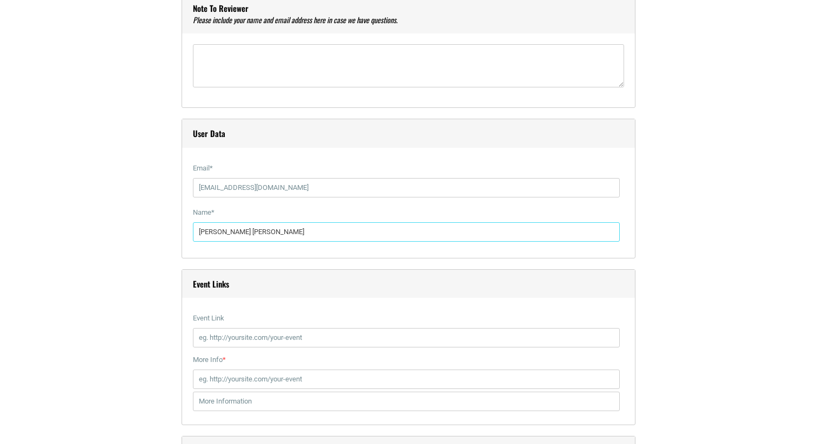
scroll to position [1205, 0]
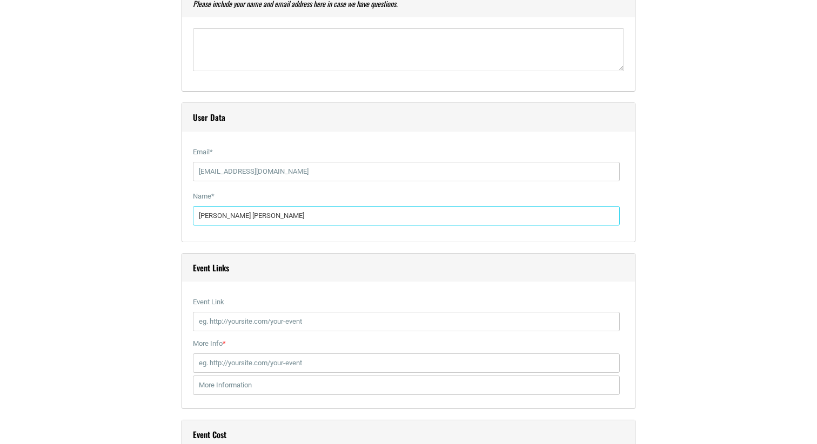
type input "[PERSON_NAME] [PERSON_NAME]"
click at [254, 316] on input "Event Link" at bounding box center [406, 321] width 427 height 19
click at [232, 311] on label "Event Link" at bounding box center [406, 302] width 427 height 19
click at [232, 312] on input "Event Link" at bounding box center [406, 321] width 427 height 19
click at [227, 315] on input "Event Link" at bounding box center [406, 321] width 427 height 19
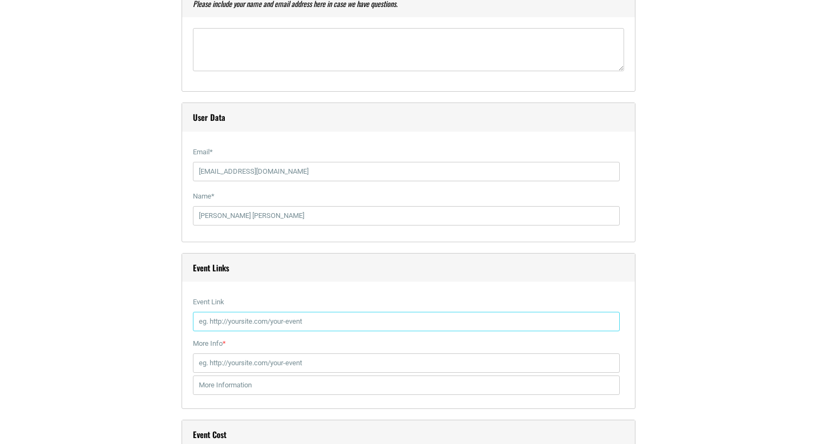
paste input "https://hitonecafe.com/event/boof-three-vs-the-turpike-the-stupid-reasons-misse…"
type input "https://hitonecafe.com/event/boof-three-vs-the-turpike-the-stupid-reasons-misse…"
click at [236, 365] on input "More Info *" at bounding box center [406, 363] width 427 height 19
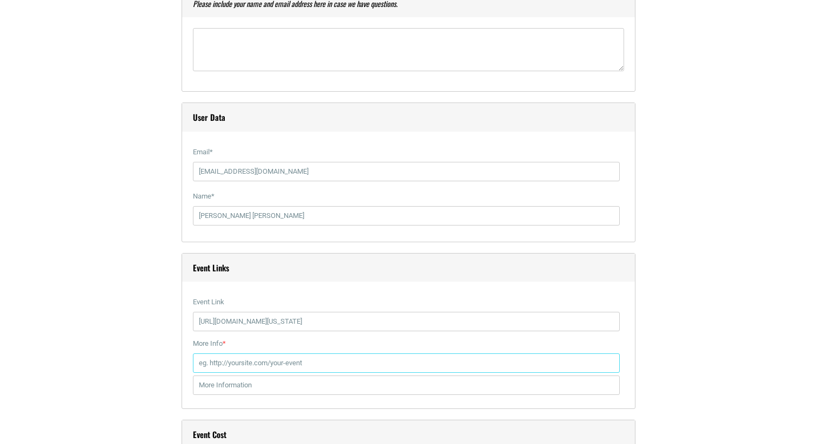
paste input "https://www.etix.com/ticket/p/50330506/boof-three-vs-the-turpike-the-stupid-rea…"
type input "https://www.etix.com/ticket/p/50330506/boof-three-vs-the-turpike-the-stupid-rea…"
click at [224, 384] on input "text" at bounding box center [406, 385] width 427 height 19
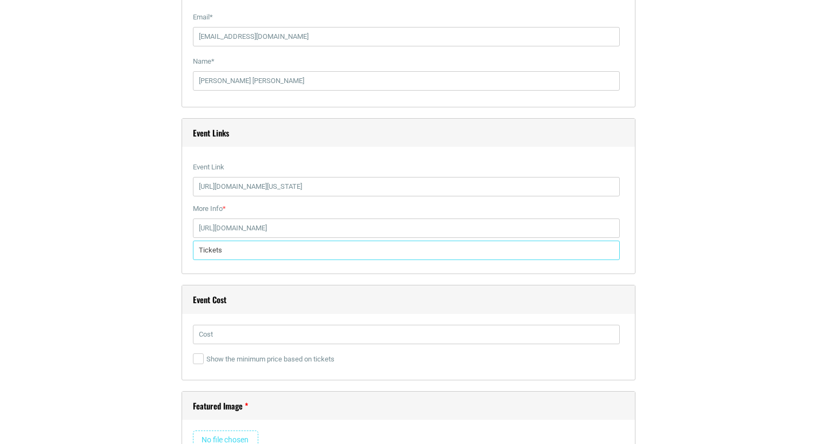
scroll to position [1344, 0]
type input "Tickets"
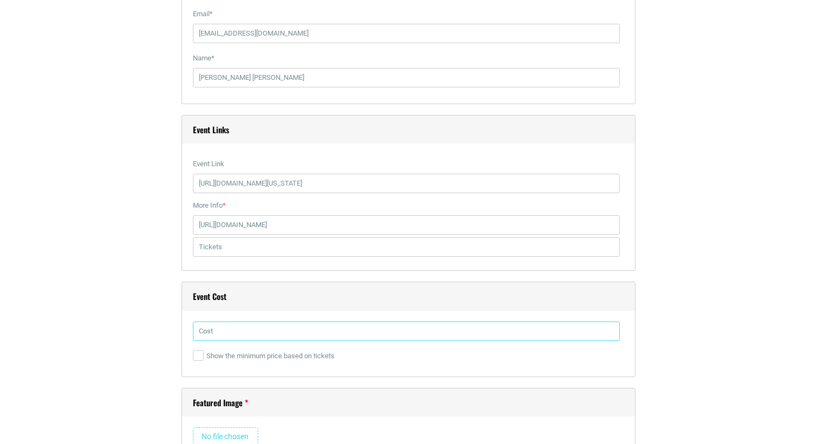
click at [232, 335] on input "text" at bounding box center [406, 331] width 427 height 19
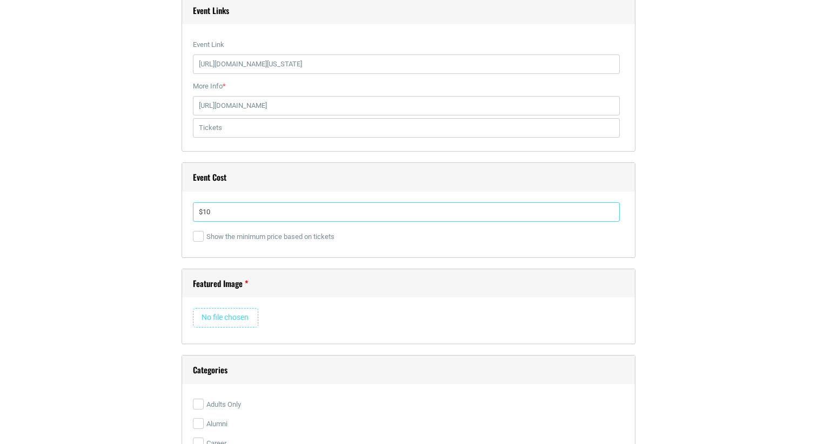
scroll to position [1502, 0]
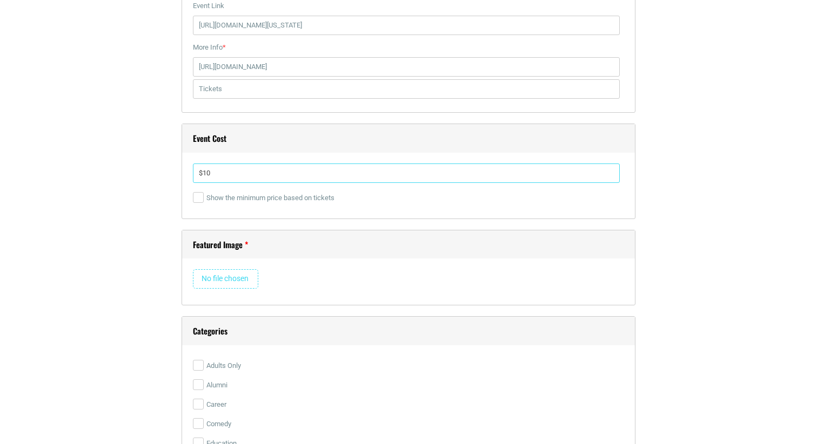
type input "$10"
click at [238, 289] on div "Remove Image" at bounding box center [408, 282] width 431 height 25
click at [237, 271] on input "file" at bounding box center [225, 279] width 65 height 19
type input "C:\fakepath\etix-Boof_138741751481373.jpg"
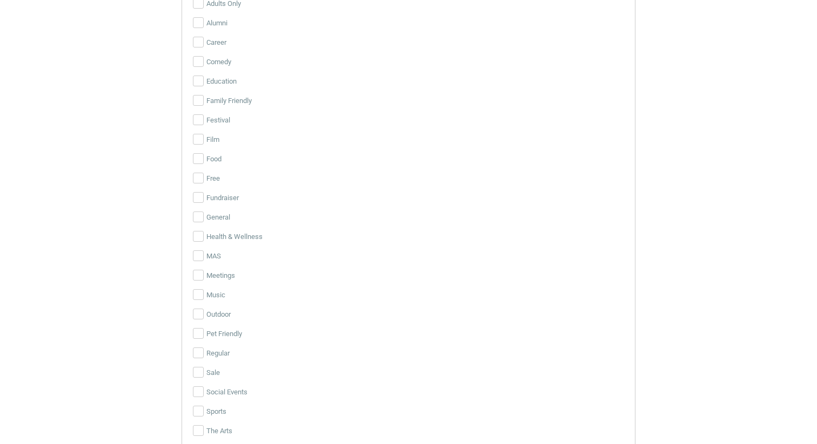
scroll to position [1866, 0]
click at [202, 287] on label "Music" at bounding box center [408, 293] width 431 height 19
click at [202, 288] on input "Music" at bounding box center [198, 293] width 11 height 11
checkbox input "true"
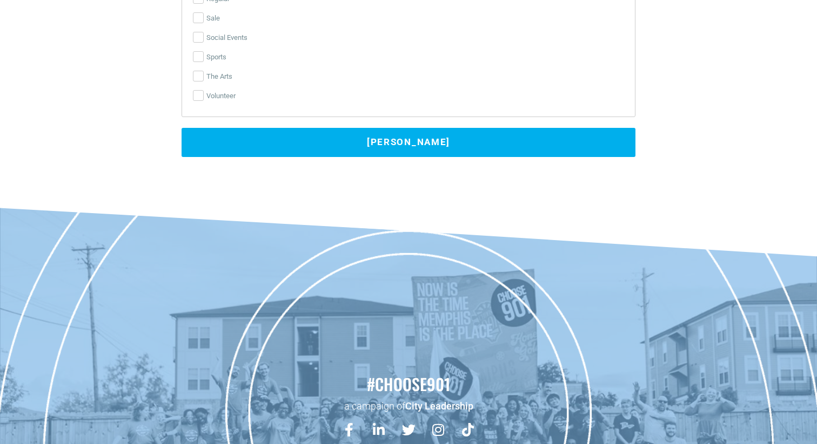
scroll to position [2655, 0]
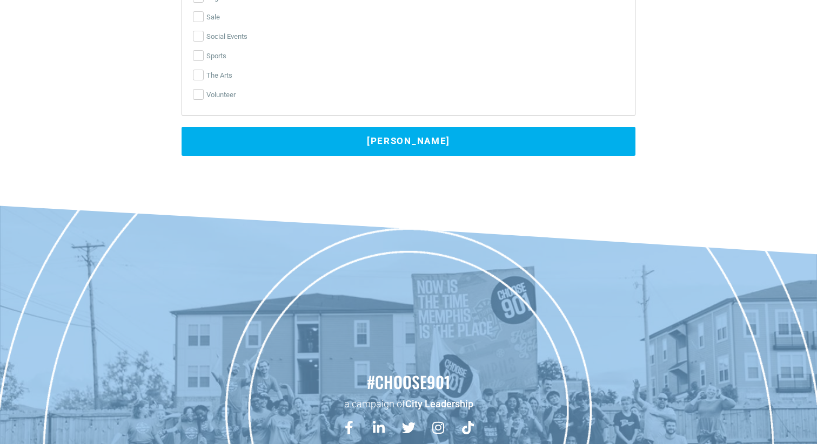
click at [286, 145] on button "[PERSON_NAME]" at bounding box center [408, 141] width 454 height 29
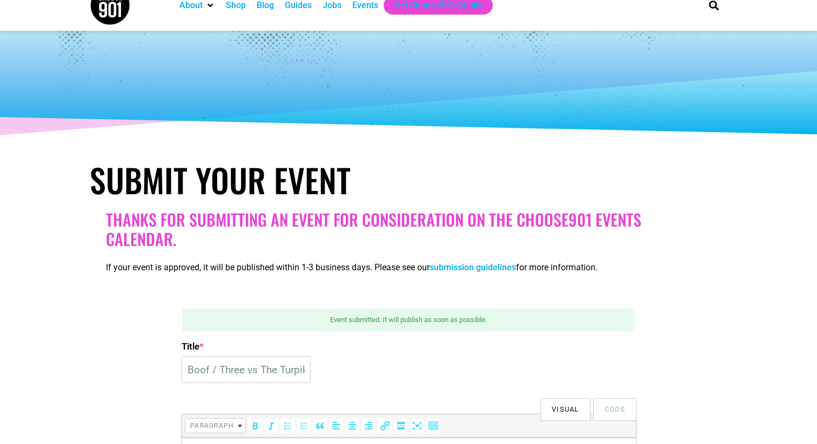
scroll to position [0, 0]
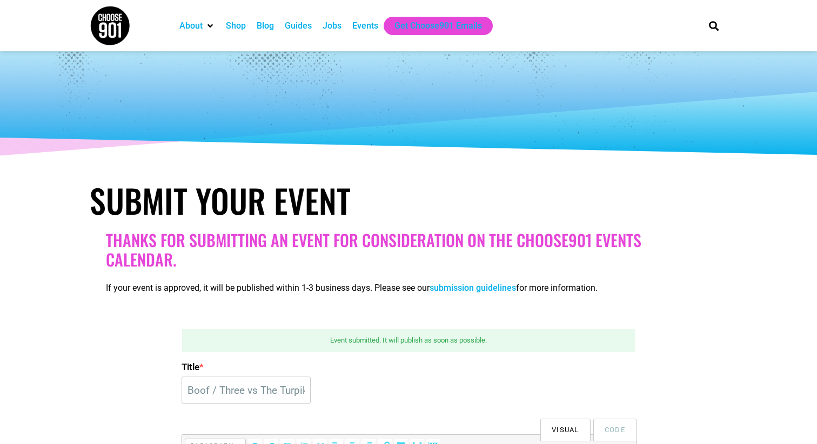
click at [372, 23] on div "Events" at bounding box center [365, 25] width 26 height 13
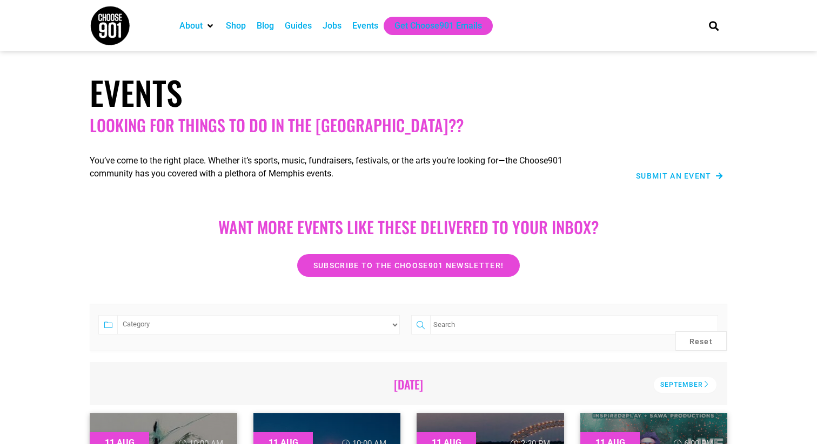
click at [689, 176] on span "Submit an Event" at bounding box center [674, 176] width 76 height 8
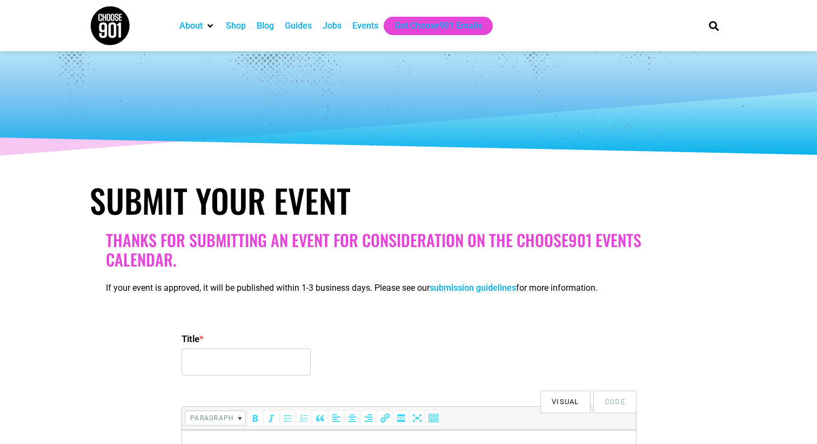
select select
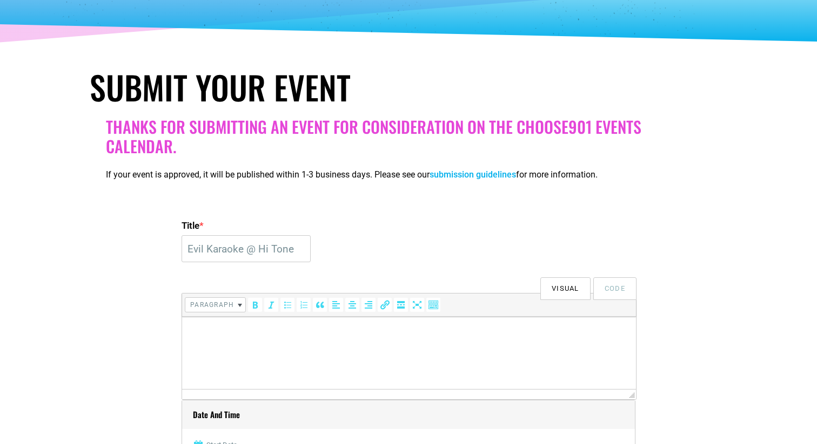
scroll to position [122, 0]
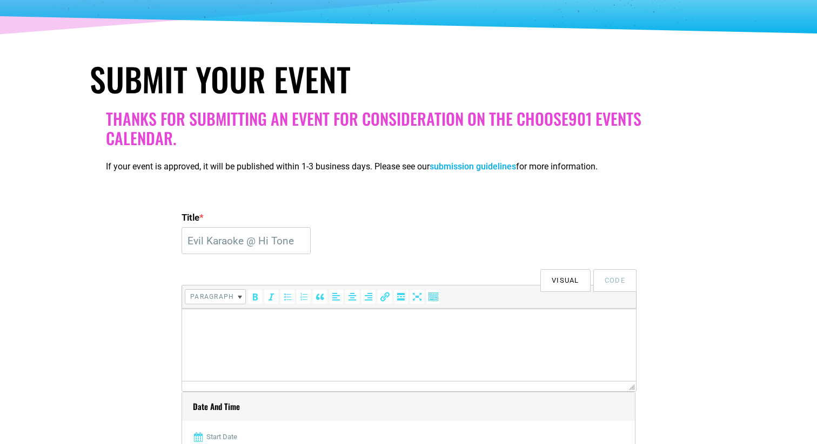
type input "Evil Karaoke @ Hi Tone"
click at [213, 339] on html at bounding box center [409, 324] width 454 height 30
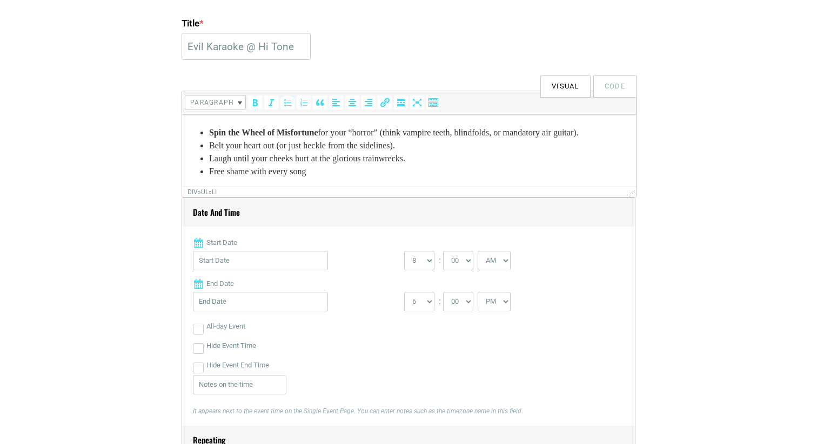
scroll to position [358, 0]
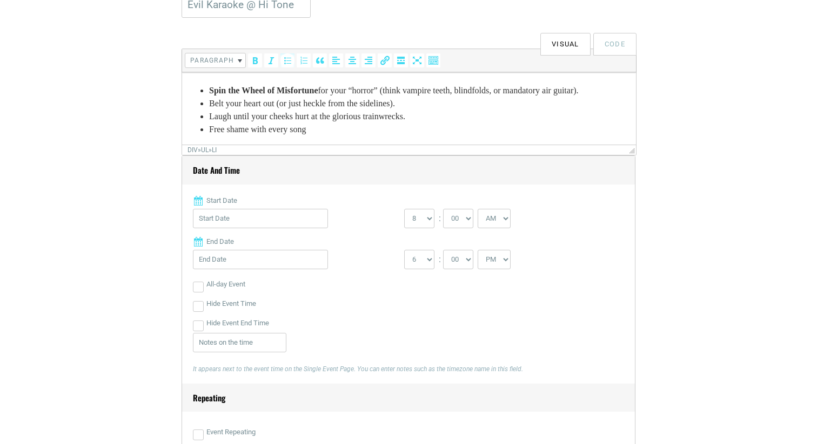
click at [319, 213] on input "Start Date" at bounding box center [260, 218] width 135 height 19
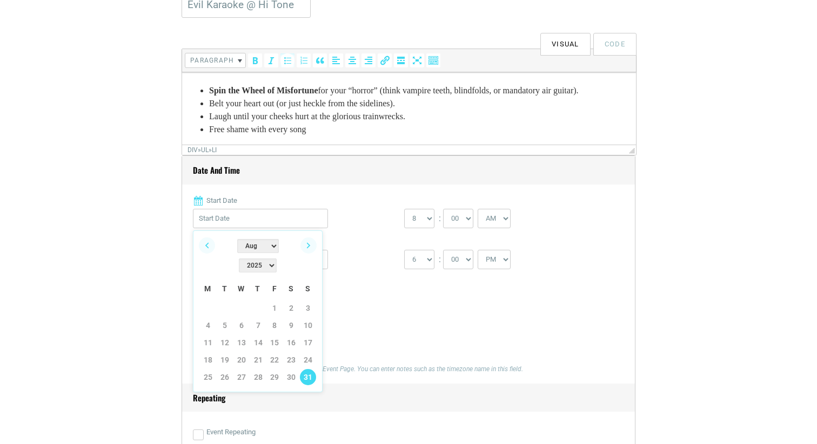
click at [302, 369] on link "31" at bounding box center [308, 377] width 16 height 16
type input "[DATE]"
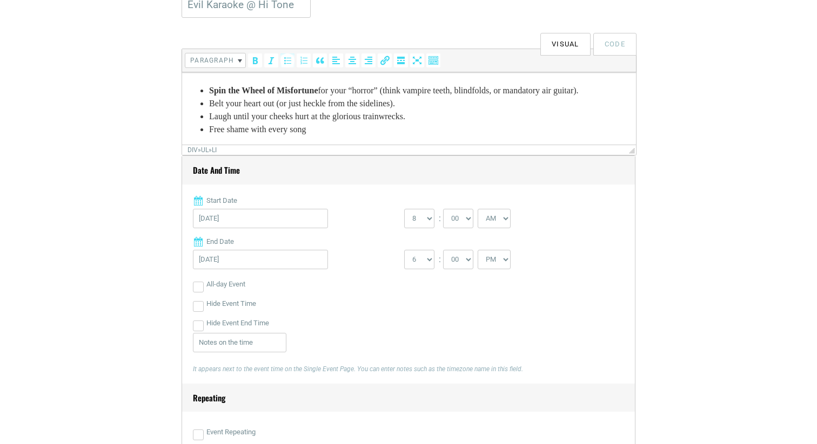
click at [352, 136] on html "What happens when karaoke gets... EVIL? 😈 The Most Evil Karaoke in Town! What’s…" at bounding box center [409, 70] width 454 height 150
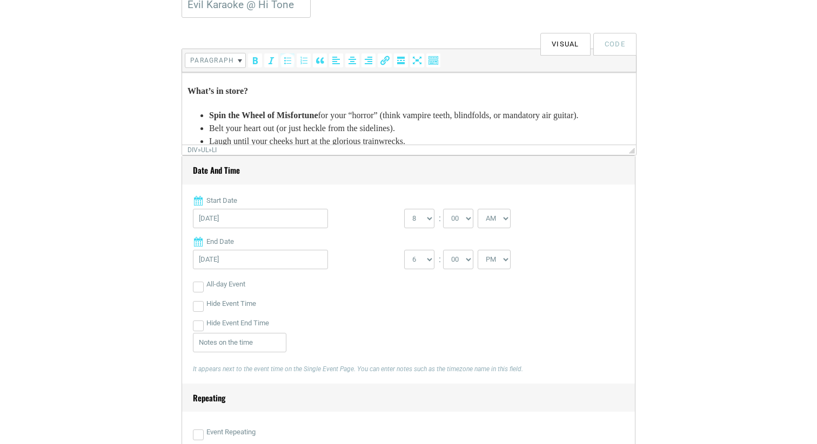
scroll to position [77, 0]
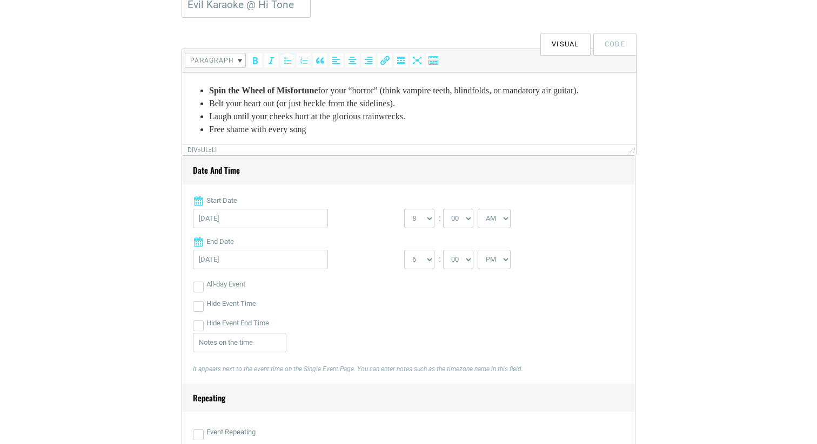
click at [353, 134] on li "Free shame with every song" at bounding box center [419, 129] width 421 height 13
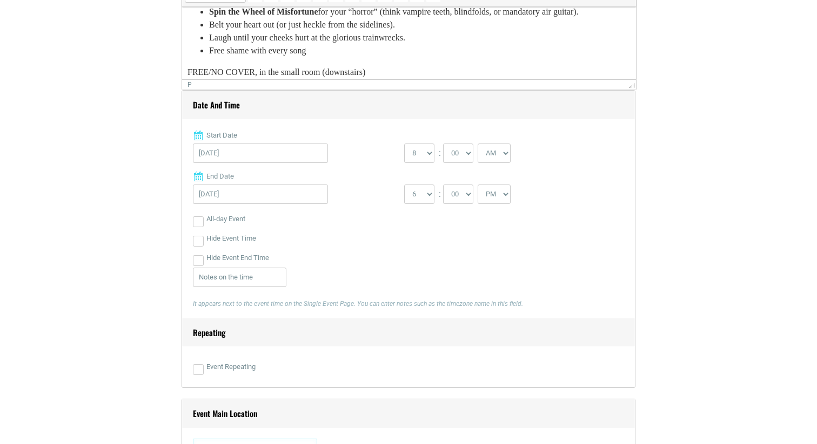
scroll to position [112, 0]
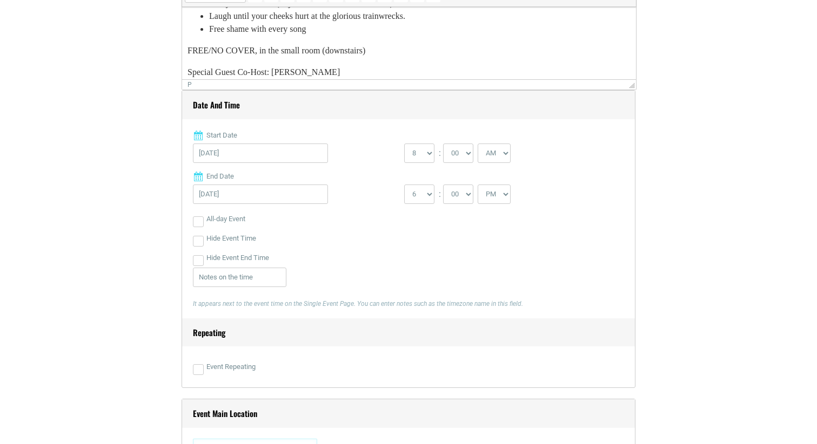
click at [497, 161] on select "AM PM" at bounding box center [493, 153] width 33 height 19
select select "PM"
click at [433, 190] on select "1 2 3 4 5 6 7 8 9 10 11 12" at bounding box center [419, 194] width 30 height 19
select select "11"
click at [199, 258] on input "Hide Event End Time" at bounding box center [198, 260] width 11 height 11
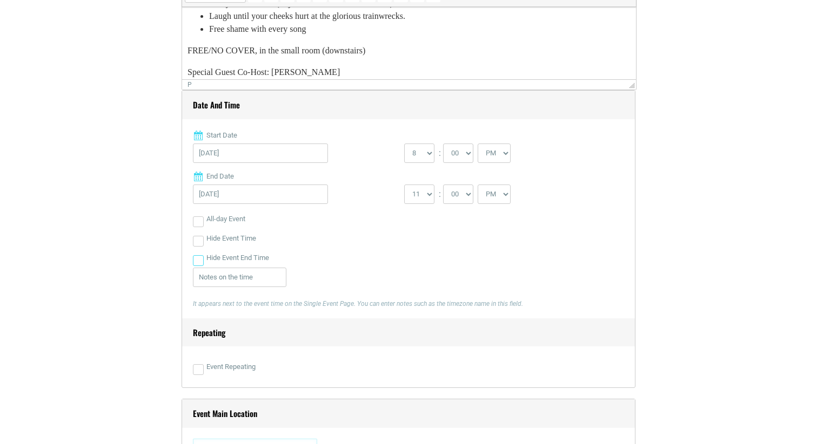
checkbox input "true"
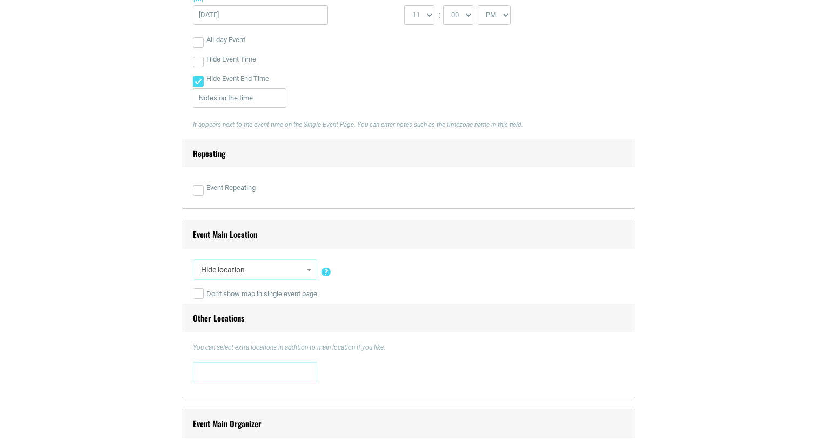
scroll to position [650, 0]
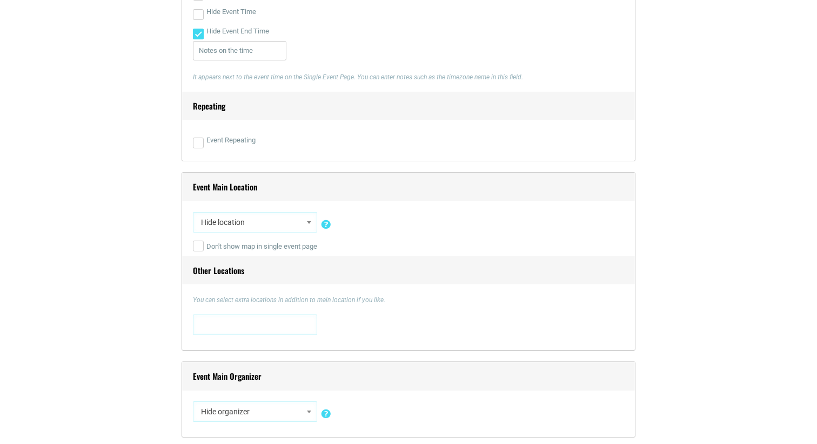
click at [314, 220] on span at bounding box center [309, 222] width 11 height 14
type input "hi t"
select select "1564"
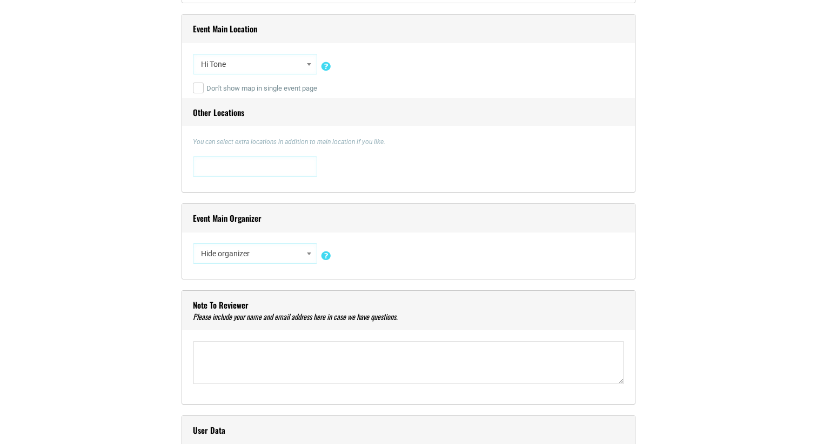
scroll to position [811, 0]
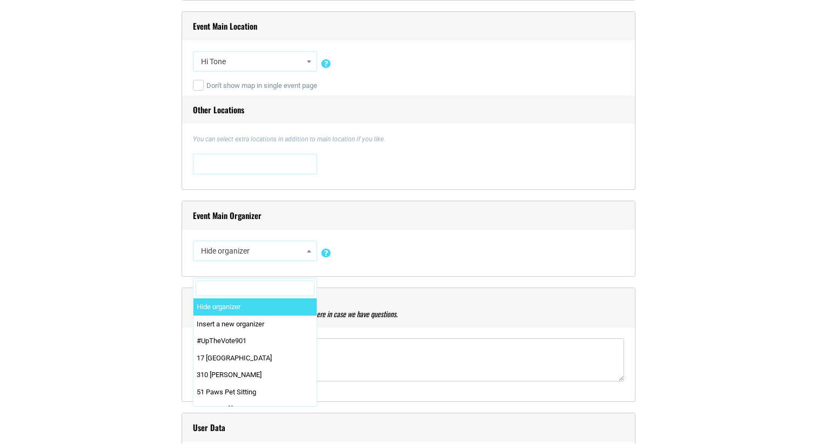
click at [312, 250] on span at bounding box center [309, 251] width 11 height 14
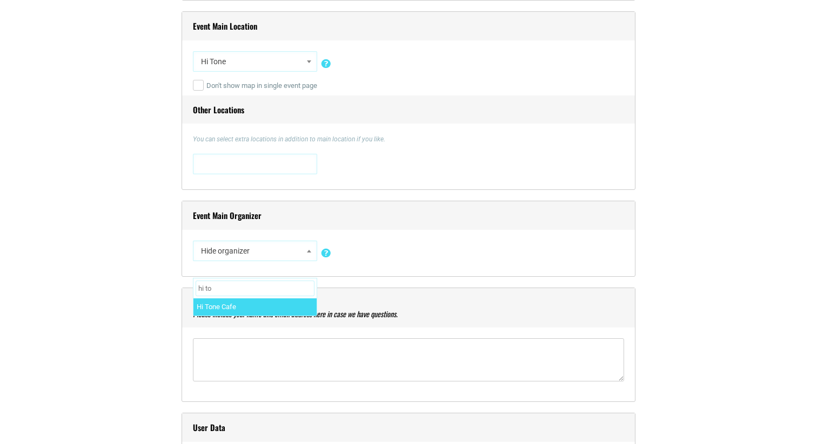
type input "hi to"
select select "5492"
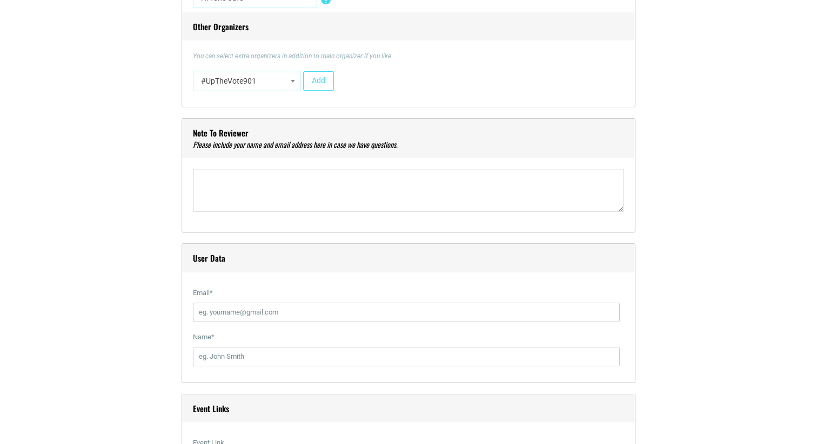
scroll to position [1066, 0]
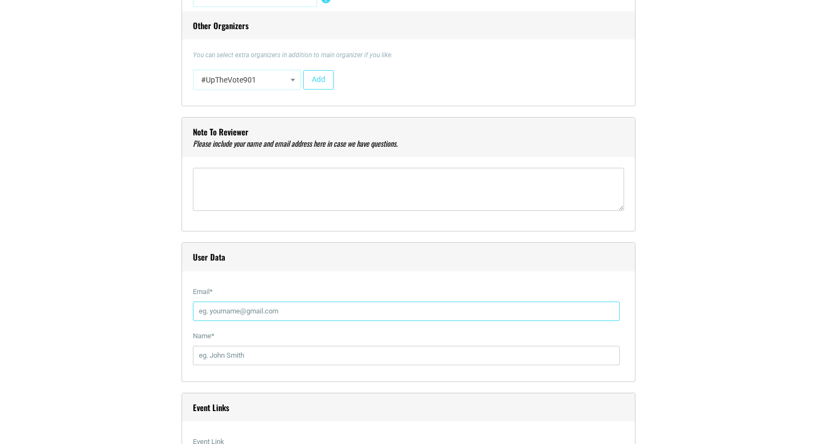
click at [292, 302] on input "Email *" at bounding box center [406, 311] width 427 height 19
type input "[EMAIL_ADDRESS][DOMAIN_NAME]"
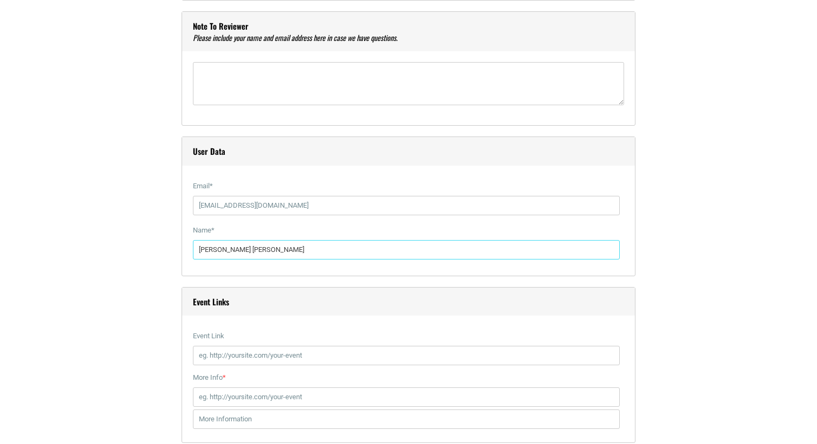
scroll to position [1209, 0]
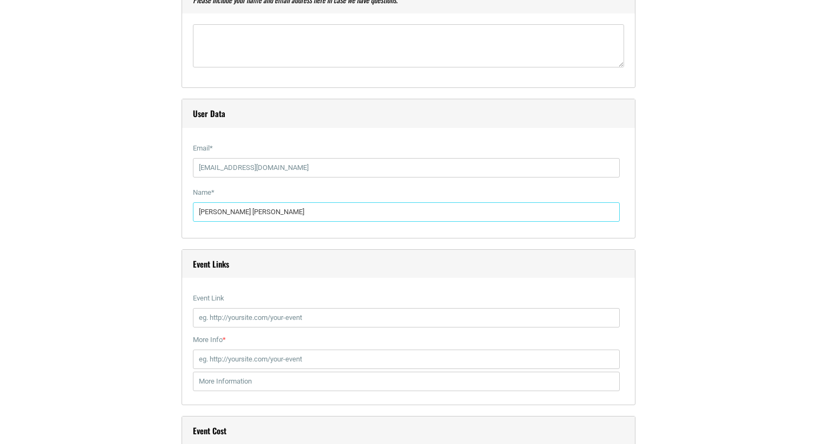
type input "[PERSON_NAME] [PERSON_NAME]"
click at [282, 319] on input "Event Link" at bounding box center [406, 317] width 427 height 19
click at [212, 320] on input "Event Link" at bounding box center [406, 317] width 427 height 19
paste input "[URL][DOMAIN_NAME][DATE][US_STATE]"
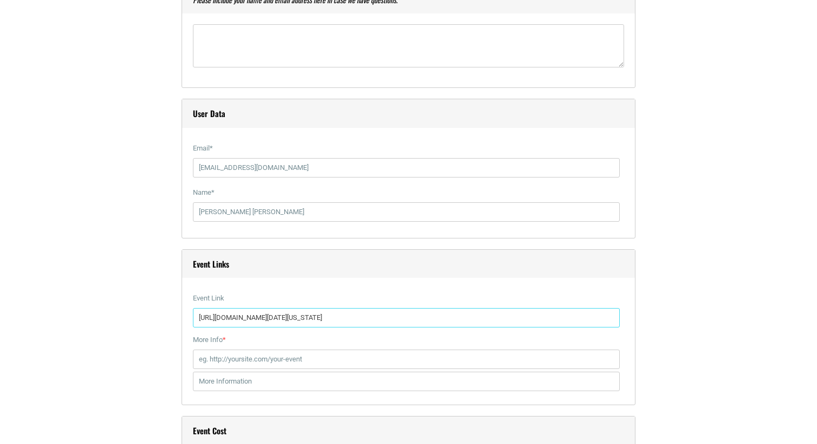
type input "[URL][DOMAIN_NAME][DATE][US_STATE]"
click at [241, 351] on input "More Info *" at bounding box center [406, 359] width 427 height 19
click at [224, 387] on input "text" at bounding box center [406, 381] width 427 height 19
click at [219, 363] on input "More Info *" at bounding box center [406, 359] width 427 height 19
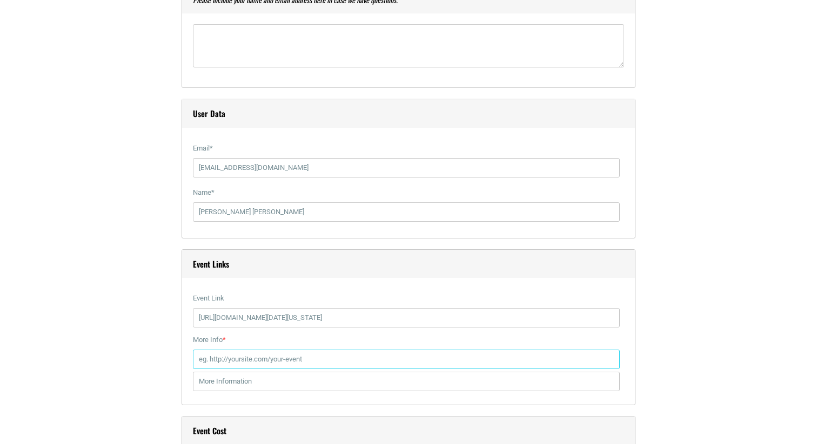
paste input "https://www.facebook.com/share/16z1BkYw2q/"
type input "https://www.facebook.com/share/16z1BkYw2q/"
click at [188, 355] on div "Event Links Event Link https://hitonecafe.com/event/evil-karaoke-aug-31-2025/hi…" at bounding box center [408, 328] width 454 height 157
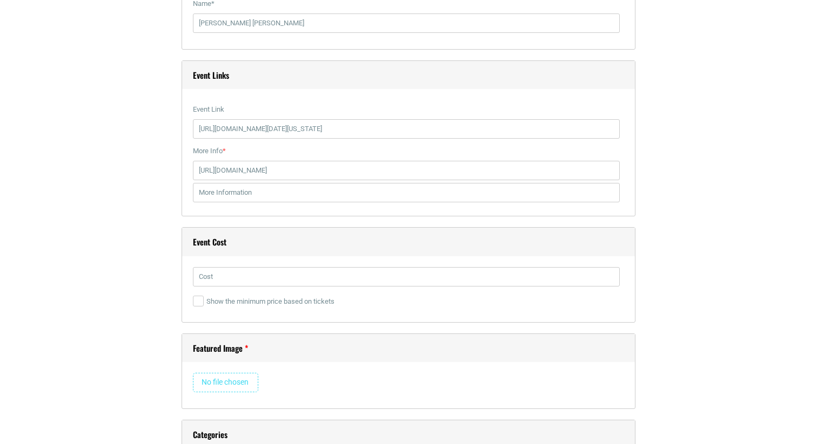
scroll to position [1424, 0]
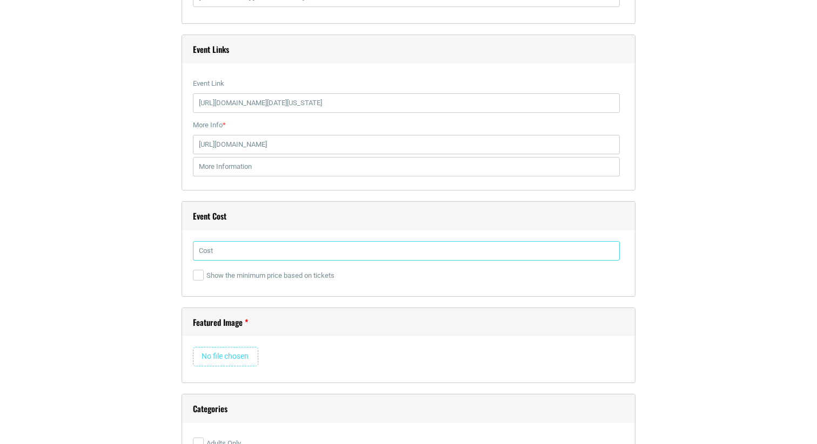
click at [241, 244] on input "text" at bounding box center [406, 250] width 427 height 19
type input "FREE"
click at [230, 349] on input "file" at bounding box center [225, 356] width 65 height 19
click at [245, 252] on input "FREE" at bounding box center [406, 250] width 427 height 19
click at [209, 360] on input "file" at bounding box center [225, 356] width 65 height 19
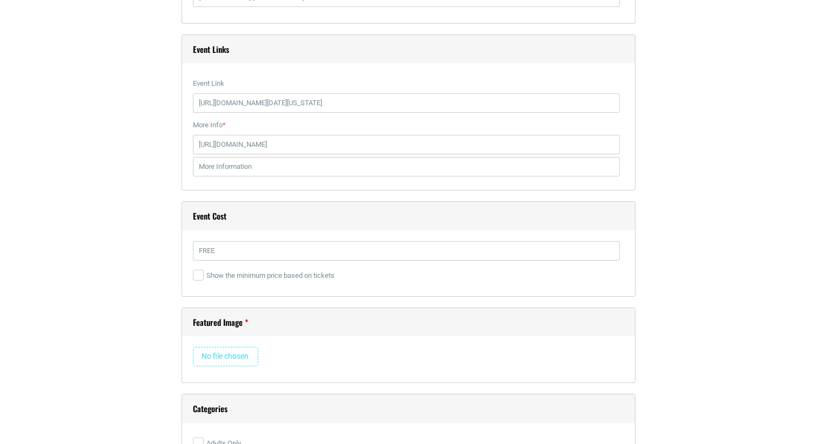
type input "C:\fakepath\evil-karaoke-Instagram-Post-45.png"
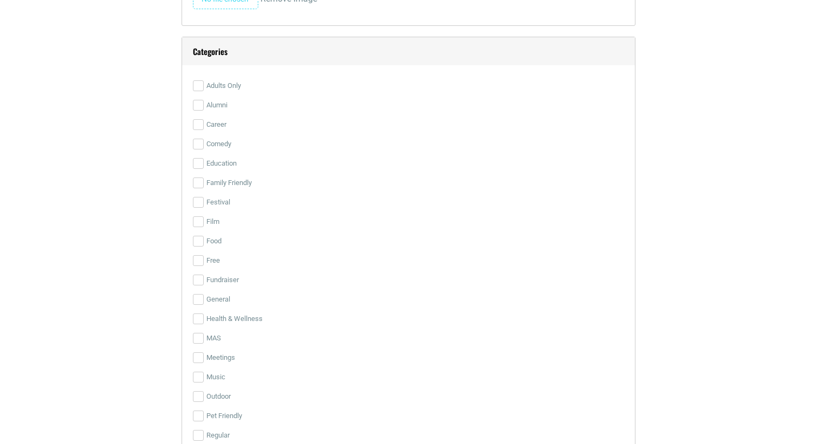
scroll to position [2353, 0]
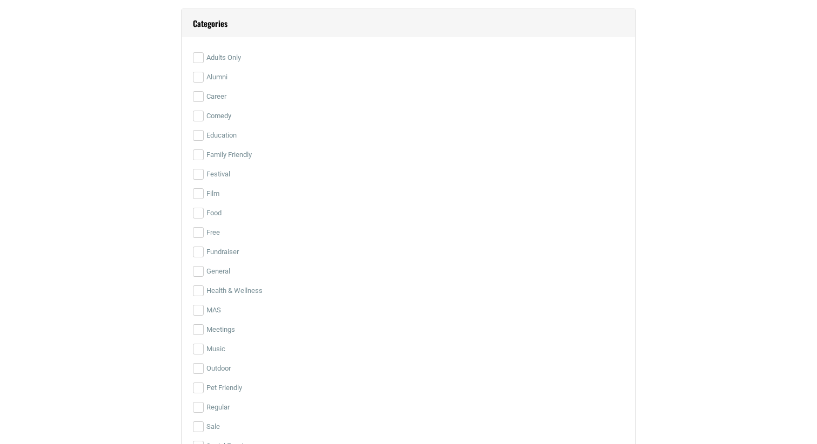
click at [199, 346] on input "Music" at bounding box center [198, 349] width 11 height 11
checkbox input "true"
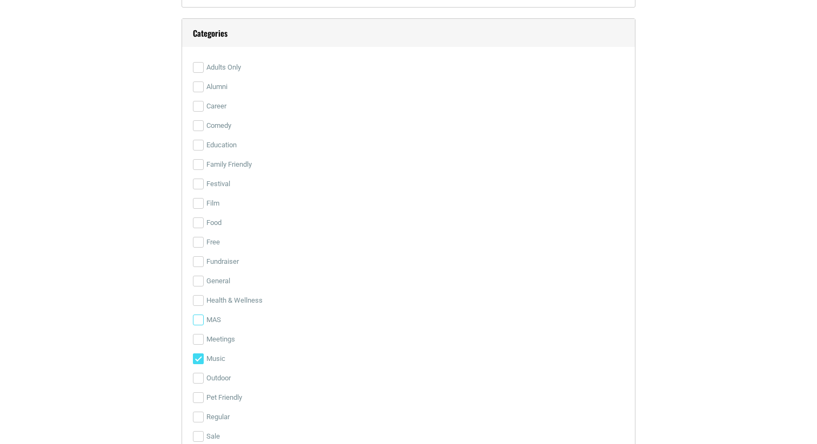
scroll to position [2324, 0]
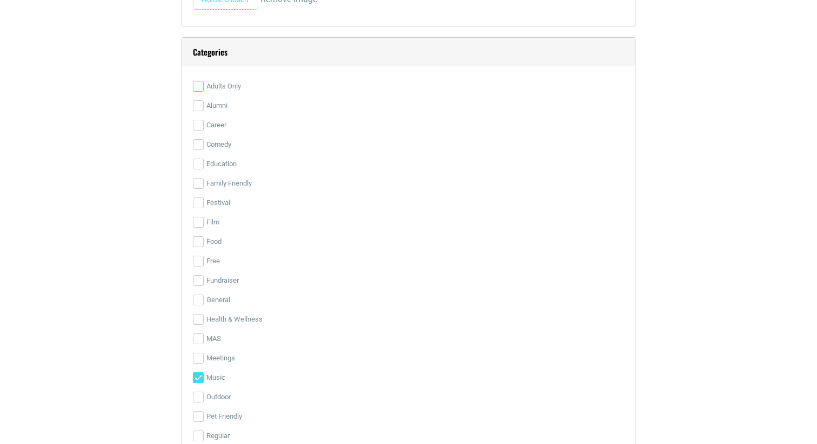
click at [199, 83] on input "Adults Only" at bounding box center [198, 86] width 11 height 11
checkbox input "true"
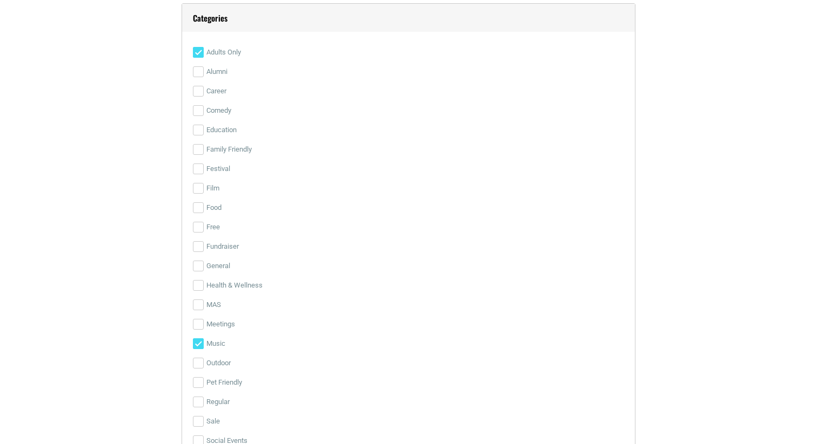
scroll to position [2349, 0]
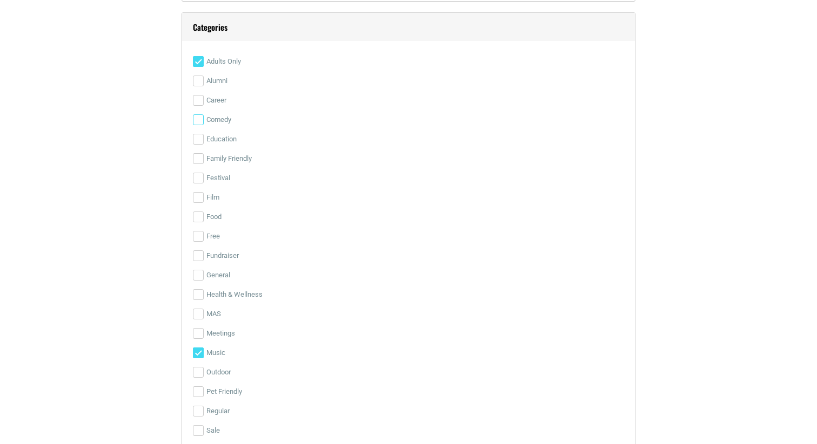
click at [199, 120] on input "Comedy" at bounding box center [198, 119] width 11 height 11
checkbox input "true"
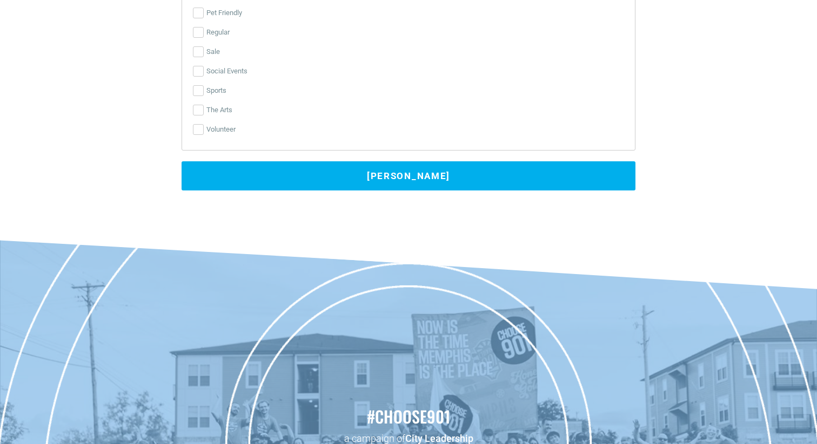
click at [195, 185] on button "Submit Event" at bounding box center [408, 175] width 454 height 29
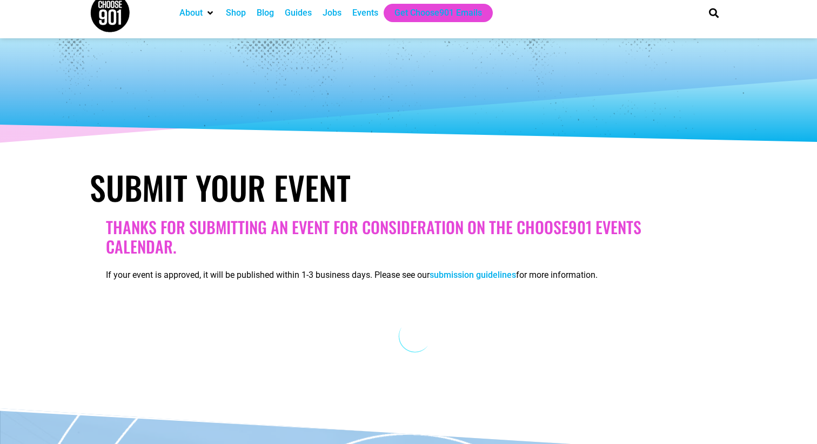
scroll to position [0, 0]
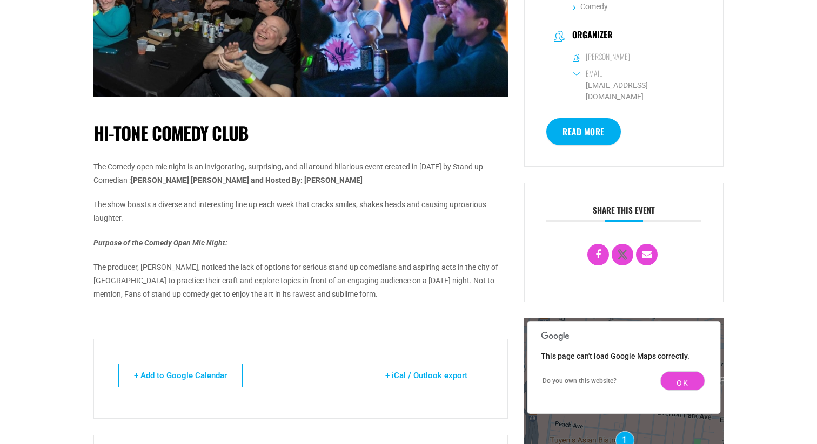
click at [412, 207] on p "The show boasts a diverse and interesting line up each week that cracks smiles,…" at bounding box center [300, 211] width 414 height 27
type textarea "and"
click at [412, 207] on p "The show boasts a diverse and interesting line up each week that cracks smiles,…" at bounding box center [300, 211] width 414 height 27
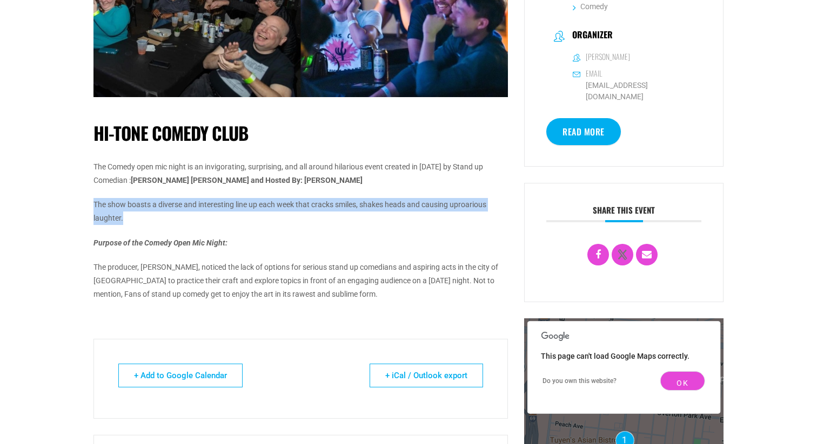
click at [412, 207] on p "The show boasts a diverse and interesting line up each week that cracks smiles,…" at bounding box center [300, 211] width 414 height 27
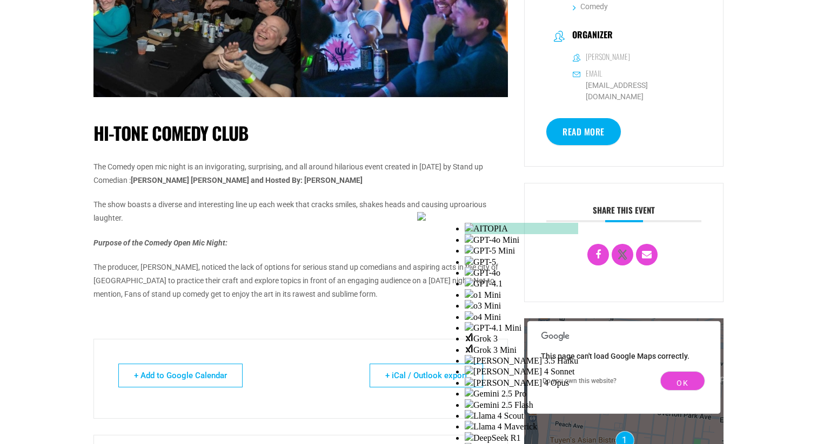
click at [369, 240] on p "Purpose of the Comedy Open Mic Night:" at bounding box center [300, 244] width 414 height 14
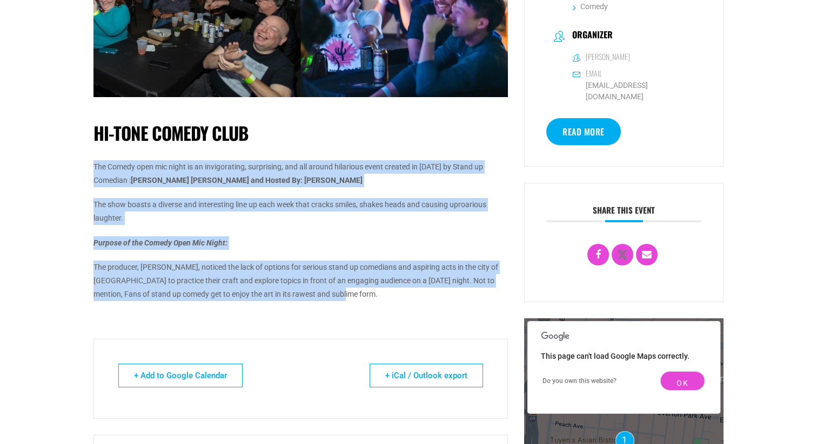
drag, startPoint x: 363, startPoint y: 291, endPoint x: 90, endPoint y: 158, distance: 303.6
click at [90, 158] on div "Hi-Tone Comedy Club The Comedy open mic night is an invigorating, surprising, a…" at bounding box center [300, 137] width 430 height 908
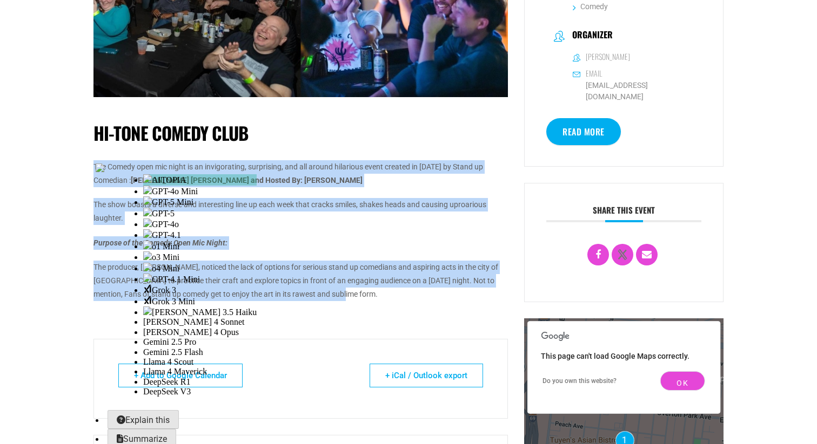
copy div "The Comedy open mic night is an invigorating, surprising, and all around hilari…"
